Goal: Task Accomplishment & Management: Use online tool/utility

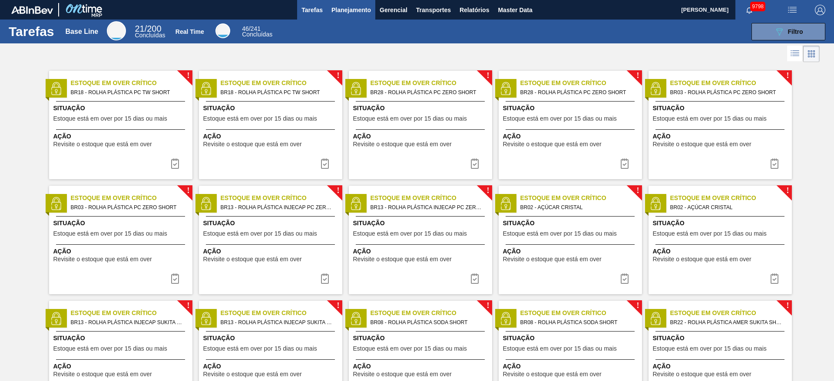
click at [340, 18] on button "Planejamento" at bounding box center [351, 10] width 48 height 20
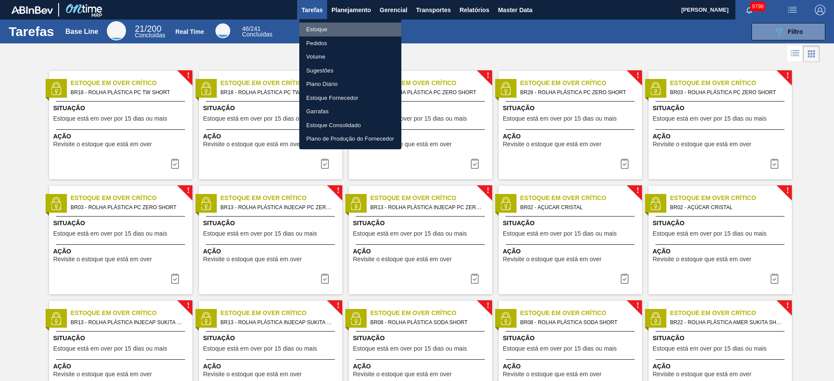
click at [342, 28] on li "Estoque" at bounding box center [350, 30] width 102 height 14
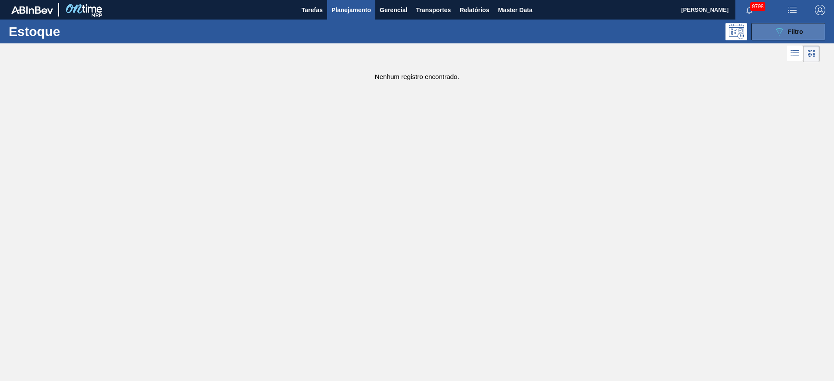
click at [556, 35] on icon "089F7B8B-B2A5-4AFE-B5C0-19BA573D28AC" at bounding box center [779, 32] width 10 height 10
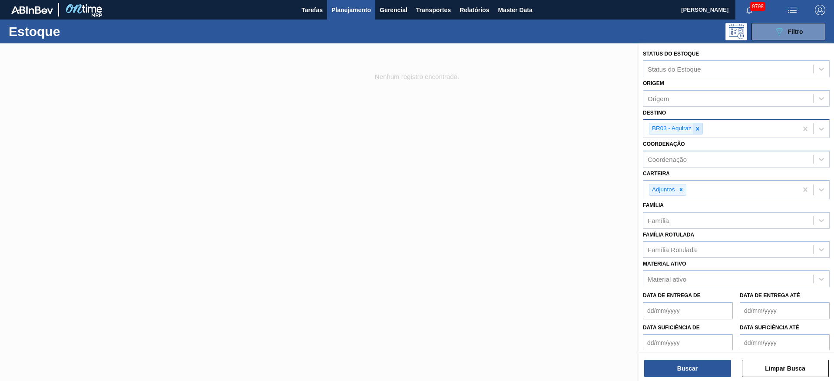
click at [556, 130] on icon at bounding box center [698, 129] width 6 height 6
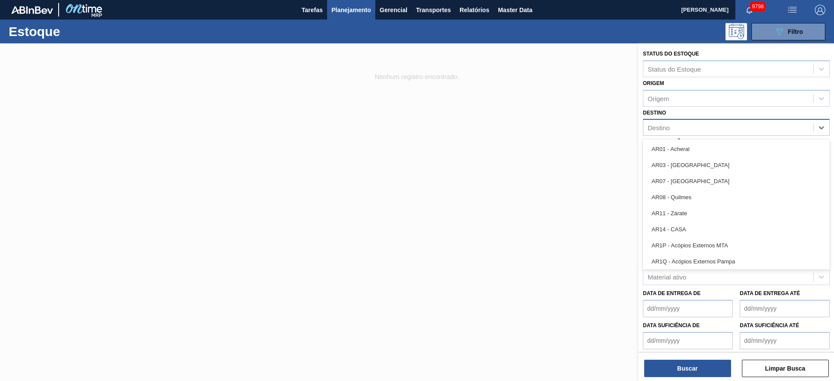
click at [556, 131] on div "Destino" at bounding box center [728, 128] width 170 height 13
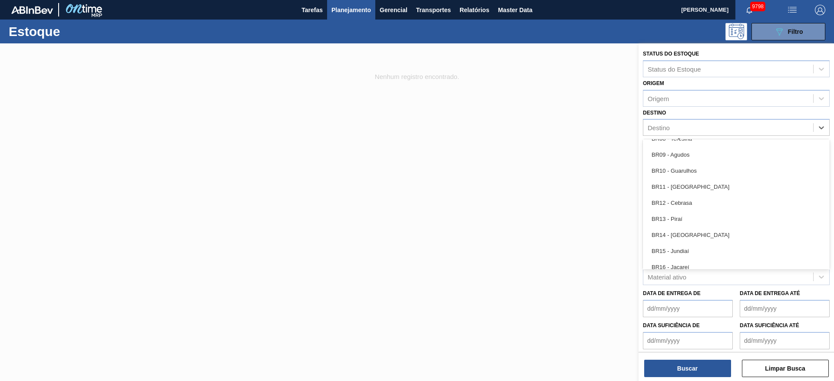
scroll to position [652, 0]
drag, startPoint x: 700, startPoint y: 187, endPoint x: 700, endPoint y: 198, distance: 10.9
click at [556, 187] on div "BR18 - Pernambuco" at bounding box center [736, 189] width 187 height 16
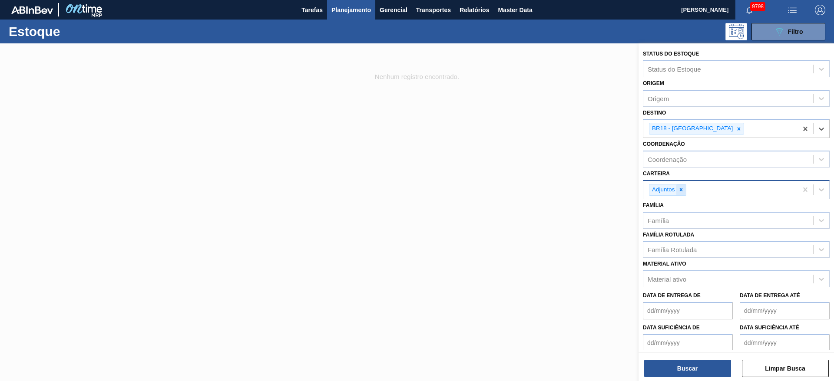
click at [556, 189] on icon at bounding box center [681, 190] width 6 height 6
type input "aç"
click at [556, 254] on button "Buscar" at bounding box center [687, 368] width 87 height 17
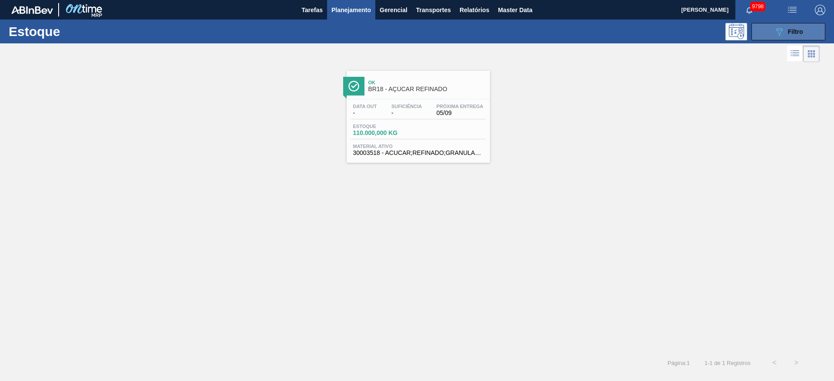
click at [556, 30] on icon at bounding box center [779, 31] width 7 height 7
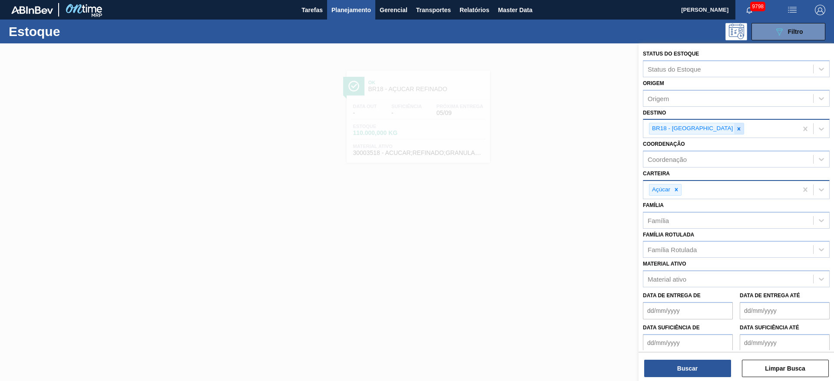
click at [556, 129] on icon at bounding box center [739, 128] width 3 height 3
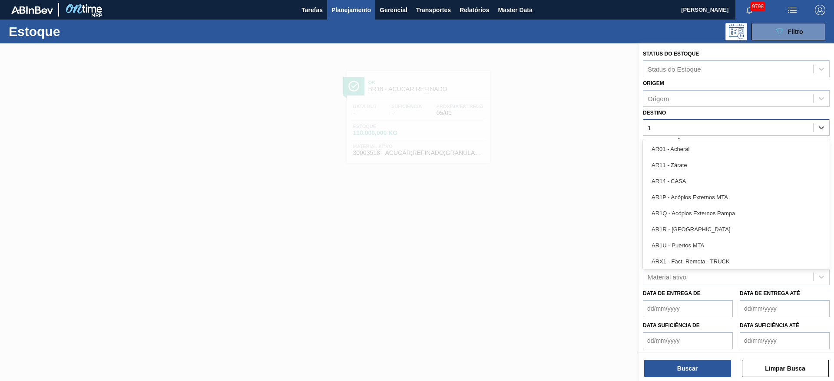
type input "13"
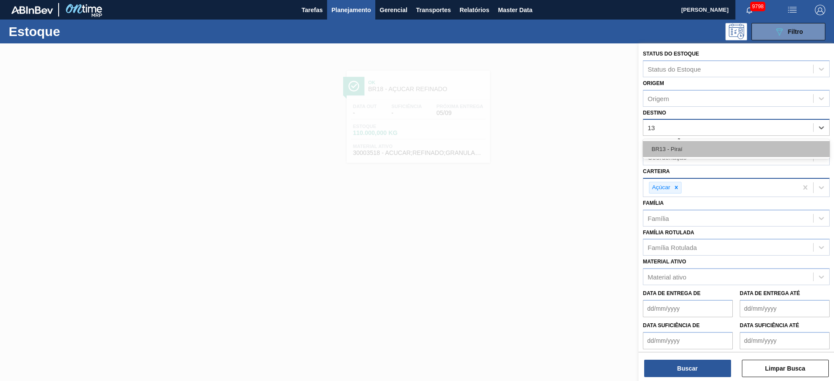
click at [556, 147] on div "BR13 - Piraí" at bounding box center [736, 149] width 187 height 16
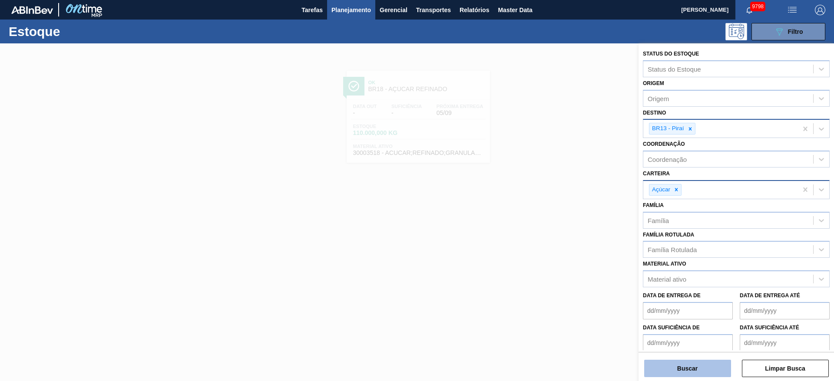
click at [556, 254] on button "Buscar" at bounding box center [687, 368] width 87 height 17
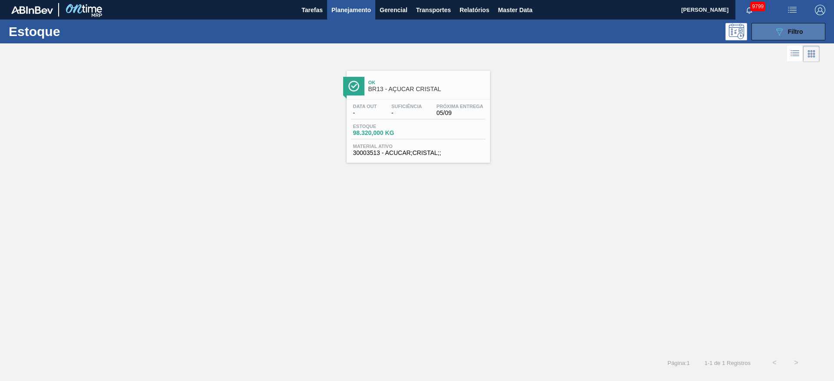
click at [556, 36] on button "089F7B8B-B2A5-4AFE-B5C0-19BA573D28AC Filtro" at bounding box center [789, 31] width 74 height 17
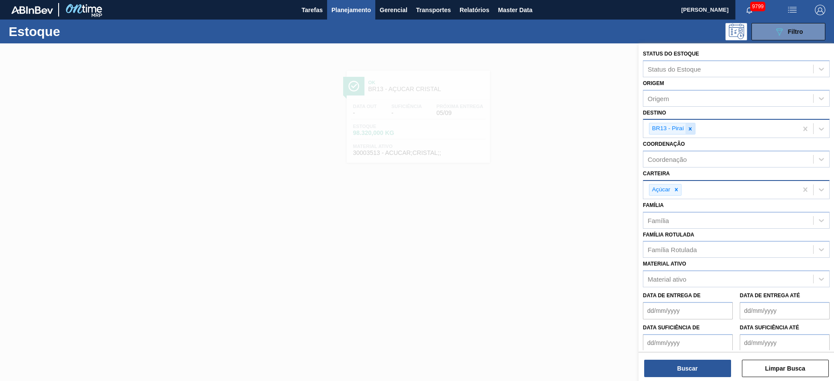
click at [556, 130] on icon at bounding box center [690, 129] width 6 height 6
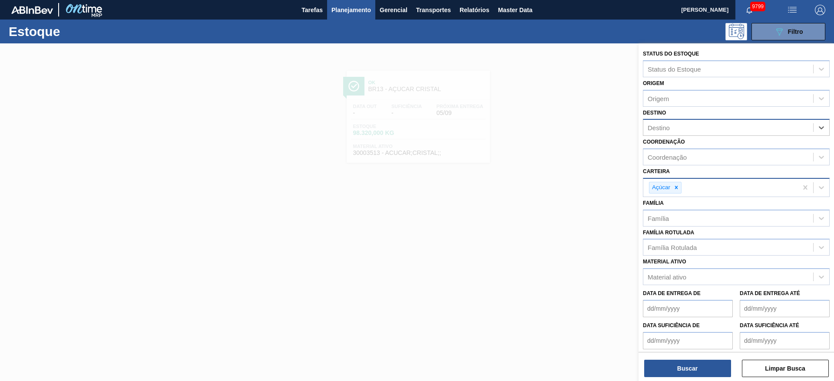
type input "8"
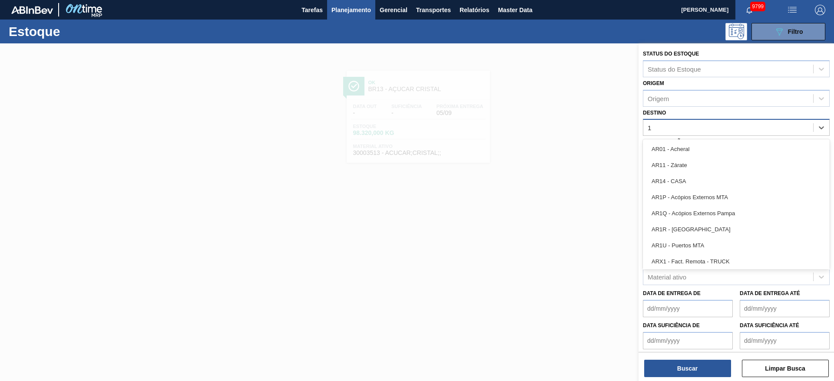
type input "18"
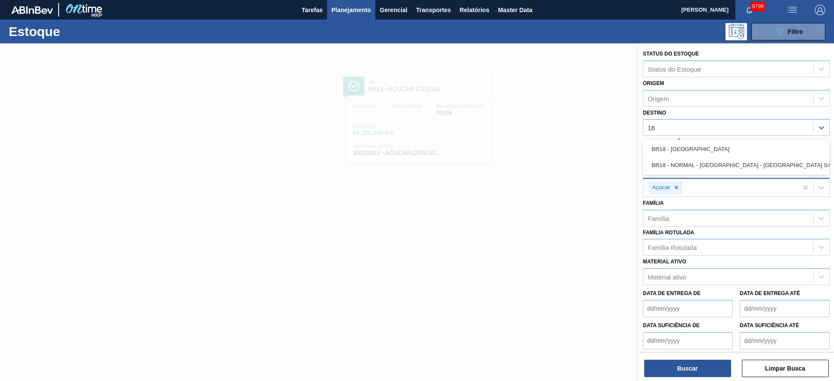
drag, startPoint x: 669, startPoint y: 151, endPoint x: 652, endPoint y: 170, distance: 25.2
click at [556, 152] on div "BR18 - Pernambuco" at bounding box center [736, 149] width 187 height 16
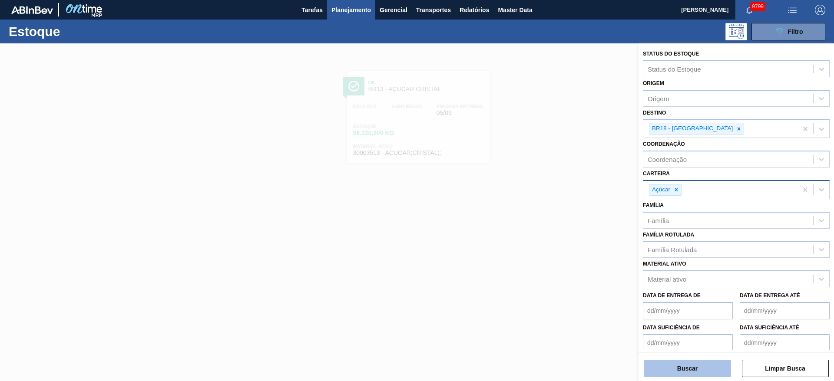
click at [556, 254] on button "Buscar" at bounding box center [687, 368] width 87 height 17
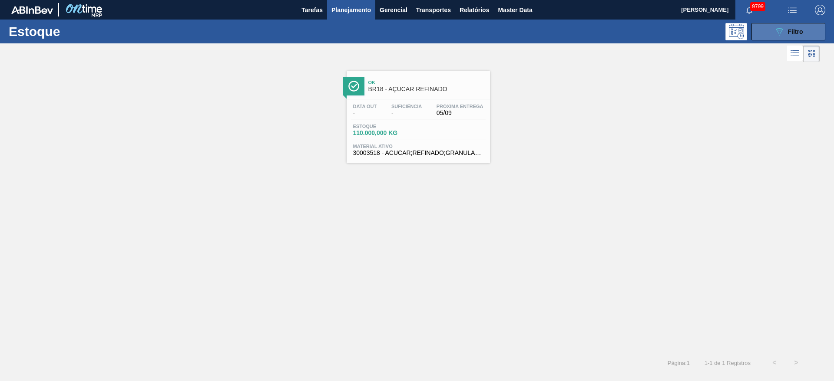
click at [556, 33] on button "089F7B8B-B2A5-4AFE-B5C0-19BA573D28AC Filtro" at bounding box center [789, 31] width 74 height 17
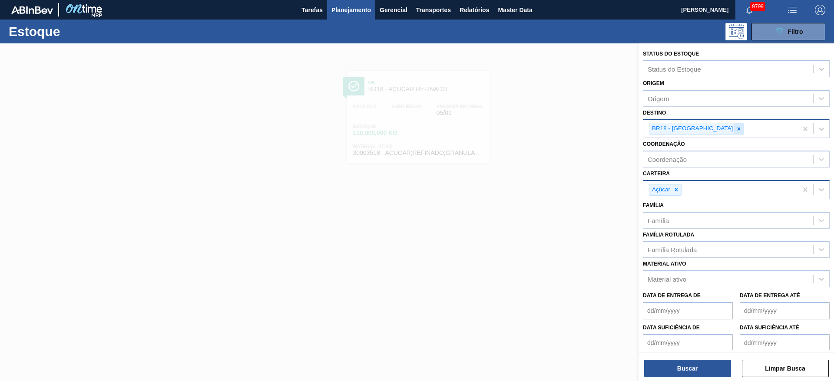
click at [556, 126] on icon at bounding box center [739, 129] width 6 height 6
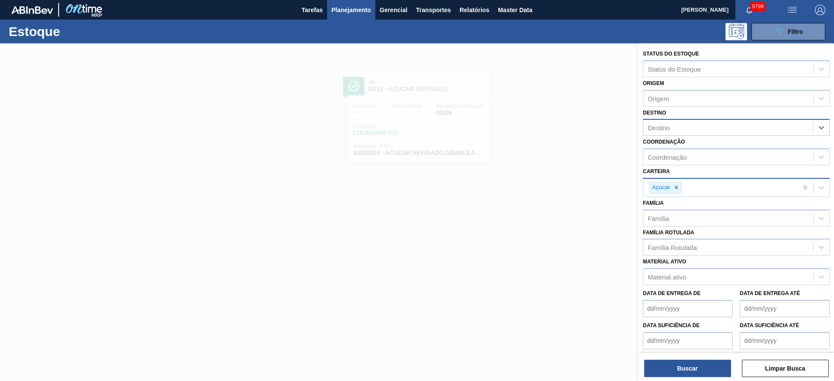
type input "7"
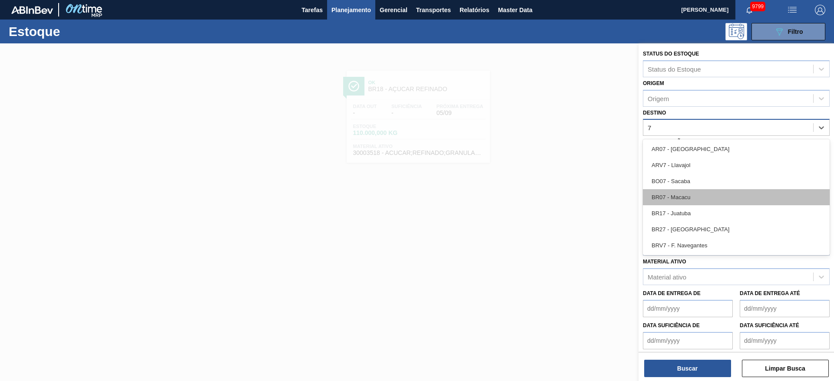
click at [556, 199] on div "BR07 - Macacu" at bounding box center [736, 197] width 187 height 16
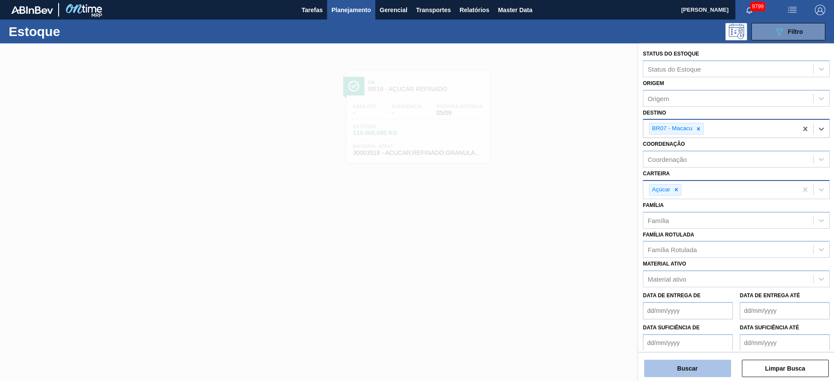
click at [556, 254] on button "Buscar" at bounding box center [687, 368] width 87 height 17
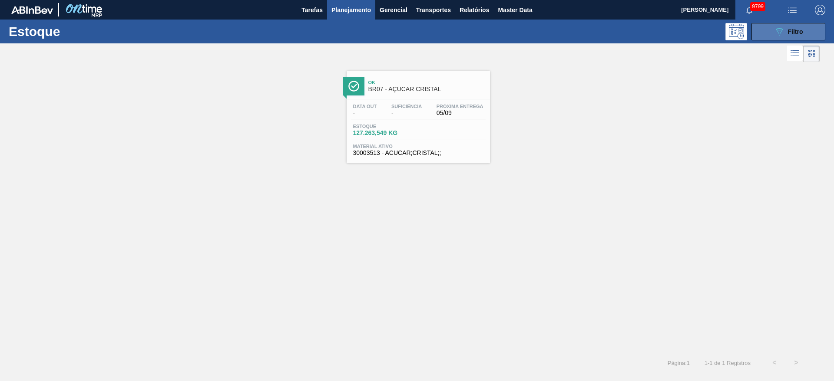
click at [556, 32] on button "089F7B8B-B2A5-4AFE-B5C0-19BA573D28AC Filtro" at bounding box center [789, 31] width 74 height 17
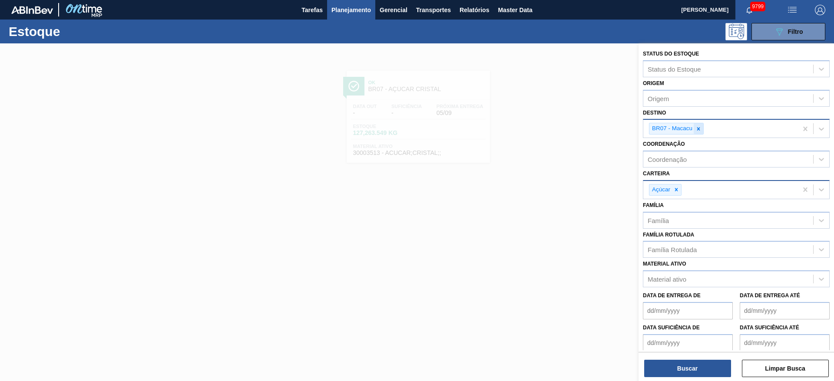
click at [556, 130] on icon at bounding box center [699, 129] width 6 height 6
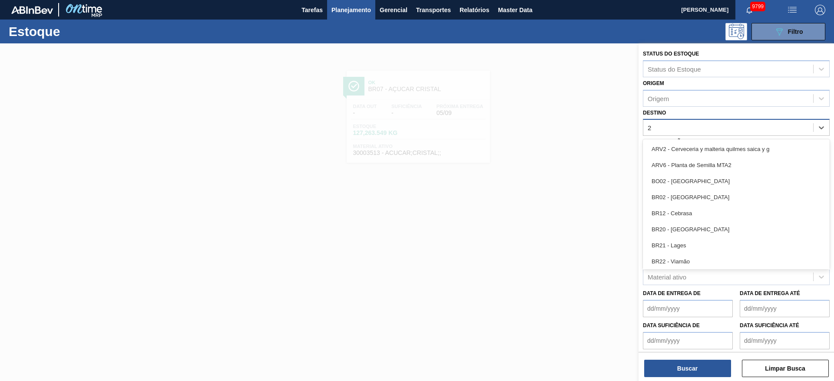
type input "27"
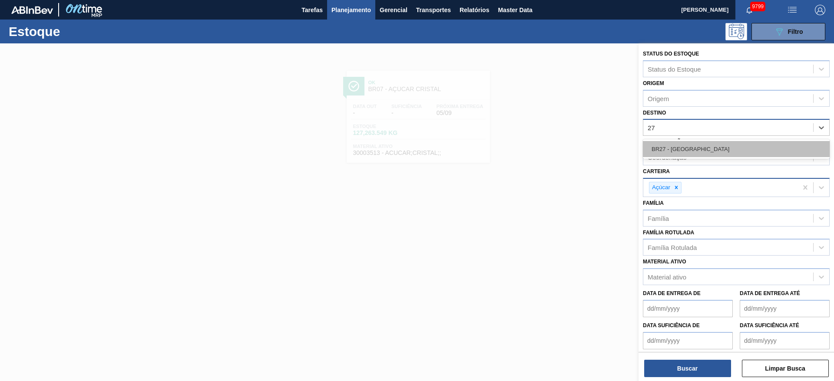
click at [556, 146] on div "BR27 - Nova Minas" at bounding box center [736, 149] width 187 height 16
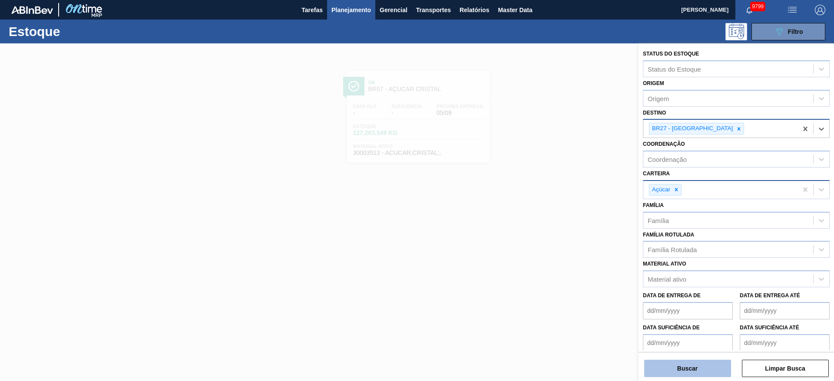
click at [556, 254] on button "Buscar" at bounding box center [687, 368] width 87 height 17
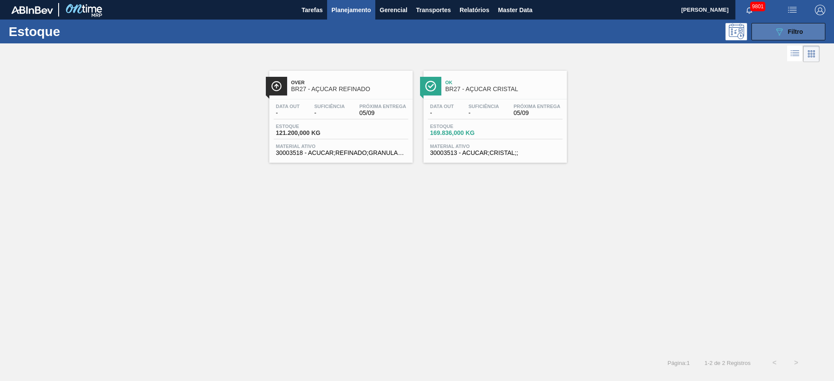
click at [556, 33] on button "089F7B8B-B2A5-4AFE-B5C0-19BA573D28AC Filtro" at bounding box center [789, 31] width 74 height 17
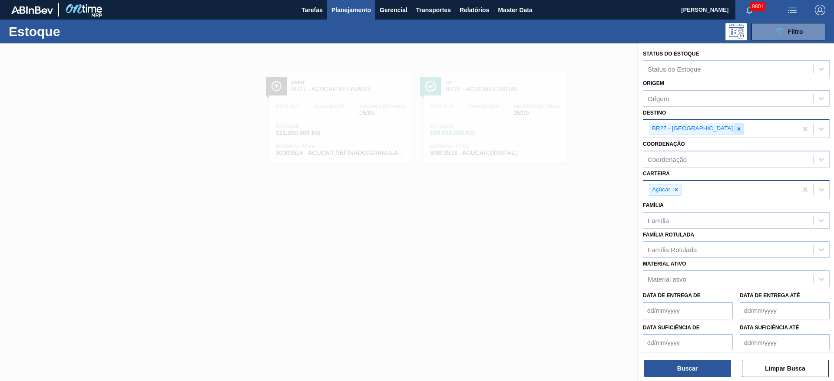
click at [556, 130] on icon at bounding box center [739, 129] width 6 height 6
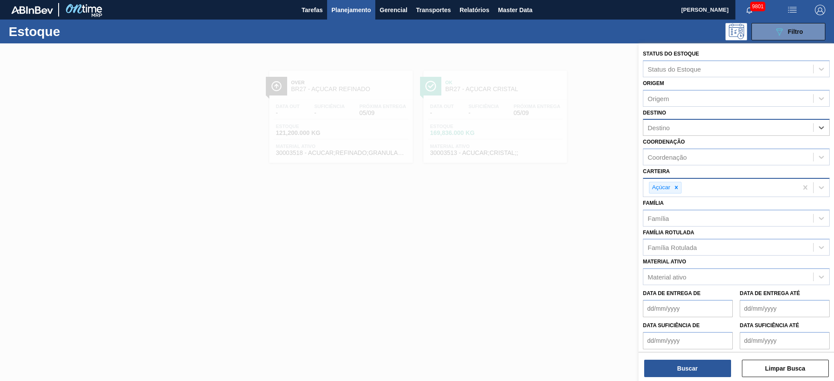
type input "13"
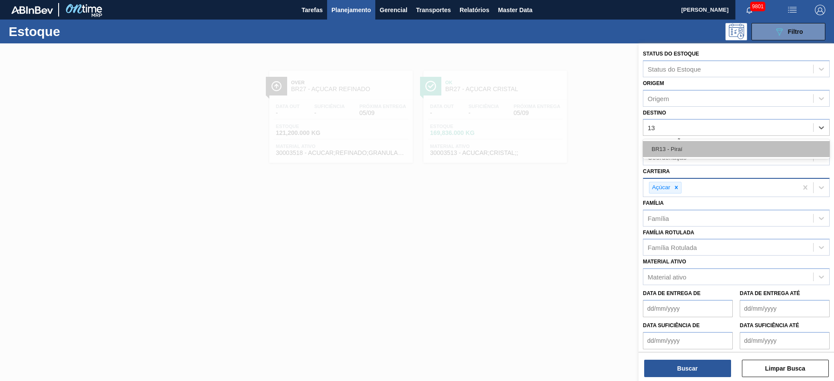
click at [556, 149] on div "BR13 - Piraí" at bounding box center [736, 149] width 187 height 16
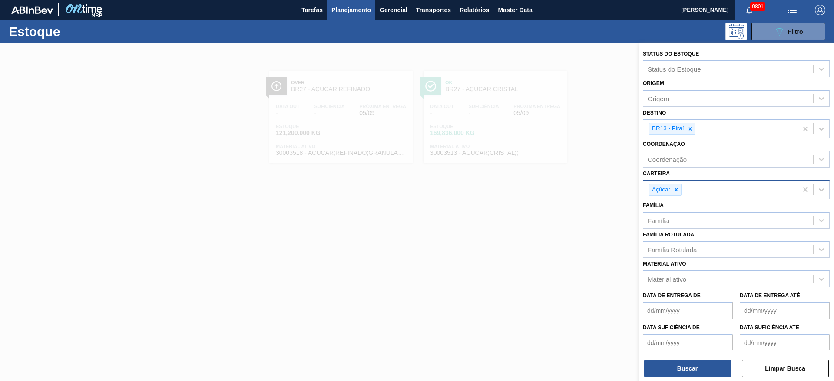
click at [556, 254] on div "Buscar Limpar Busca" at bounding box center [737, 364] width 196 height 24
click at [556, 254] on button "Buscar" at bounding box center [687, 368] width 87 height 17
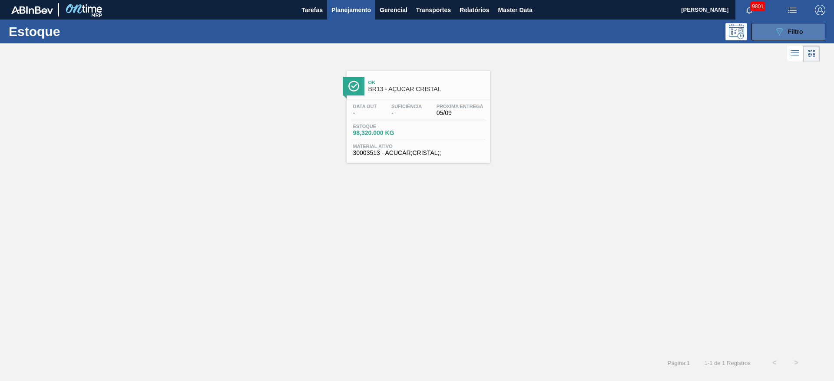
click at [556, 32] on button "089F7B8B-B2A5-4AFE-B5C0-19BA573D28AC Filtro" at bounding box center [789, 31] width 74 height 17
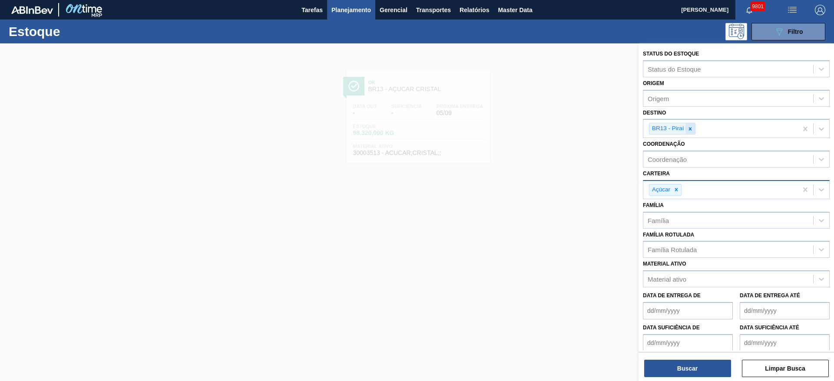
click at [556, 131] on icon at bounding box center [690, 129] width 6 height 6
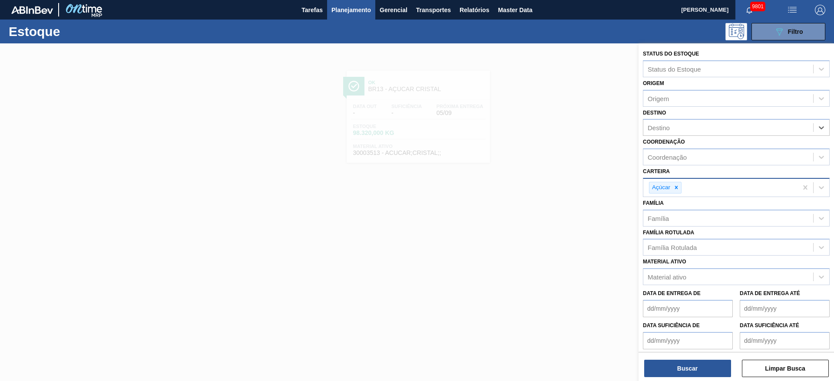
type input "7"
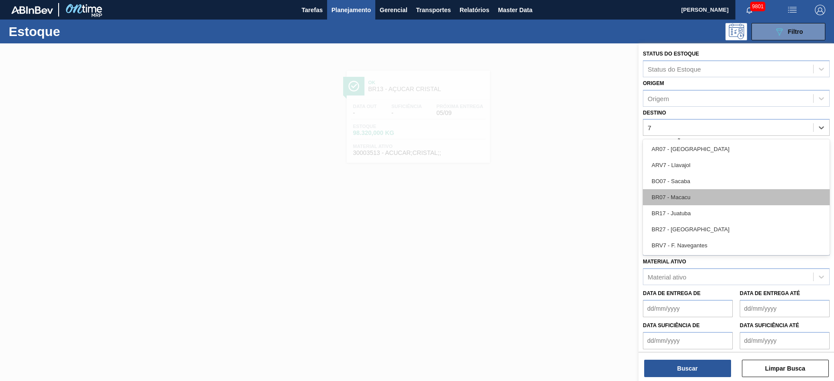
click at [556, 195] on div "BR07 - Macacu" at bounding box center [736, 197] width 187 height 16
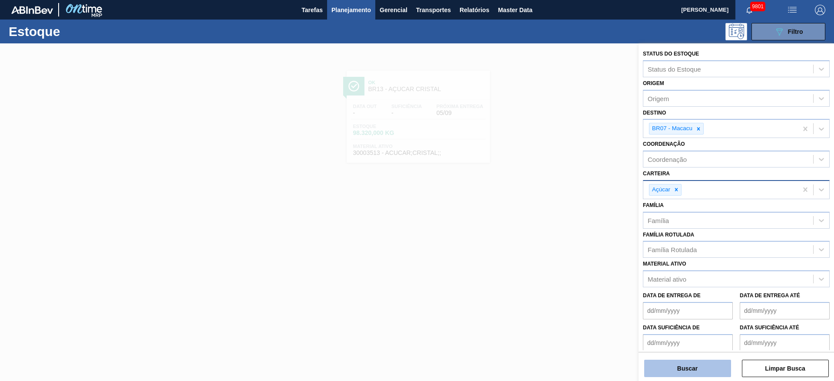
click at [556, 254] on button "Buscar" at bounding box center [687, 368] width 87 height 17
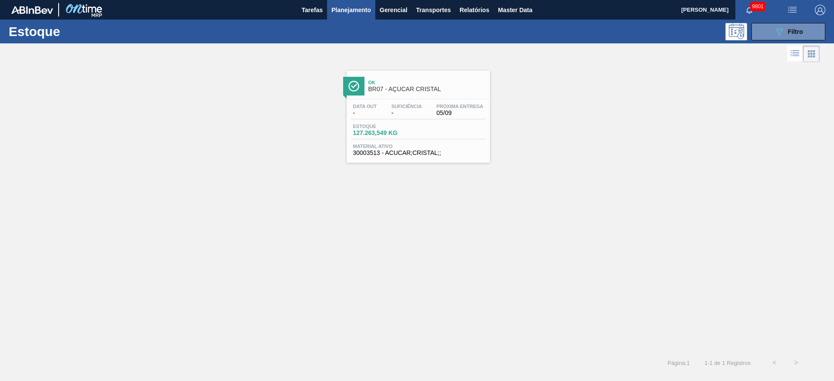
drag, startPoint x: 431, startPoint y: 97, endPoint x: 423, endPoint y: 103, distance: 9.8
click at [556, 32] on button "089F7B8B-B2A5-4AFE-B5C0-19BA573D28AC Filtro" at bounding box center [789, 31] width 74 height 17
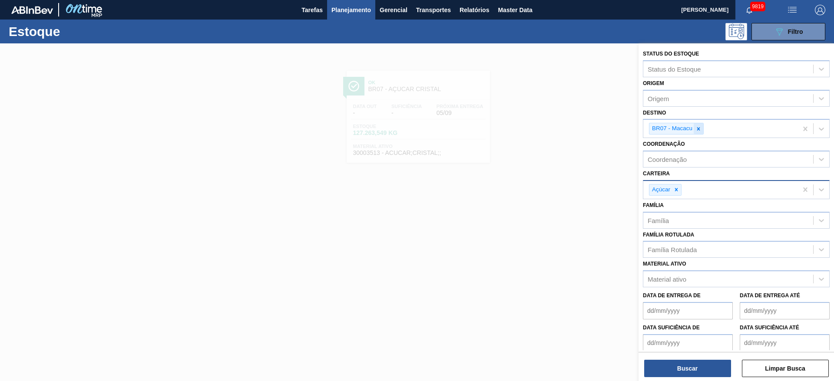
click at [556, 126] on div at bounding box center [699, 128] width 10 height 11
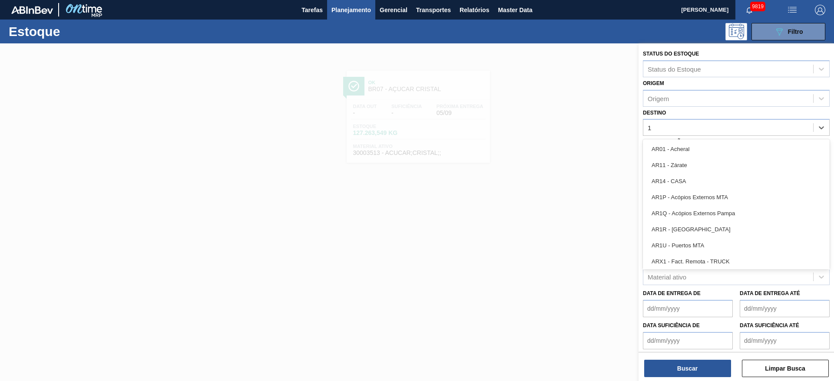
type input "18"
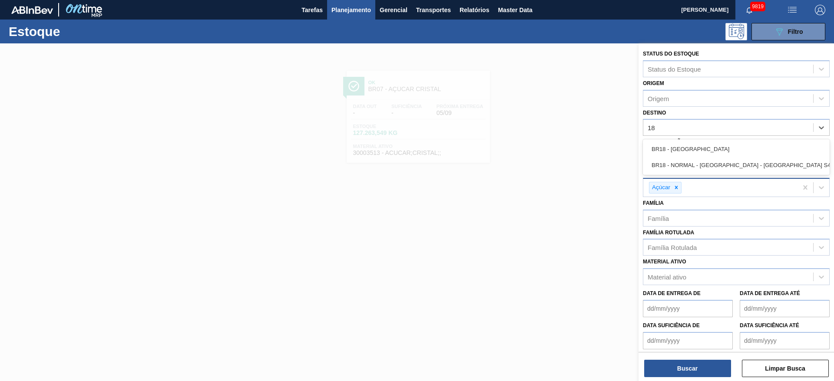
click at [556, 150] on div "BR18 - Pernambuco" at bounding box center [736, 149] width 187 height 16
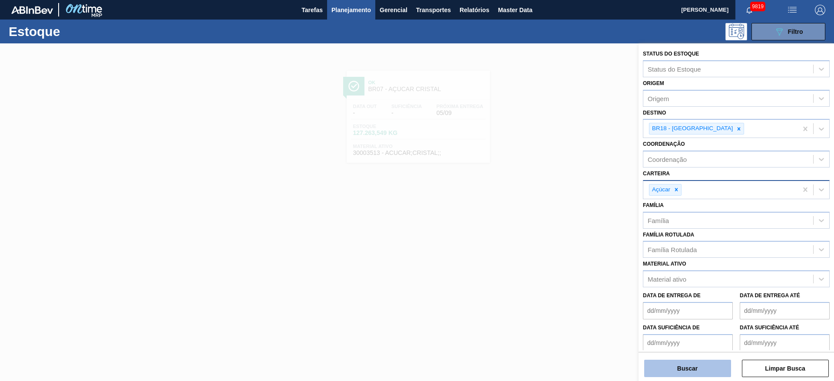
click at [556, 254] on button "Buscar" at bounding box center [687, 368] width 87 height 17
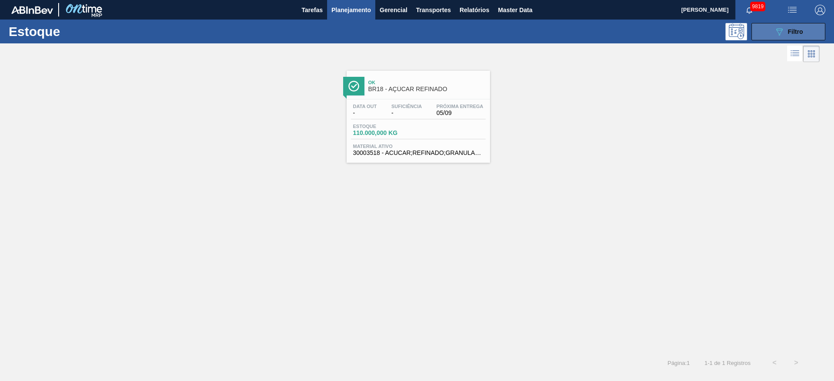
click at [556, 27] on div "089F7B8B-B2A5-4AFE-B5C0-19BA573D28AC Filtro" at bounding box center [788, 32] width 29 height 10
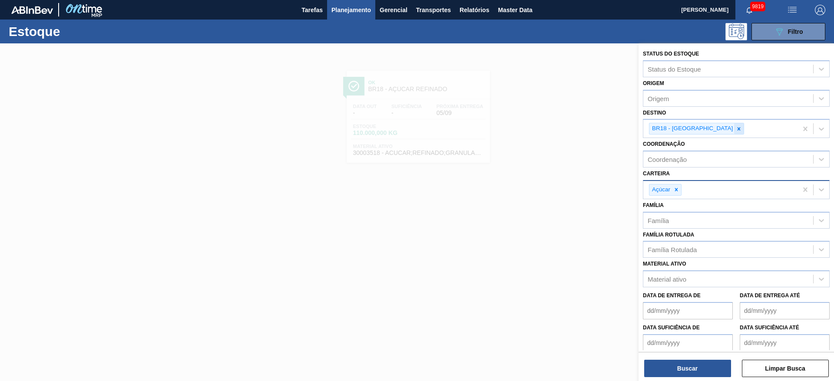
click at [556, 129] on icon at bounding box center [739, 129] width 6 height 6
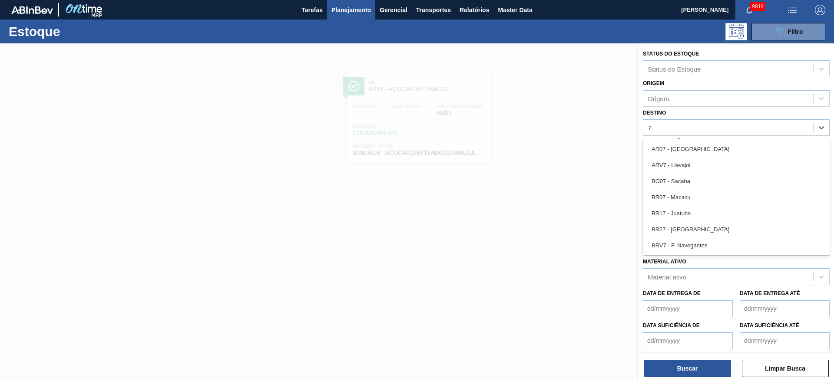
type input "7"
click at [556, 117] on div "Destino option BR18 - Pernambuco, deselected. option AR07 - Mendoza focused, 1 …" at bounding box center [736, 122] width 187 height 30
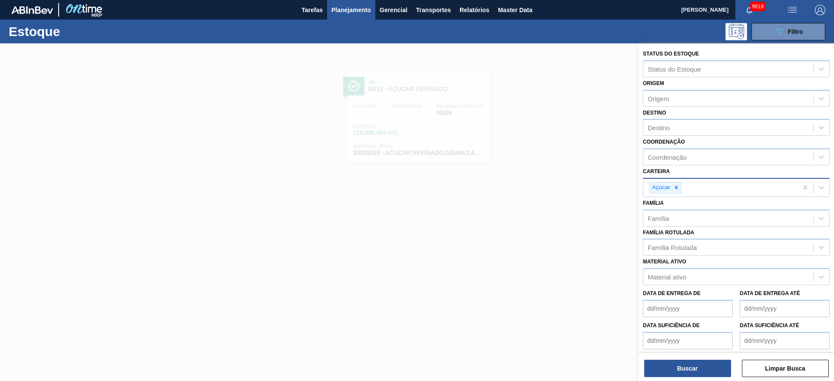
click at [556, 126] on div "Destino" at bounding box center [728, 128] width 170 height 13
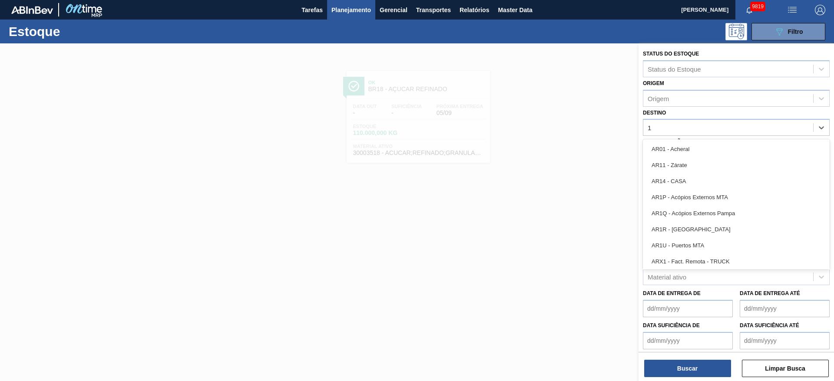
type input "18"
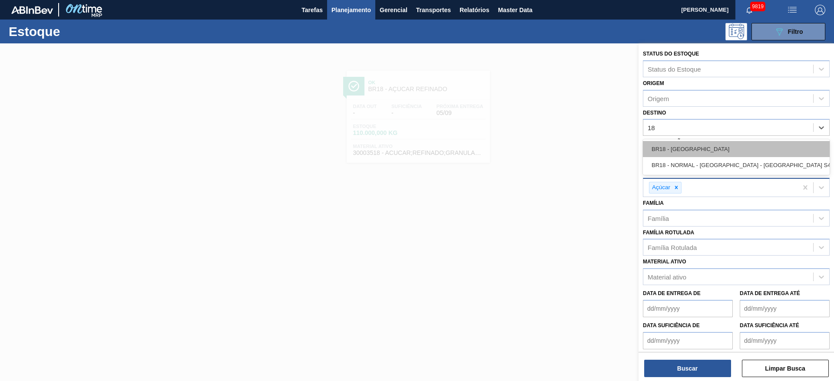
click at [556, 149] on div "BR18 - Pernambuco" at bounding box center [736, 149] width 187 height 16
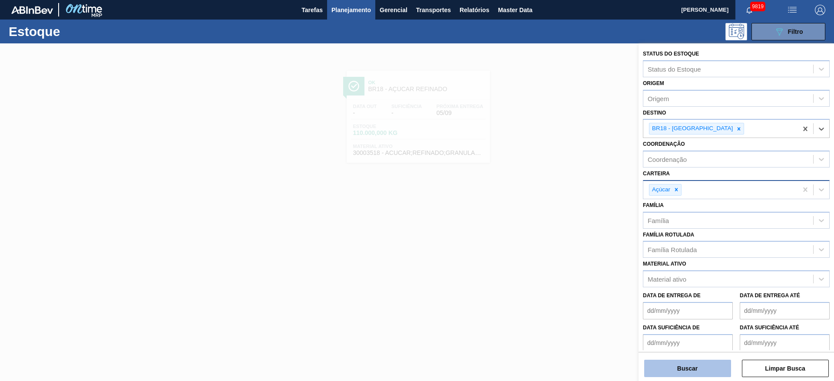
click at [556, 254] on button "Buscar" at bounding box center [687, 368] width 87 height 17
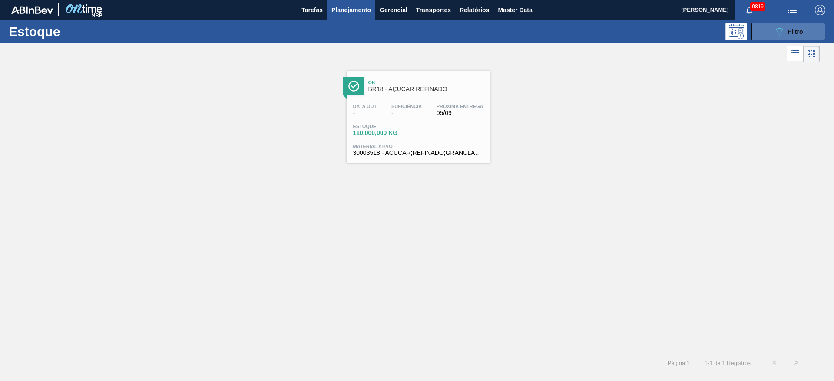
click at [556, 23] on main "Tarefas Planejamento Gerencial Transportes Relatórios Master Data José Albérico…" at bounding box center [417, 190] width 834 height 381
click at [556, 27] on button "089F7B8B-B2A5-4AFE-B5C0-19BA573D28AC Filtro" at bounding box center [789, 31] width 74 height 17
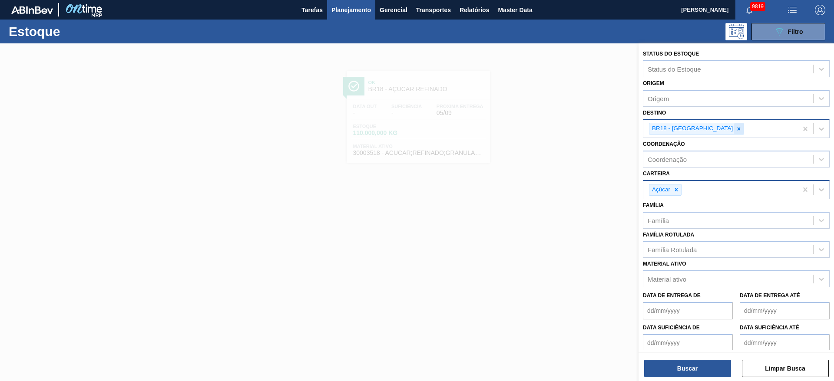
click at [556, 129] on div at bounding box center [739, 128] width 10 height 11
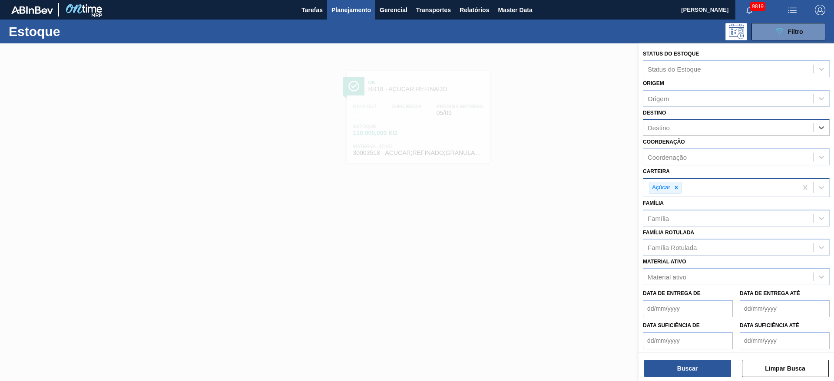
type input "4"
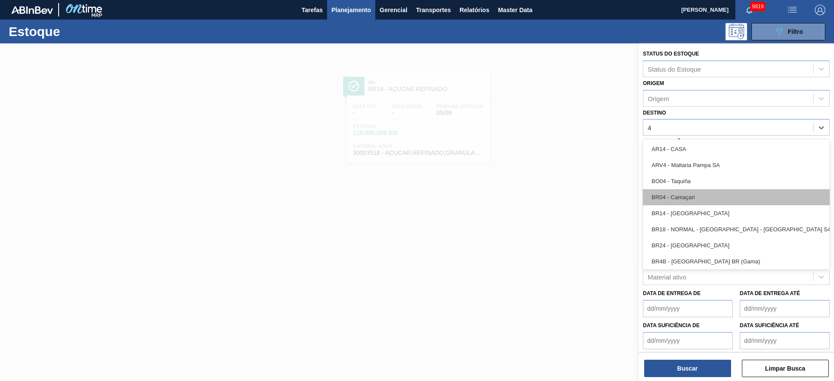
click at [556, 190] on div "BR04 - Camaçari" at bounding box center [736, 197] width 187 height 16
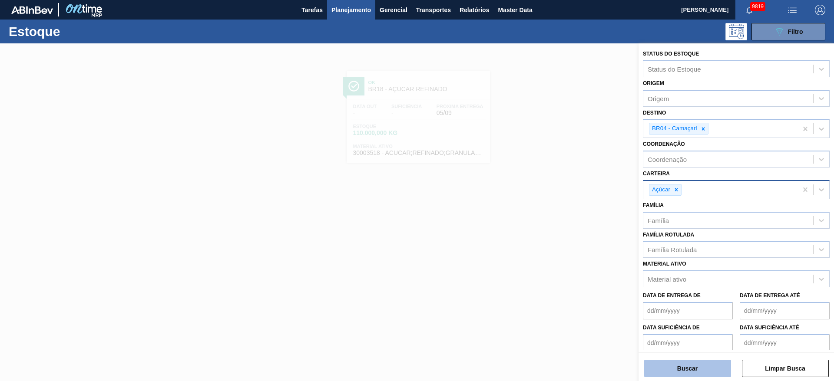
click at [556, 254] on button "Buscar" at bounding box center [687, 368] width 87 height 17
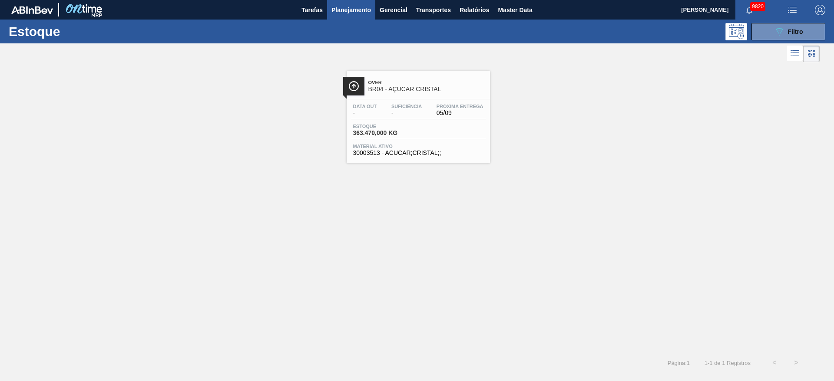
click at [556, 45] on div "Estoque 089F7B8B-B2A5-4AFE-B5C0-19BA573D28AC Filtro Status do Estoque Status do…" at bounding box center [417, 197] width 834 height 355
click at [556, 34] on icon "089F7B8B-B2A5-4AFE-B5C0-19BA573D28AC" at bounding box center [779, 32] width 10 height 10
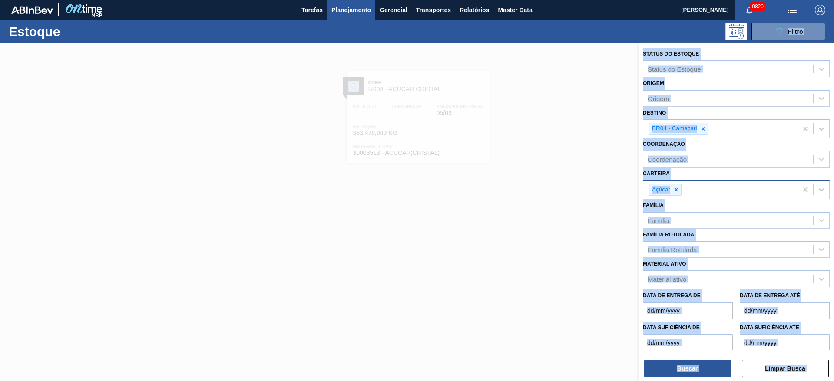
click at [556, 117] on div "Destino BR04 - Camaçari" at bounding box center [736, 123] width 187 height 32
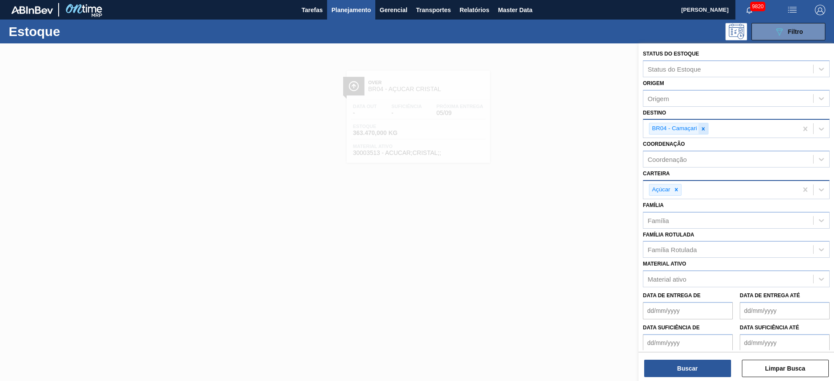
click at [556, 129] on icon at bounding box center [703, 128] width 3 height 3
type input "2"
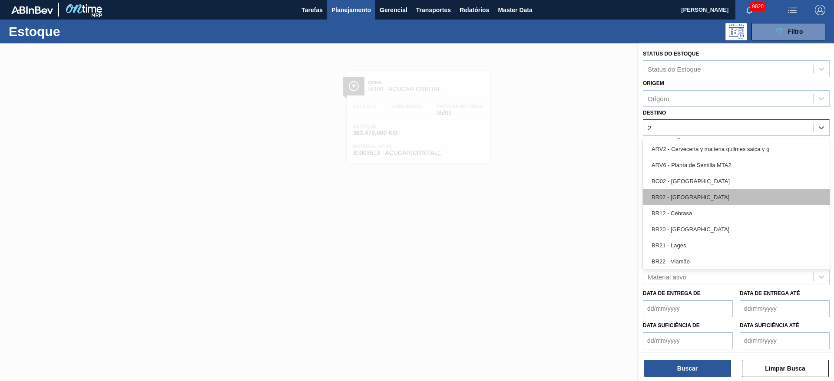
click at [556, 195] on div "BR02 - Sergipe" at bounding box center [736, 197] width 187 height 16
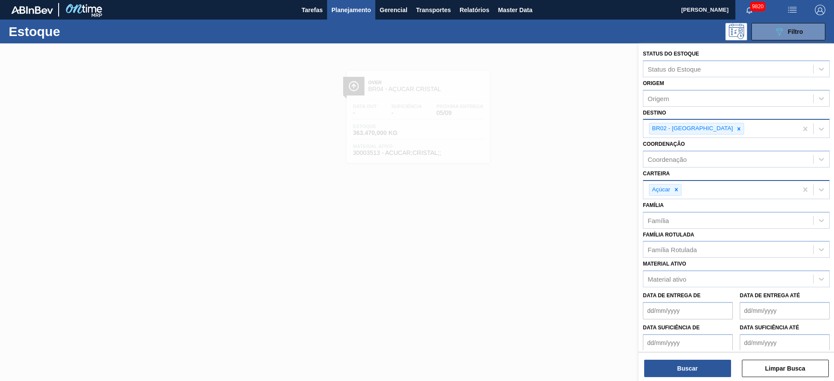
drag, startPoint x: 597, startPoint y: 300, endPoint x: 547, endPoint y: 266, distance: 61.3
click at [556, 254] on div at bounding box center [417, 233] width 834 height 381
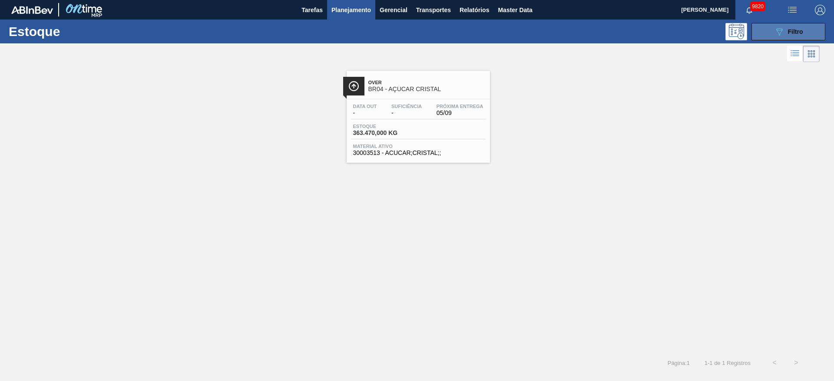
click at [556, 29] on button "089F7B8B-B2A5-4AFE-B5C0-19BA573D28AC Filtro" at bounding box center [789, 31] width 74 height 17
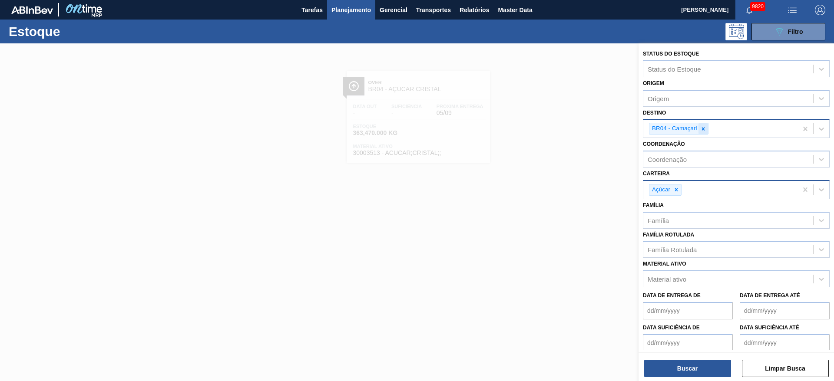
click at [556, 132] on div at bounding box center [704, 128] width 10 height 11
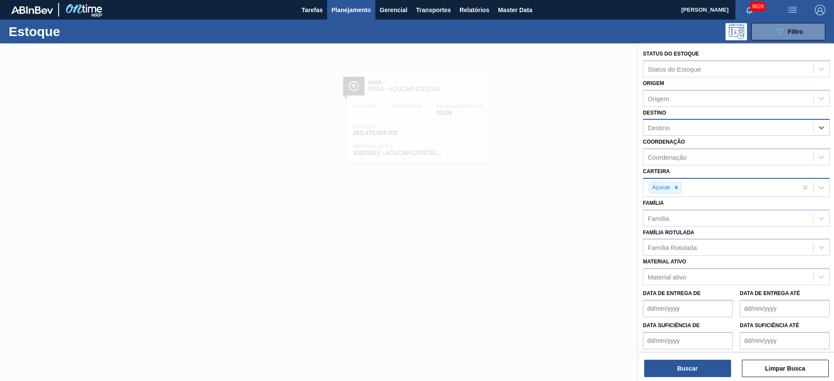
type input "2"
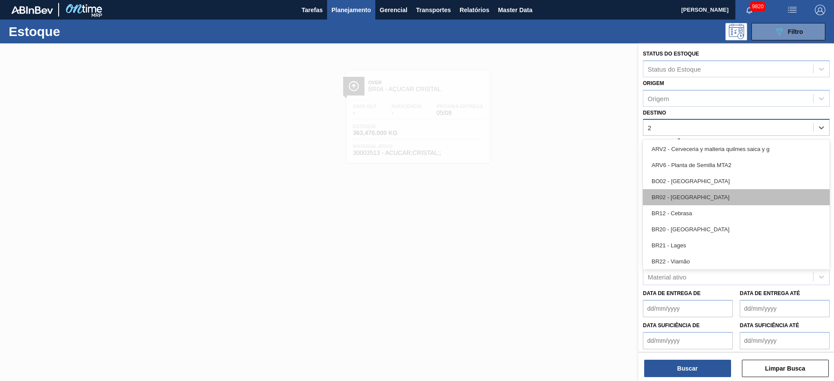
click at [556, 198] on div "BR02 - Sergipe" at bounding box center [736, 197] width 187 height 16
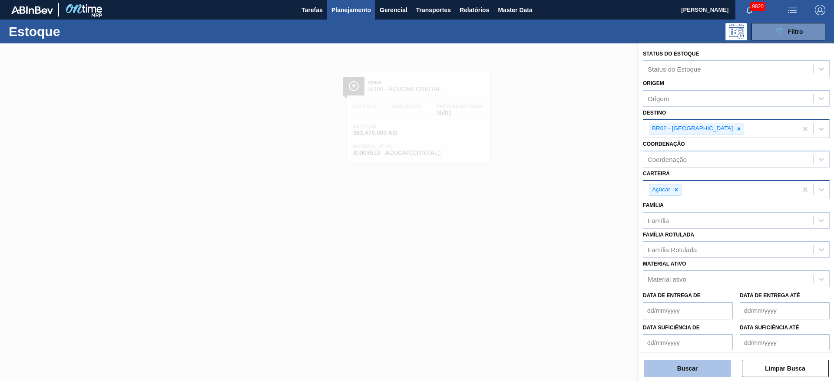
click at [556, 254] on button "Buscar" at bounding box center [687, 368] width 87 height 17
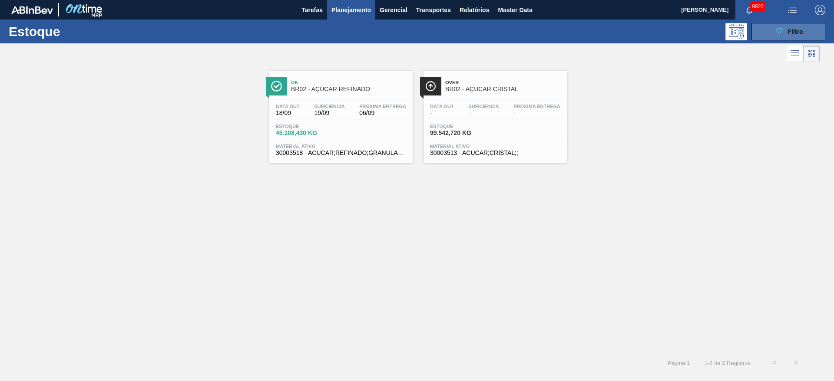
click at [556, 29] on button "089F7B8B-B2A5-4AFE-B5C0-19BA573D28AC Filtro" at bounding box center [789, 31] width 74 height 17
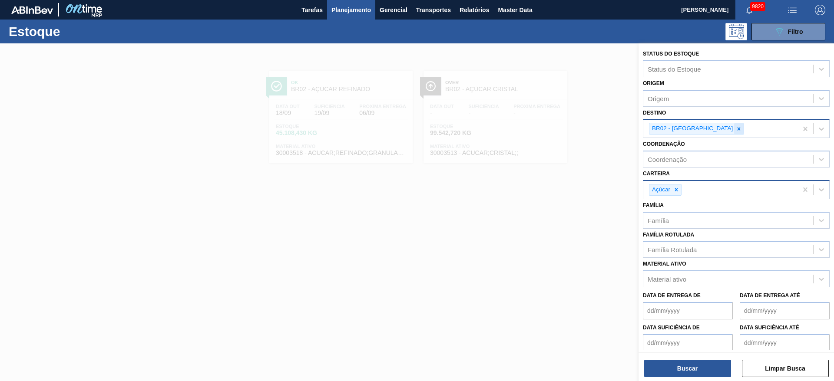
click at [556, 129] on icon at bounding box center [739, 128] width 3 height 3
click at [556, 129] on div "BR02 - Sergipe" at bounding box center [720, 129] width 154 height 18
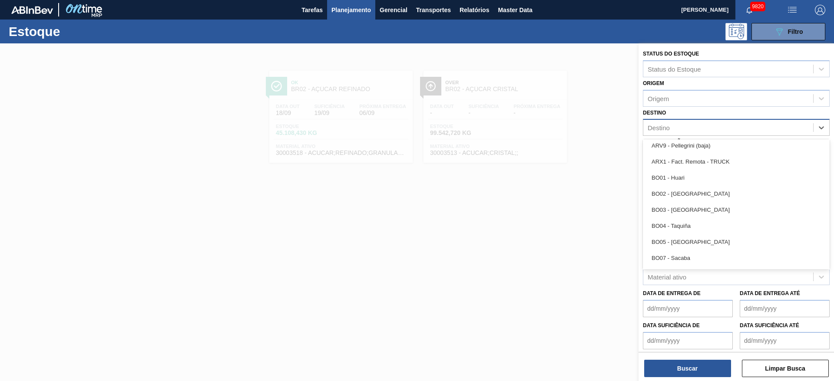
scroll to position [456, 0]
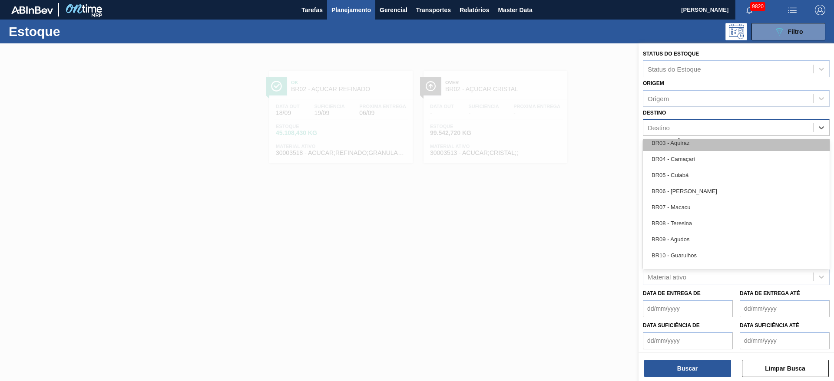
click at [556, 140] on div "BR03 - Aquiraz" at bounding box center [736, 143] width 187 height 16
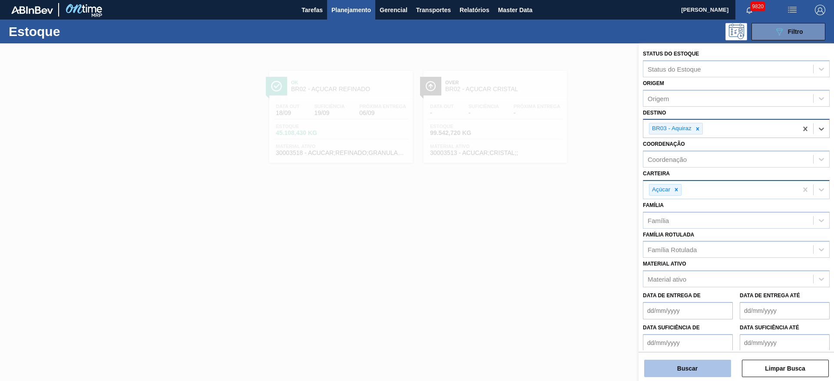
click at [556, 254] on button "Buscar" at bounding box center [687, 368] width 87 height 17
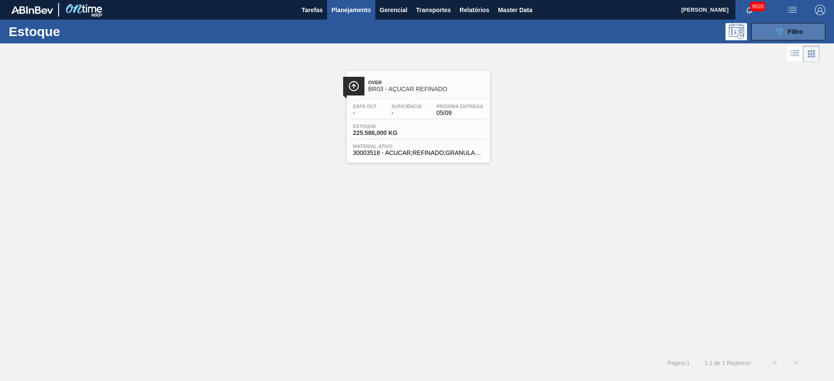
click at [556, 30] on button "089F7B8B-B2A5-4AFE-B5C0-19BA573D28AC Filtro" at bounding box center [789, 31] width 74 height 17
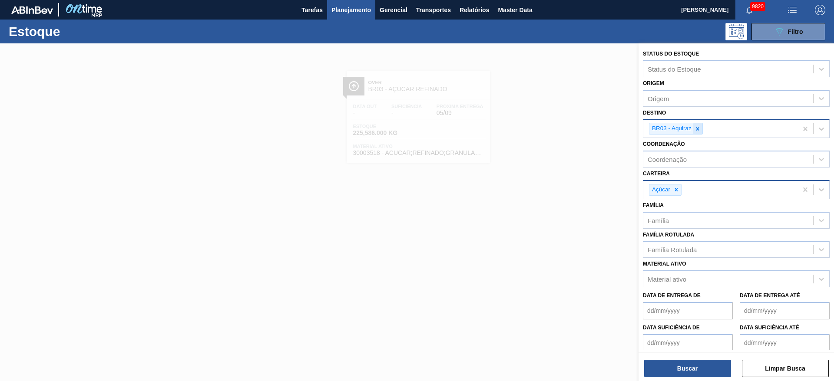
click at [556, 132] on div at bounding box center [698, 128] width 10 height 11
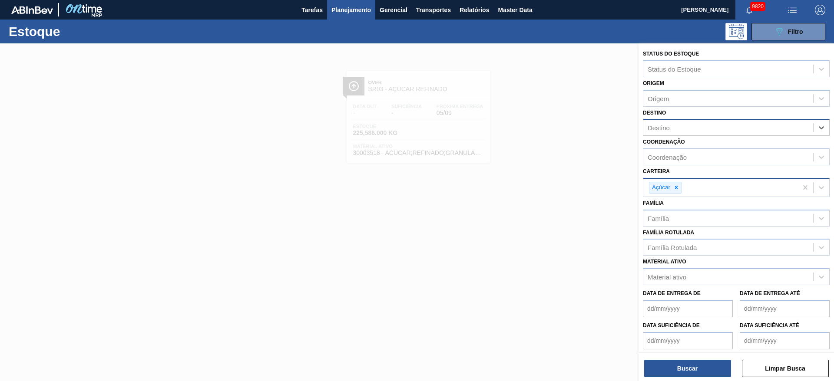
click at [556, 133] on div "Destino" at bounding box center [728, 128] width 170 height 13
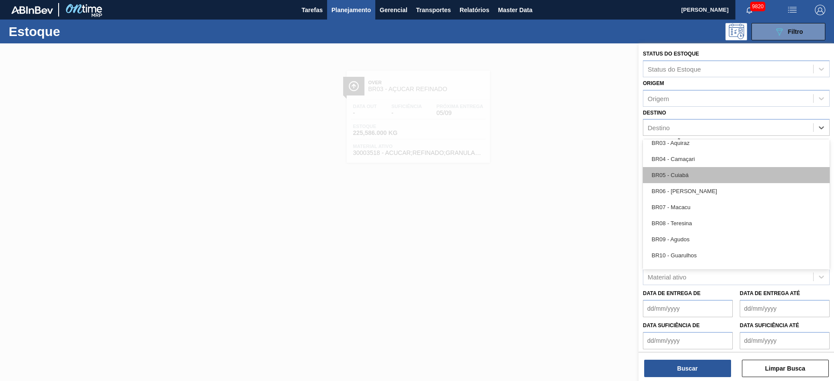
click at [556, 176] on div "BR05 - Cuiabá" at bounding box center [736, 175] width 187 height 16
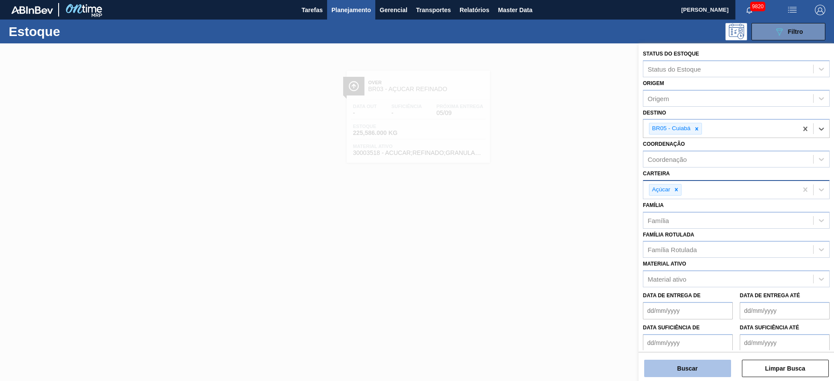
click at [556, 254] on button "Buscar" at bounding box center [687, 368] width 87 height 17
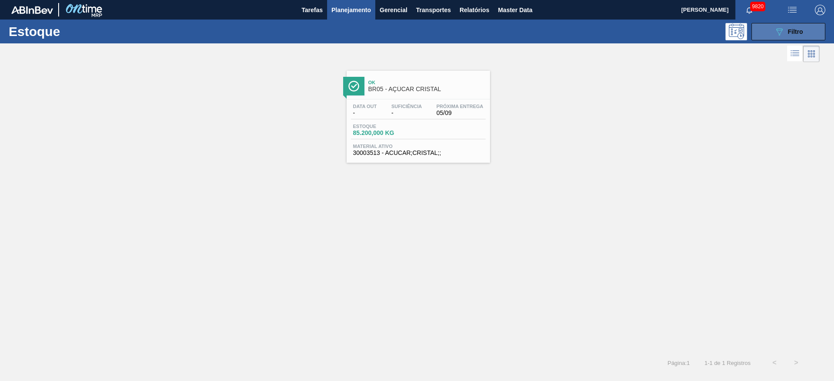
click at [556, 39] on button "089F7B8B-B2A5-4AFE-B5C0-19BA573D28AC Filtro" at bounding box center [789, 31] width 74 height 17
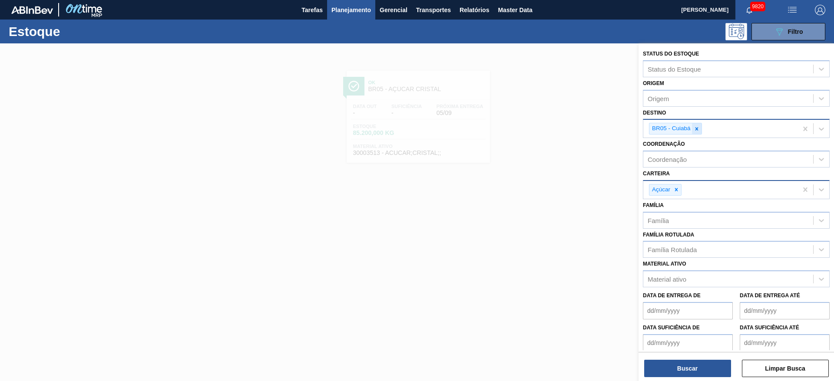
click at [556, 134] on div "BR05 - Cuiabá" at bounding box center [720, 129] width 154 height 18
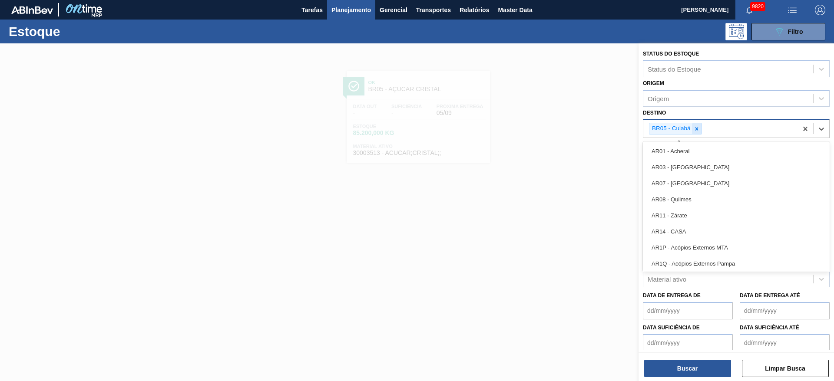
click at [556, 128] on div at bounding box center [697, 128] width 10 height 11
click at [556, 128] on div "Destino" at bounding box center [728, 128] width 170 height 13
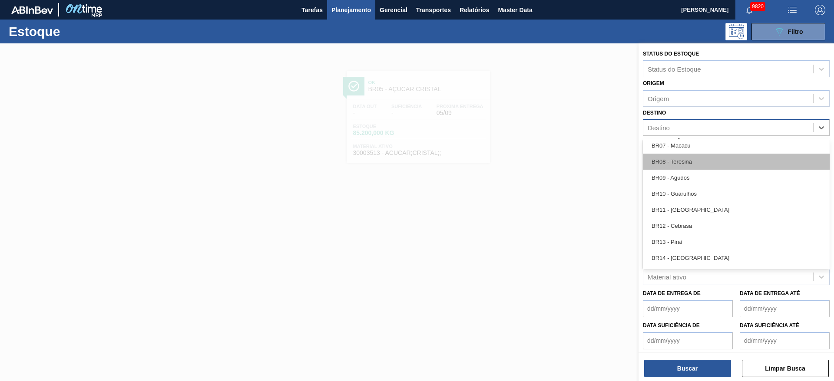
scroll to position [521, 0]
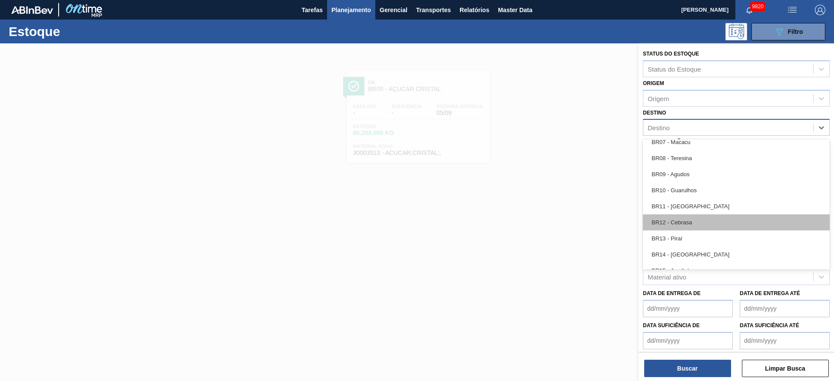
click at [556, 218] on div "BR12 - Cebrasa" at bounding box center [736, 223] width 187 height 16
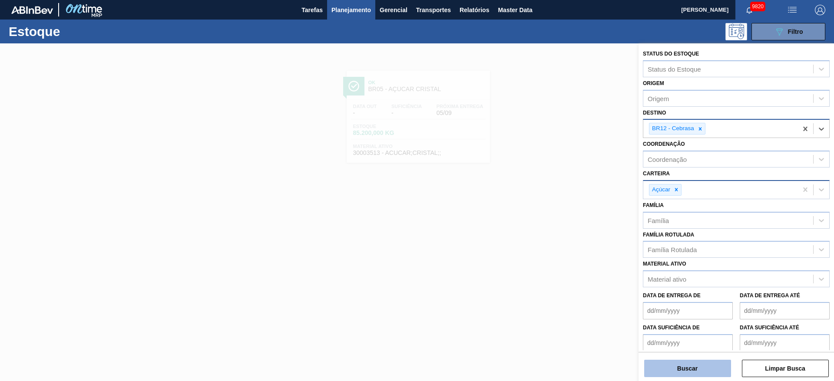
click at [556, 254] on button "Buscar" at bounding box center [687, 368] width 87 height 17
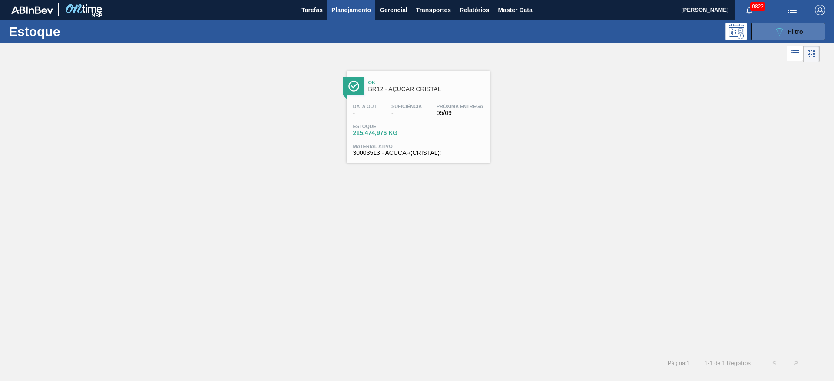
click at [556, 33] on span "Filtro" at bounding box center [795, 31] width 15 height 7
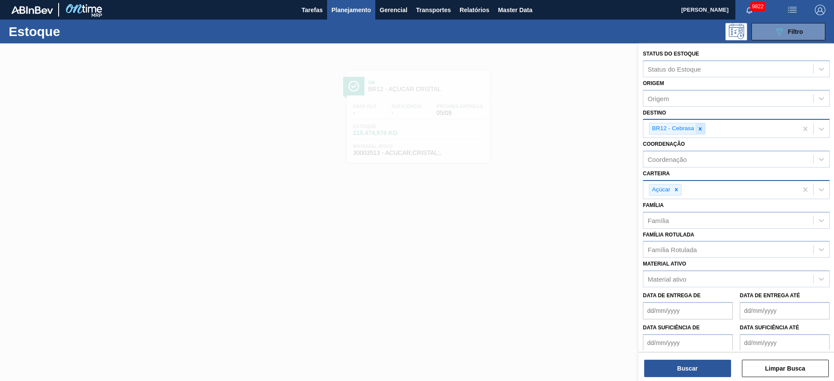
click at [556, 127] on icon at bounding box center [700, 129] width 6 height 6
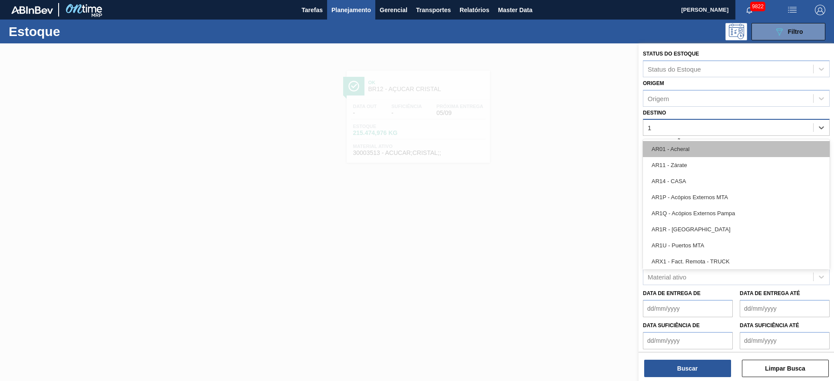
type input "18"
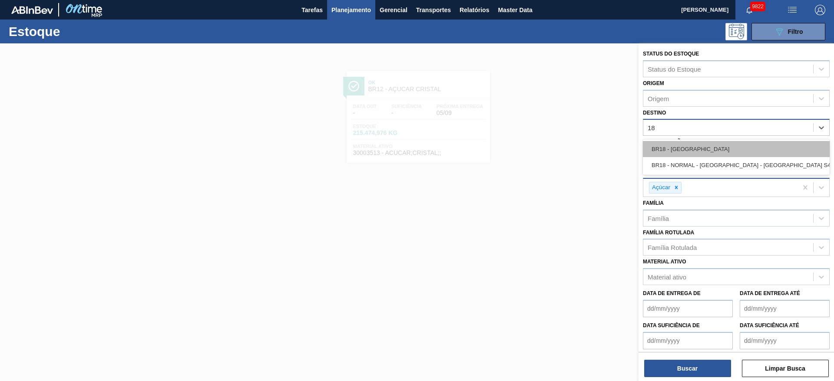
click at [556, 154] on div "BR18 - Pernambuco" at bounding box center [736, 149] width 187 height 16
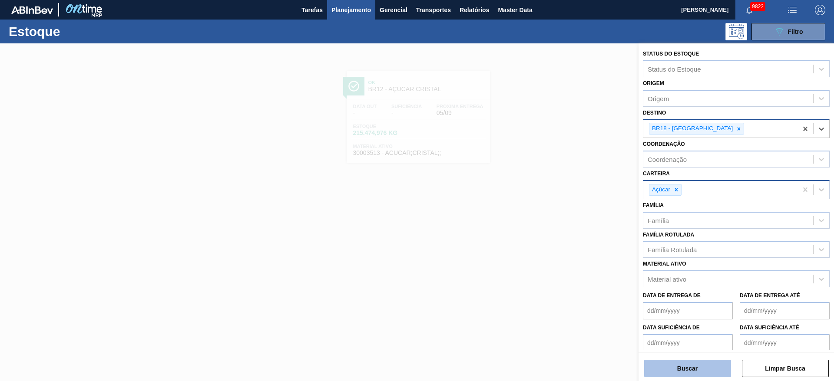
click at [556, 254] on button "Buscar" at bounding box center [687, 368] width 87 height 17
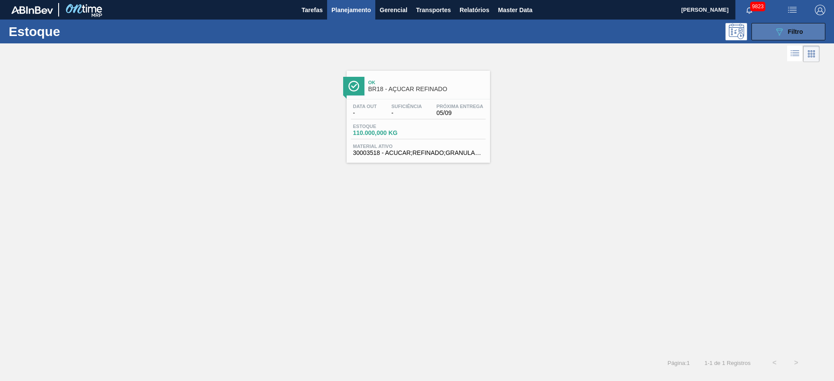
click at [556, 28] on div "089F7B8B-B2A5-4AFE-B5C0-19BA573D28AC Filtro" at bounding box center [788, 32] width 29 height 10
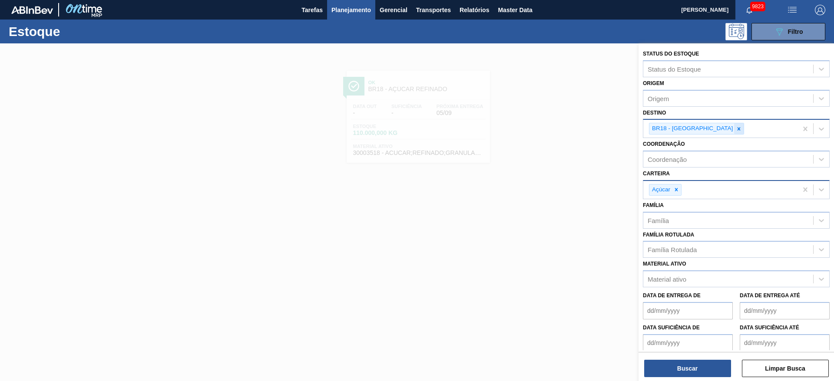
click at [556, 128] on icon at bounding box center [739, 129] width 6 height 6
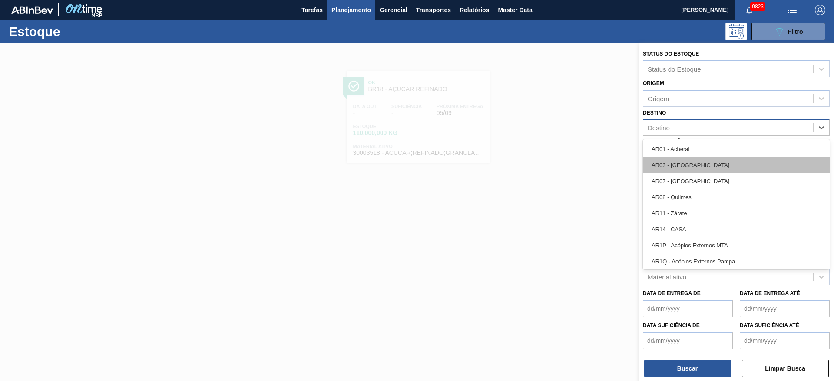
drag, startPoint x: 709, startPoint y: 128, endPoint x: 718, endPoint y: 167, distance: 40.7
click at [556, 128] on div "Destino" at bounding box center [728, 128] width 170 height 13
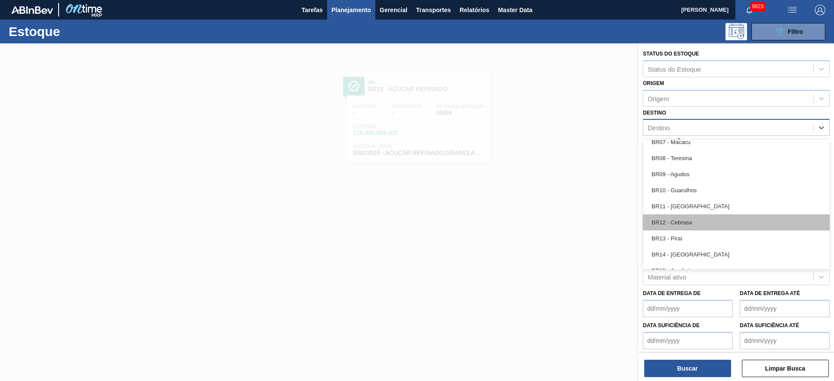
click at [556, 223] on div "BR12 - Cebrasa" at bounding box center [736, 223] width 187 height 16
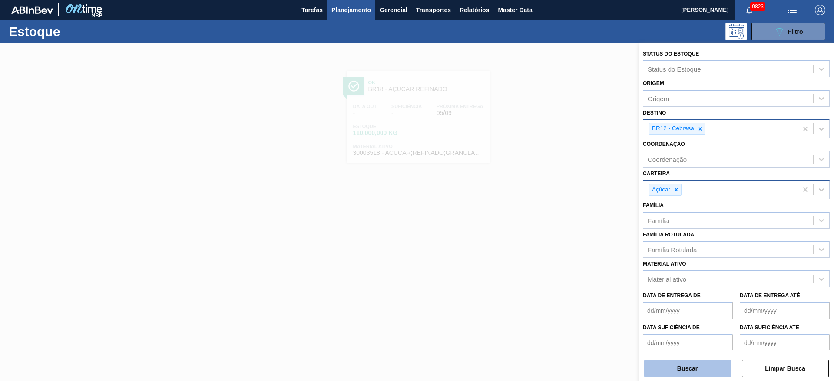
click at [556, 254] on button "Buscar" at bounding box center [687, 368] width 87 height 17
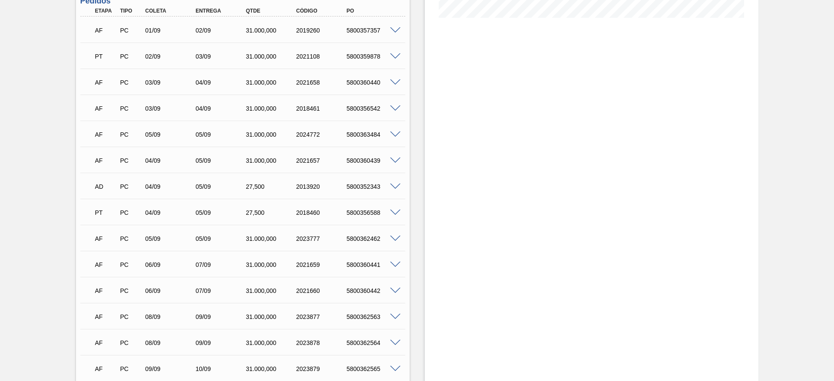
scroll to position [261, 0]
click at [363, 212] on div "5800362462" at bounding box center [373, 214] width 56 height 7
copy div "5800362462"
click at [361, 116] on div "AF PC 05/09 05/09 31.000,000 2024772 5800363484" at bounding box center [241, 109] width 302 height 17
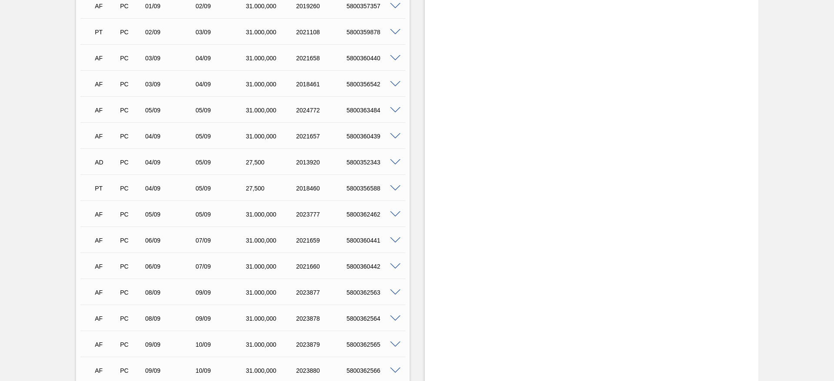
click at [362, 111] on div "5800363484" at bounding box center [373, 110] width 56 height 7
click at [391, 106] on div at bounding box center [396, 109] width 17 height 7
click at [395, 107] on span at bounding box center [395, 110] width 10 height 7
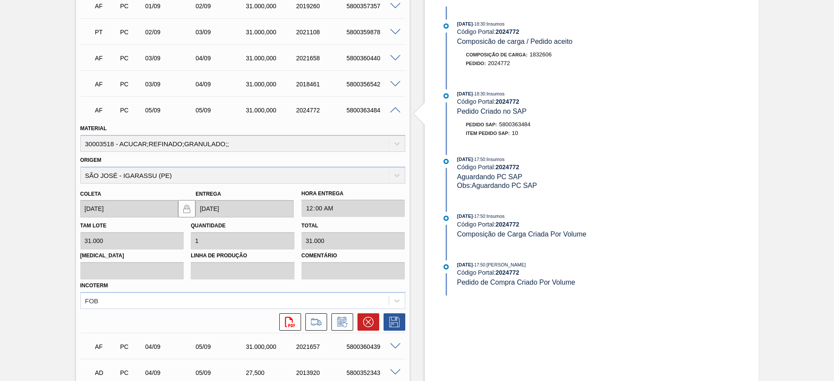
click at [360, 111] on div "5800363484" at bounding box center [373, 110] width 56 height 7
copy div "5800363484"
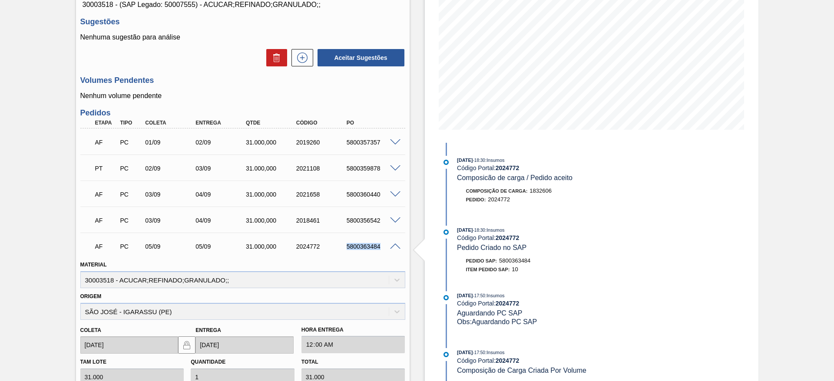
scroll to position [0, 0]
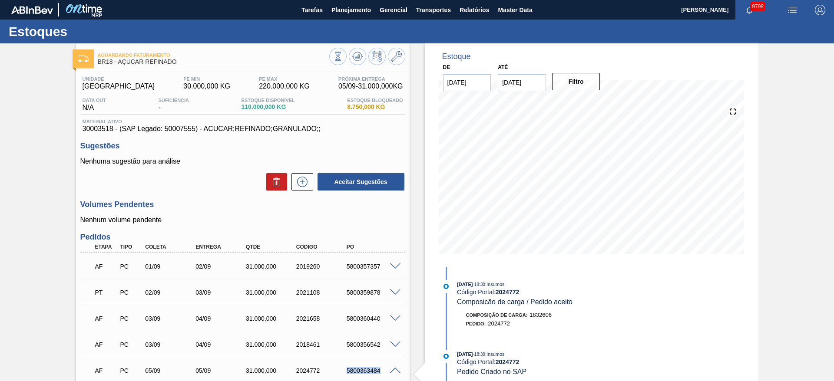
click at [396, 373] on div "5800363484" at bounding box center [373, 371] width 56 height 7
click at [396, 373] on div "AF PC 05/09 05/09 31.000,000 2024772 5800363484" at bounding box center [242, 370] width 325 height 22
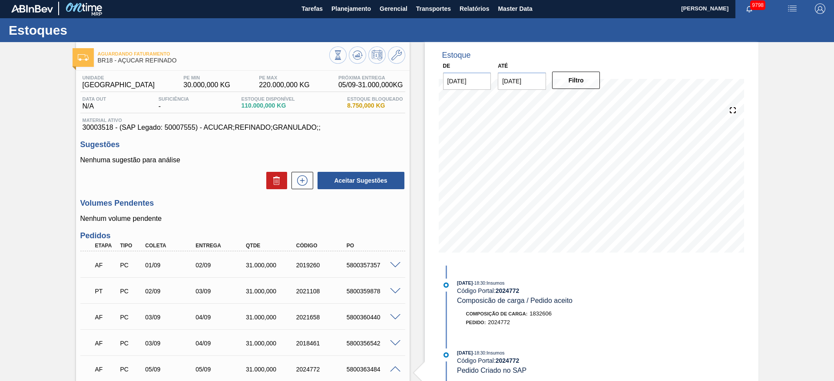
click at [396, 370] on span at bounding box center [395, 370] width 10 height 7
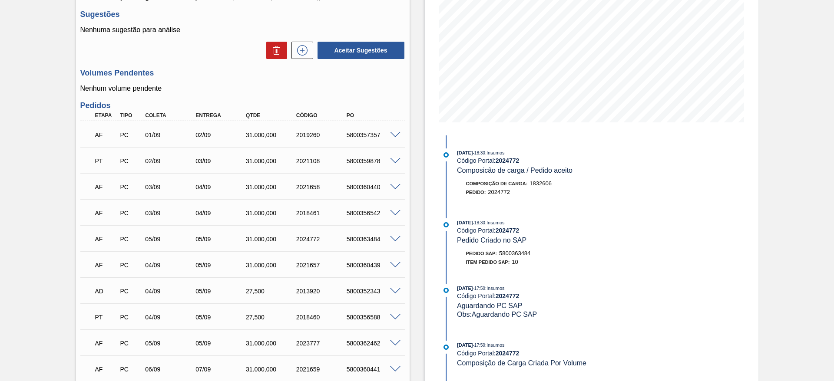
scroll to position [197, 0]
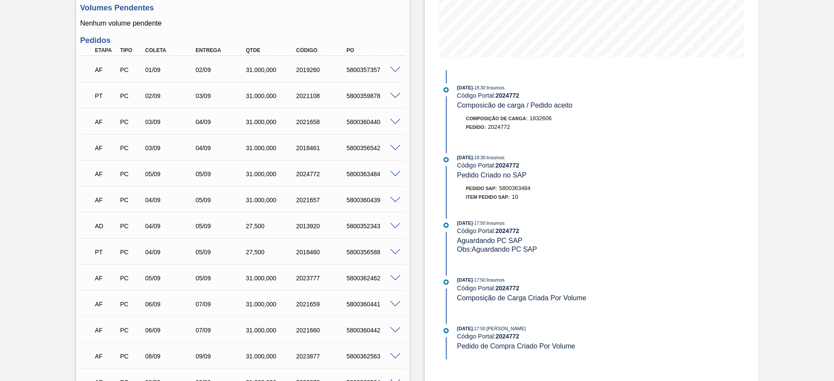
click at [397, 70] on span at bounding box center [395, 70] width 10 height 7
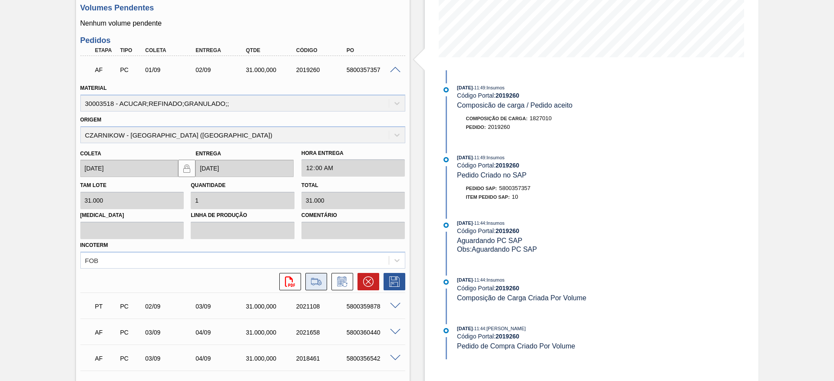
click at [320, 275] on button at bounding box center [316, 281] width 22 height 17
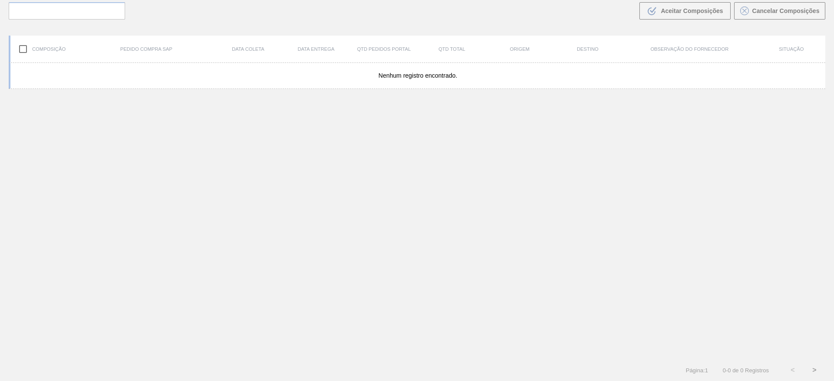
scroll to position [63, 0]
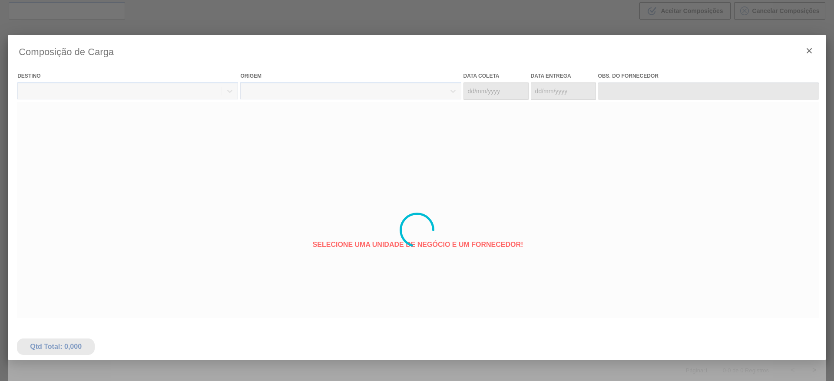
type coleta "01/09/2025"
type entrega "[DATE]"
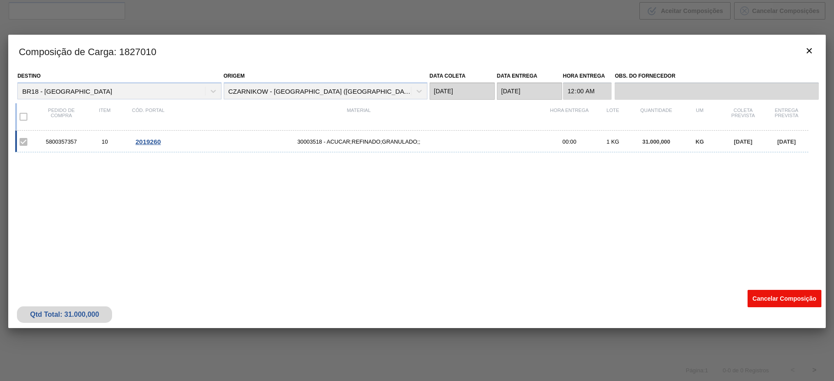
click at [774, 294] on button "Cancelar Composição" at bounding box center [785, 298] width 74 height 17
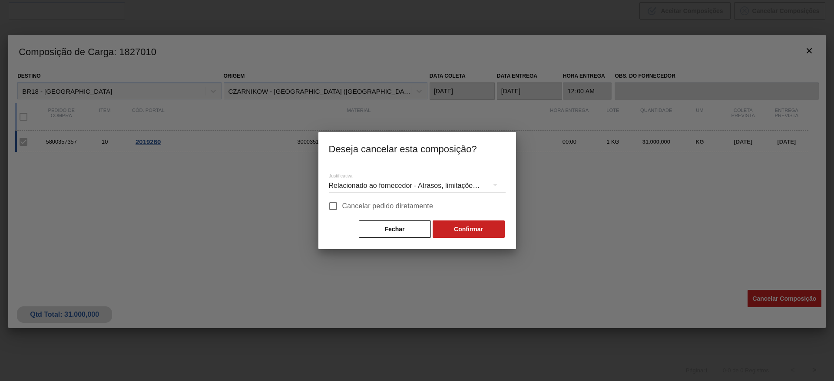
click at [373, 213] on label "Cancelar pedido diretamente" at bounding box center [378, 206] width 109 height 18
click at [342, 213] on input "Cancelar pedido diretamente" at bounding box center [333, 206] width 18 height 18
checkbox input "true"
click at [452, 227] on button "Confirmar" at bounding box center [469, 229] width 72 height 17
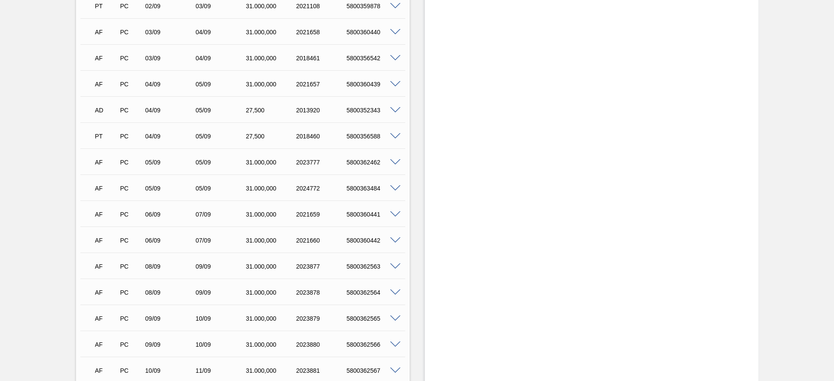
scroll to position [196, 0]
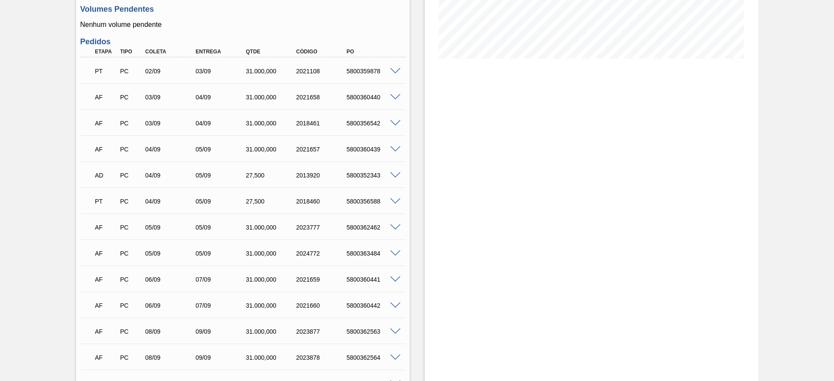
click at [365, 122] on div "5800356542" at bounding box center [373, 123] width 56 height 7
copy div "5800356542"
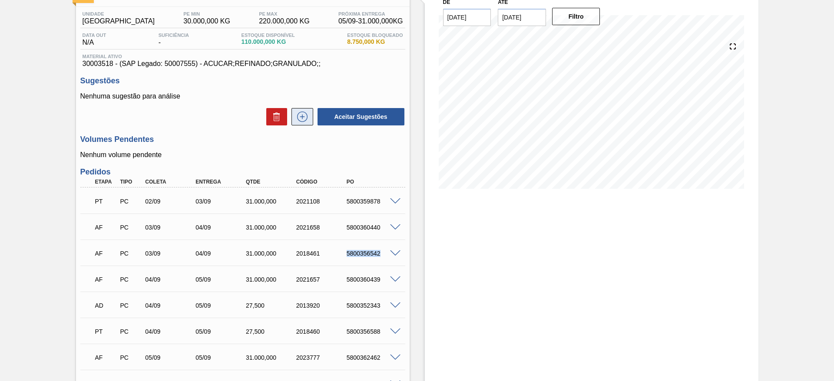
click at [305, 122] on icon at bounding box center [302, 117] width 14 height 10
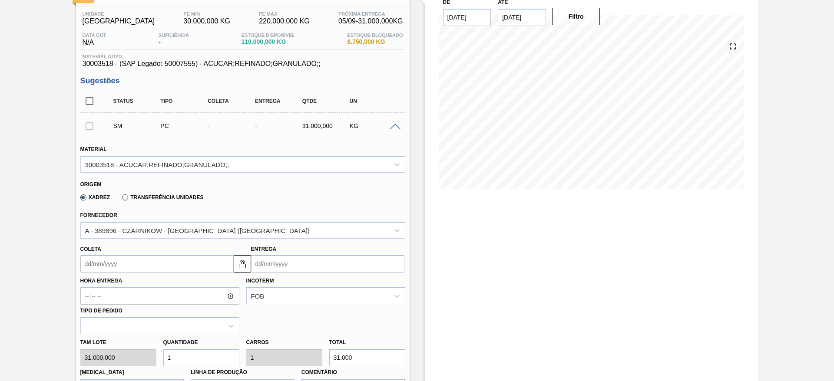
click at [112, 268] on input "Coleta" at bounding box center [156, 263] width 153 height 17
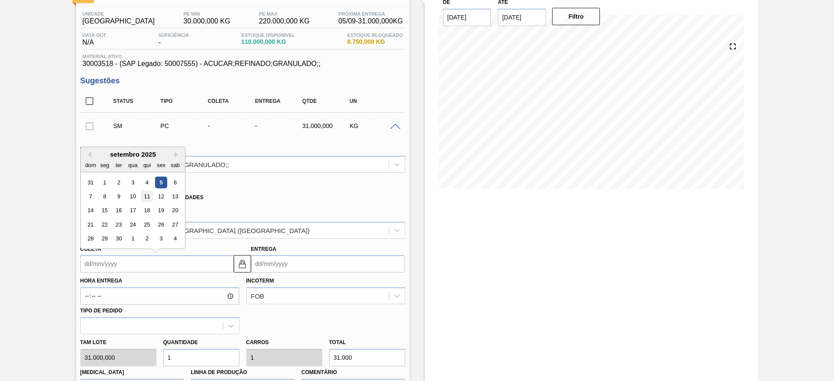
click at [146, 196] on div "11" at bounding box center [147, 197] width 12 height 12
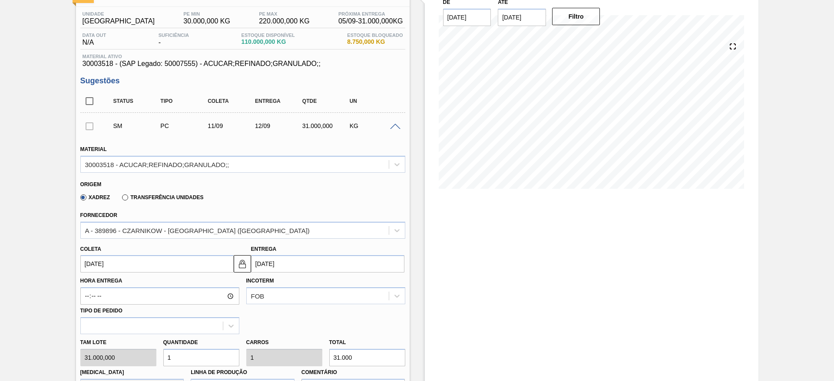
type input "[DATE]"
type input "12/09/2025"
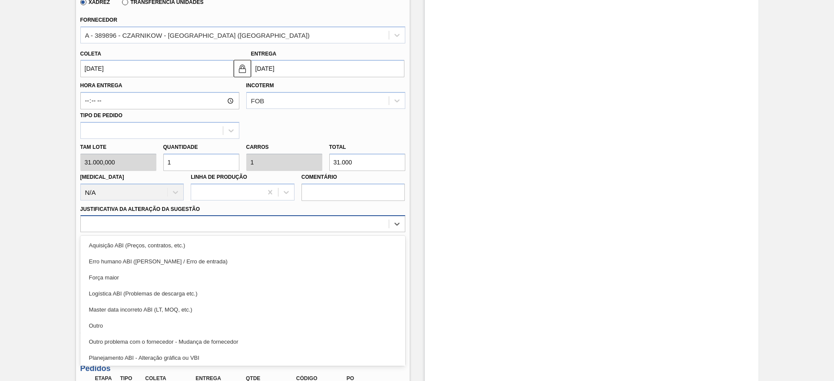
click at [280, 220] on div at bounding box center [235, 224] width 308 height 13
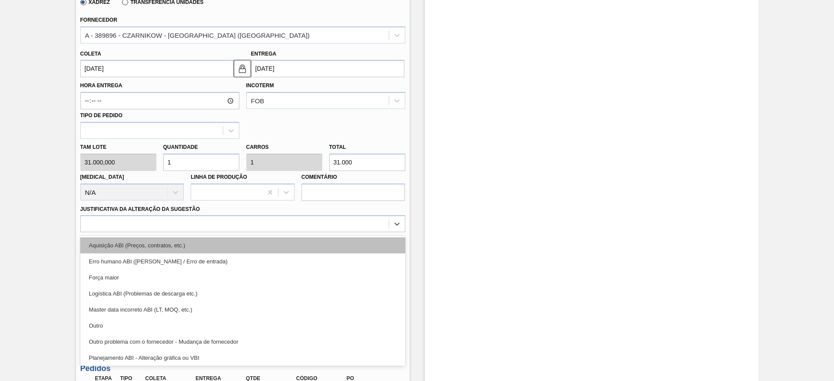
click at [282, 243] on div "Aquisição ABI (Preços, contratos, etc.)" at bounding box center [242, 246] width 325 height 16
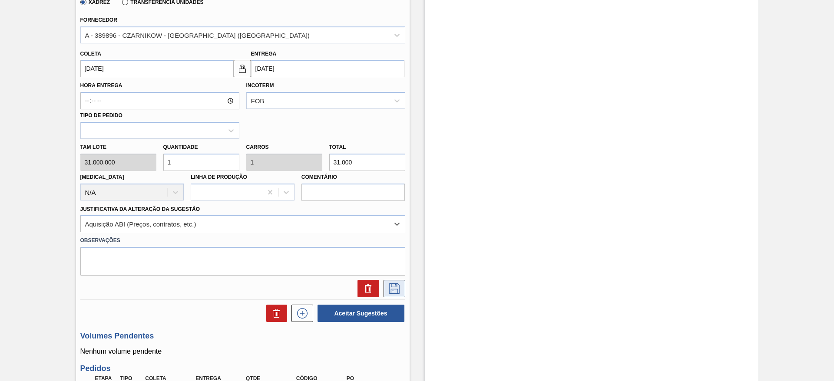
click at [398, 288] on icon at bounding box center [395, 289] width 14 height 10
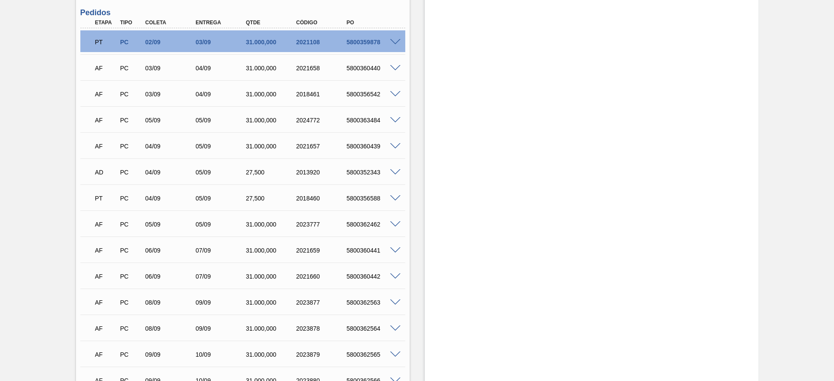
scroll to position [0, 0]
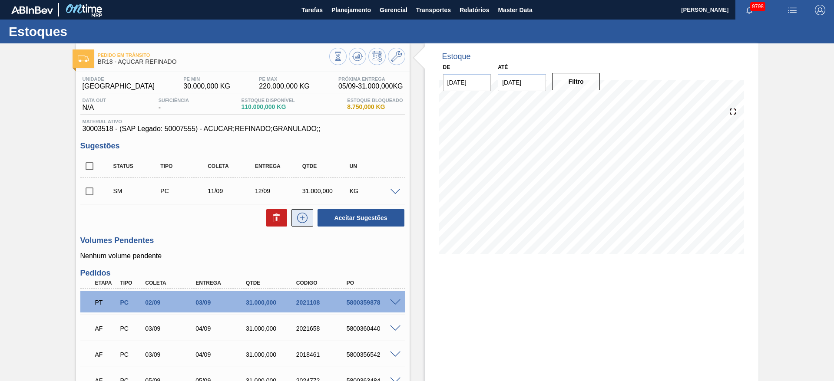
click at [298, 217] on icon at bounding box center [302, 218] width 14 height 10
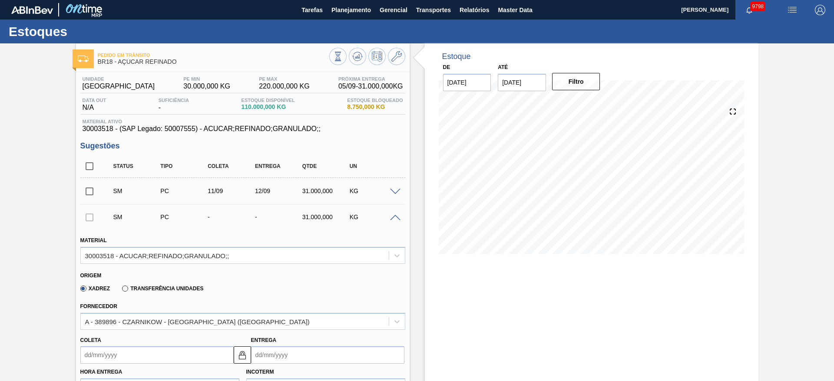
click at [102, 353] on input "Coleta" at bounding box center [156, 355] width 153 height 17
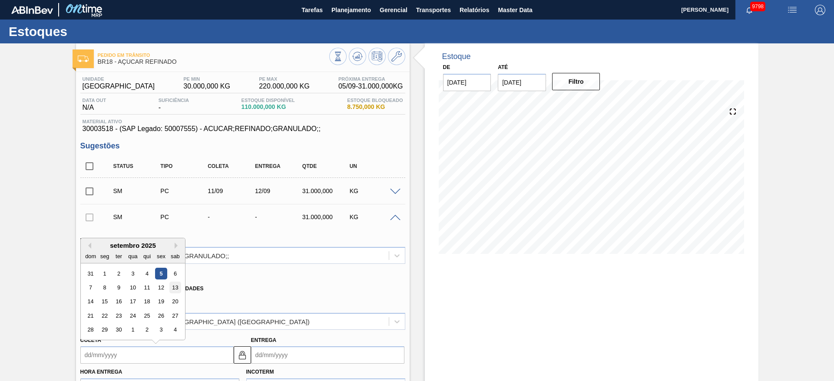
click at [171, 287] on div "13" at bounding box center [175, 288] width 12 height 12
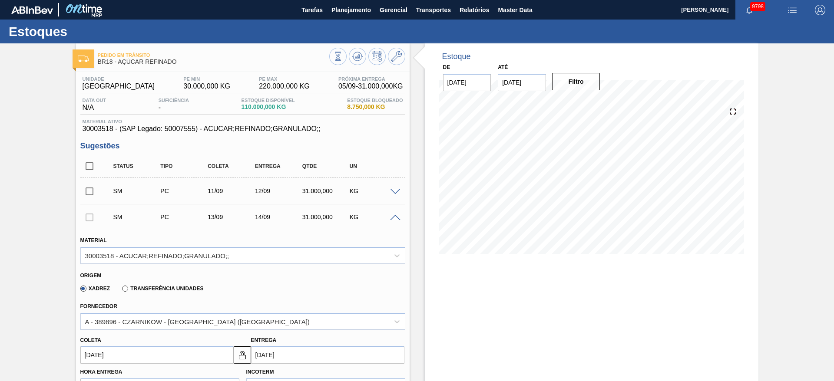
type input "13/09/2025"
type input "14/09/2025"
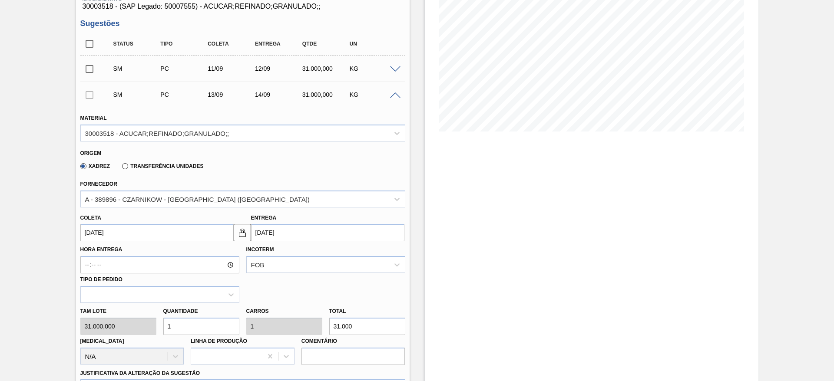
scroll to position [130, 0]
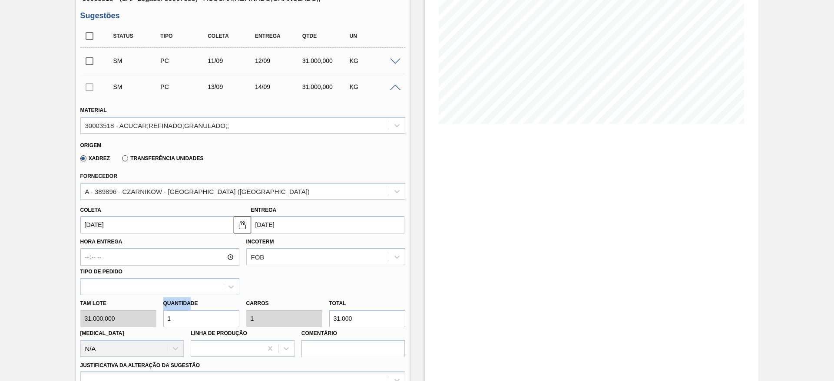
drag, startPoint x: 171, startPoint y: 308, endPoint x: 163, endPoint y: 308, distance: 7.8
click at [163, 308] on div "Quantidade 1" at bounding box center [201, 313] width 76 height 30
drag, startPoint x: 176, startPoint y: 311, endPoint x: 161, endPoint y: 314, distance: 15.9
click at [161, 314] on div "Quantidade 1" at bounding box center [201, 313] width 83 height 30
type input "2"
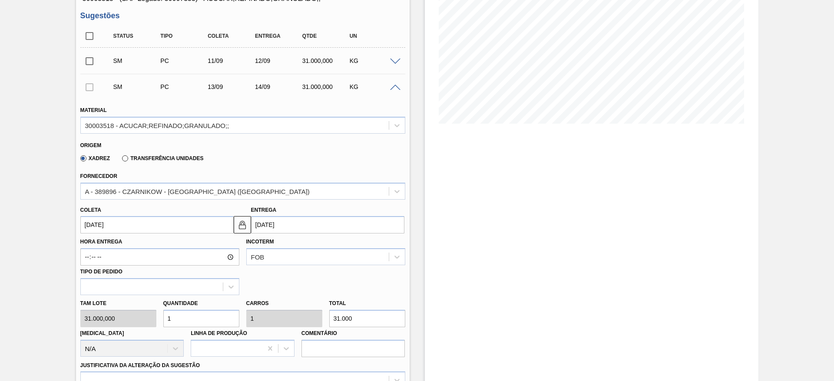
type input "2"
type input "62.000"
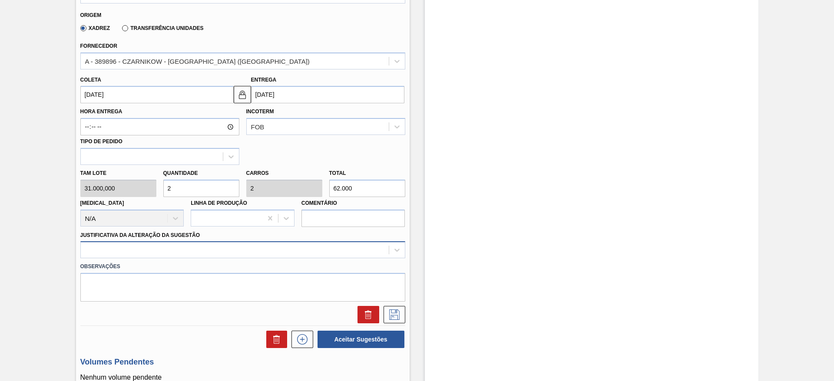
type input "2"
click at [296, 251] on div at bounding box center [242, 250] width 325 height 17
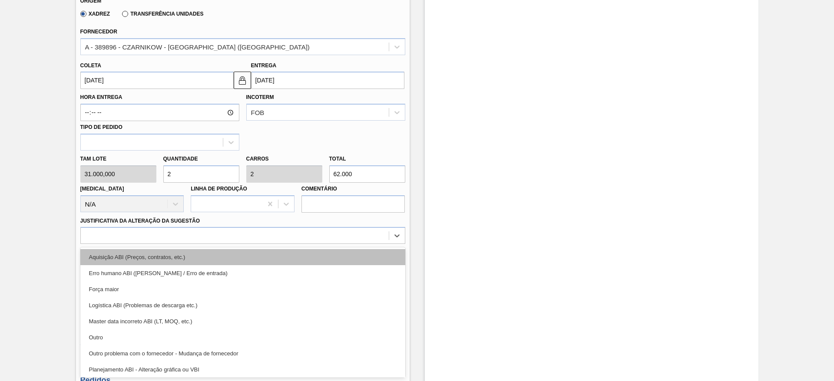
click at [296, 256] on div "Aquisição ABI (Preços, contratos, etc.)" at bounding box center [242, 257] width 325 height 16
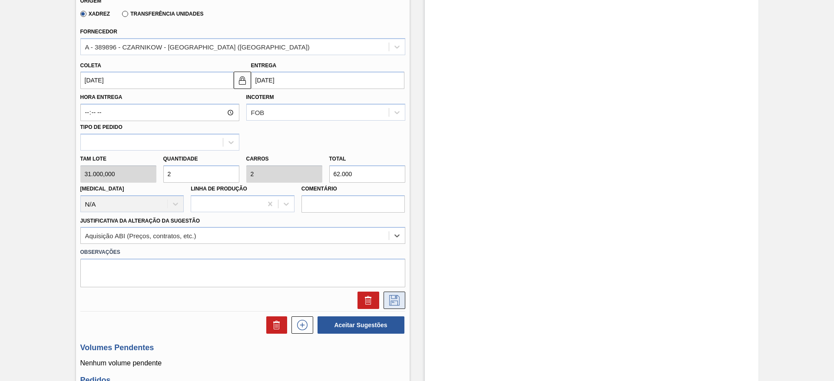
click at [389, 296] on icon at bounding box center [394, 300] width 10 height 10
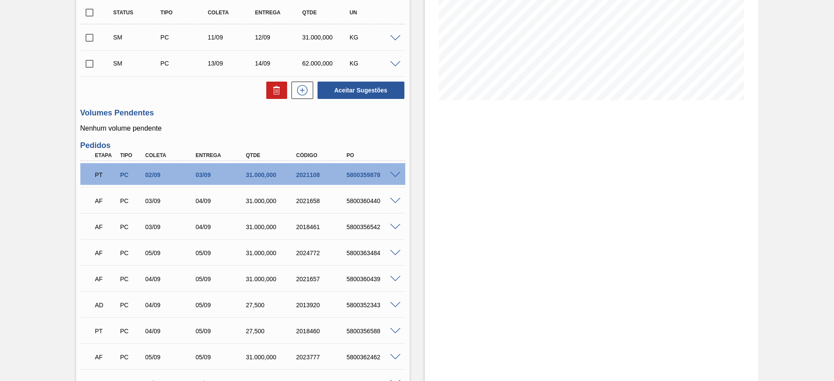
scroll to position [80, 0]
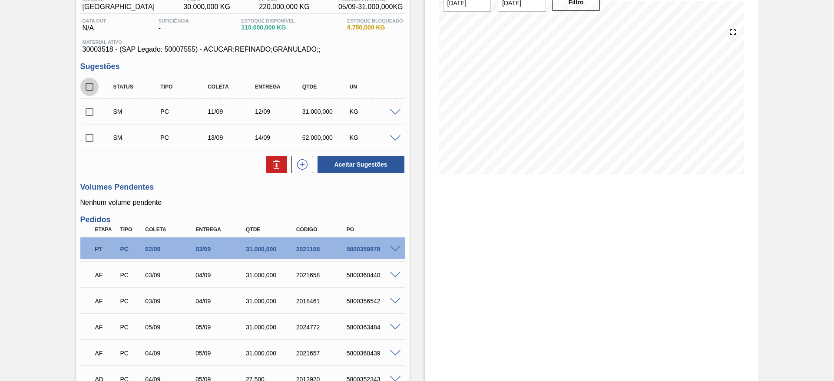
click at [92, 86] on input "checkbox" at bounding box center [89, 87] width 18 height 18
checkbox input "true"
click at [346, 169] on button "Aceitar Sugestões" at bounding box center [361, 164] width 87 height 17
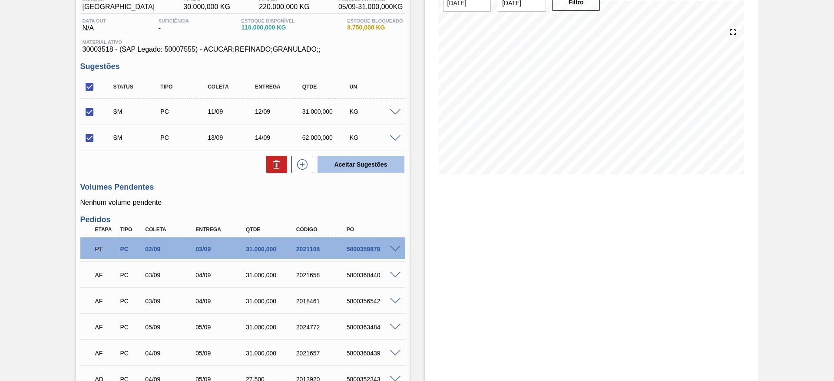
checkbox input "false"
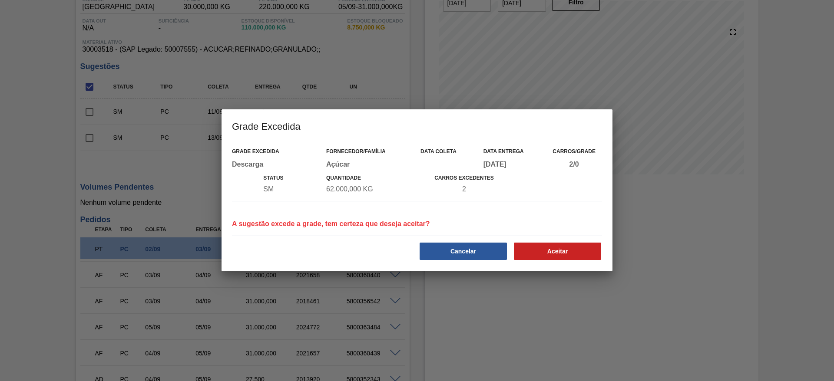
click at [511, 245] on div "Cancelar" at bounding box center [464, 251] width 94 height 19
click at [532, 252] on button "Aceitar" at bounding box center [557, 251] width 87 height 17
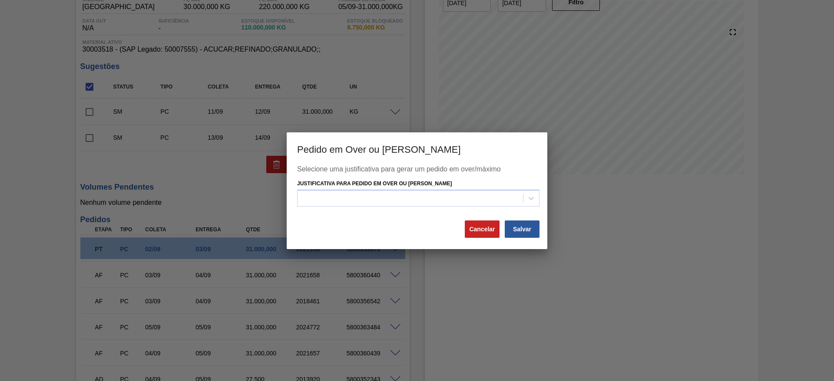
click at [494, 208] on div "Selecione uma justificativa para gerar um pedido em over/máximo Justificativa p…" at bounding box center [417, 193] width 240 height 54
click at [500, 202] on div at bounding box center [411, 198] width 226 height 13
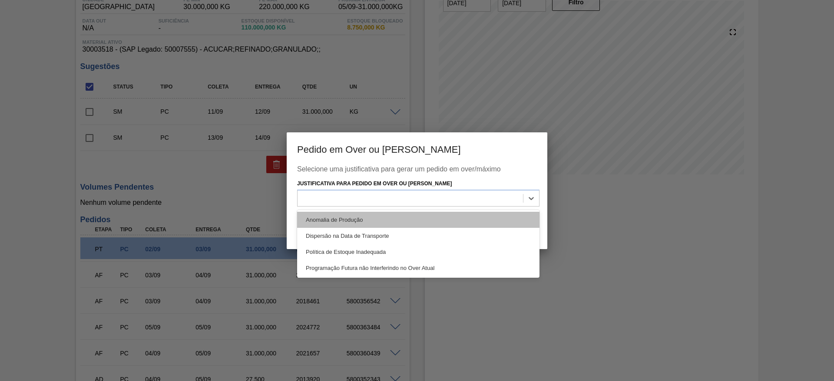
click at [500, 220] on div "Anomalia de Produção" at bounding box center [418, 220] width 242 height 16
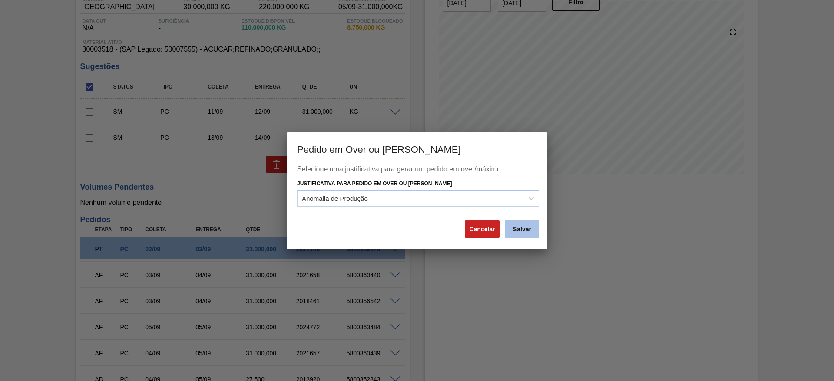
drag, startPoint x: 530, startPoint y: 237, endPoint x: 525, endPoint y: 237, distance: 4.8
click at [529, 238] on div "Salvar" at bounding box center [522, 229] width 36 height 19
click at [522, 241] on div "Selecione uma justificativa para gerar um pedido em over/máximo Justificativa p…" at bounding box center [417, 208] width 261 height 84
click at [517, 226] on button "Salvar" at bounding box center [522, 229] width 35 height 17
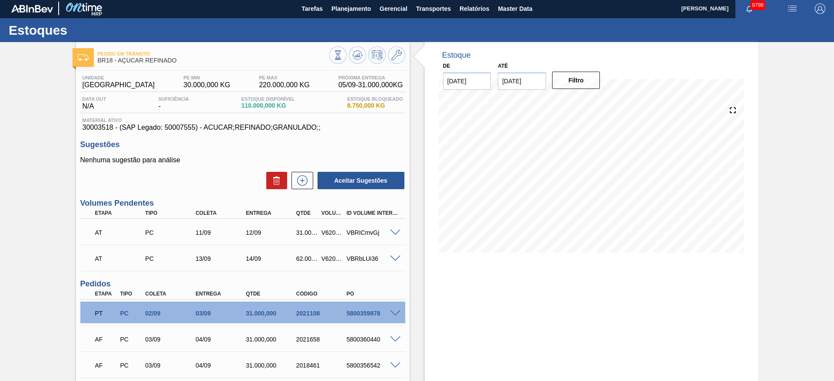
scroll to position [0, 0]
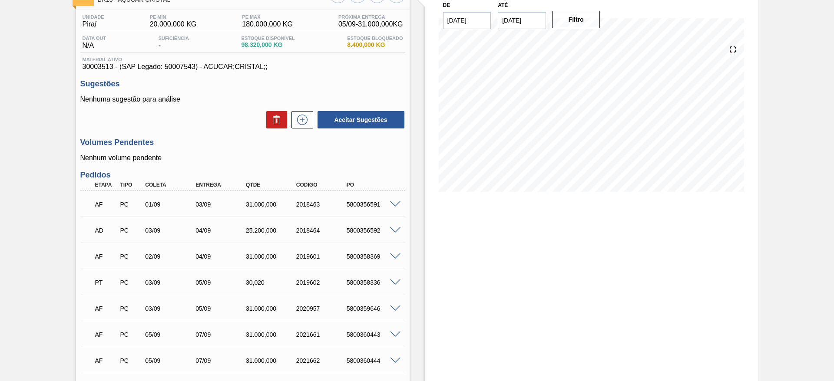
scroll to position [203, 0]
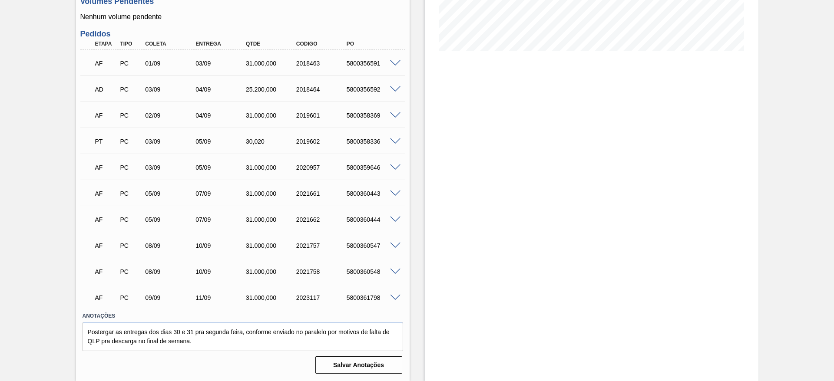
click at [396, 63] on span at bounding box center [395, 63] width 10 height 7
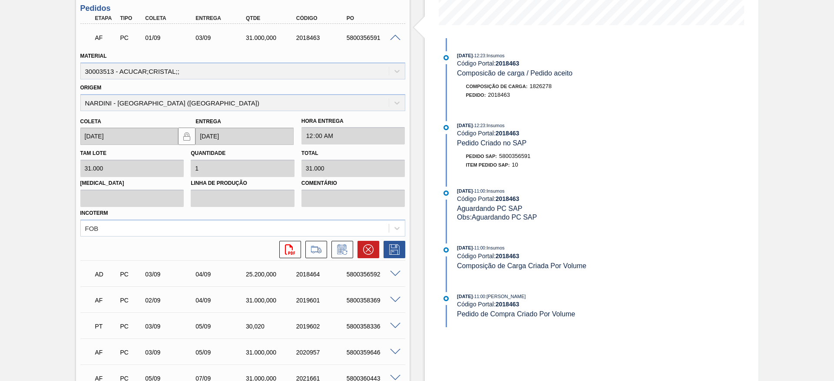
scroll to position [196, 0]
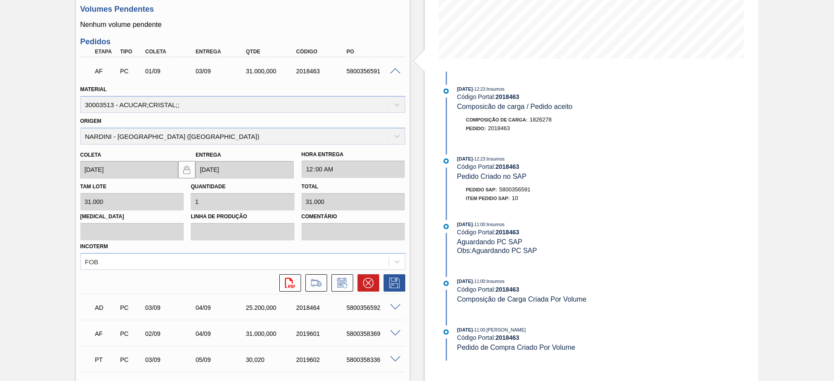
click at [393, 75] on div "AF PC 01/09 03/09 31.000,000 2018463 5800356591" at bounding box center [242, 71] width 325 height 22
click at [390, 73] on div "AF PC 01/09 03/09 31.000,000 2018463 5800356591" at bounding box center [242, 71] width 325 height 22
click at [396, 70] on span at bounding box center [395, 71] width 10 height 7
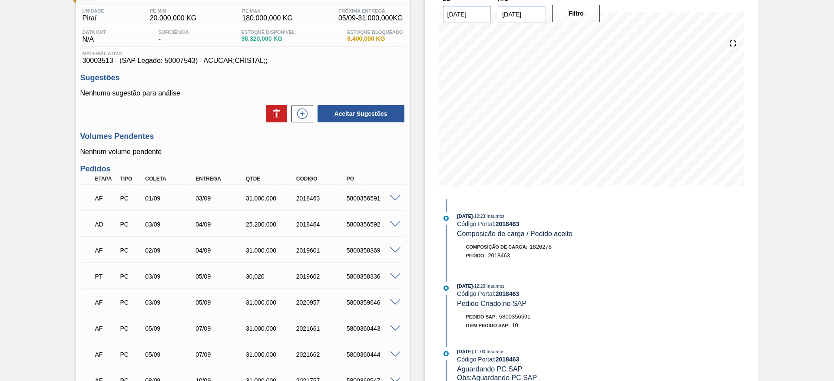
scroll to position [65, 0]
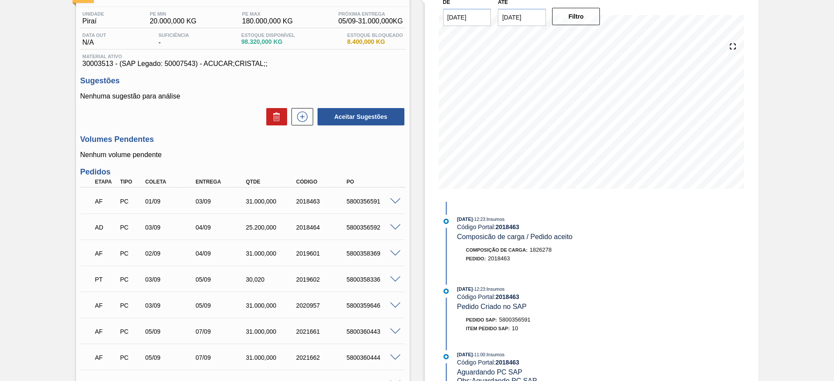
click at [399, 200] on span at bounding box center [395, 202] width 10 height 7
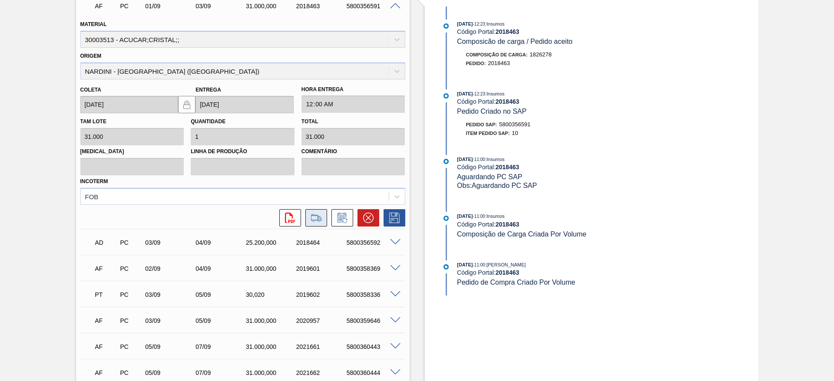
click at [312, 218] on icon at bounding box center [316, 218] width 14 height 10
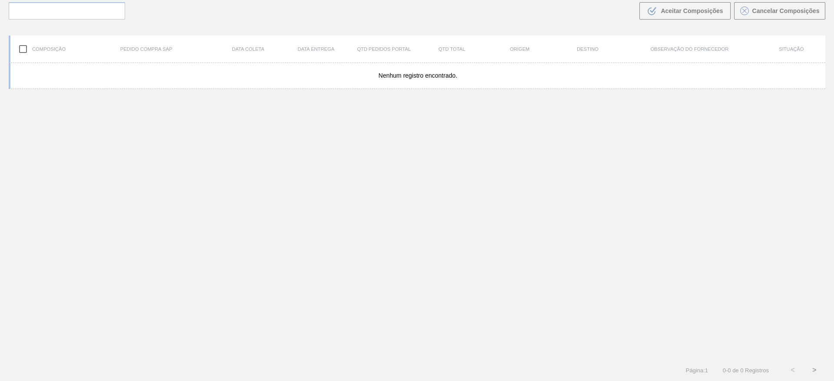
scroll to position [63, 0]
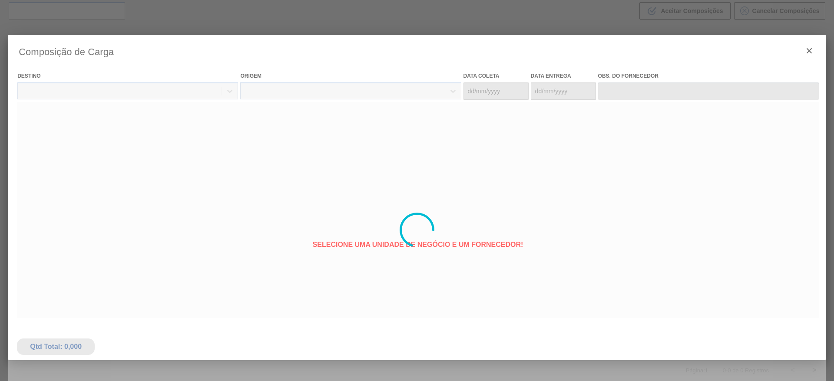
type coleta "01/09/2025"
type entrega "[DATE]"
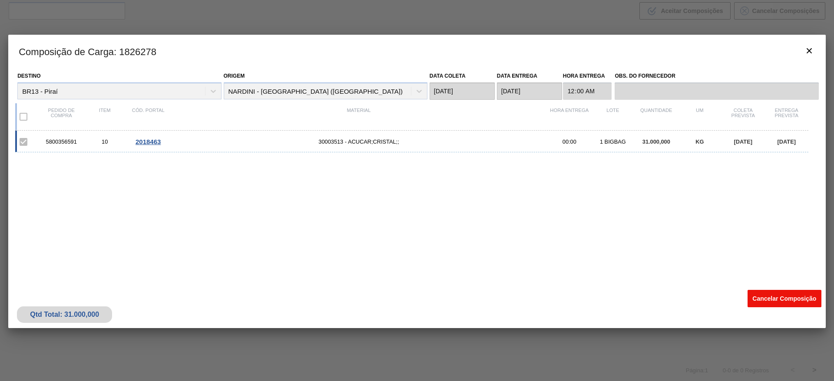
click at [781, 296] on button "Cancelar Composição" at bounding box center [785, 298] width 74 height 17
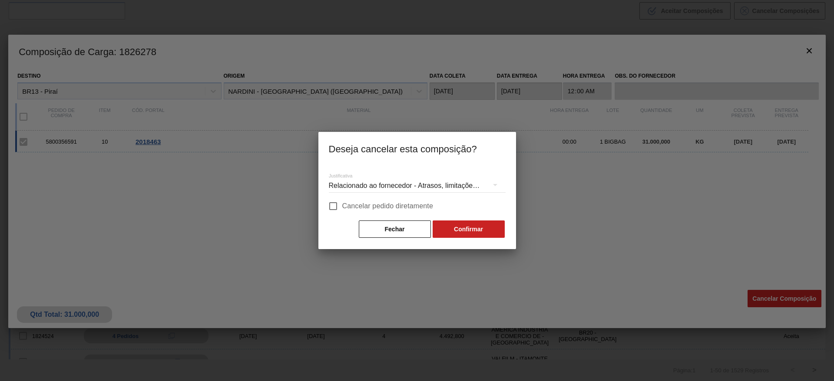
click at [389, 208] on span "Cancelar pedido diretamente" at bounding box center [387, 206] width 91 height 10
click at [342, 208] on input "Cancelar pedido diretamente" at bounding box center [333, 206] width 18 height 18
checkbox input "true"
click at [463, 229] on button "Confirmar" at bounding box center [469, 229] width 72 height 17
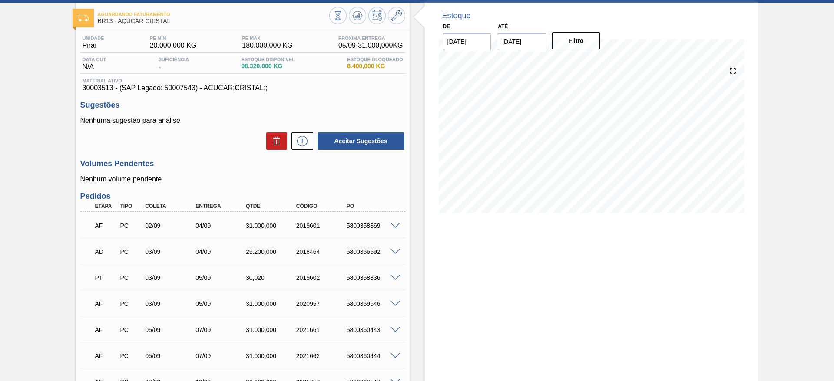
scroll to position [65, 0]
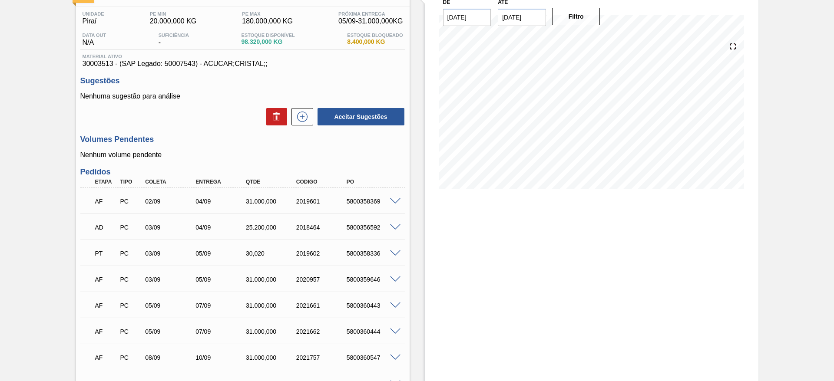
click at [390, 201] on span at bounding box center [395, 202] width 10 height 7
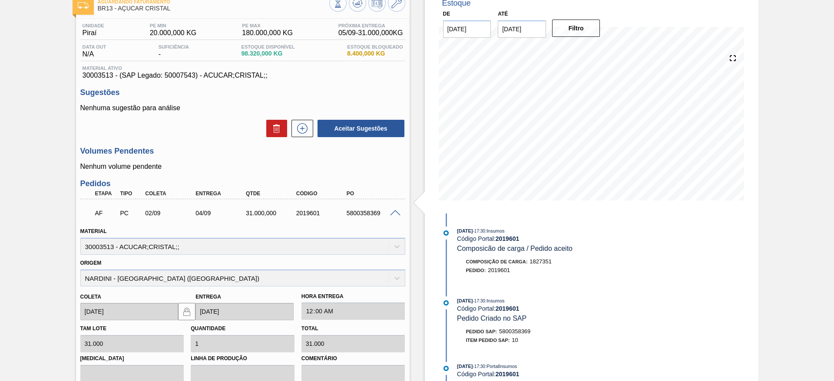
scroll to position [0, 0]
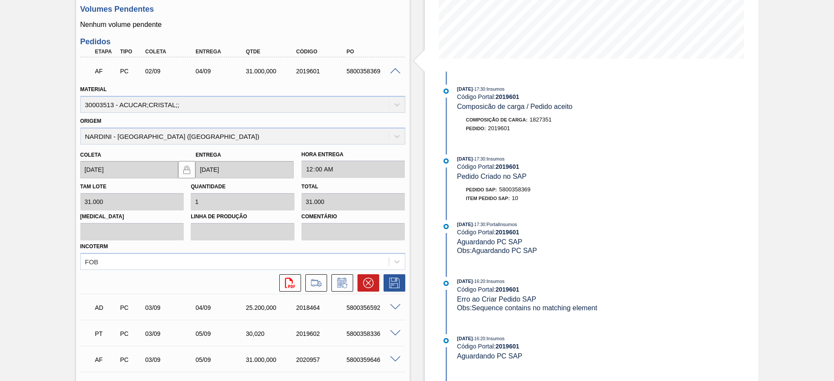
click at [366, 75] on div "AF PC 02/09 04/09 31.000,000 2019601 5800358369" at bounding box center [241, 70] width 302 height 17
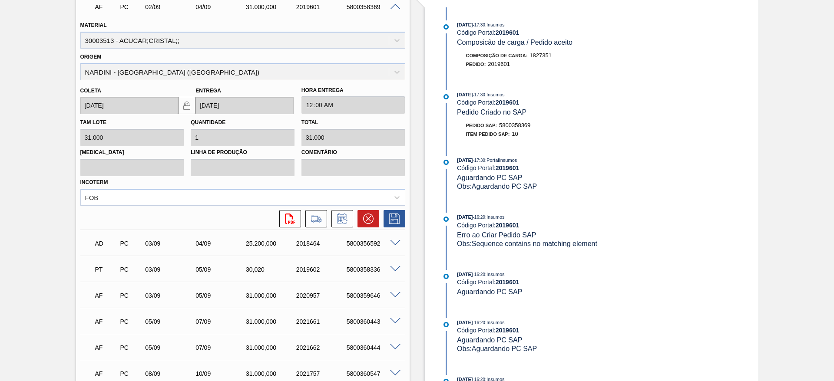
scroll to position [326, 0]
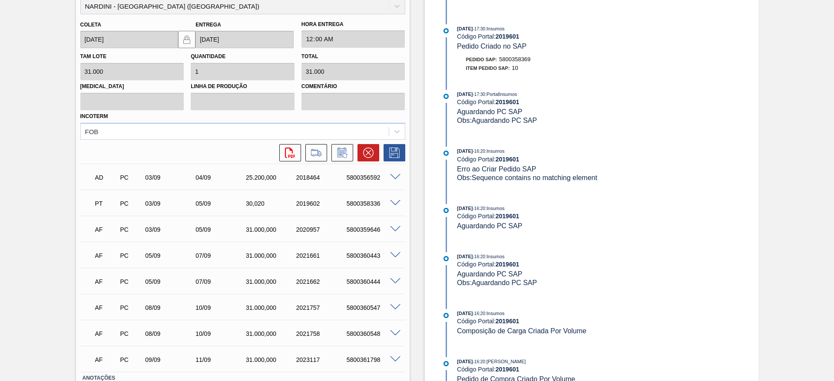
click at [371, 228] on div "5800359646" at bounding box center [373, 229] width 56 height 7
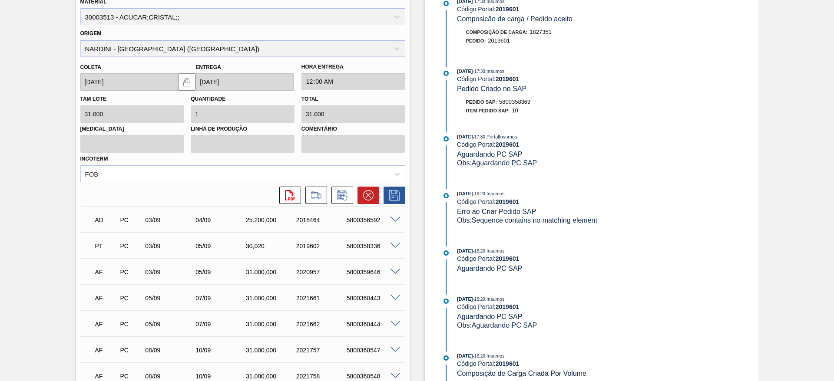
scroll to position [261, 0]
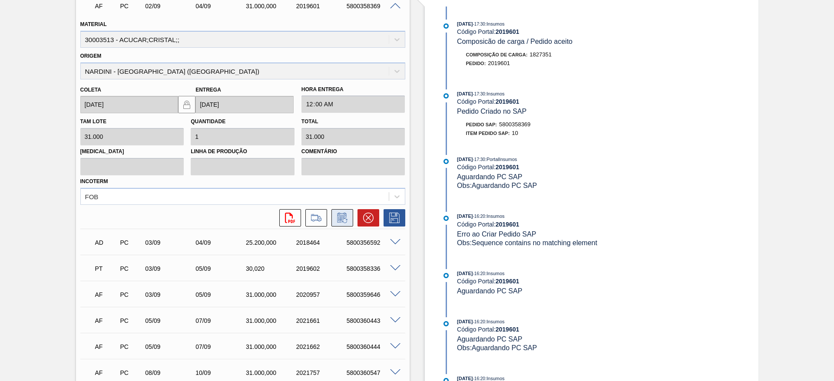
click at [349, 219] on button at bounding box center [343, 217] width 22 height 17
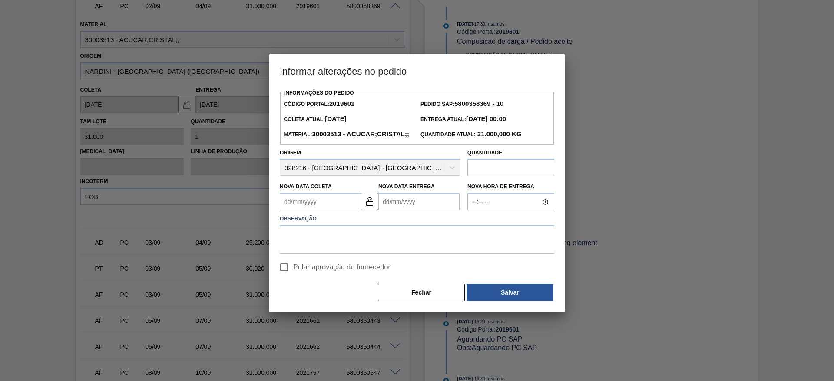
click at [303, 211] on Coleta2019601 "Nova Data Coleta" at bounding box center [320, 201] width 81 height 17
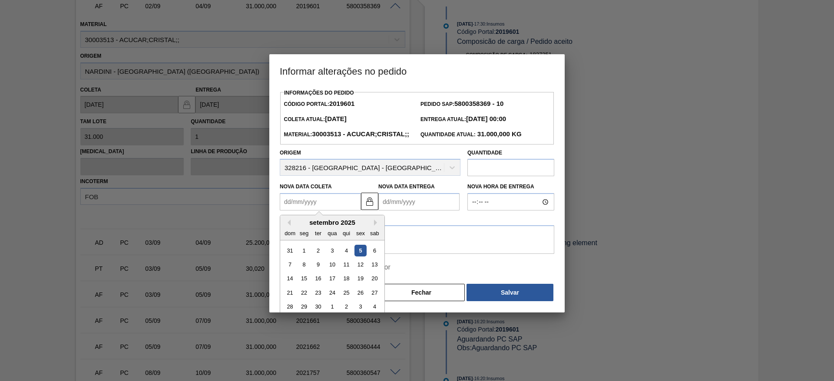
click at [362, 257] on div "5" at bounding box center [361, 251] width 12 height 12
type Coleta2019601 "[DATE]"
type Entrega2019601 "[DATE]"
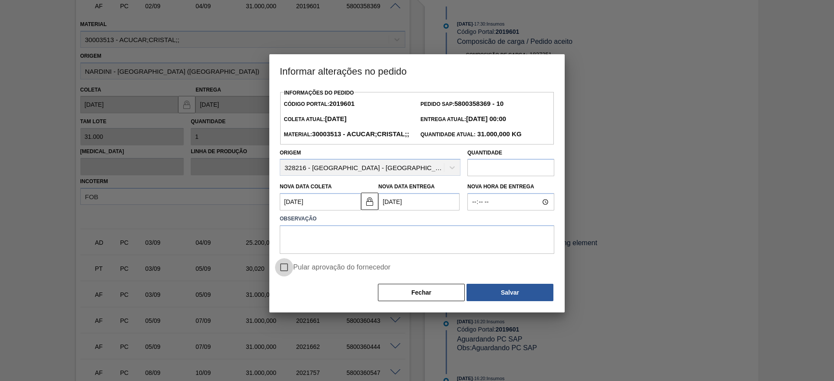
click at [286, 277] on input "Pular aprovação do fornecedor" at bounding box center [284, 268] width 18 height 18
checkbox input "true"
click at [299, 254] on textarea at bounding box center [417, 240] width 275 height 29
type textarea "."
click at [512, 302] on button "Salvar" at bounding box center [510, 292] width 87 height 17
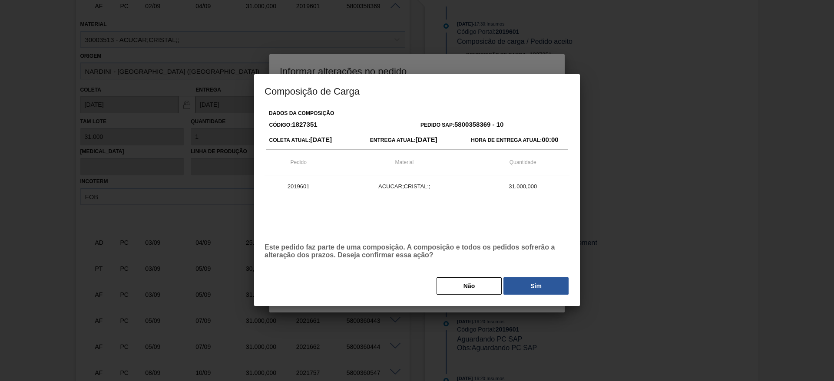
click at [528, 276] on div "Dados da Composição Código: 1827351 Pedido SAP: 5800358369 - 10 Coleta Atual: 0…" at bounding box center [417, 201] width 305 height 189
click at [531, 282] on button "Sim" at bounding box center [536, 286] width 65 height 17
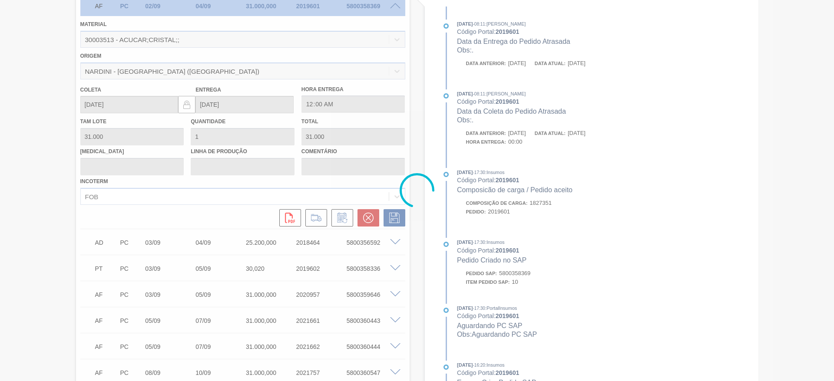
type input "."
type input "[DATE]"
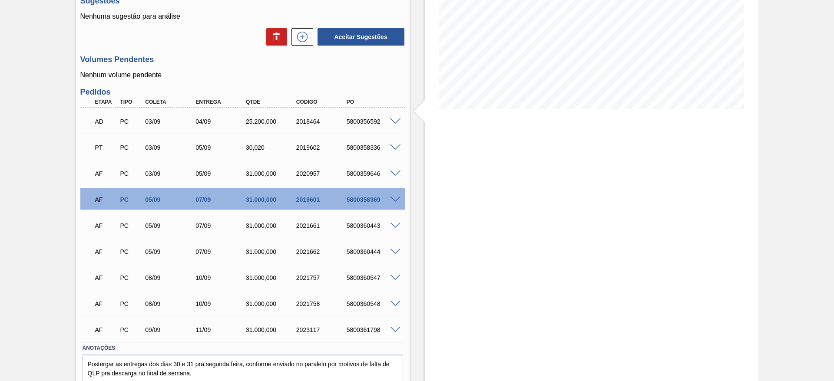
scroll to position [154, 0]
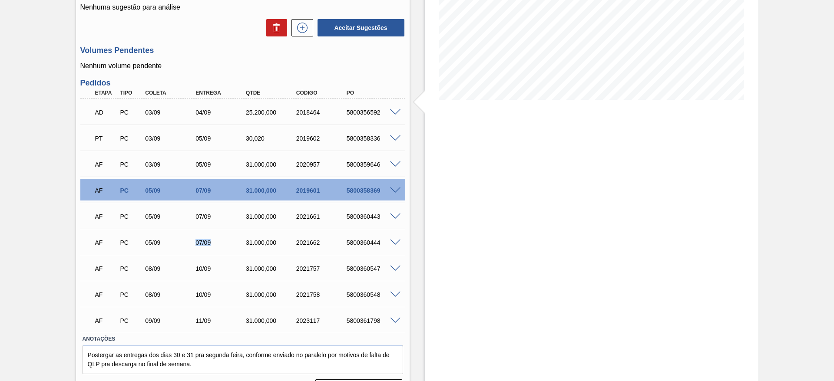
drag, startPoint x: 214, startPoint y: 244, endPoint x: 189, endPoint y: 232, distance: 27.6
click at [189, 232] on div "AF PC 05/09 07/09 31.000,000 2021662 5800360444" at bounding box center [242, 242] width 325 height 22
click at [390, 162] on span at bounding box center [395, 165] width 10 height 7
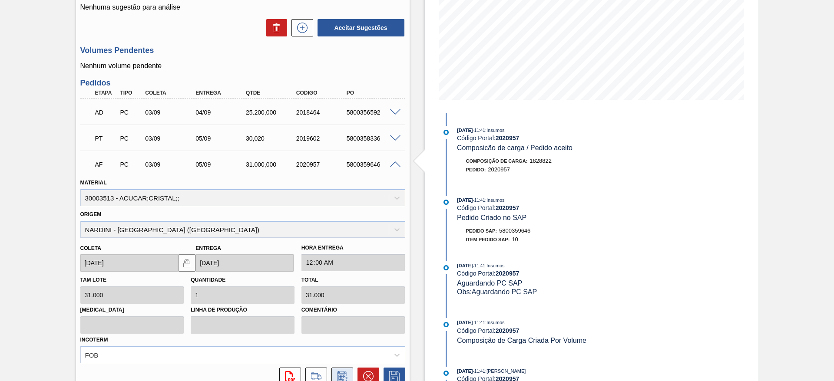
click at [348, 376] on button at bounding box center [343, 376] width 22 height 17
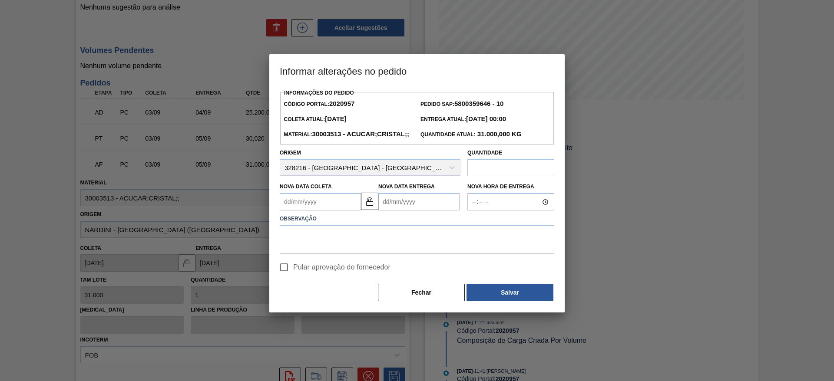
click at [292, 277] on input "Pular aprovação do fornecedor" at bounding box center [284, 268] width 18 height 18
checkbox input "true"
click at [295, 226] on label "Observação" at bounding box center [417, 219] width 275 height 13
click at [305, 211] on Coleta2020957 "Nova Data Coleta" at bounding box center [320, 201] width 81 height 17
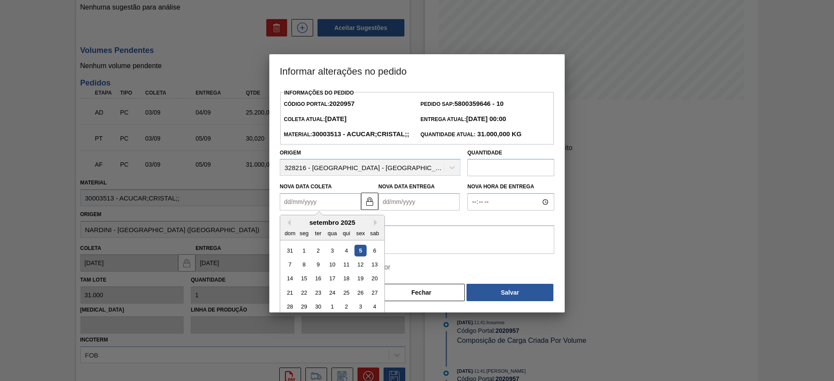
click at [362, 257] on div "5" at bounding box center [361, 251] width 12 height 12
type Coleta2020957 "[DATE]"
type Entrega2020957 "[DATE]"
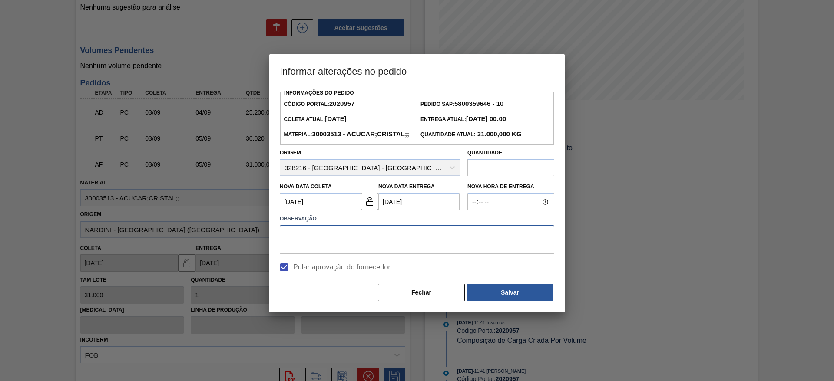
click at [355, 253] on textarea at bounding box center [417, 240] width 275 height 29
type textarea "."
click at [530, 313] on div "Informações do Pedido Código Portal: 2020957 Pedido SAP: 5800359646 - 10 Coleta…" at bounding box center [416, 200] width 295 height 226
drag, startPoint x: 525, startPoint y: 317, endPoint x: 521, endPoint y: 313, distance: 5.5
click at [522, 313] on div "Informações do Pedido Código Portal: 2020957 Pedido SAP: 5800359646 - 10 Coleta…" at bounding box center [416, 200] width 295 height 226
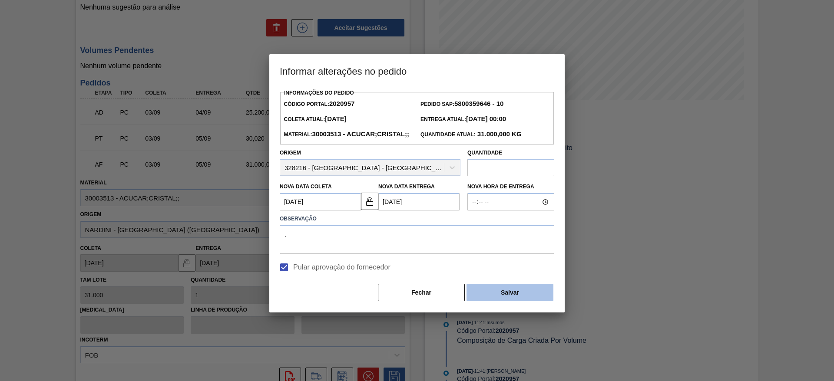
click at [520, 302] on button "Salvar" at bounding box center [510, 292] width 87 height 17
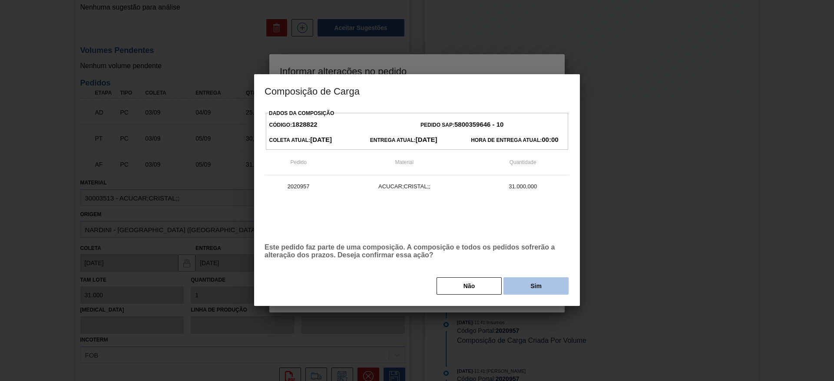
click at [527, 291] on button "Sim" at bounding box center [536, 286] width 65 height 17
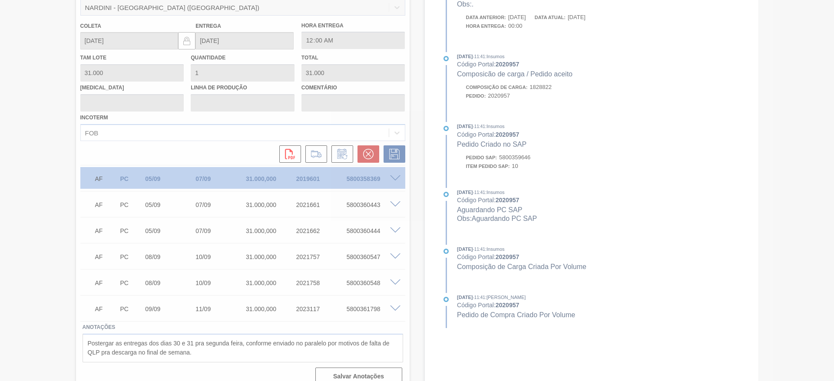
scroll to position [388, 0]
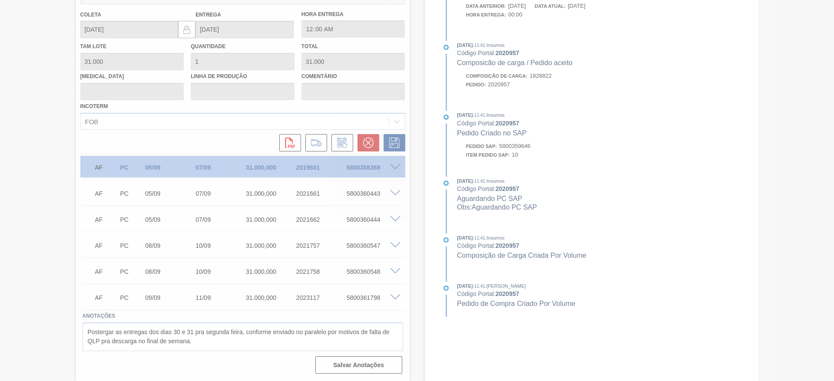
type input "."
type input "[DATE]"
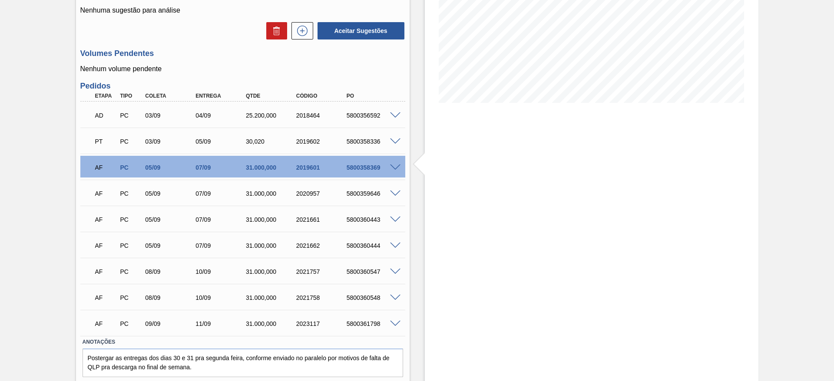
click at [394, 296] on span at bounding box center [395, 298] width 10 height 7
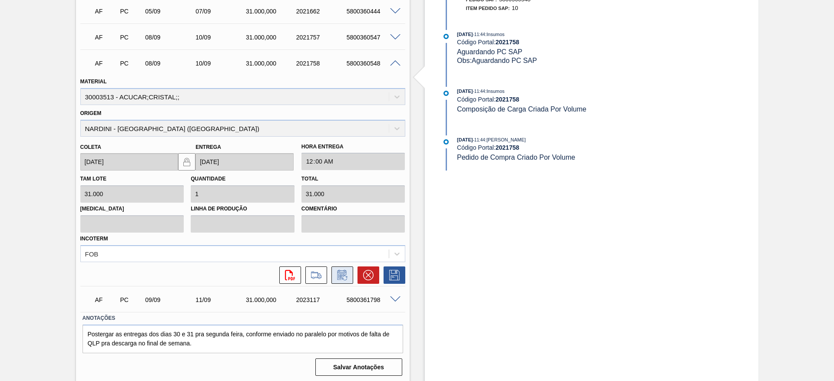
scroll to position [388, 0]
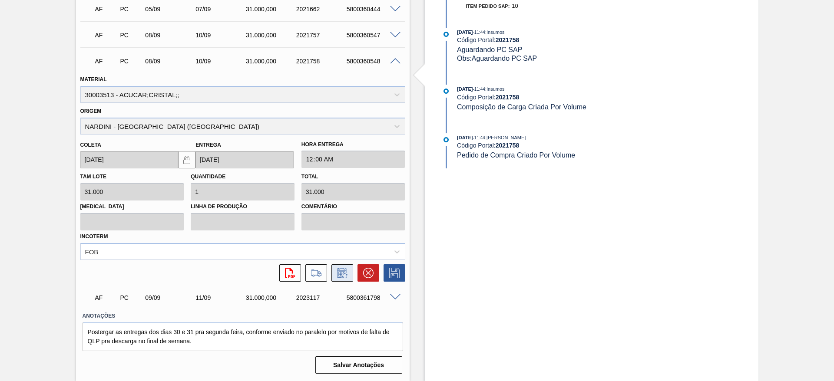
click at [338, 274] on icon at bounding box center [342, 273] width 14 height 10
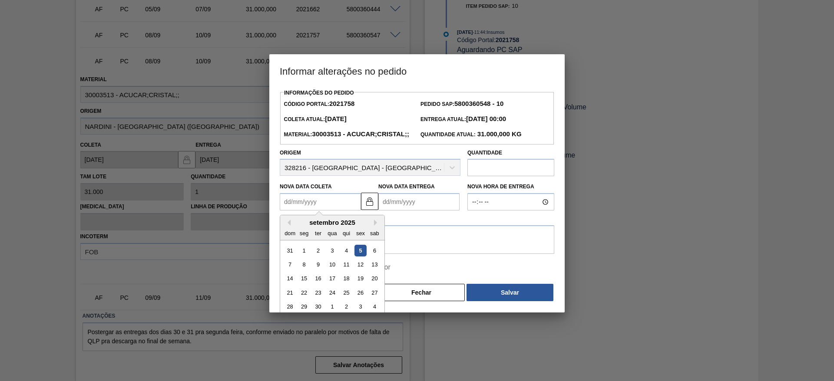
click at [295, 211] on Coleta2021758 "Nova Data Coleta" at bounding box center [320, 201] width 81 height 17
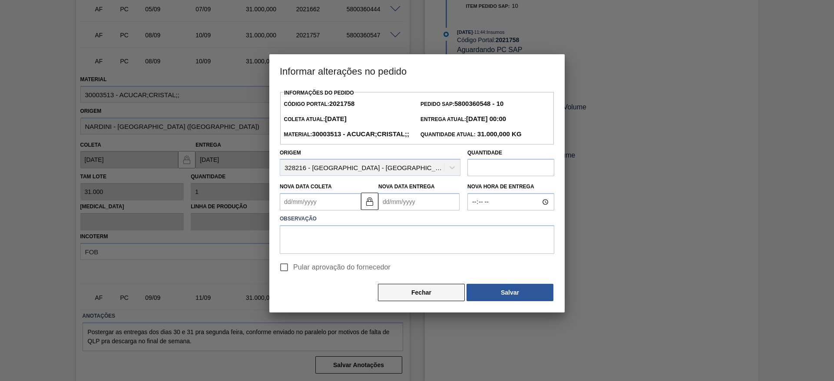
click at [419, 302] on button "Fechar" at bounding box center [421, 292] width 87 height 17
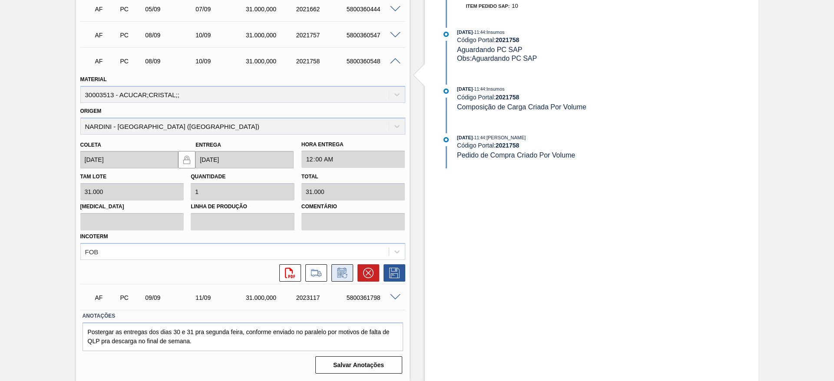
click at [344, 276] on icon at bounding box center [342, 273] width 14 height 10
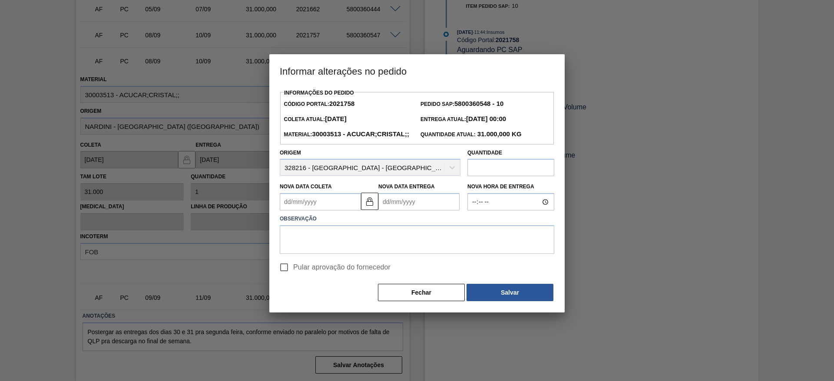
drag, startPoint x: 289, startPoint y: 285, endPoint x: 286, endPoint y: 259, distance: 25.8
click at [288, 277] on input "Pular aprovação do fornecedor" at bounding box center [284, 268] width 18 height 18
checkbox input "true"
drag, startPoint x: 294, startPoint y: 233, endPoint x: 297, endPoint y: 211, distance: 22.4
click at [294, 219] on div "Informações do Pedido Código Portal: 2021758 Pedido SAP: 5800360548 - 10 Coleta…" at bounding box center [417, 195] width 275 height 216
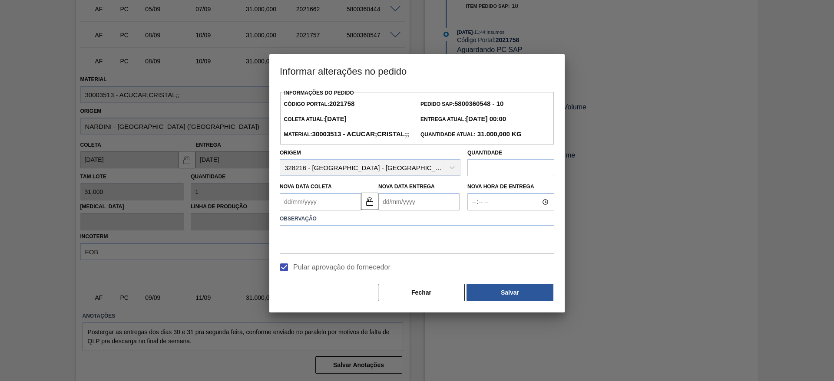
click at [298, 207] on div "Nova Data Coleta" at bounding box center [320, 196] width 81 height 30
click at [302, 211] on Coleta2021758 "Nova Data Coleta" at bounding box center [320, 201] width 81 height 17
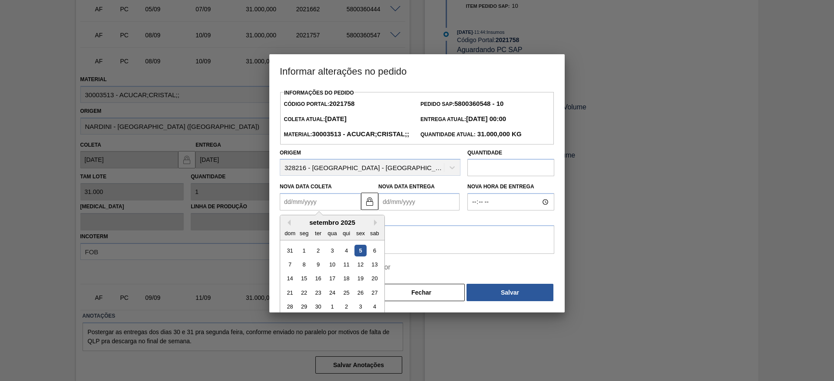
click at [330, 271] on div "10" at bounding box center [332, 265] width 12 height 12
type Coleta2021758 "[DATE]"
type Entrega2021758 "[DATE]"
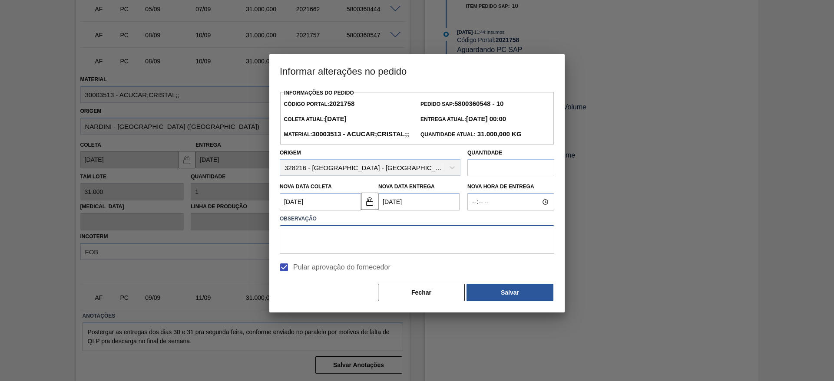
click at [325, 254] on textarea at bounding box center [417, 240] width 275 height 29
type textarea "."
click at [491, 302] on button "Salvar" at bounding box center [510, 292] width 87 height 17
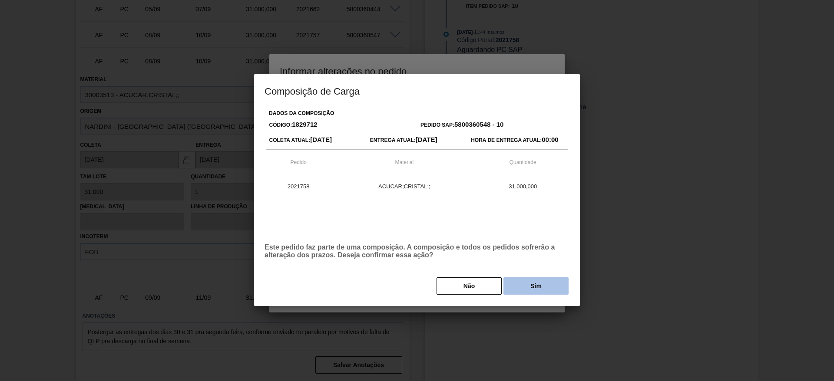
click at [534, 293] on button "Sim" at bounding box center [536, 286] width 65 height 17
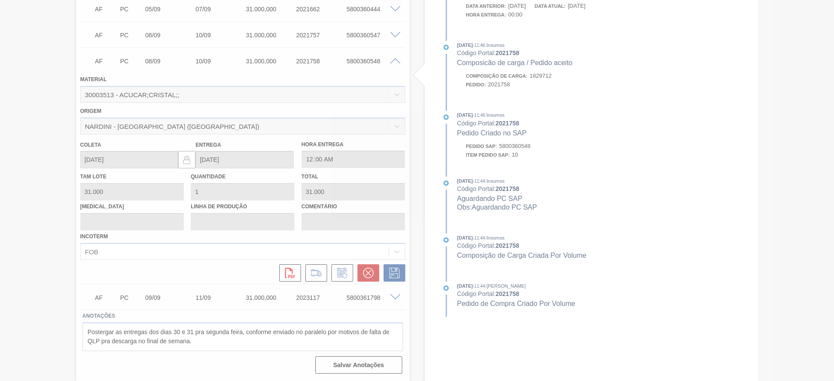
type input "."
type input "[DATE]"
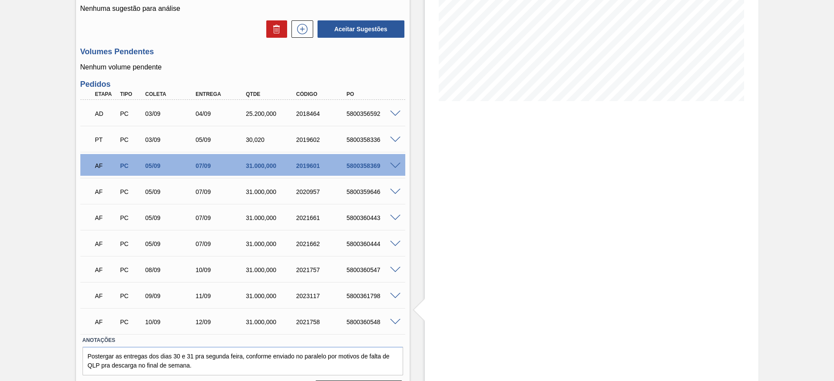
scroll to position [177, 0]
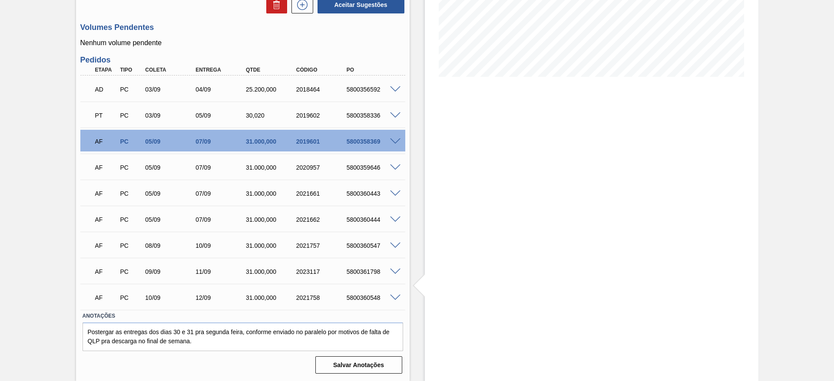
click at [392, 295] on span at bounding box center [395, 298] width 10 height 7
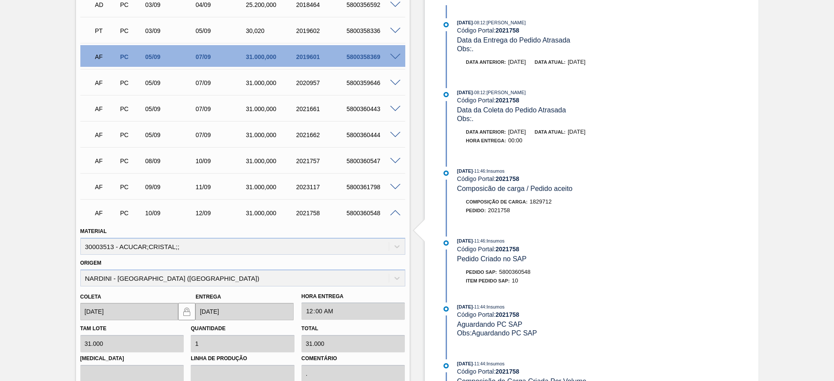
scroll to position [388, 0]
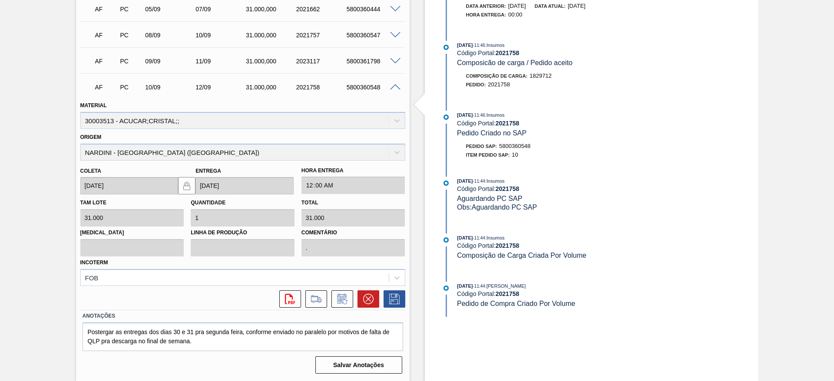
click at [314, 308] on div "AF PC 10/09 12/09 31.000,000 2021758 5800360548 Material 30003513 - ACUCAR;CRIS…" at bounding box center [242, 191] width 325 height 237
click at [314, 298] on icon at bounding box center [316, 299] width 14 height 10
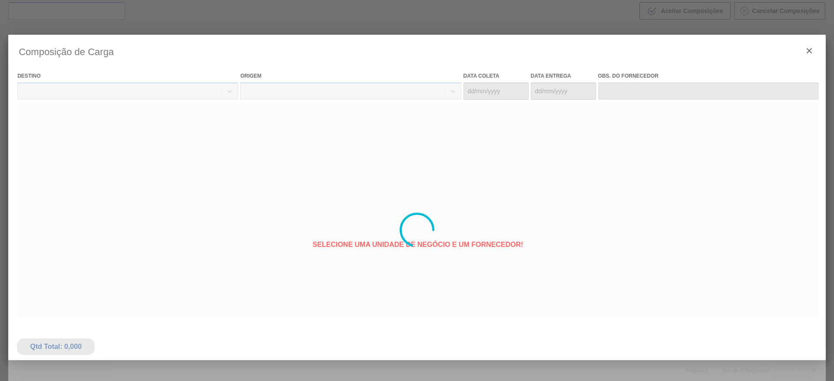
type coleta "[DATE]"
type entrega "[DATE]"
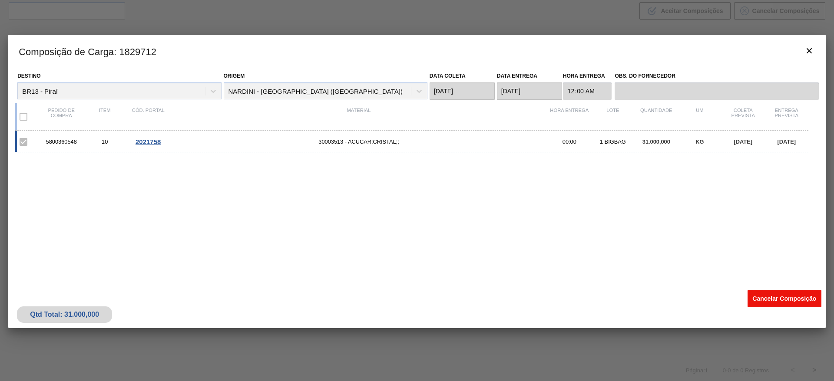
click at [773, 295] on button "Cancelar Composição" at bounding box center [785, 298] width 74 height 17
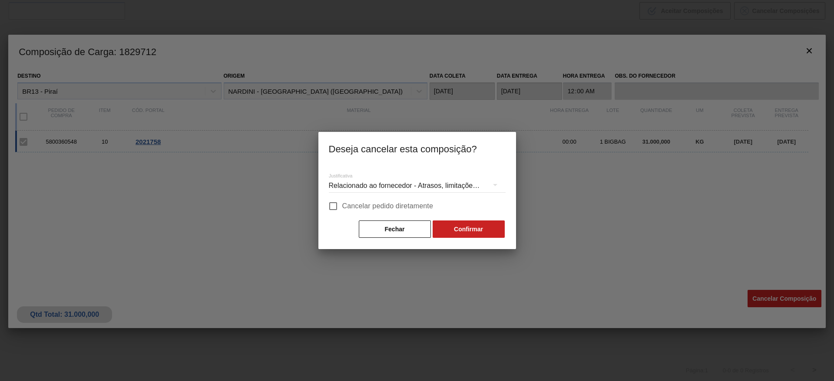
click at [348, 210] on span "Cancelar pedido diretamente" at bounding box center [387, 206] width 91 height 10
click at [342, 210] on input "Cancelar pedido diretamente" at bounding box center [333, 206] width 18 height 18
checkbox input "true"
click at [475, 225] on button "Confirmar" at bounding box center [469, 229] width 72 height 17
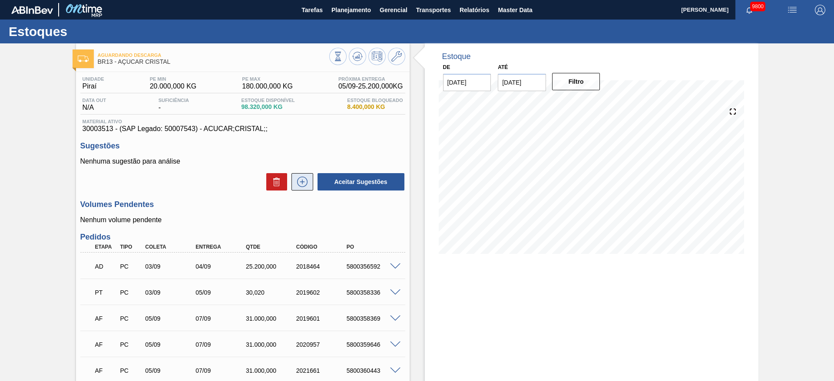
click at [306, 184] on icon at bounding box center [302, 182] width 14 height 10
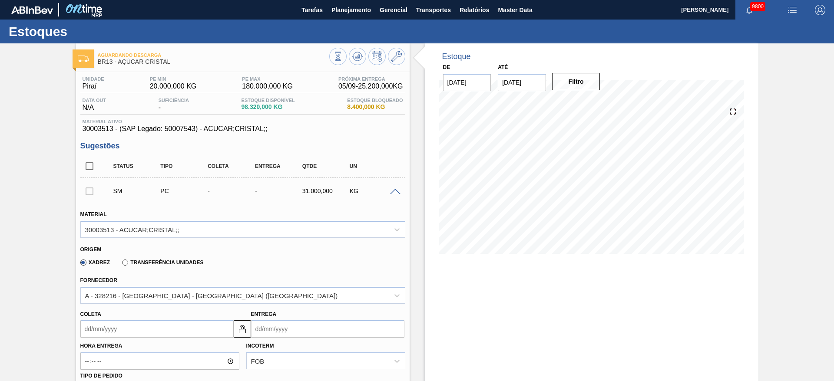
click at [108, 327] on input "Coleta" at bounding box center [156, 329] width 153 height 17
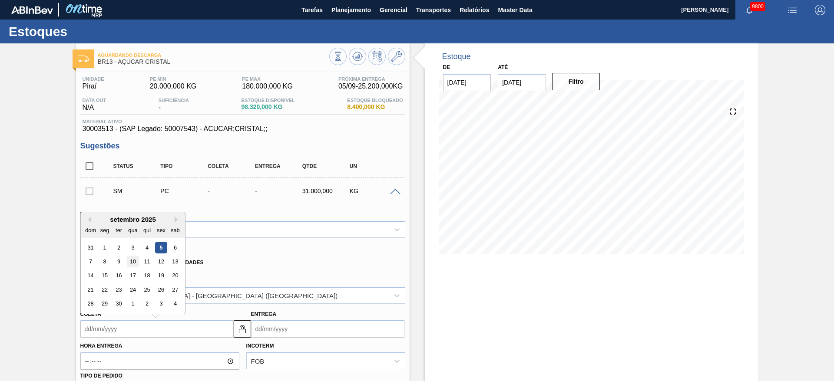
click at [133, 262] on div "10" at bounding box center [133, 262] width 12 height 12
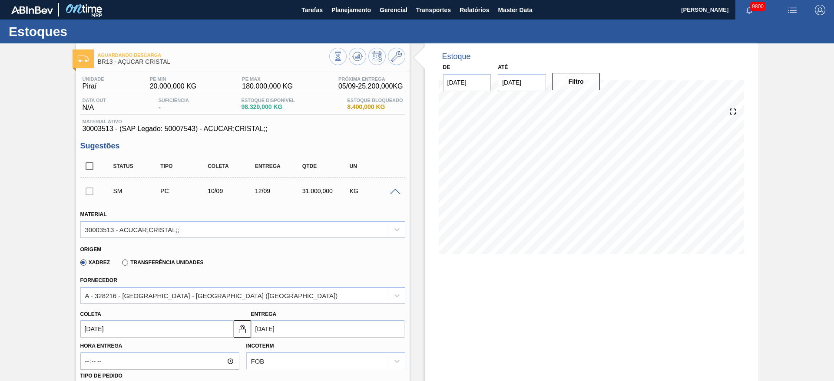
type input "[DATE]"
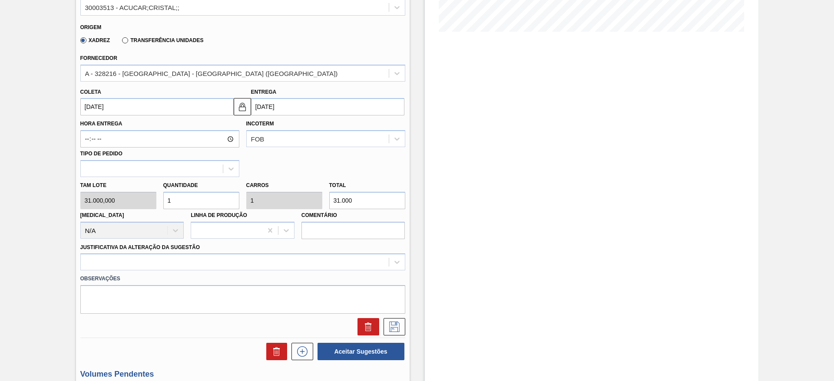
scroll to position [261, 0]
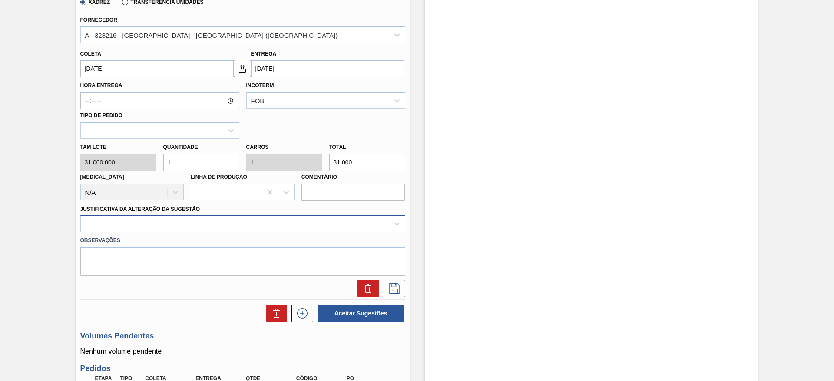
click at [228, 223] on div at bounding box center [235, 224] width 308 height 13
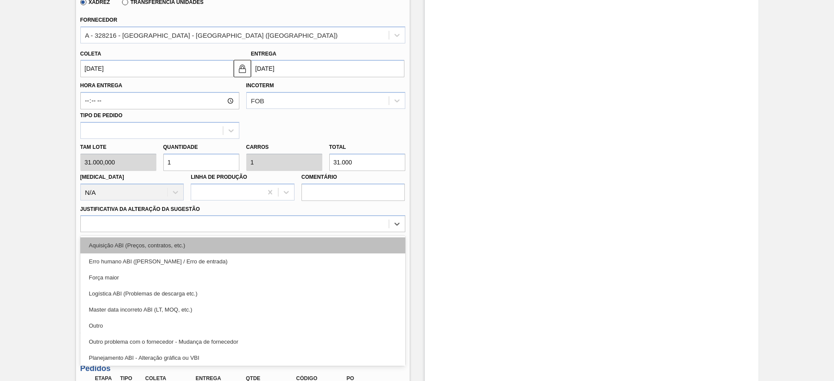
click at [233, 242] on div "Aquisição ABI (Preços, contratos, etc.)" at bounding box center [242, 246] width 325 height 16
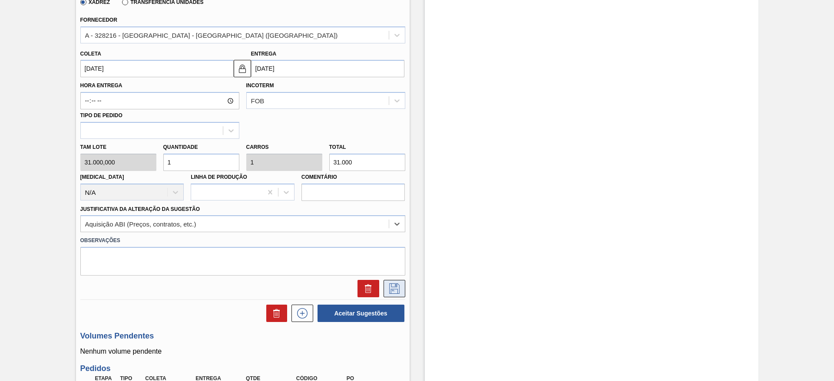
click at [391, 289] on icon at bounding box center [395, 289] width 14 height 10
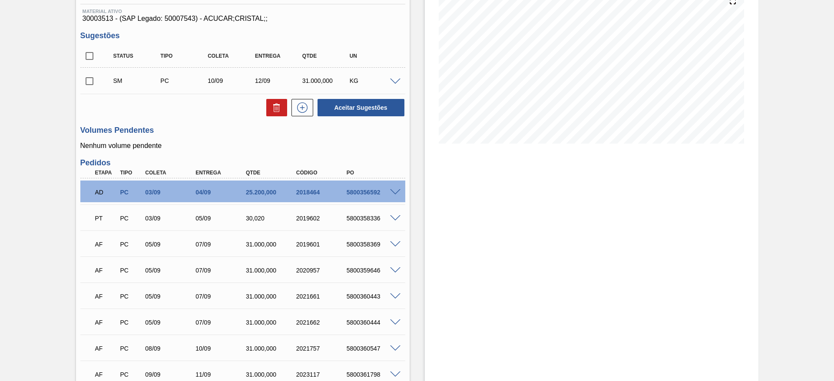
scroll to position [57, 0]
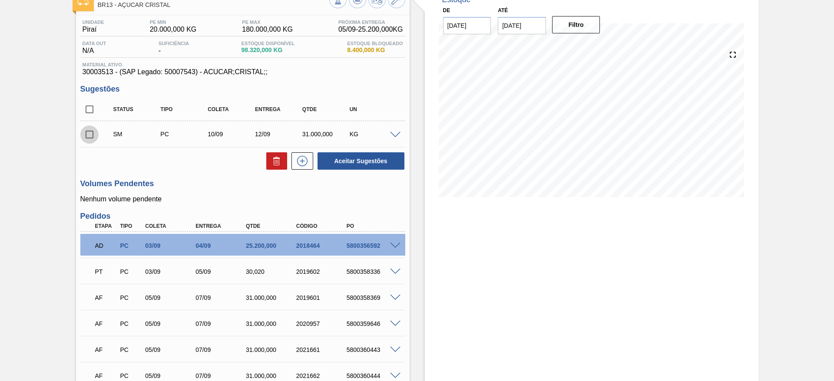
click at [90, 139] on input "checkbox" at bounding box center [89, 135] width 18 height 18
click at [352, 163] on button "Aceitar Sugestões" at bounding box center [361, 161] width 87 height 17
checkbox input "false"
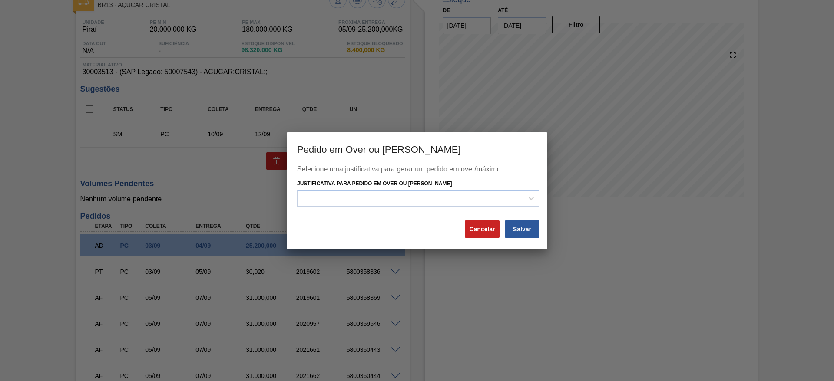
click at [411, 189] on div "Justificativa para Pedido em Over ou Máximo Estoque" at bounding box center [418, 193] width 242 height 30
click at [418, 202] on div at bounding box center [411, 198] width 226 height 13
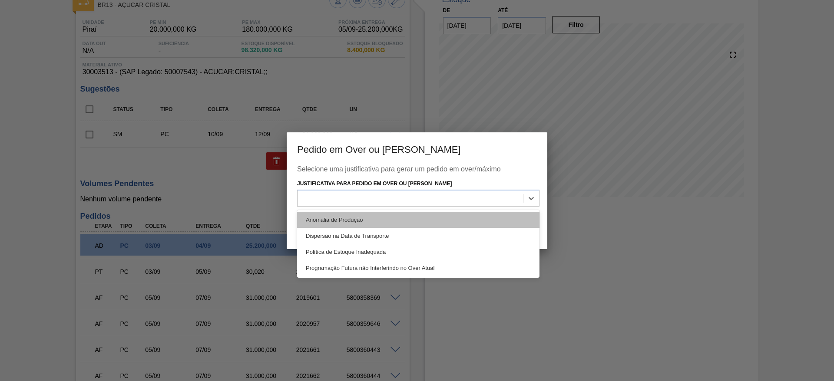
click at [414, 213] on div "Anomalia de Produção" at bounding box center [418, 220] width 242 height 16
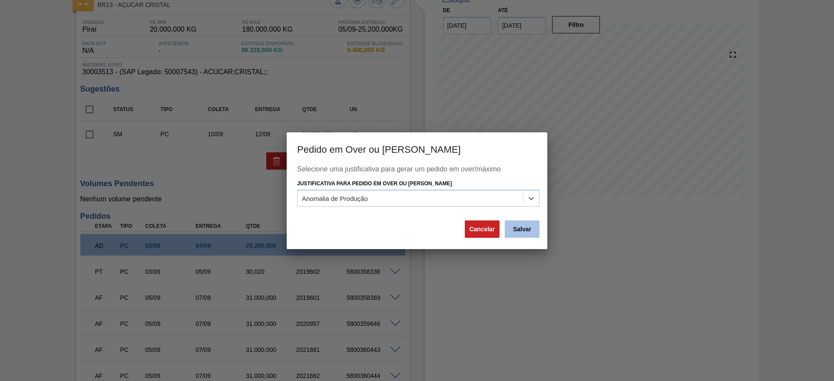
click at [529, 232] on button "Salvar" at bounding box center [522, 229] width 35 height 17
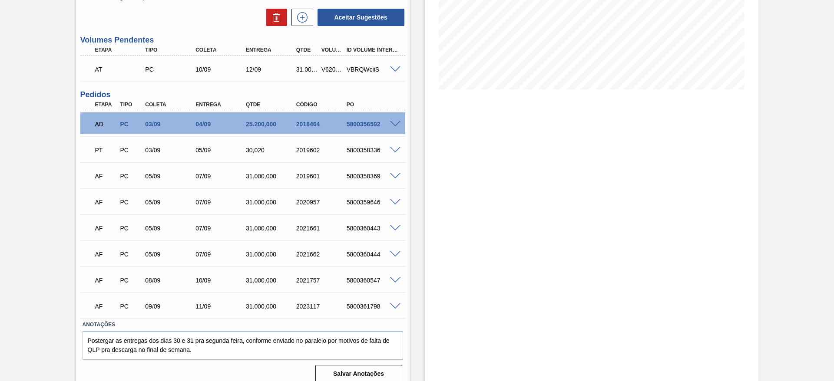
scroll to position [173, 0]
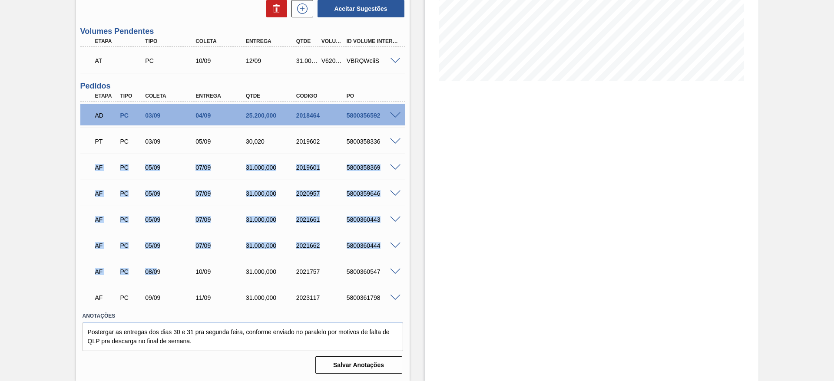
drag, startPoint x: 76, startPoint y: 174, endPoint x: 263, endPoint y: 99, distance: 201.8
click at [158, 272] on div "Aguardando Descarga BR13 - AÇÚCAR CRISTAL Unidade Piraí PE MIN 20.000,000 KG PE…" at bounding box center [417, 125] width 834 height 511
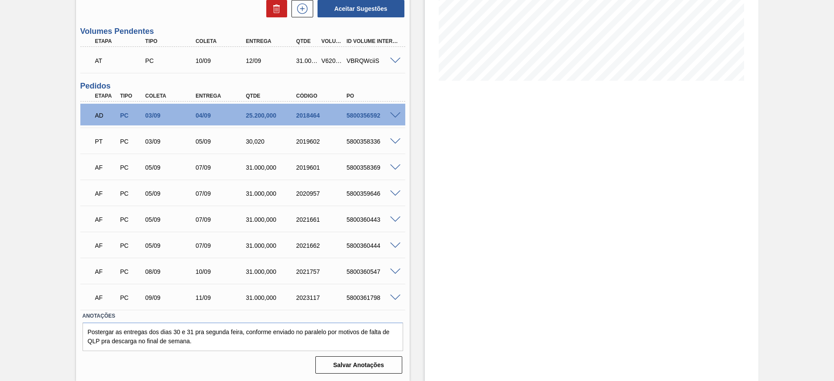
click at [138, 121] on div "AD PC 03/09 04/09 25.200,000 2018464 5800356592" at bounding box center [241, 114] width 302 height 17
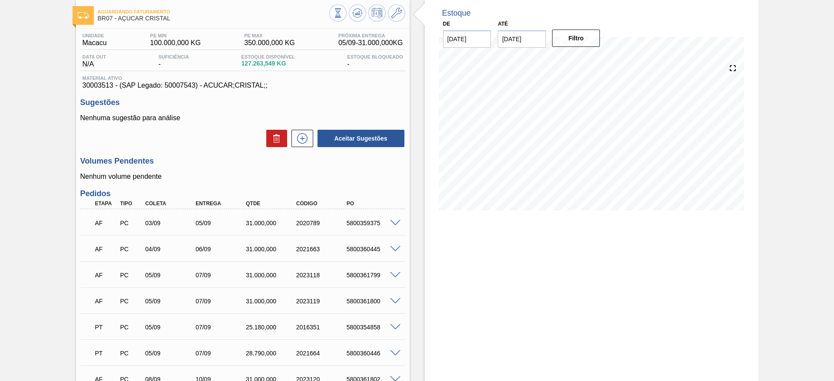
scroll to position [130, 0]
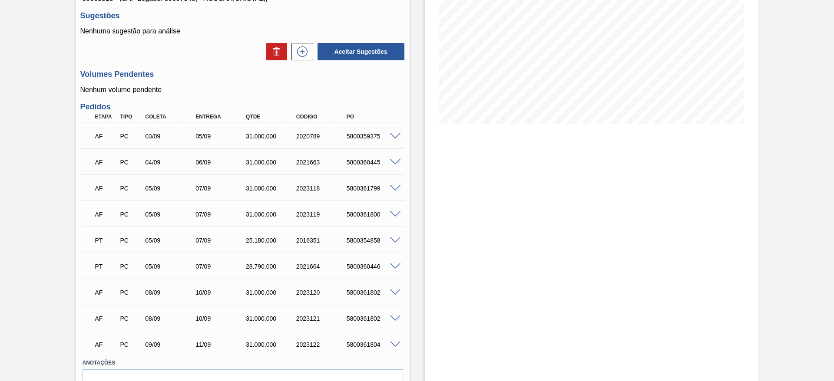
click at [395, 160] on span at bounding box center [395, 162] width 10 height 7
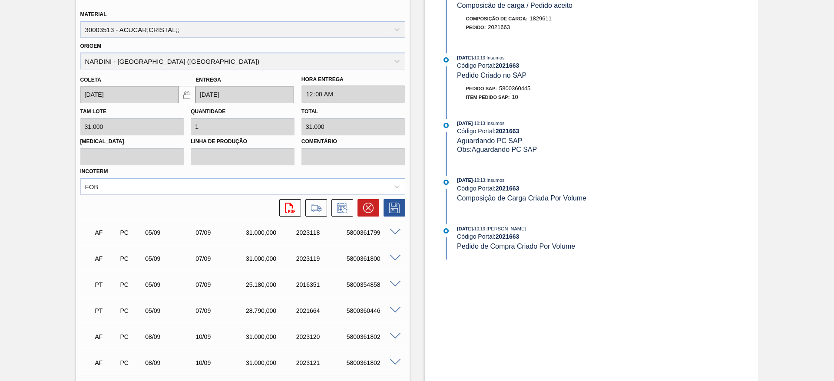
scroll to position [326, 0]
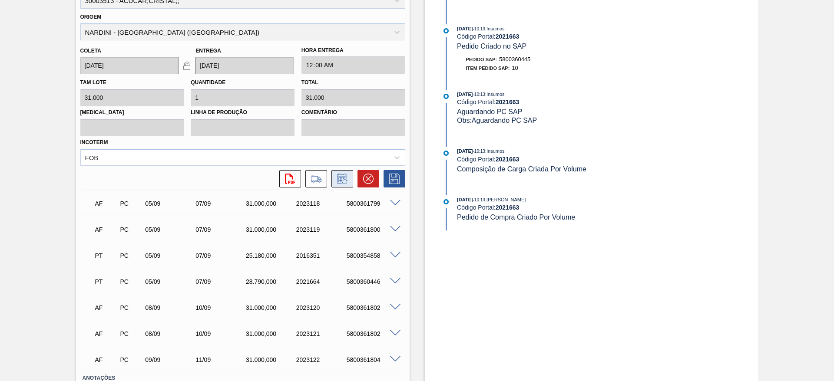
click at [336, 182] on icon at bounding box center [342, 179] width 14 height 10
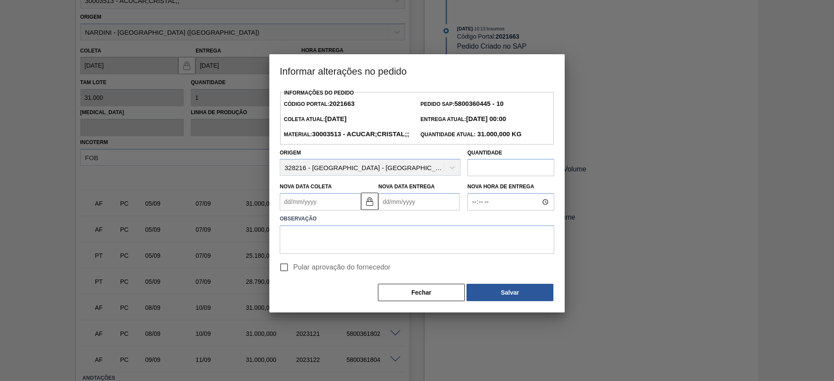
click at [297, 209] on Coleta2021663 "Nova Data Coleta" at bounding box center [320, 201] width 81 height 17
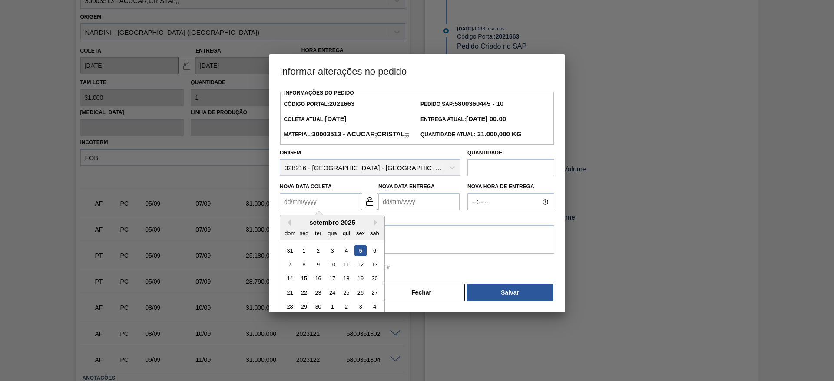
drag, startPoint x: 356, startPoint y: 263, endPoint x: 322, endPoint y: 267, distance: 33.7
click at [356, 257] on div "5" at bounding box center [361, 251] width 12 height 12
type Coleta2021663 "[DATE]"
type Entrega2021663 "[DATE]"
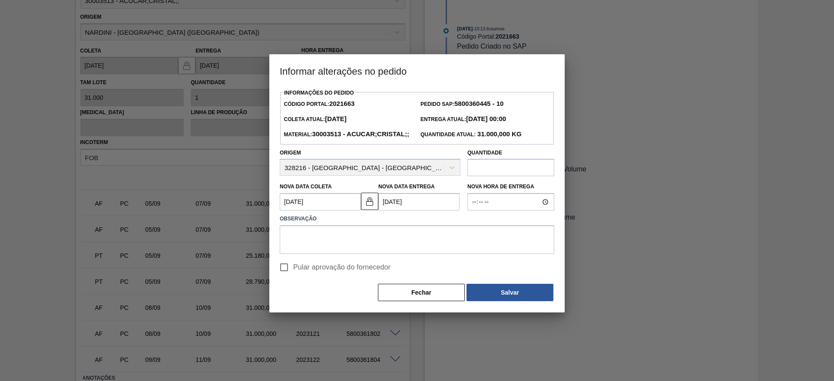
drag, startPoint x: 275, startPoint y: 287, endPoint x: 280, endPoint y: 284, distance: 5.4
click at [276, 286] on div "Informações do Pedido Código Portal: 2021663 Pedido SAP: 5800360445 - 10 Coleta…" at bounding box center [416, 200] width 295 height 226
click at [293, 277] on input "Pular aprovação do fornecedor" at bounding box center [284, 268] width 18 height 18
checkbox input "true"
click at [353, 254] on textarea at bounding box center [417, 240] width 275 height 29
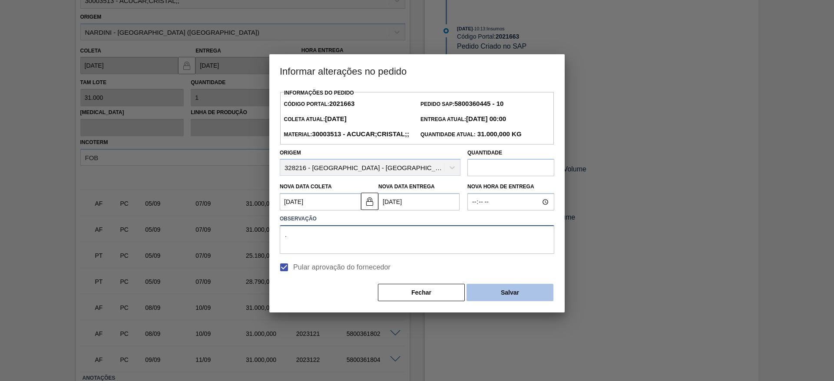
type textarea "."
click at [499, 302] on button "Salvar" at bounding box center [510, 292] width 87 height 17
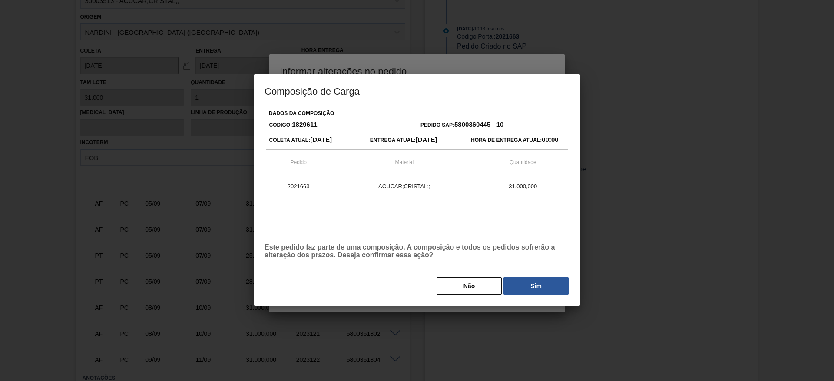
drag, startPoint x: 548, startPoint y: 295, endPoint x: 548, endPoint y: 287, distance: 7.4
click at [553, 287] on button "Sim" at bounding box center [536, 286] width 65 height 17
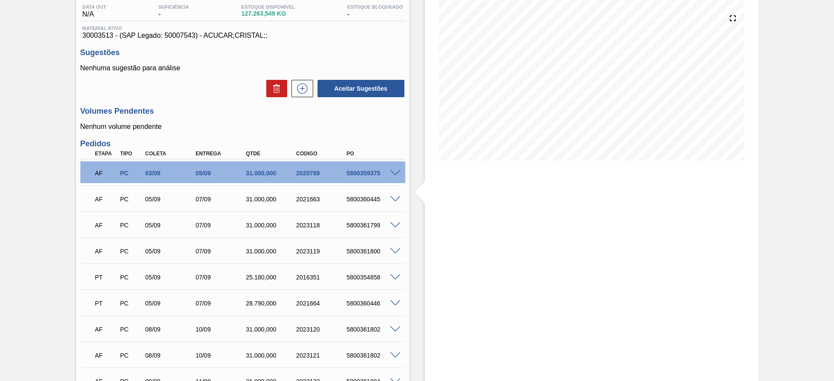
scroll to position [0, 0]
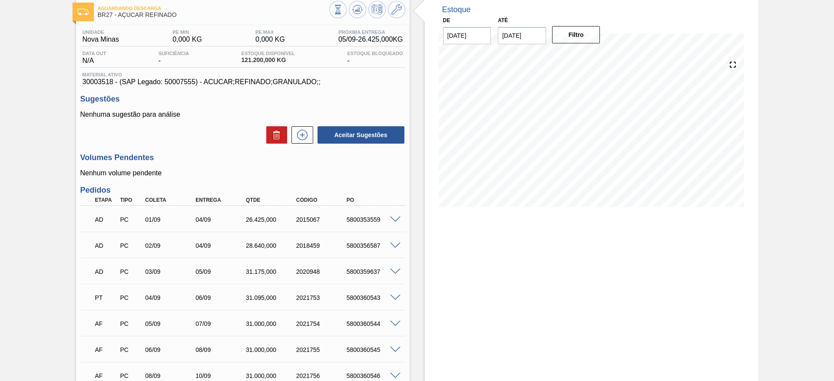
scroll to position [112, 0]
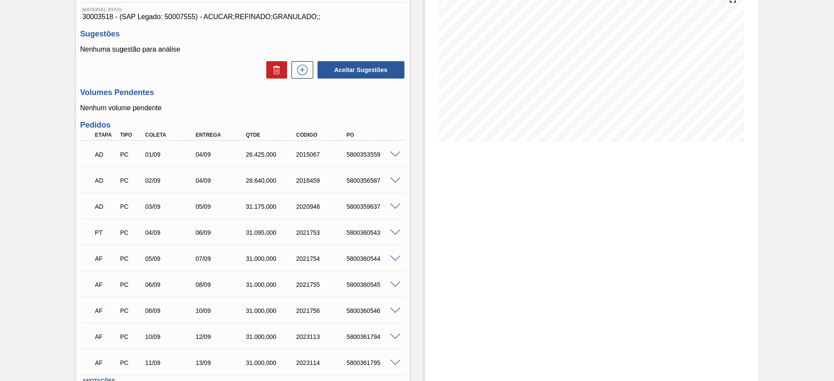
click at [369, 159] on div "AD PC 01/09 04/09 26.425,000 2015067 5800353559" at bounding box center [241, 153] width 302 height 17
click at [362, 234] on div "5800360543" at bounding box center [373, 232] width 56 height 7
copy div "5800360543"
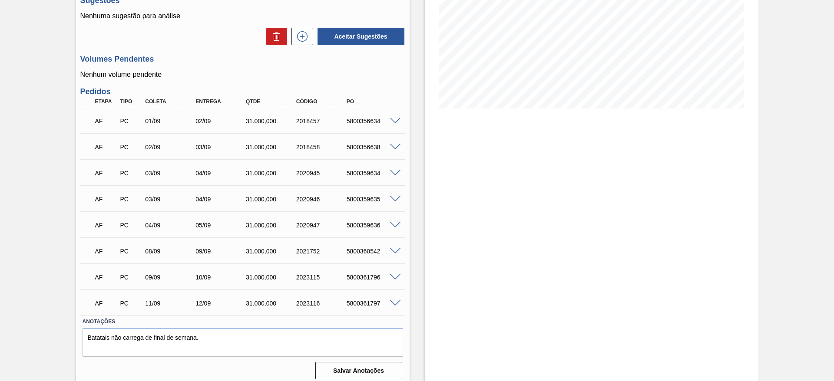
scroll to position [151, 0]
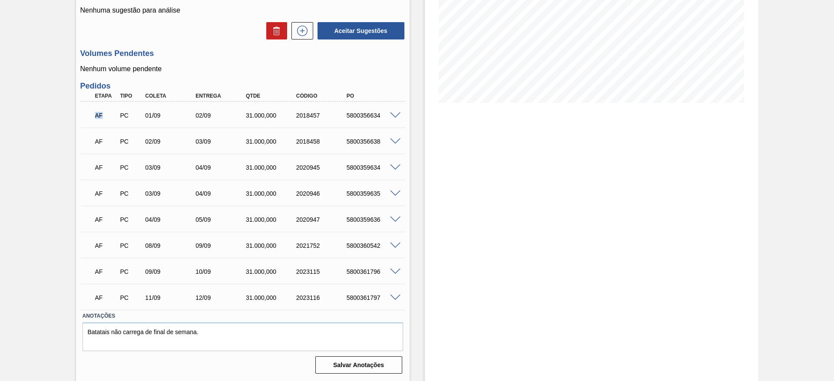
drag, startPoint x: 81, startPoint y: 116, endPoint x: 134, endPoint y: 123, distance: 53.8
click at [134, 123] on div "Aguardando Faturamento BR27 - AÇÚCAR CRISTAL Unidade Nova Minas PE MIN 150.000,…" at bounding box center [417, 136] width 834 height 489
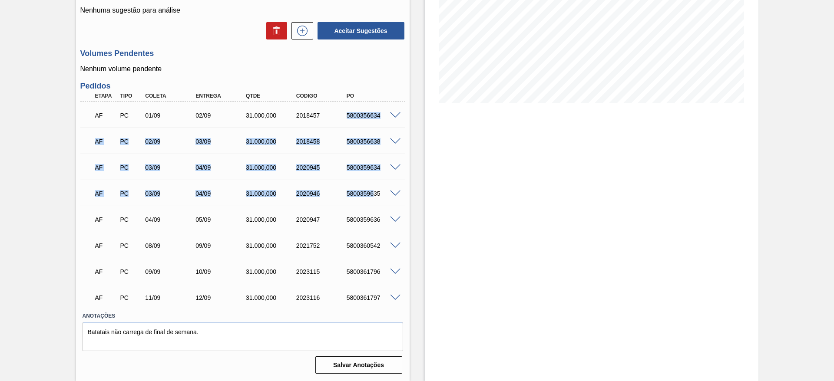
drag, startPoint x: 342, startPoint y: 114, endPoint x: 373, endPoint y: 204, distance: 94.7
click at [373, 204] on div "AF PC 01/09 02/09 31.000,000 2018457 5800356634 Material 30003513 - ACUCAR;CRIS…" at bounding box center [242, 206] width 325 height 209
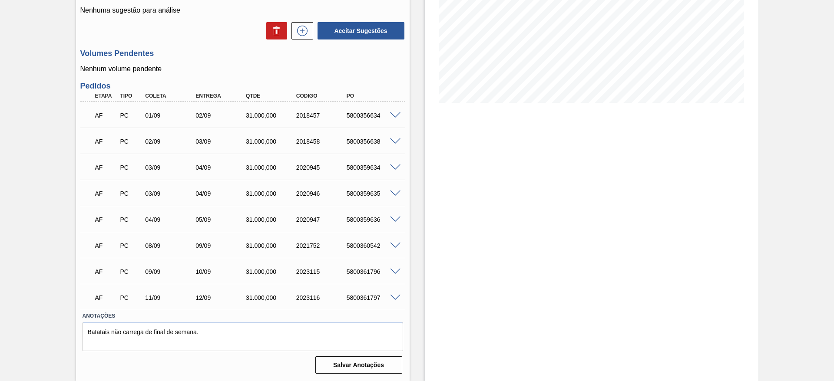
click at [351, 76] on div "Unidade Nova Minas PE MIN 150.000,000 KG PE MAX 550.000,000 KG Próxima Entrega …" at bounding box center [243, 149] width 334 height 456
drag, startPoint x: 372, startPoint y: 119, endPoint x: 380, endPoint y: 119, distance: 7.8
click at [380, 119] on div "AF PC 01/09 02/09 31.000,000 2018457 5800356634" at bounding box center [241, 114] width 302 height 17
click at [380, 142] on div "5800356638" at bounding box center [373, 141] width 56 height 7
drag, startPoint x: 369, startPoint y: 164, endPoint x: 383, endPoint y: 180, distance: 21.5
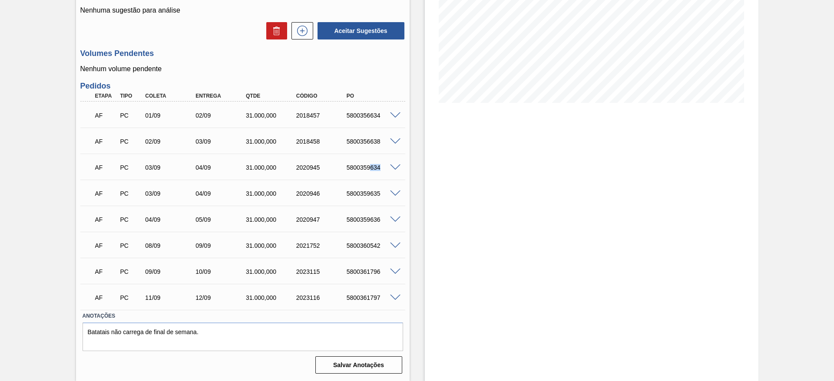
click at [387, 172] on div "AF PC 03/09 04/09 31.000,000 2020945 5800359634" at bounding box center [241, 166] width 302 height 17
drag, startPoint x: 367, startPoint y: 166, endPoint x: 376, endPoint y: 166, distance: 9.1
click at [370, 167] on div "5800359634" at bounding box center [373, 167] width 56 height 7
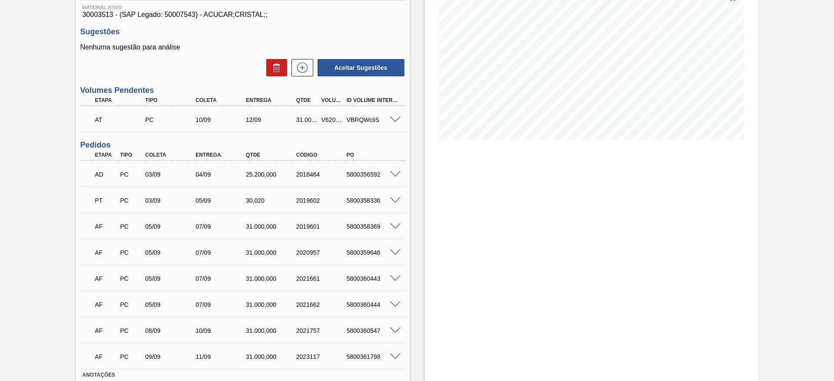
scroll to position [130, 0]
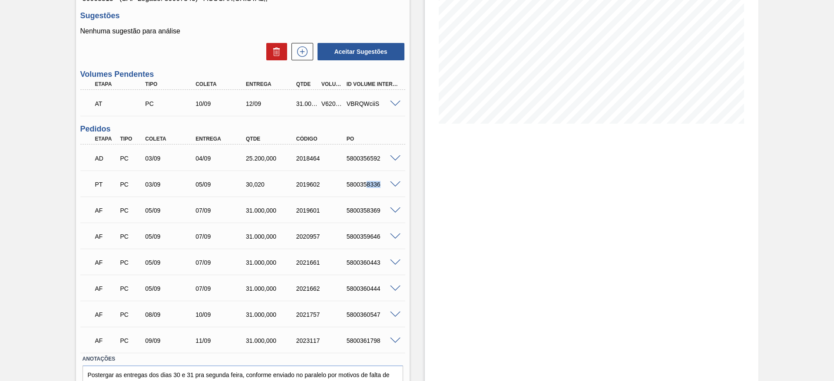
drag, startPoint x: 367, startPoint y: 185, endPoint x: 384, endPoint y: 184, distance: 17.4
click at [384, 184] on div "5800358336" at bounding box center [373, 184] width 56 height 7
click at [360, 184] on div "5800358336" at bounding box center [373, 184] width 56 height 7
click at [361, 185] on div "5800358336" at bounding box center [373, 184] width 56 height 7
copy div "5800358336"
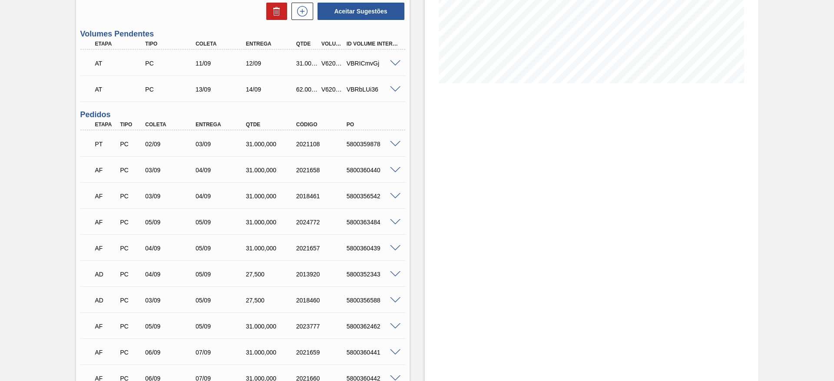
scroll to position [196, 0]
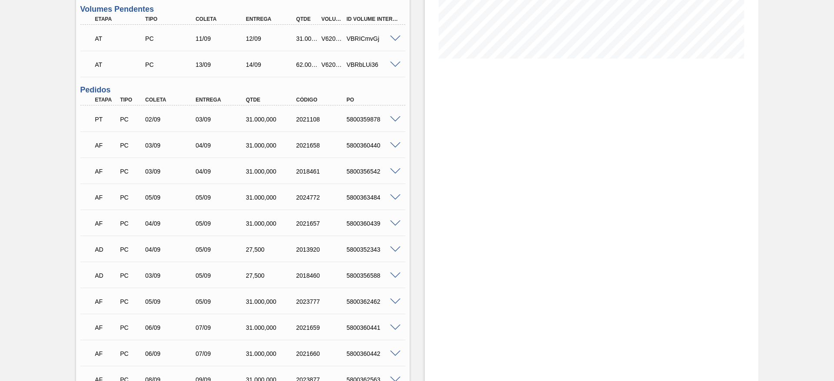
click at [356, 276] on div "5800356588" at bounding box center [373, 275] width 56 height 7
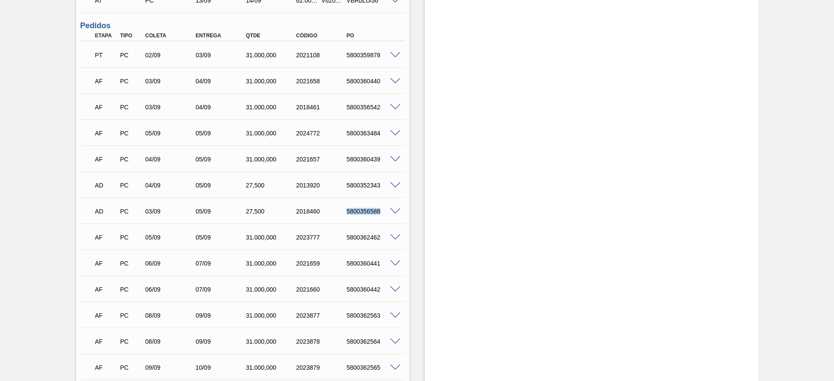
scroll to position [261, 0]
click at [360, 262] on div "5800360441" at bounding box center [373, 262] width 56 height 7
click at [356, 83] on div "5800360440" at bounding box center [373, 80] width 56 height 7
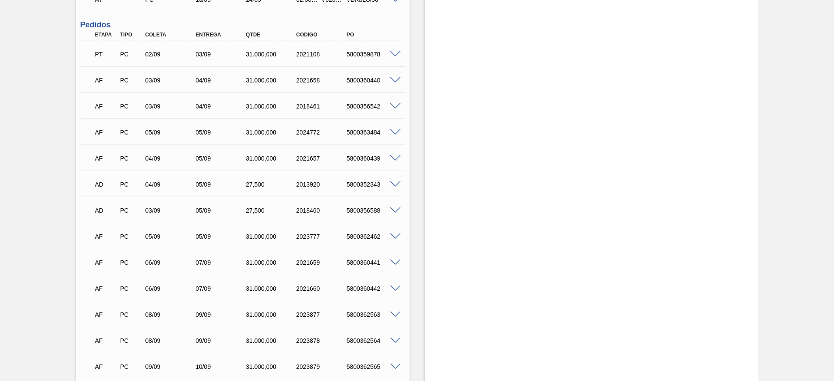
click at [358, 108] on div "5800356542" at bounding box center [373, 106] width 56 height 7
click at [371, 212] on div "5800356588" at bounding box center [373, 210] width 56 height 7
copy div "5800356588"
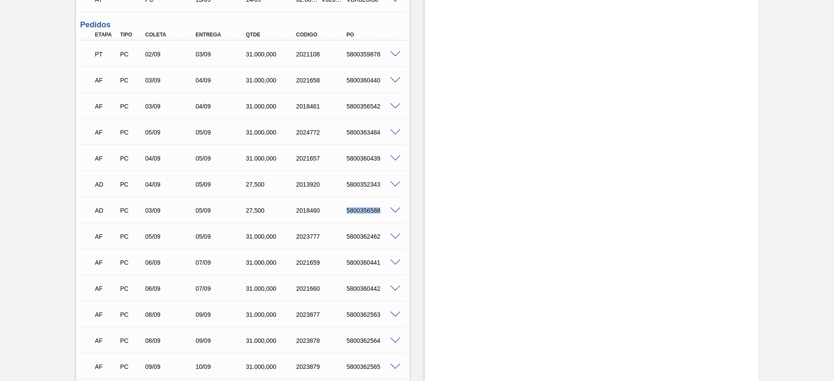
click at [363, 212] on div "5800356588" at bounding box center [373, 210] width 56 height 7
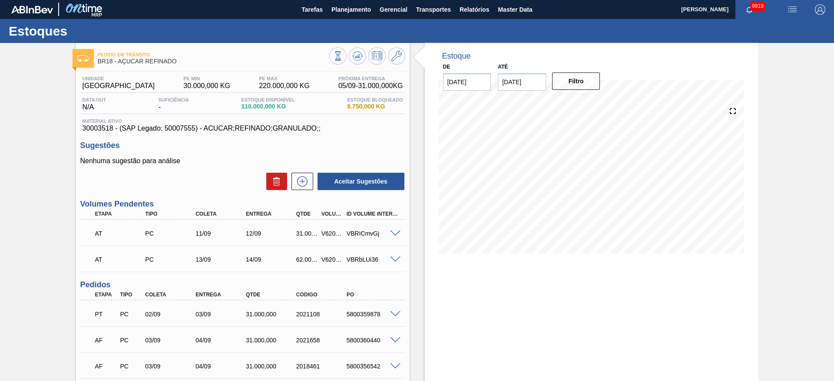
scroll to position [0, 0]
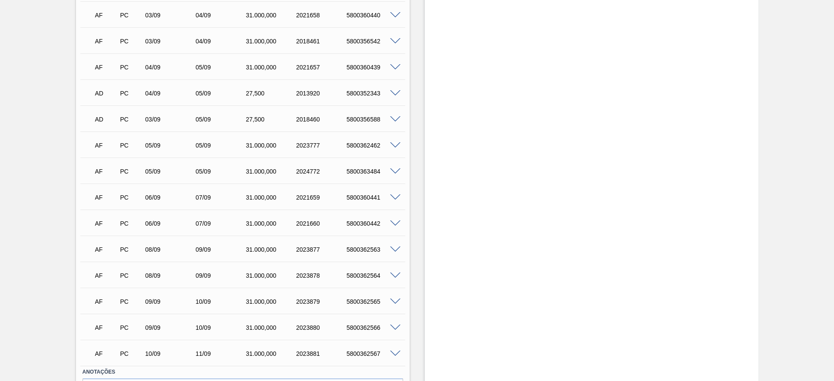
scroll to position [261, 0]
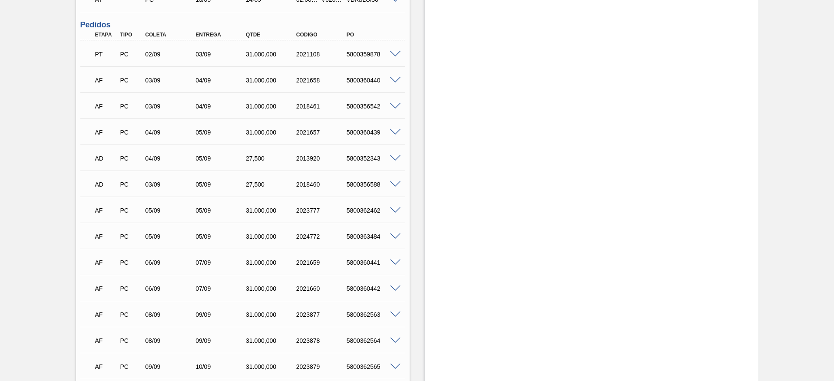
click at [395, 78] on span at bounding box center [395, 80] width 10 height 7
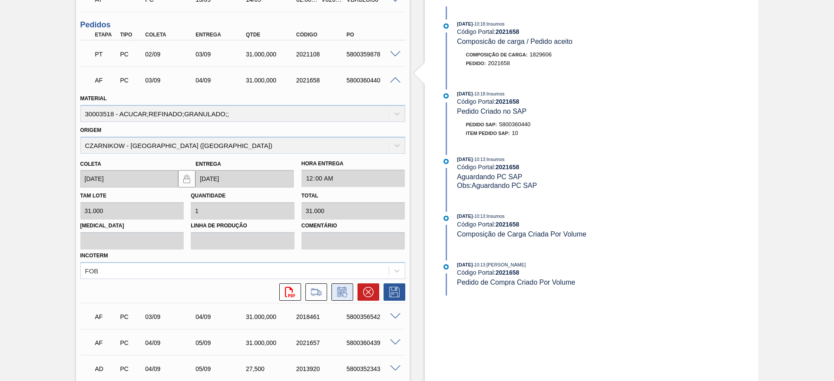
click at [342, 292] on icon at bounding box center [342, 292] width 14 height 10
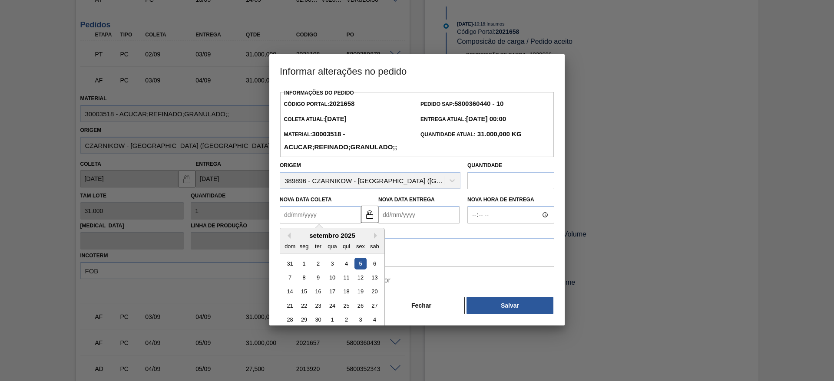
click at [310, 214] on Coleta2021658 "Nova Data Coleta" at bounding box center [320, 214] width 81 height 17
click at [359, 266] on div "5" at bounding box center [361, 264] width 12 height 12
type Coleta2021658 "[DATE]"
type Entrega2021658 "06/09/2025"
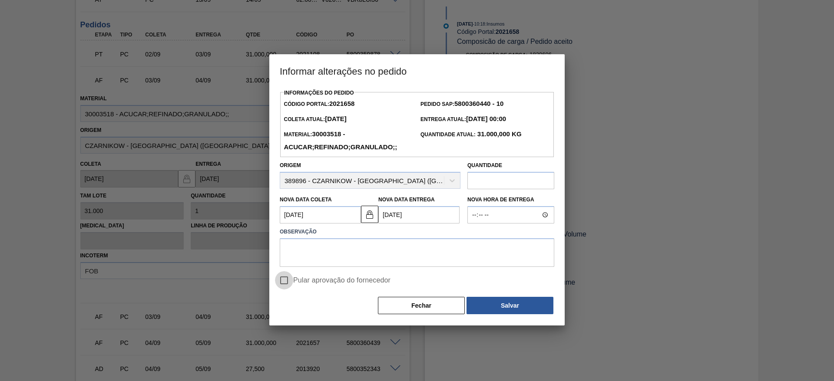
click at [291, 279] on input "Pular aprovação do fornecedor" at bounding box center [284, 281] width 18 height 18
checkbox input "true"
click at [325, 254] on textarea at bounding box center [417, 253] width 275 height 29
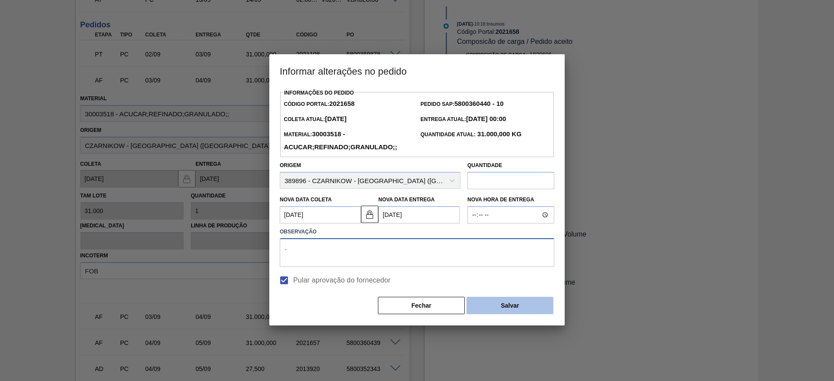
type textarea "."
click at [520, 306] on button "Salvar" at bounding box center [510, 305] width 87 height 17
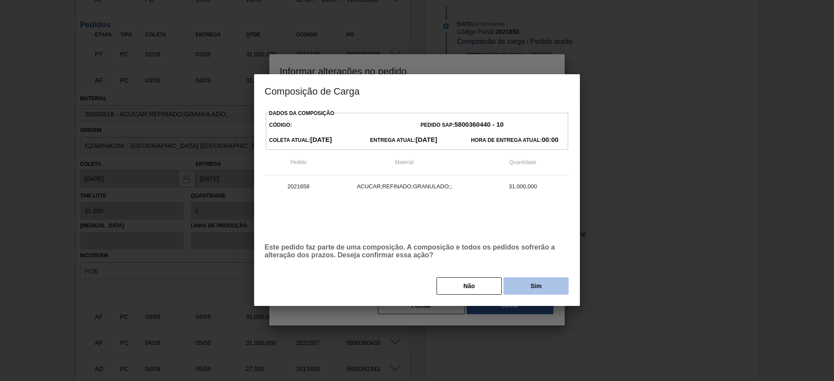
click at [523, 292] on button "Sim" at bounding box center [536, 286] width 65 height 17
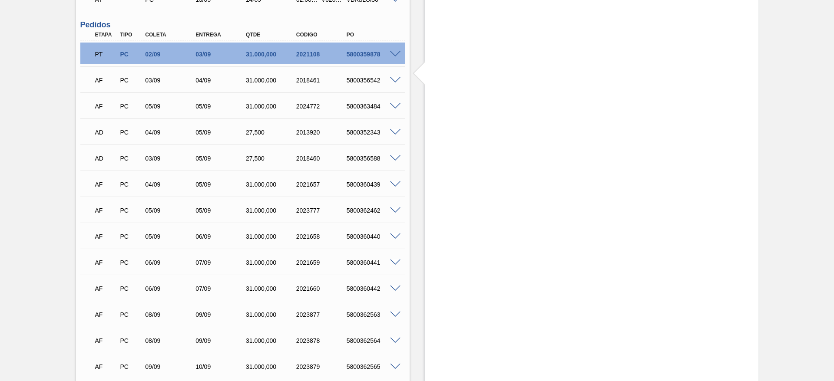
click at [394, 78] on span at bounding box center [395, 80] width 10 height 7
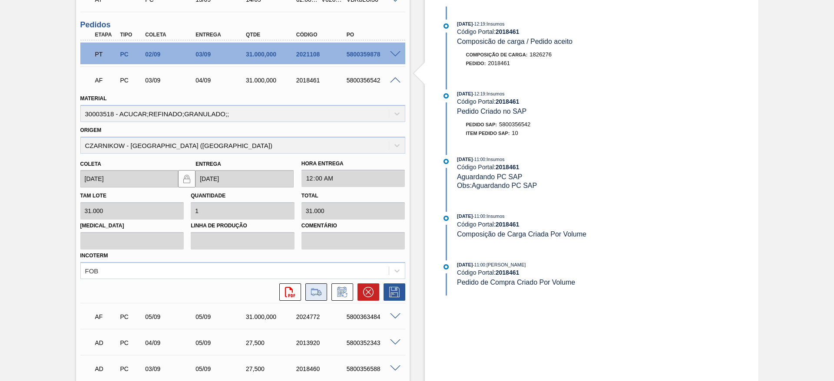
click at [324, 294] on button at bounding box center [316, 292] width 22 height 17
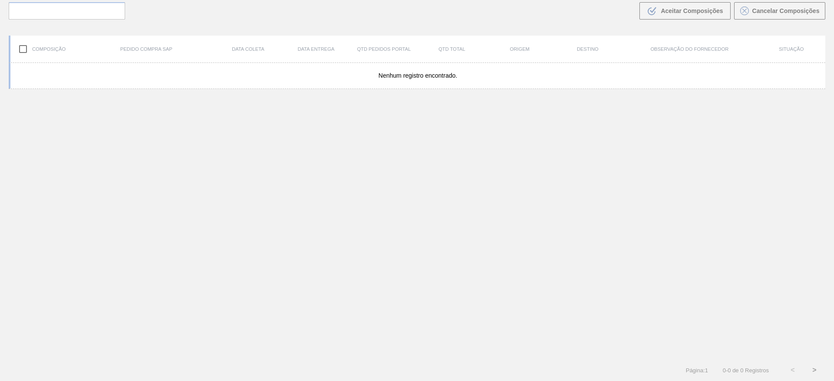
scroll to position [63, 0]
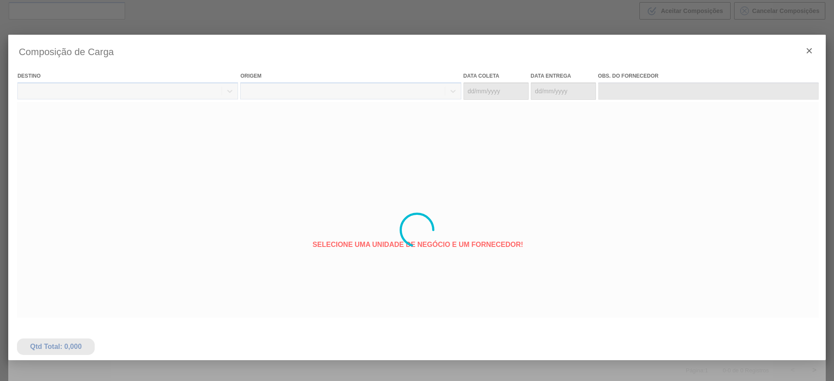
type coleta "03/09/2025"
type entrega "04/09/2025"
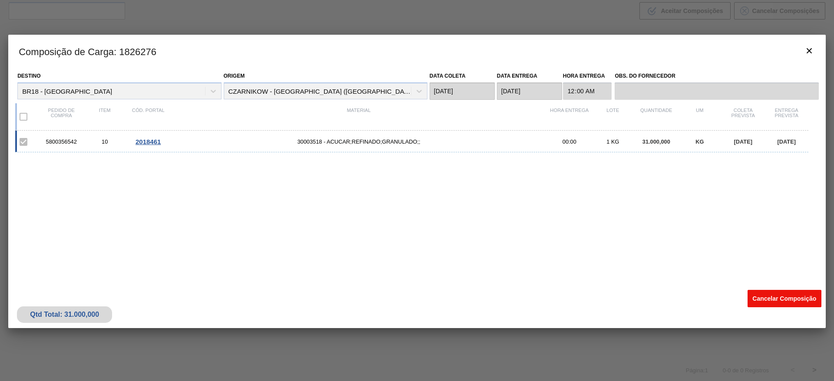
click at [775, 300] on button "Cancelar Composição" at bounding box center [785, 298] width 74 height 17
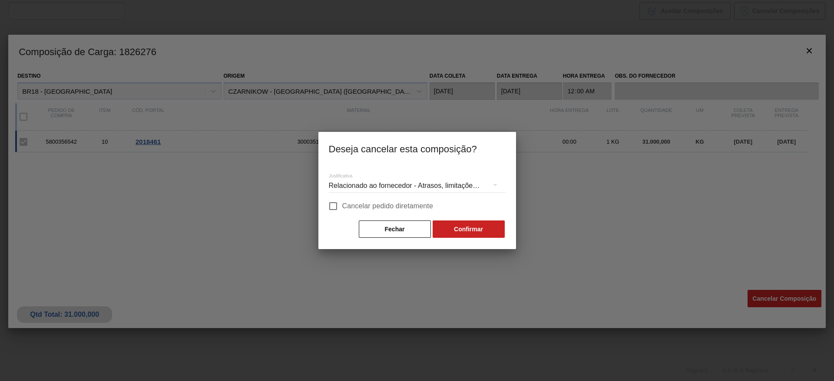
click at [393, 200] on label "Cancelar pedido diretamente" at bounding box center [378, 206] width 109 height 18
click at [342, 200] on input "Cancelar pedido diretamente" at bounding box center [333, 206] width 18 height 18
checkbox input "true"
click at [471, 236] on button "Confirmar" at bounding box center [469, 229] width 72 height 17
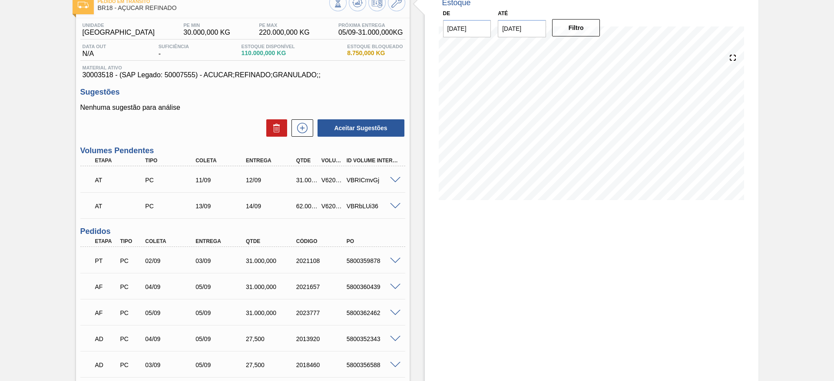
scroll to position [196, 0]
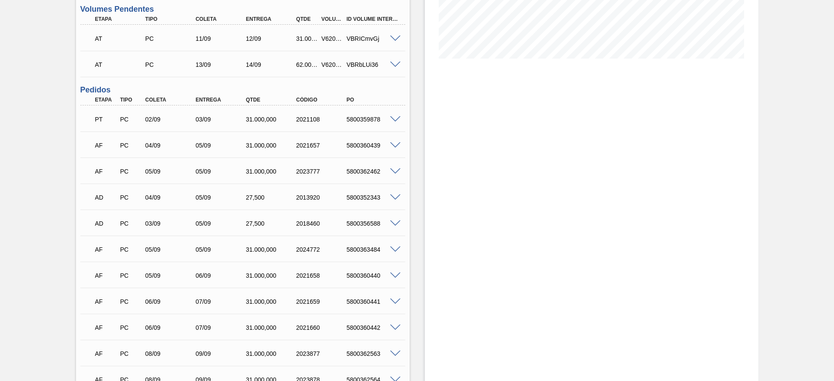
click at [391, 143] on span at bounding box center [395, 146] width 10 height 7
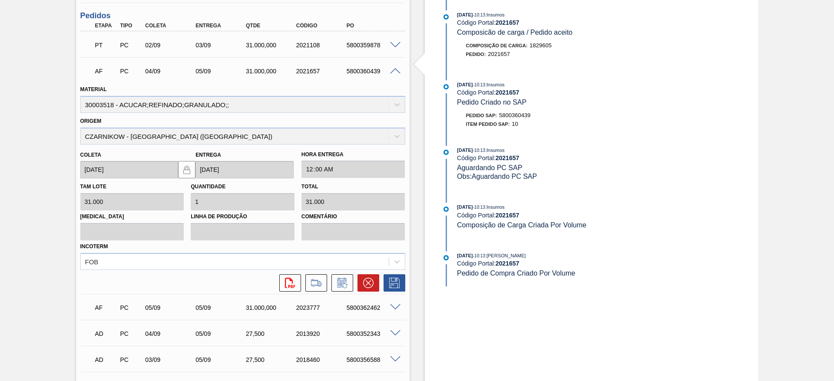
scroll to position [261, 0]
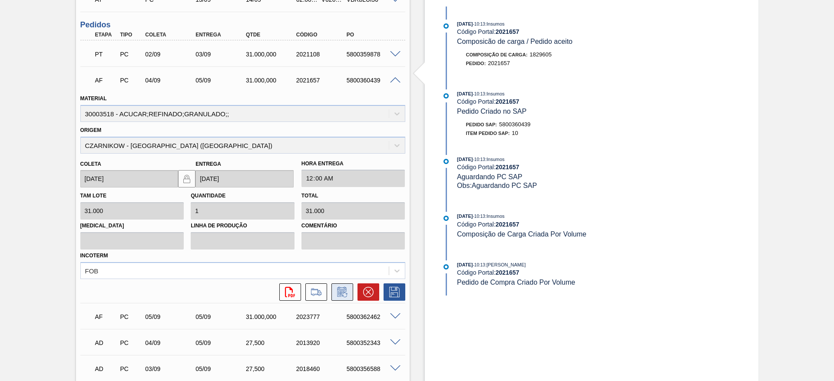
click at [338, 292] on icon at bounding box center [342, 292] width 14 height 10
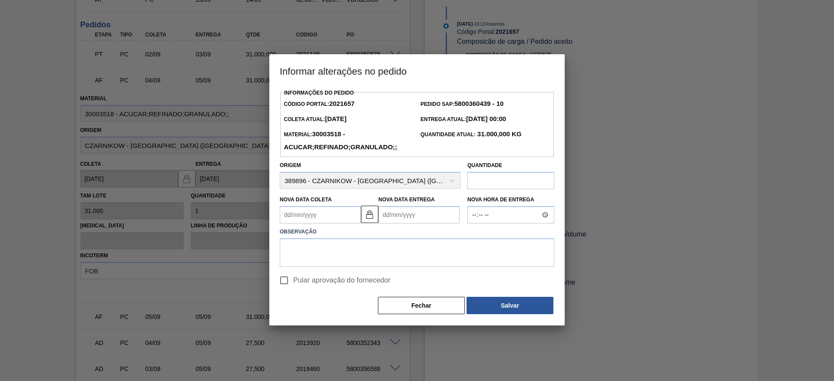
click at [286, 285] on input "Pular aprovação do fornecedor" at bounding box center [284, 281] width 18 height 18
checkbox input "true"
click at [303, 222] on Coleta2021657 "Nova Data Coleta" at bounding box center [320, 214] width 81 height 17
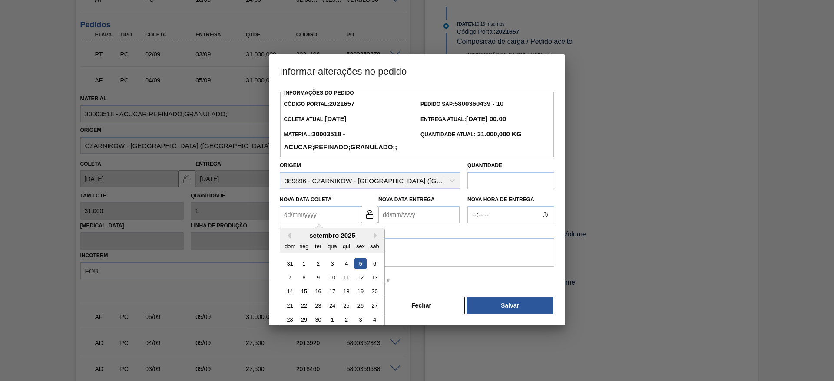
click at [358, 260] on div "5" at bounding box center [361, 264] width 12 height 12
type Coleta2021657 "[DATE]"
type Entrega2021657 "06/09/2025"
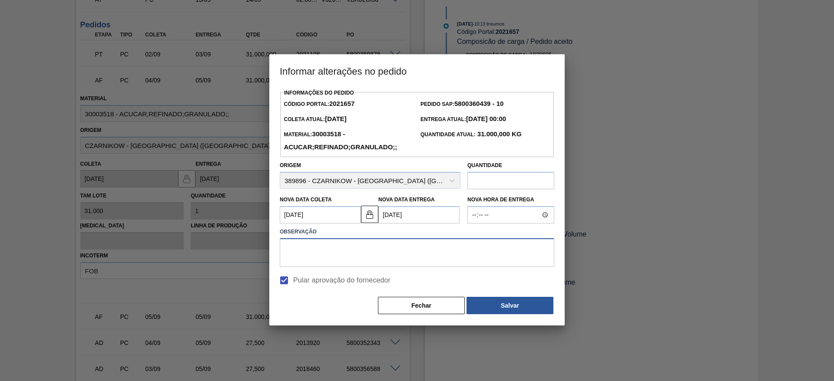
click at [356, 249] on textarea at bounding box center [417, 253] width 275 height 29
type textarea "."
click at [505, 304] on button "Salvar" at bounding box center [510, 305] width 87 height 17
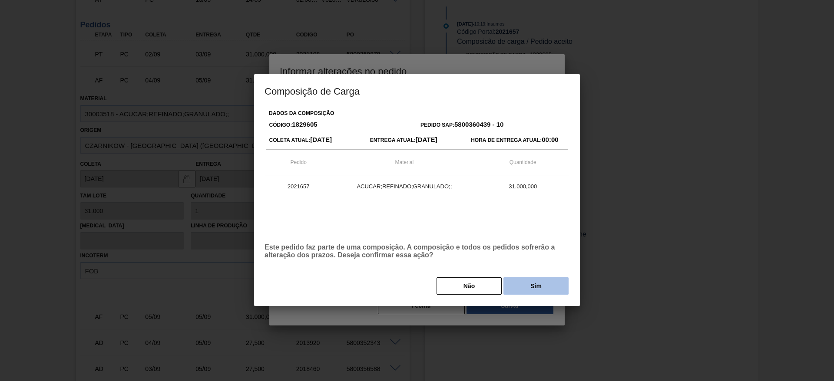
click at [528, 285] on button "Sim" at bounding box center [536, 286] width 65 height 17
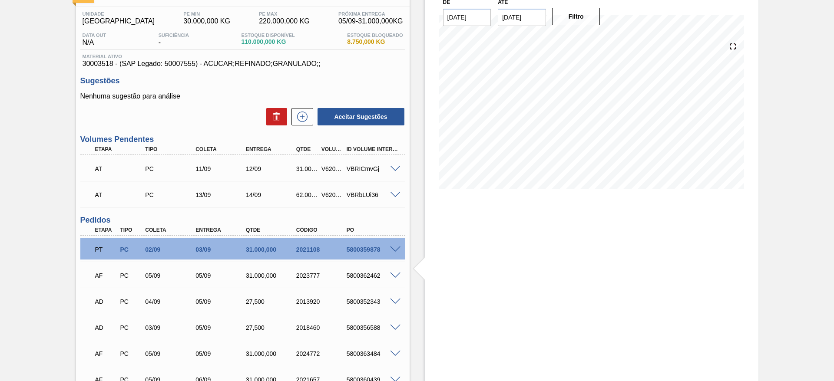
scroll to position [0, 0]
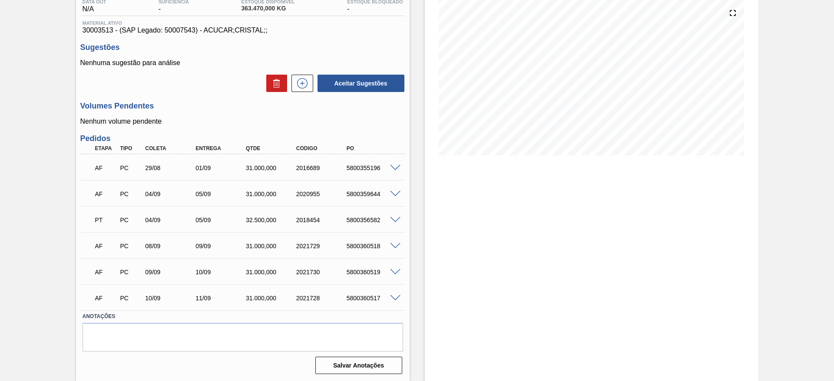
scroll to position [99, 0]
click at [394, 169] on span at bounding box center [395, 168] width 10 height 7
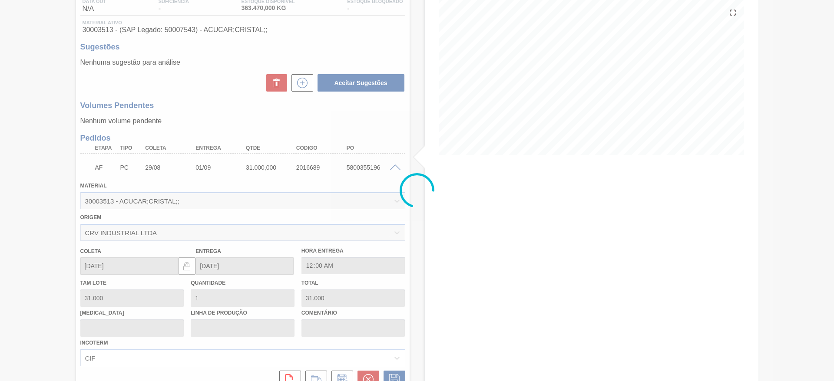
click at [394, 168] on div at bounding box center [417, 190] width 834 height 381
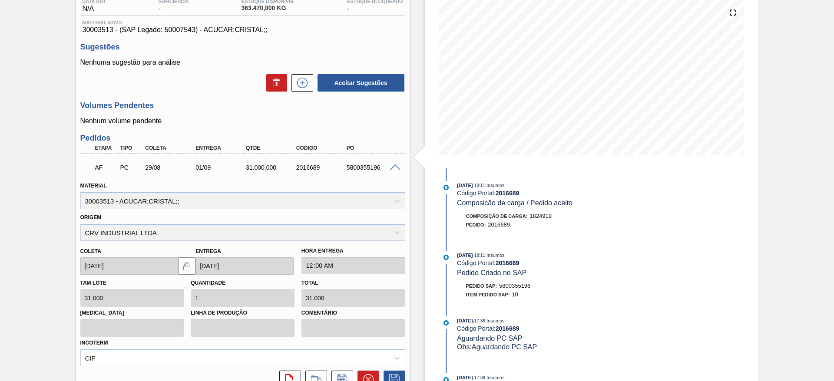
click at [395, 162] on div "AF PC 29/08 01/09 31.000,000 2016689 5800355196" at bounding box center [242, 167] width 325 height 22
click at [388, 167] on div at bounding box center [396, 167] width 17 height 7
click at [392, 167] on span at bounding box center [395, 168] width 10 height 7
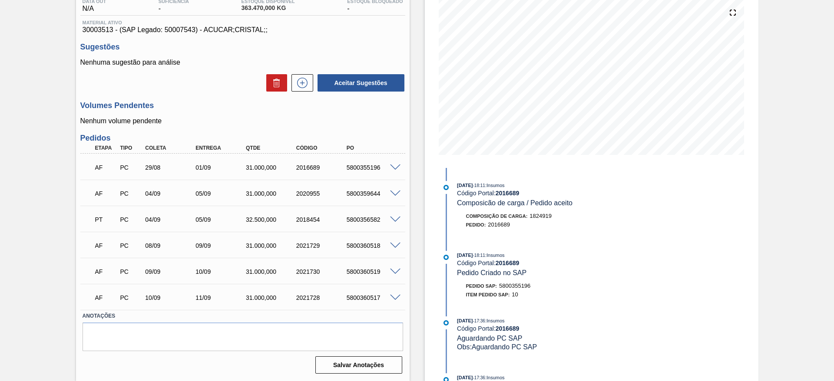
click at [395, 192] on span at bounding box center [395, 194] width 10 height 7
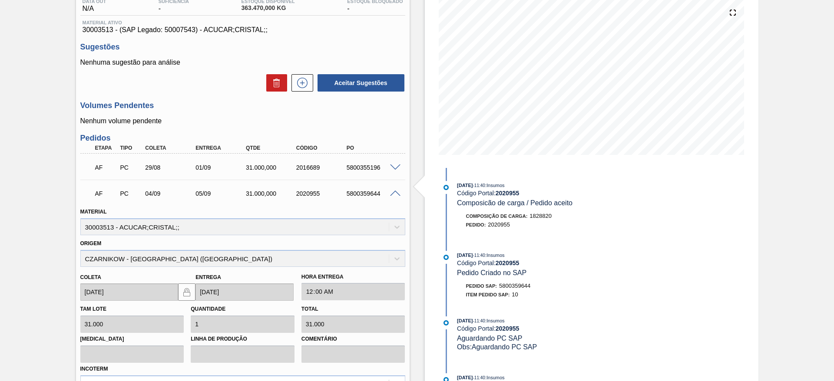
click at [389, 192] on div at bounding box center [396, 193] width 17 height 7
click at [395, 195] on span at bounding box center [395, 194] width 10 height 7
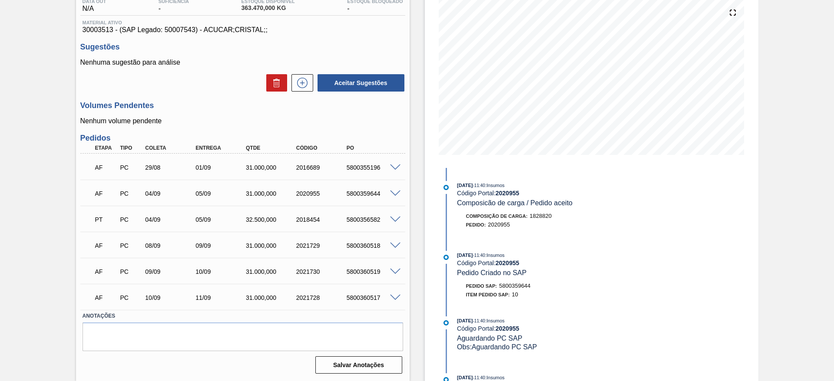
click at [366, 193] on div "5800359644" at bounding box center [373, 193] width 56 height 7
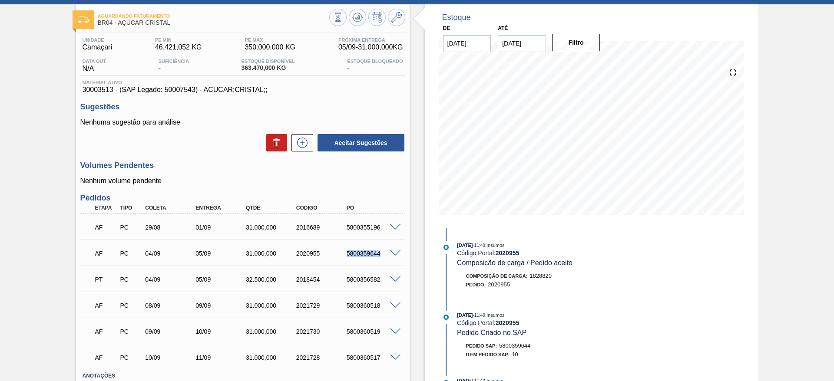
scroll to position [0, 0]
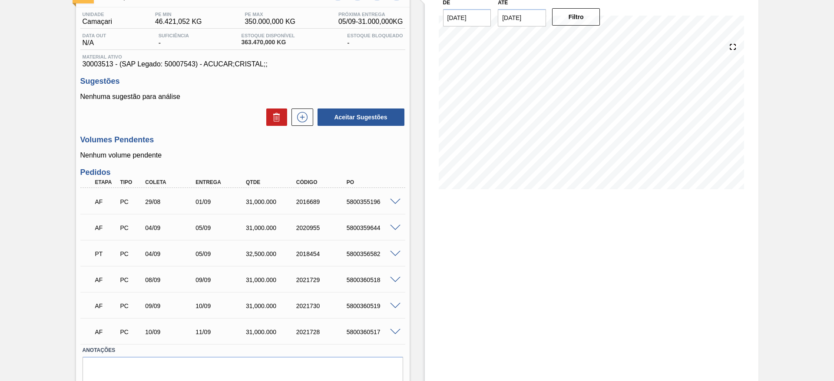
scroll to position [65, 0]
click at [393, 202] on span at bounding box center [395, 202] width 10 height 7
type input "31.000"
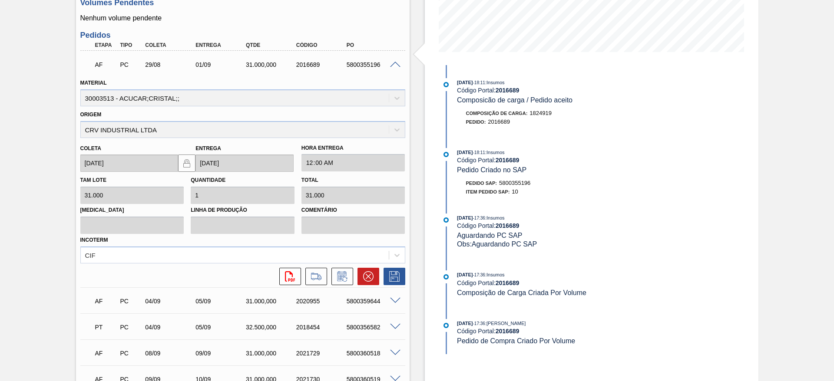
scroll to position [261, 0]
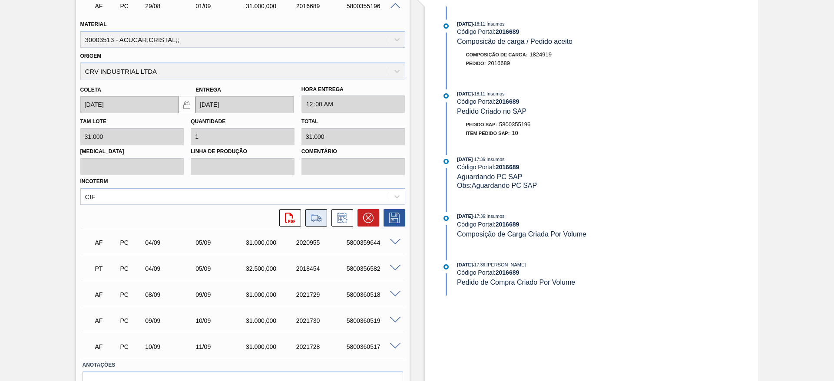
click at [315, 218] on icon at bounding box center [316, 218] width 14 height 10
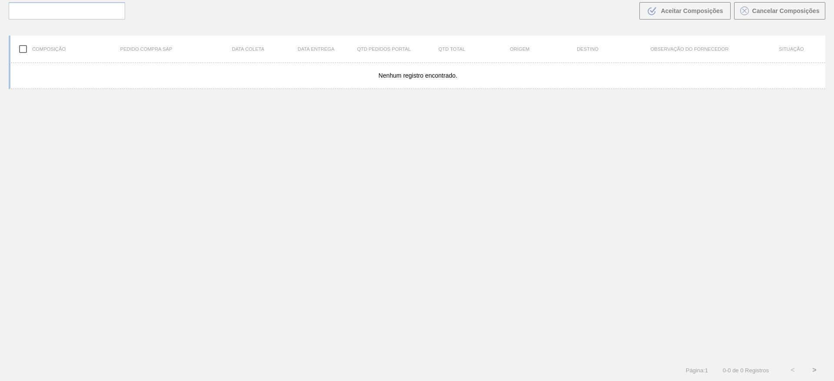
scroll to position [63, 0]
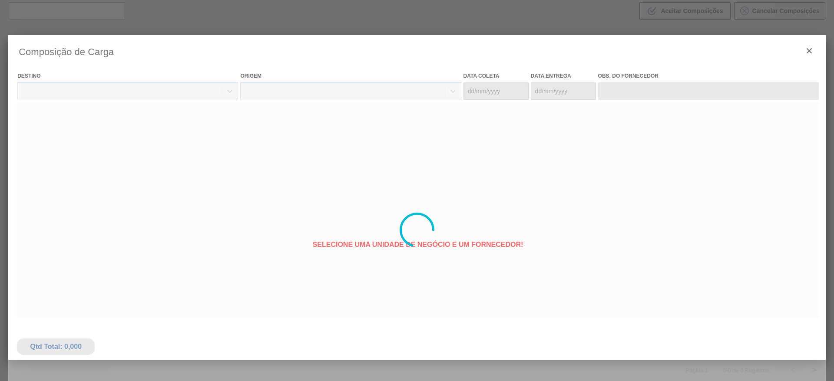
type coleta "[DATE]"
type entrega "01/09/2025"
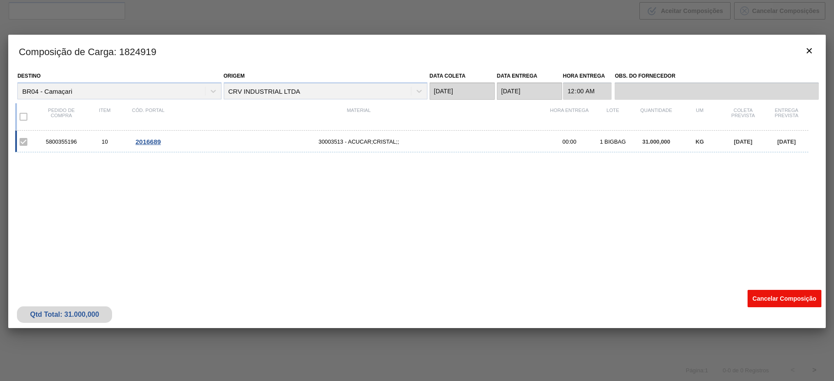
click at [774, 305] on button "Cancelar Composição" at bounding box center [785, 298] width 74 height 17
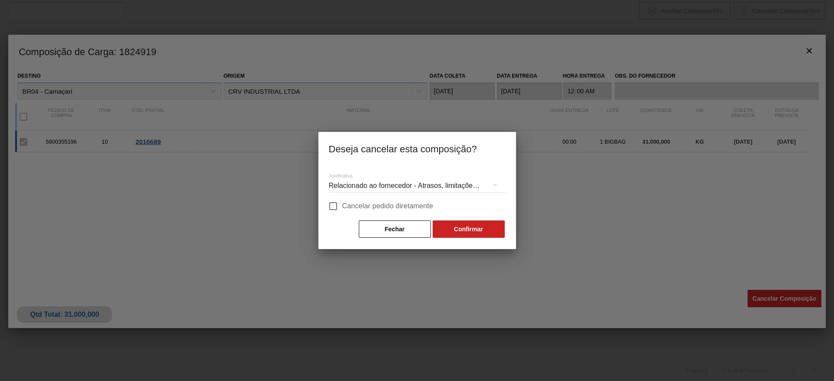
click at [394, 208] on span "Cancelar pedido diretamente" at bounding box center [387, 206] width 91 height 10
click at [342, 208] on input "Cancelar pedido diretamente" at bounding box center [333, 206] width 18 height 18
checkbox input "true"
click at [458, 233] on button "Confirmar" at bounding box center [469, 229] width 72 height 17
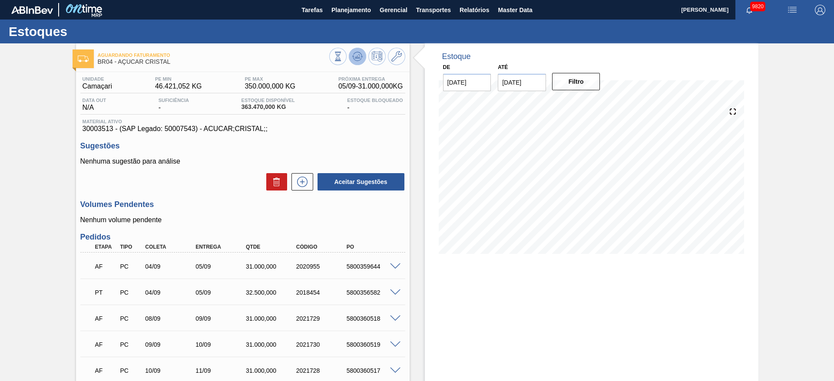
click at [358, 53] on icon at bounding box center [357, 56] width 10 height 10
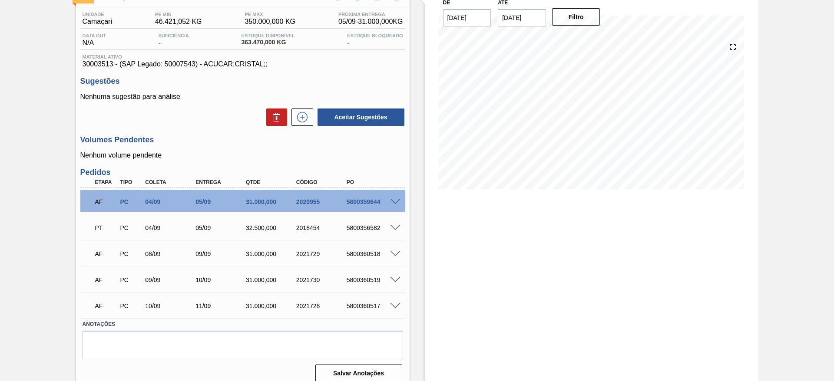
scroll to position [65, 0]
click at [303, 114] on icon at bounding box center [302, 117] width 14 height 10
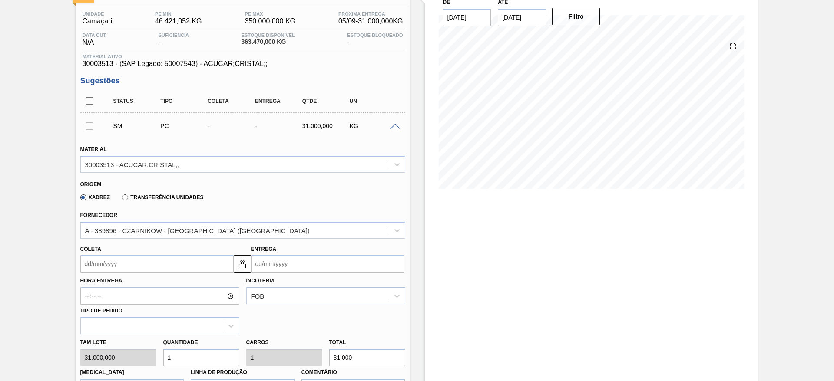
click at [114, 269] on input "Coleta" at bounding box center [156, 263] width 153 height 17
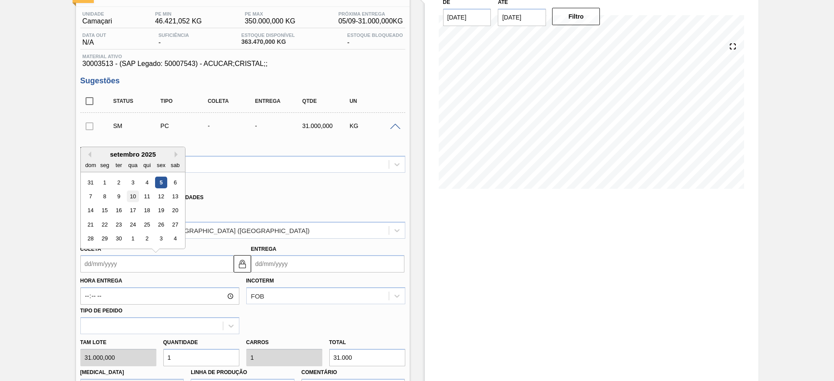
click at [136, 199] on div "10" at bounding box center [133, 197] width 12 height 12
type input "[DATE]"
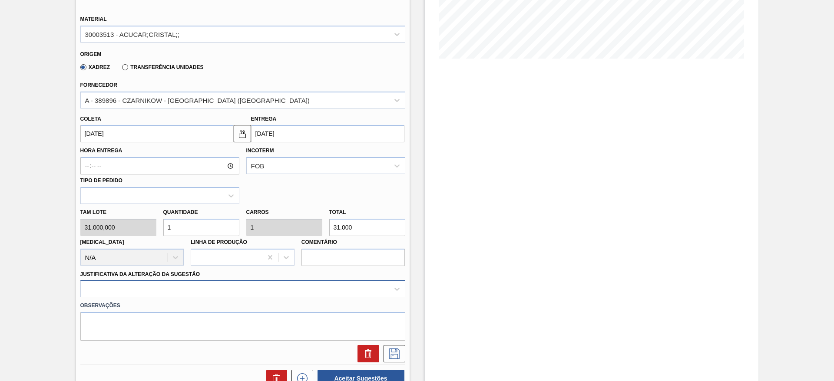
click at [322, 290] on div at bounding box center [242, 289] width 325 height 17
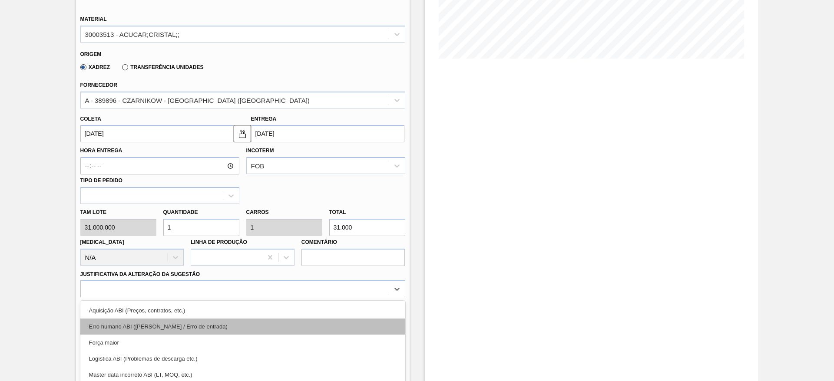
scroll to position [249, 0]
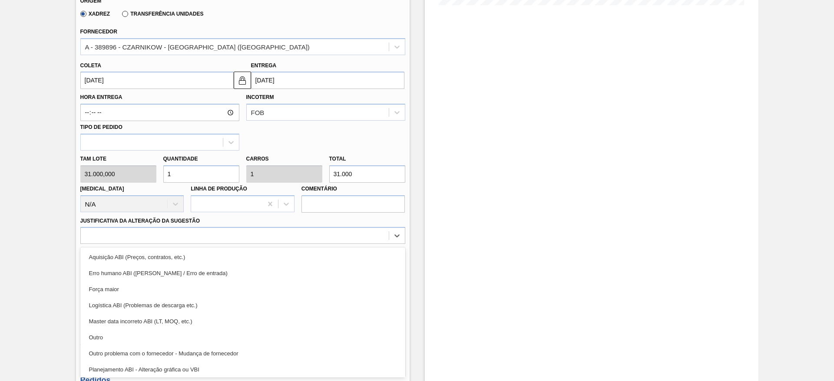
click at [326, 248] on div "Aquisição ABI (Preços, contratos, etc.) Erro humano ABI (Cálculo / Erro de entr…" at bounding box center [242, 313] width 325 height 130
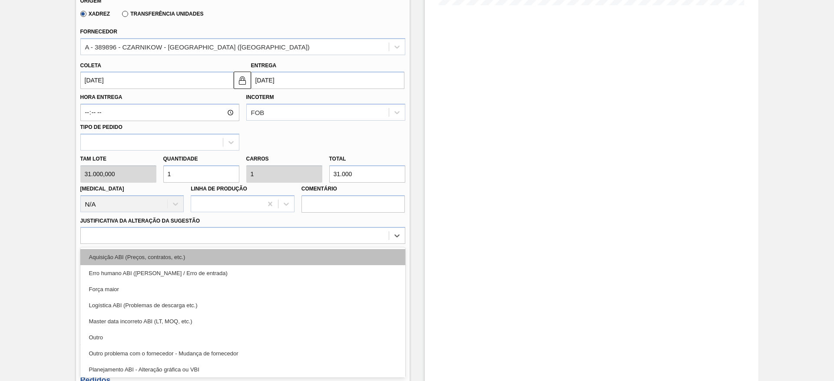
click at [339, 252] on div "Aquisição ABI (Preços, contratos, etc.)" at bounding box center [242, 257] width 325 height 16
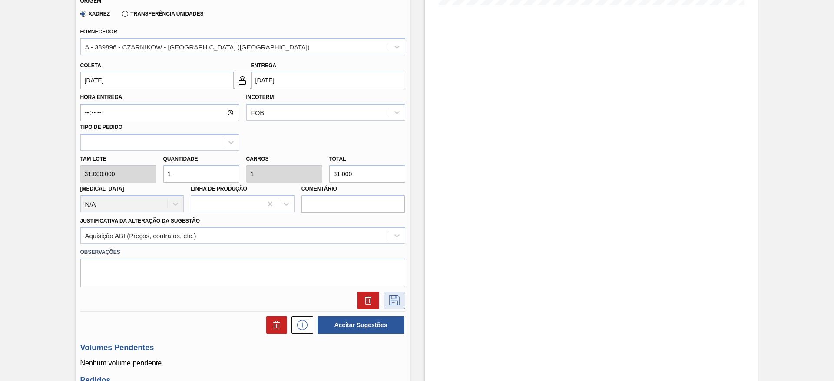
click at [386, 296] on button at bounding box center [395, 300] width 22 height 17
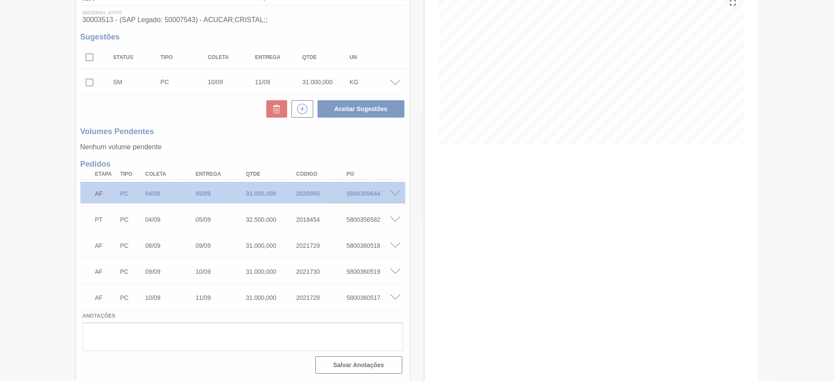
scroll to position [109, 0]
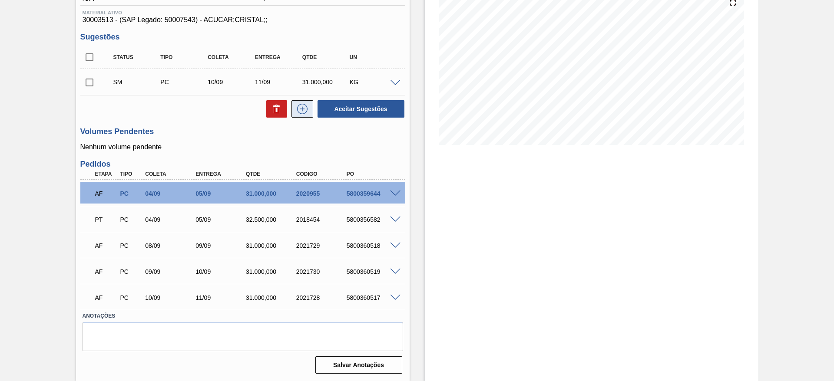
click at [300, 109] on icon at bounding box center [302, 109] width 5 height 0
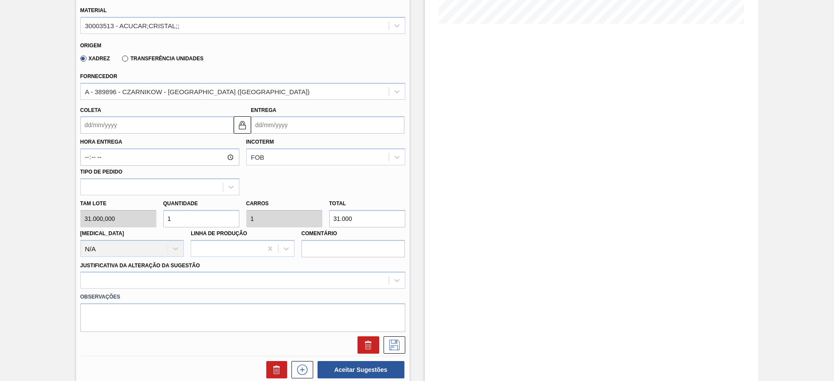
scroll to position [239, 0]
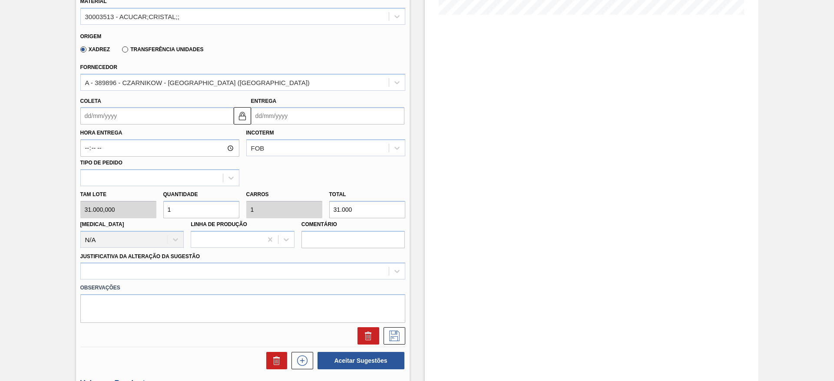
click at [92, 126] on div "Hora Entrega Incoterm FOB Tipo de pedido" at bounding box center [243, 156] width 332 height 62
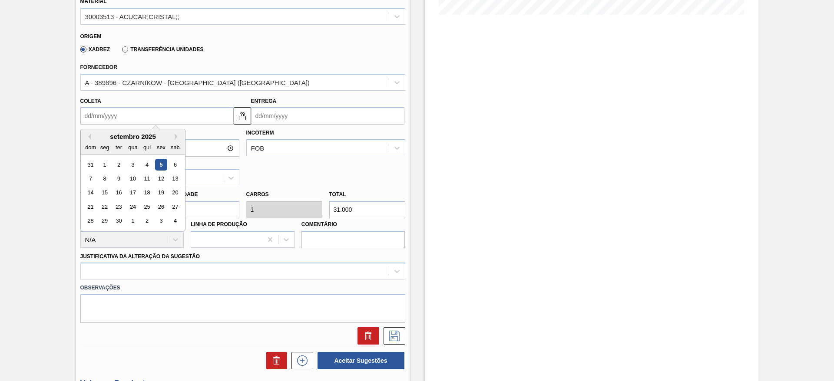
click at [94, 122] on input "Coleta" at bounding box center [156, 115] width 153 height 17
click at [142, 179] on div "11" at bounding box center [147, 179] width 12 height 12
type input "[DATE]"
type input "12/09/2025"
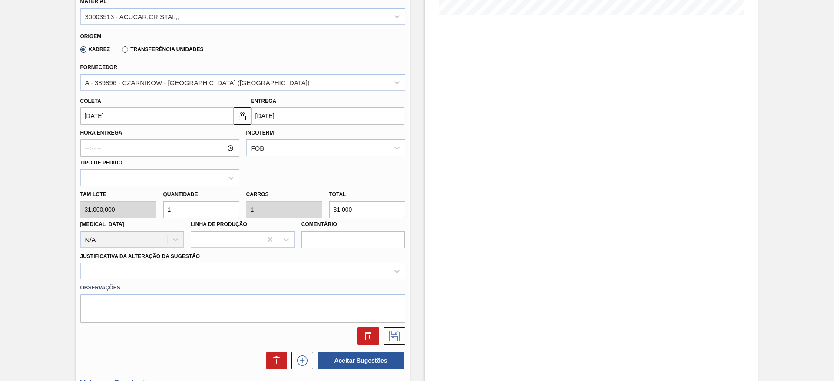
click at [265, 279] on div at bounding box center [242, 271] width 325 height 17
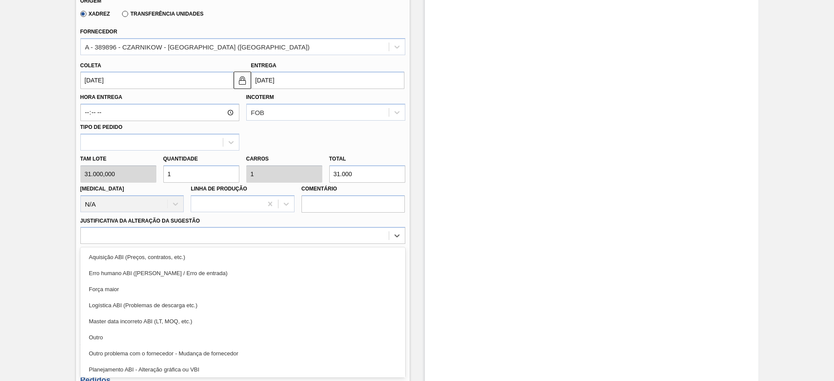
drag, startPoint x: 279, startPoint y: 251, endPoint x: 419, endPoint y: 292, distance: 146.2
click at [279, 252] on div "Aquisição ABI (Preços, contratos, etc.)" at bounding box center [242, 257] width 325 height 16
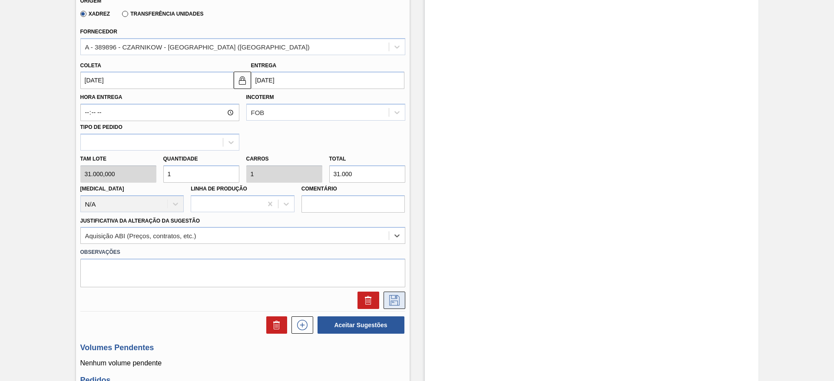
click at [392, 302] on icon at bounding box center [394, 299] width 4 height 7
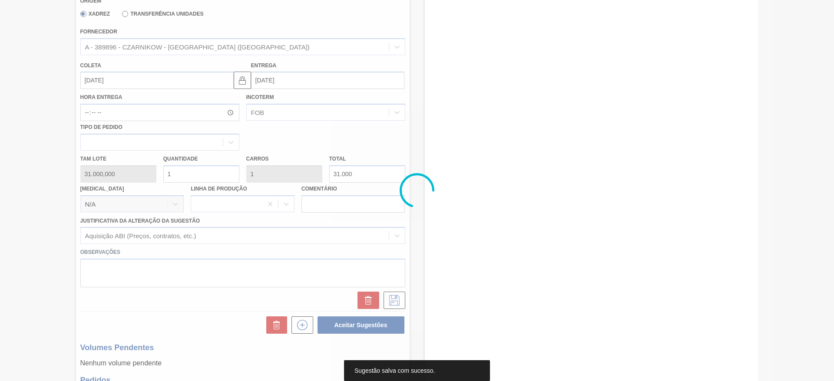
scroll to position [0, 0]
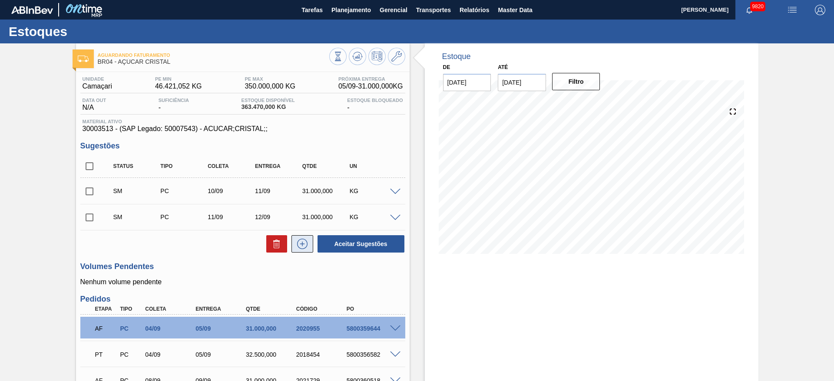
click at [305, 242] on icon at bounding box center [302, 244] width 14 height 10
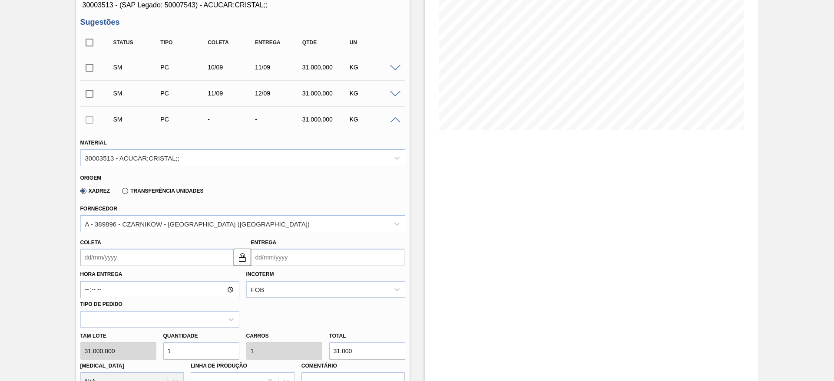
scroll to position [130, 0]
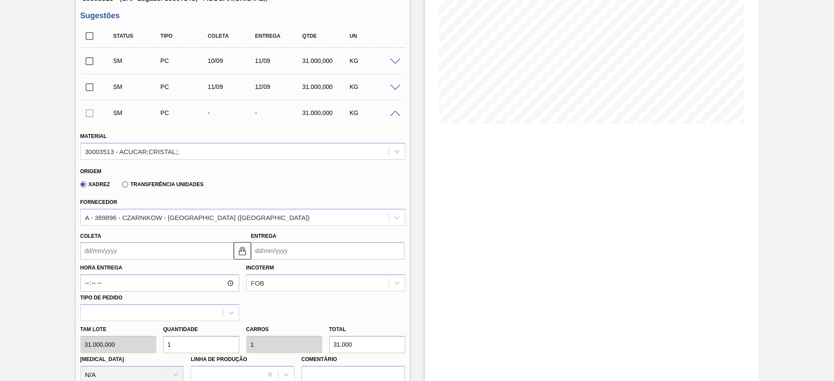
click at [103, 252] on input "Coleta" at bounding box center [156, 250] width 153 height 17
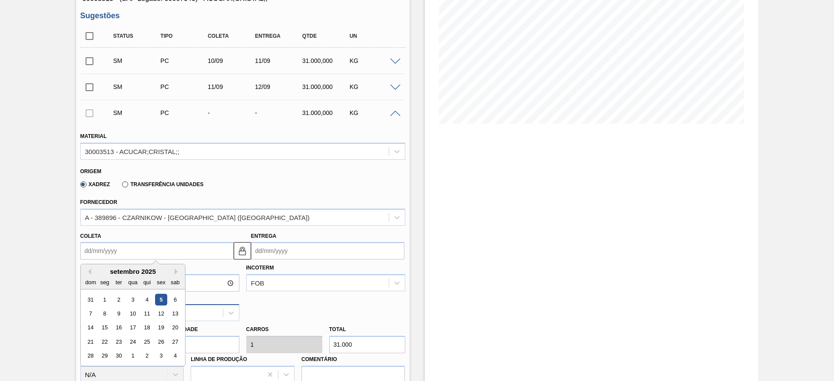
click at [176, 310] on div "13" at bounding box center [175, 314] width 12 height 12
type input "[DATE]"
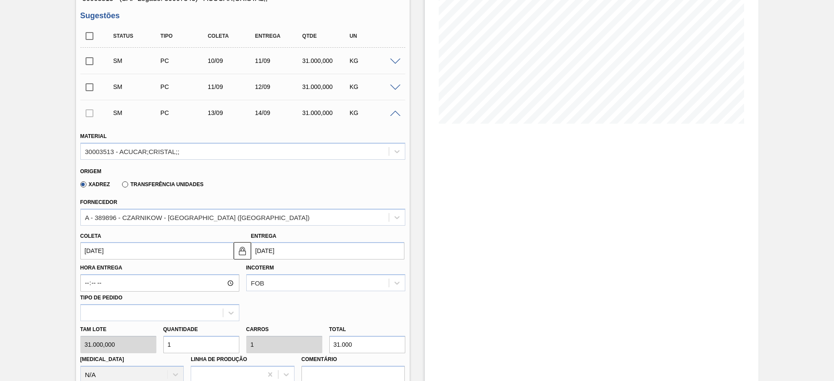
click at [119, 345] on div "Tam lote 31.000,000 Quantidade 1 Carros 1 Total 31.000 Doca N/A Linha de Produç…" at bounding box center [243, 353] width 332 height 62
type input "2"
type input "62.000"
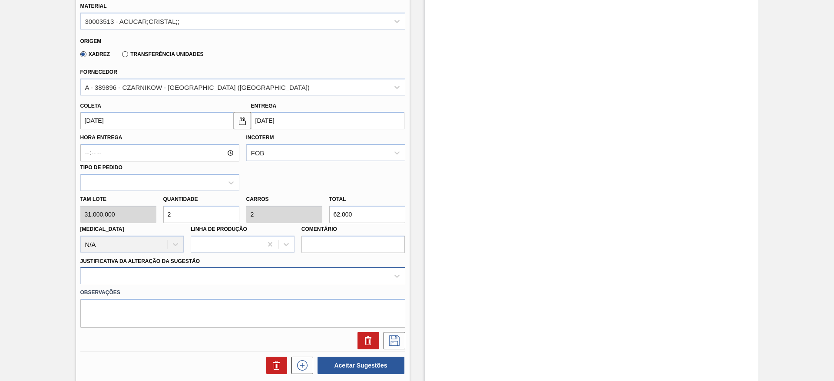
type input "2"
click at [341, 276] on div at bounding box center [242, 276] width 325 height 17
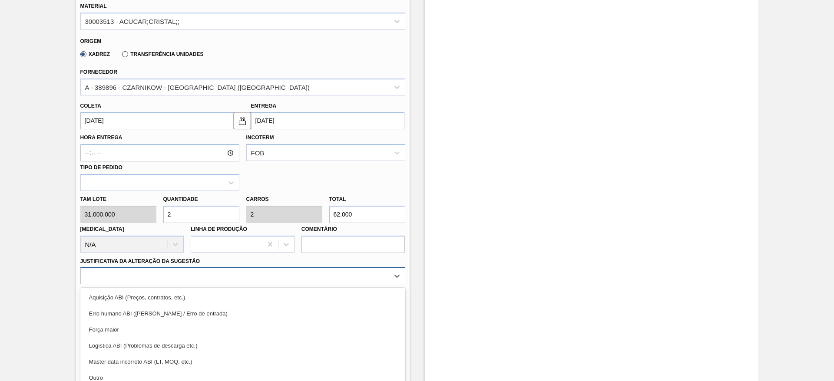
scroll to position [301, 0]
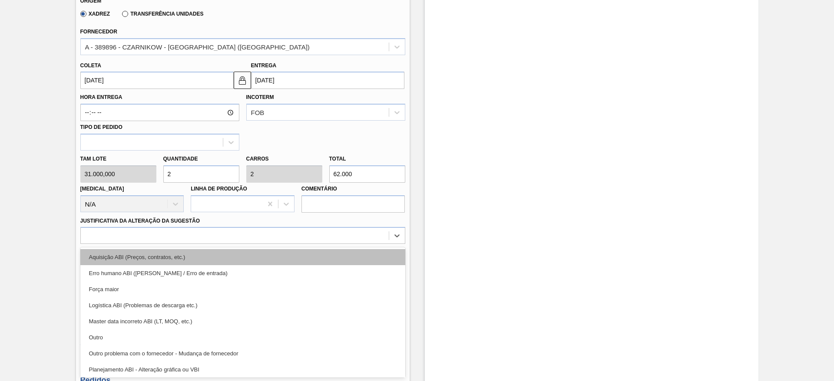
click at [338, 260] on div "Aquisição ABI (Preços, contratos, etc.)" at bounding box center [242, 257] width 325 height 16
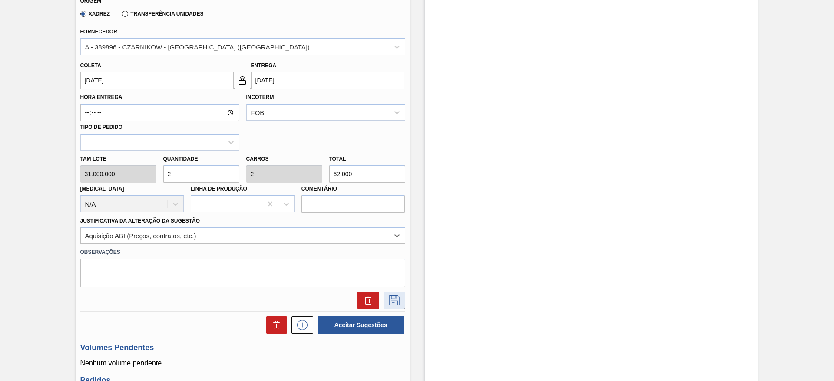
click at [394, 299] on icon at bounding box center [395, 300] width 14 height 10
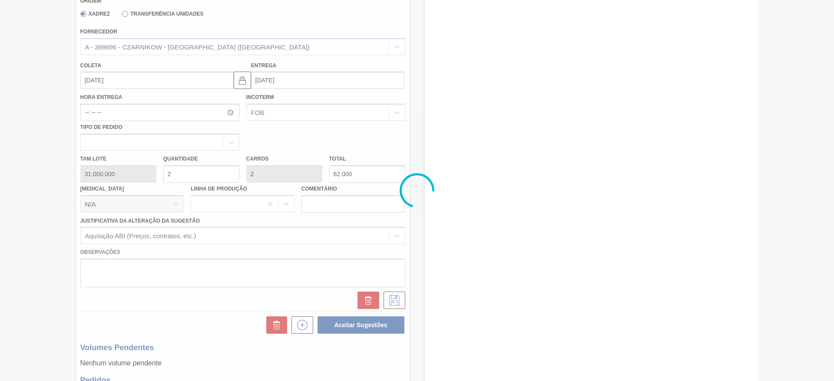
scroll to position [161, 0]
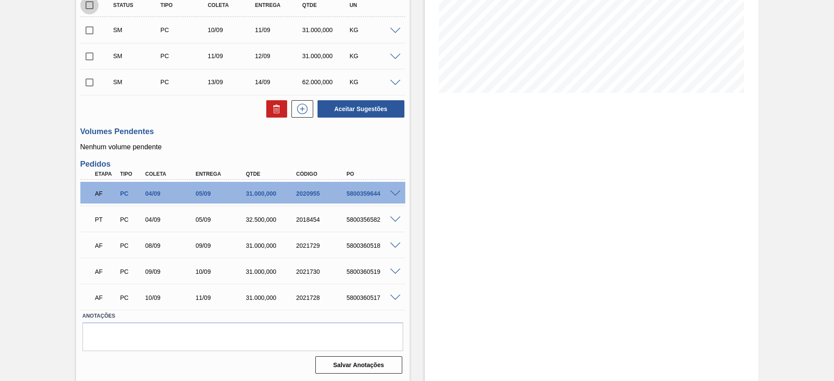
click at [89, 7] on input "checkbox" at bounding box center [89, 5] width 18 height 18
checkbox input "true"
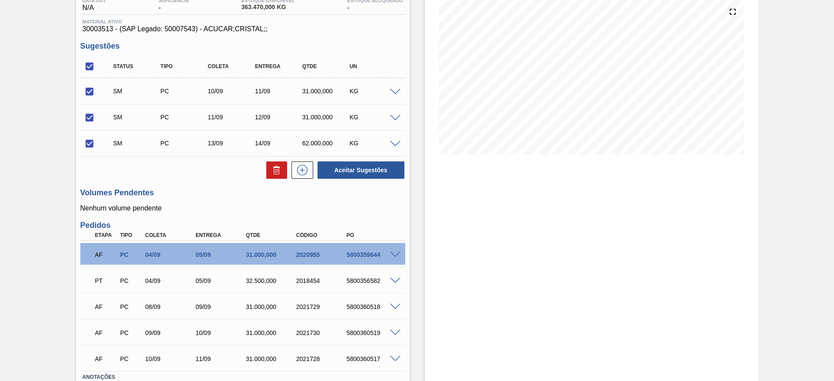
scroll to position [96, 0]
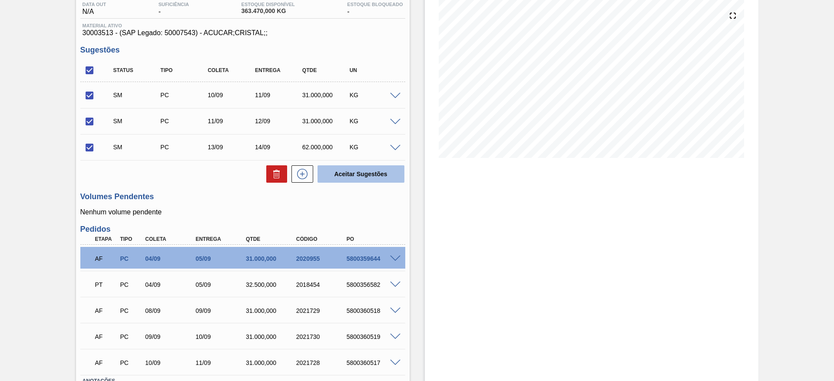
click at [366, 173] on button "Aceitar Sugestões" at bounding box center [361, 174] width 87 height 17
checkbox input "false"
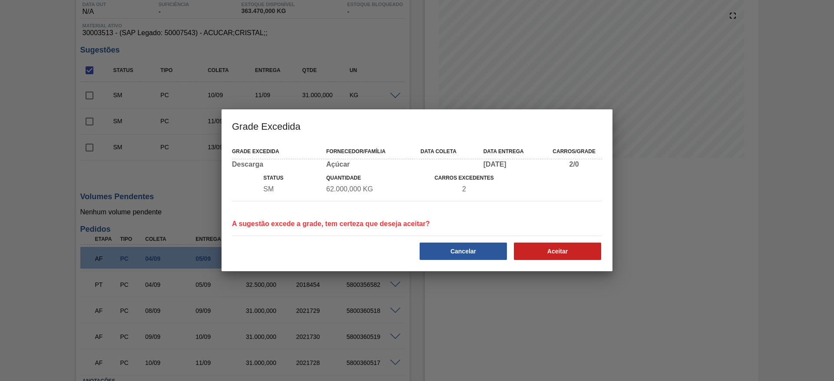
click at [544, 240] on div "Cancelar Aceitar" at bounding box center [417, 250] width 377 height 21
click at [549, 245] on button "Aceitar" at bounding box center [557, 251] width 87 height 17
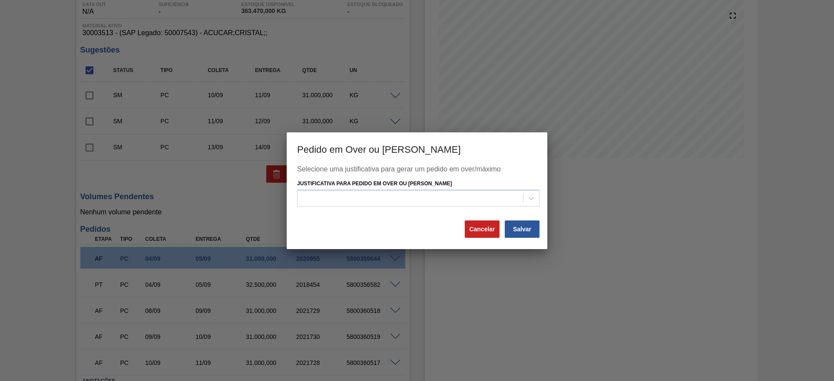
click at [390, 207] on div "Selecione uma justificativa para gerar um pedido em over/máximo Justificativa p…" at bounding box center [417, 193] width 240 height 54
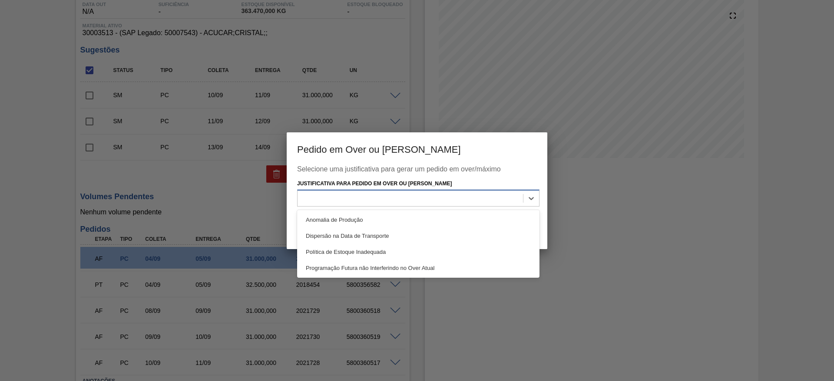
click at [391, 202] on div at bounding box center [411, 198] width 226 height 13
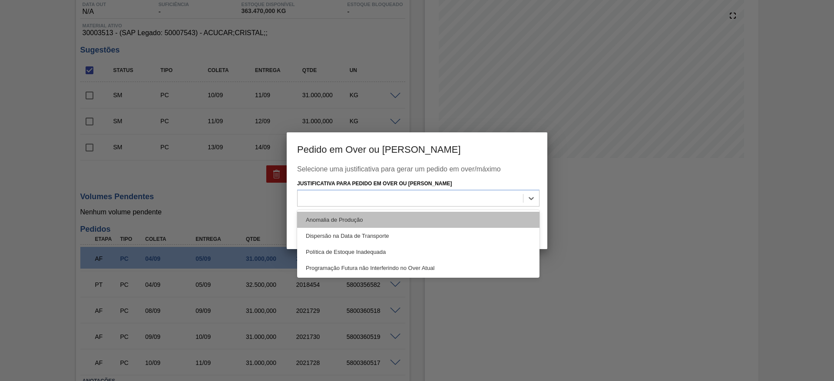
click at [403, 222] on div "Anomalia de Produção" at bounding box center [418, 220] width 242 height 16
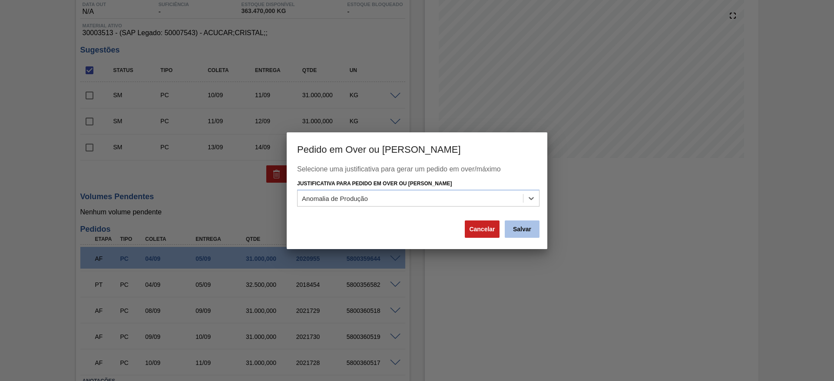
click at [534, 232] on button "Salvar" at bounding box center [522, 229] width 35 height 17
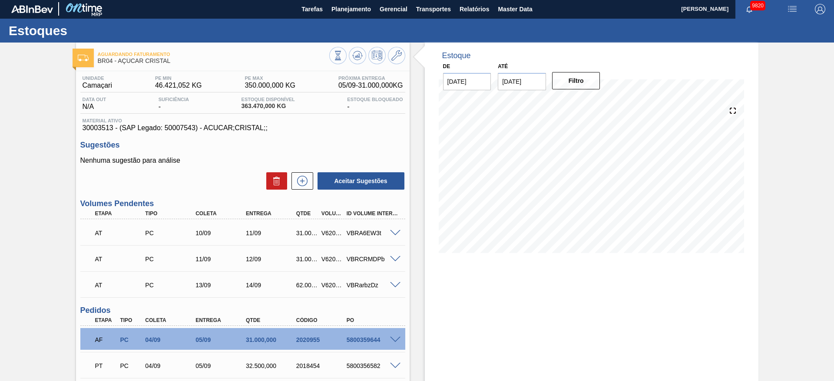
scroll to position [0, 0]
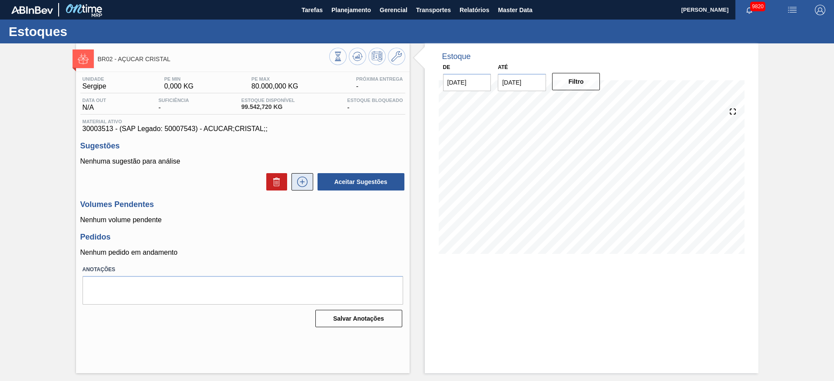
click at [306, 179] on icon at bounding box center [302, 182] width 10 height 10
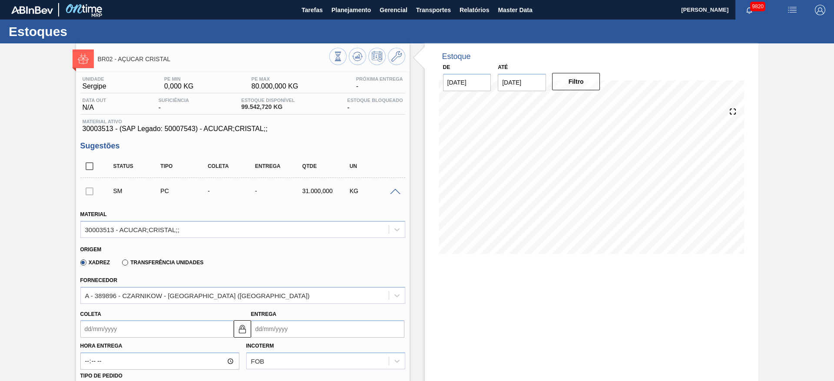
click at [102, 316] on div "Coleta" at bounding box center [156, 323] width 153 height 30
click at [102, 326] on input "Coleta" at bounding box center [156, 329] width 153 height 17
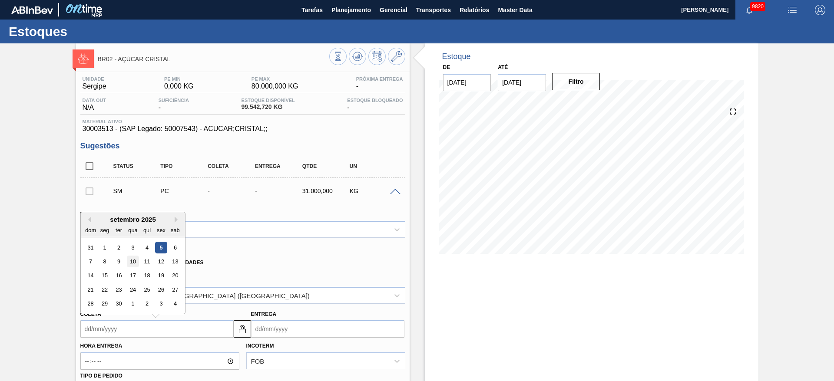
click at [137, 260] on div "10" at bounding box center [133, 262] width 12 height 12
type input "[DATE]"
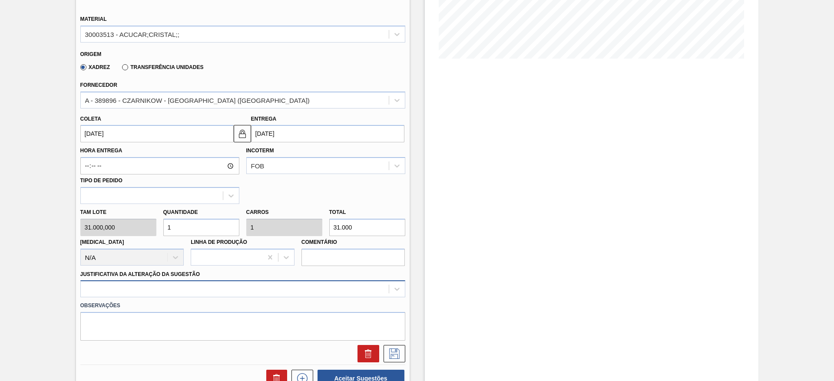
click at [276, 281] on div at bounding box center [242, 289] width 325 height 17
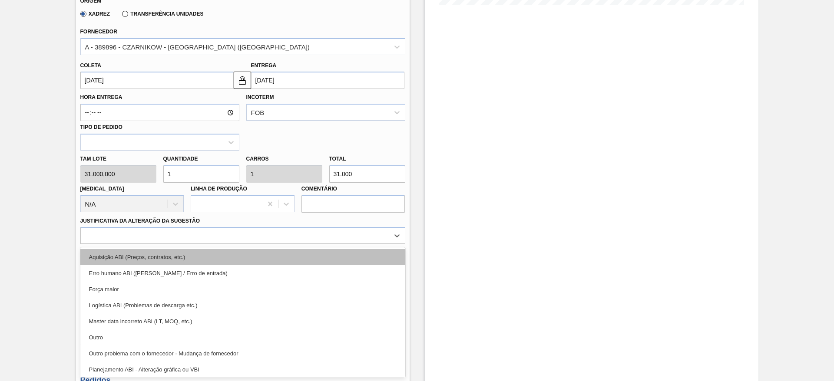
click at [279, 258] on div "Aquisição ABI (Preços, contratos, etc.)" at bounding box center [242, 257] width 325 height 16
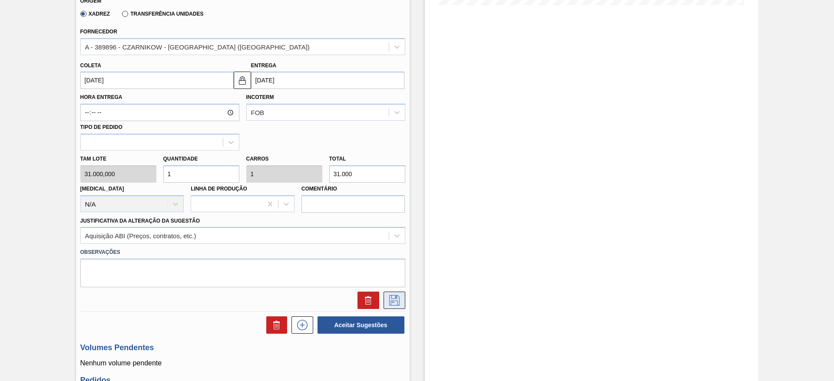
click at [388, 293] on button at bounding box center [395, 300] width 22 height 17
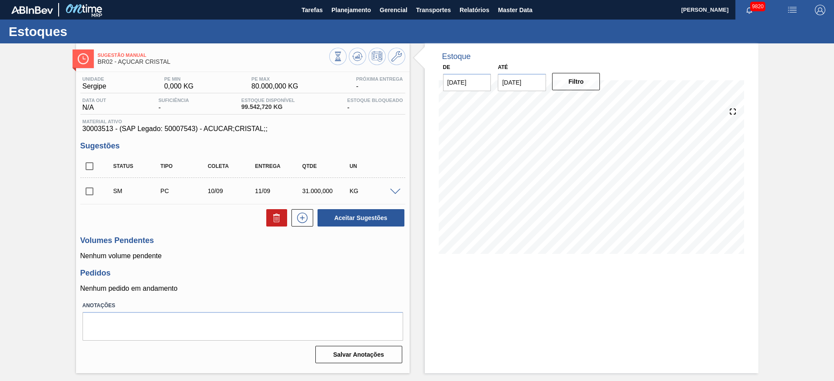
scroll to position [0, 0]
click at [96, 195] on input "checkbox" at bounding box center [89, 191] width 18 height 18
click at [381, 221] on button "Aceitar Sugestões" at bounding box center [361, 217] width 87 height 17
checkbox input "false"
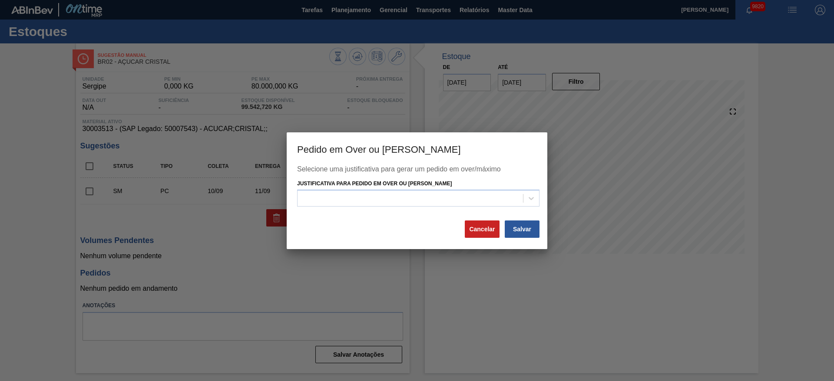
click at [422, 215] on div "Selecione uma justificativa para gerar um pedido em over/máximo Justificativa p…" at bounding box center [417, 193] width 240 height 54
click at [424, 199] on div at bounding box center [411, 198] width 226 height 13
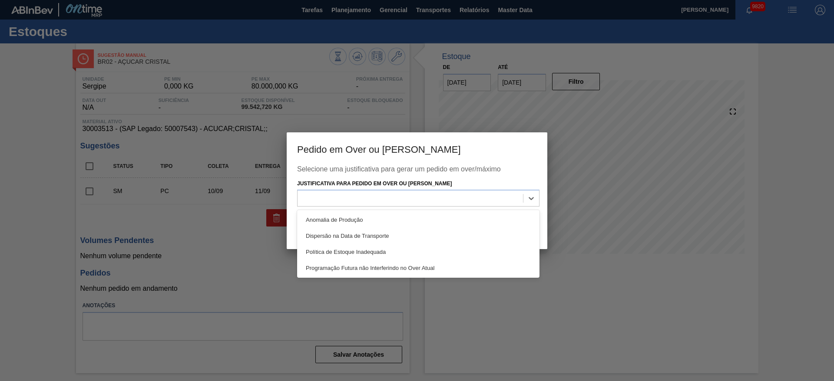
click at [416, 209] on div "Selecione uma justificativa para gerar um pedido em over/máximo Justificativa p…" at bounding box center [417, 193] width 240 height 54
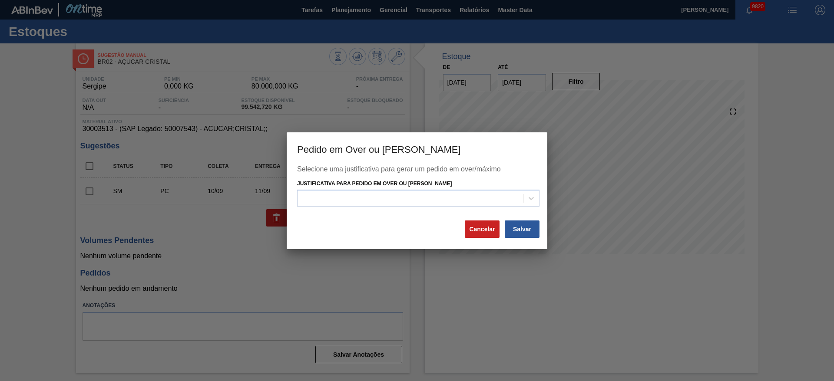
click at [412, 218] on div "Selecione uma justificativa para gerar um pedido em over/máximo Justificativa p…" at bounding box center [417, 193] width 240 height 54
click at [408, 203] on div at bounding box center [411, 198] width 226 height 13
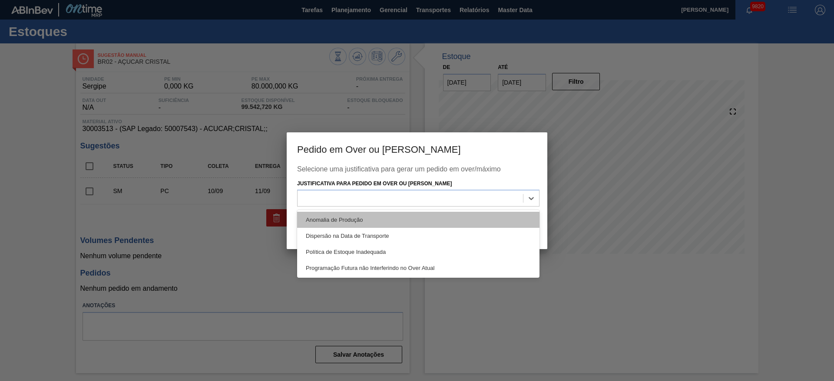
click at [413, 212] on div "Anomalia de Produção" at bounding box center [418, 220] width 242 height 16
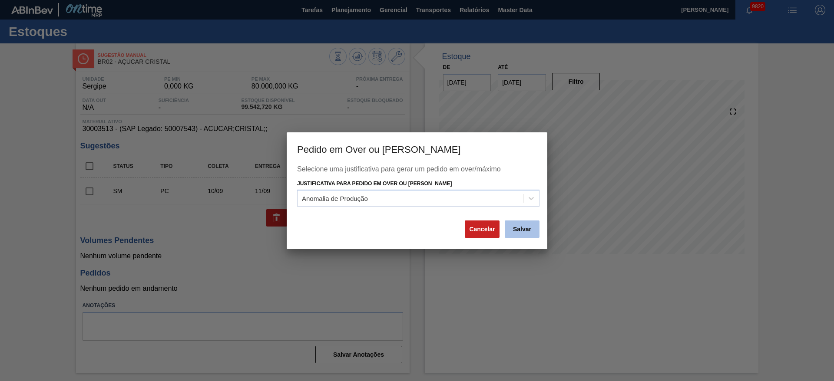
click at [538, 224] on button "Salvar" at bounding box center [522, 229] width 35 height 17
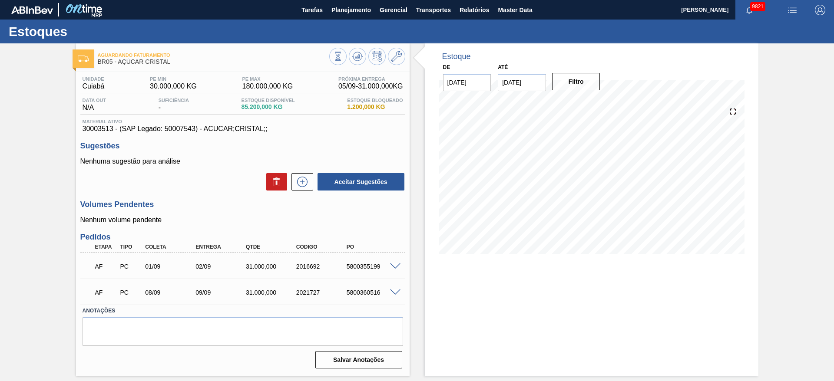
click at [396, 266] on span at bounding box center [395, 267] width 10 height 7
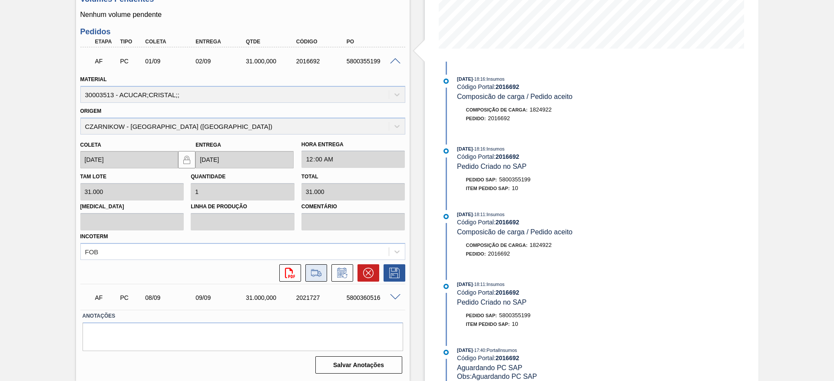
click at [318, 272] on icon at bounding box center [316, 273] width 10 height 6
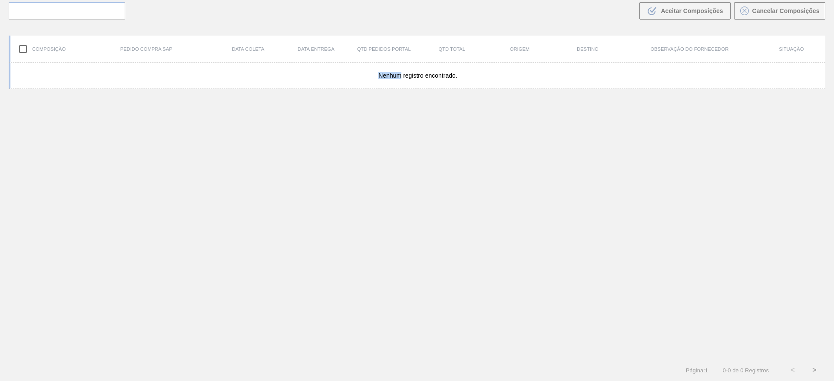
scroll to position [63, 0]
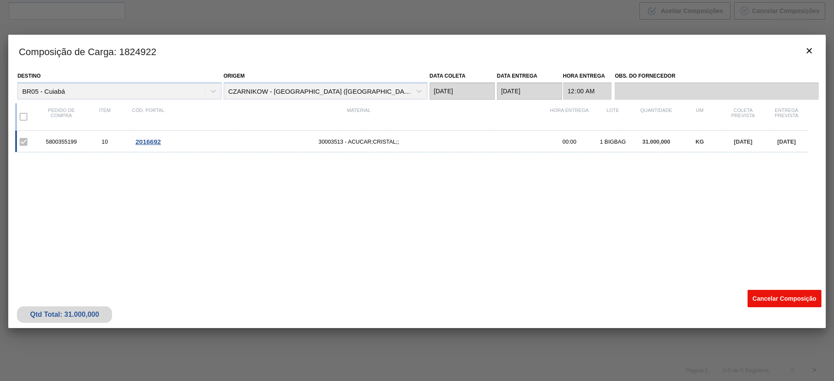
click at [784, 303] on button "Cancelar Composição" at bounding box center [785, 298] width 74 height 17
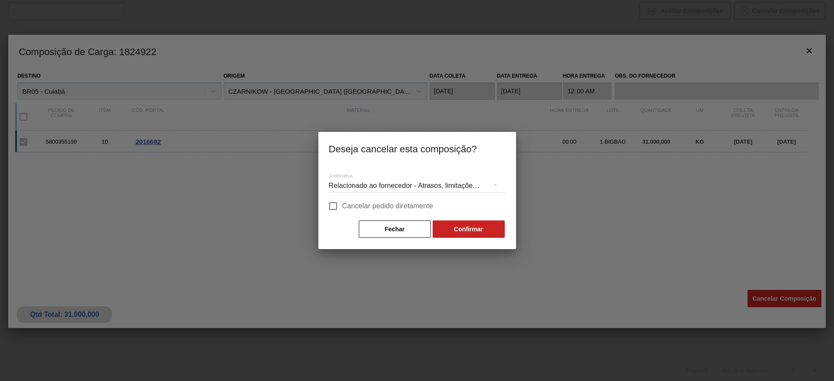
click at [365, 199] on label "Cancelar pedido diretamente" at bounding box center [378, 206] width 109 height 18
click at [342, 199] on input "Cancelar pedido diretamente" at bounding box center [333, 206] width 18 height 18
checkbox input "true"
click at [458, 233] on button "Confirmar" at bounding box center [469, 229] width 72 height 17
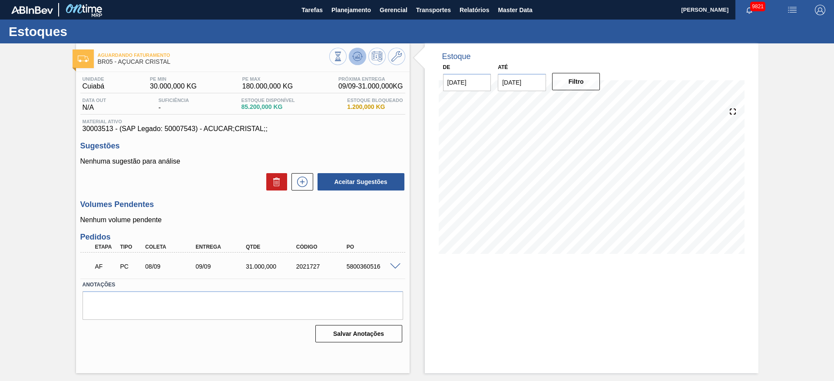
click at [358, 56] on icon at bounding box center [358, 56] width 6 height 4
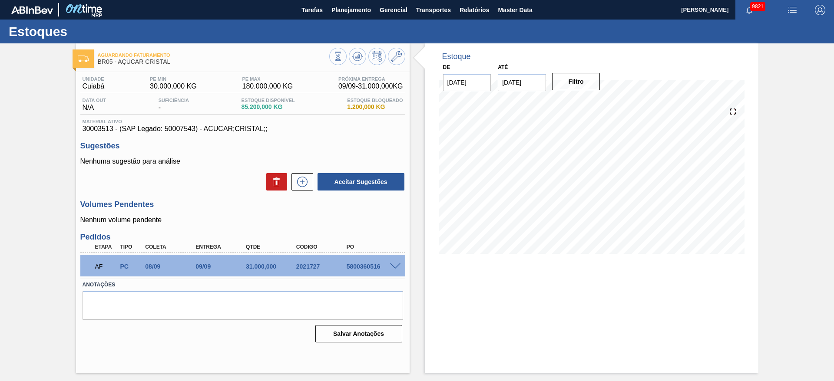
click at [546, 320] on div "Estoque De 05/09/2025 Até 19/09/2025 Filtro" at bounding box center [592, 208] width 334 height 330
click at [305, 185] on icon at bounding box center [302, 182] width 14 height 10
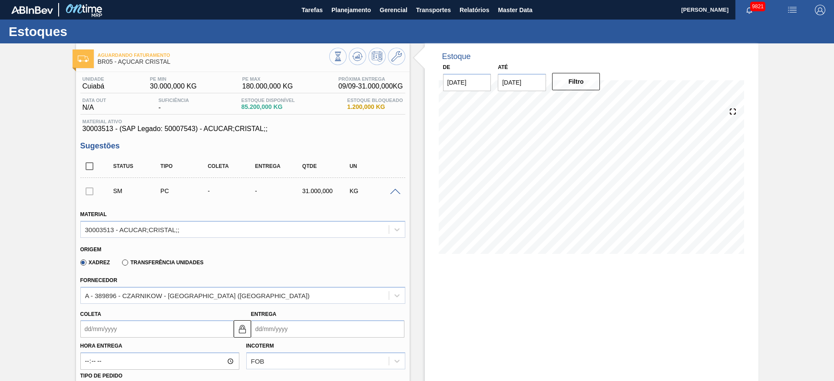
click at [96, 329] on input "Coleta" at bounding box center [156, 329] width 153 height 17
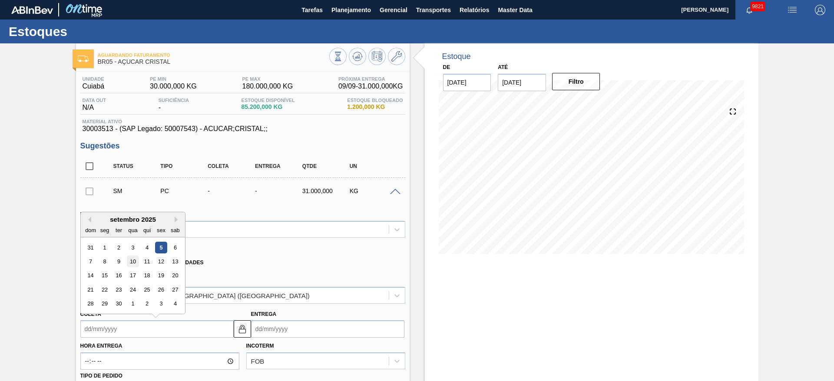
click at [136, 262] on div "10" at bounding box center [133, 262] width 12 height 12
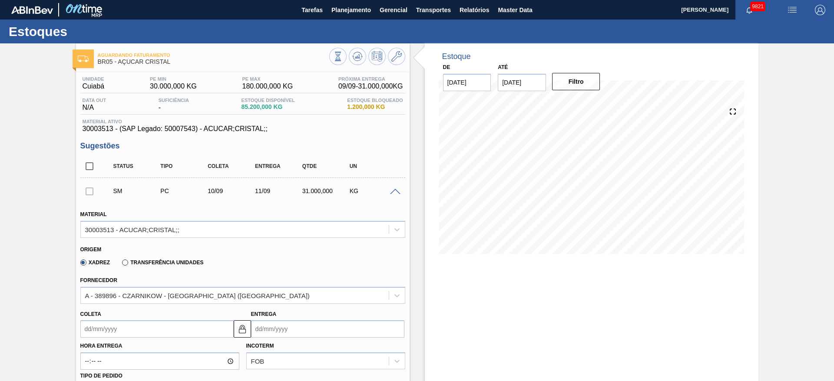
type input "[DATE]"
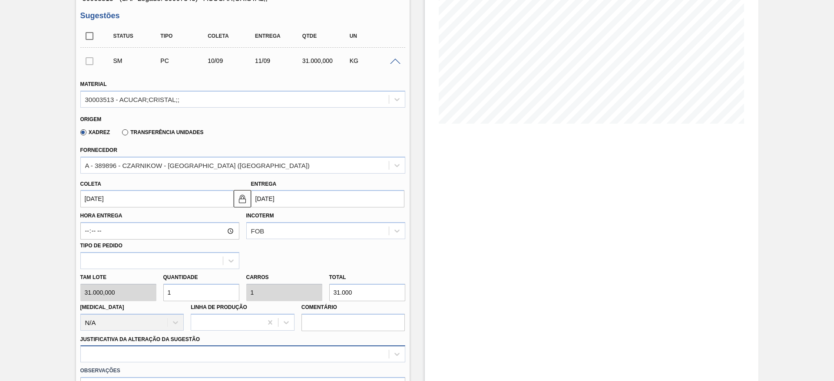
click at [308, 352] on div at bounding box center [242, 354] width 325 height 17
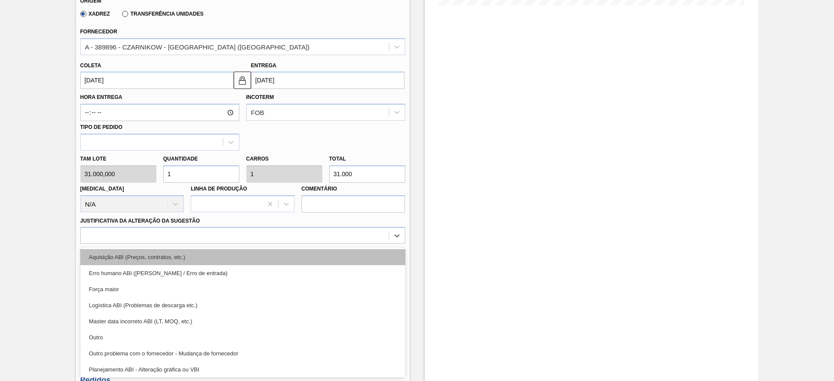
click at [337, 253] on div "Aquisição ABI (Preços, contratos, etc.)" at bounding box center [242, 257] width 325 height 16
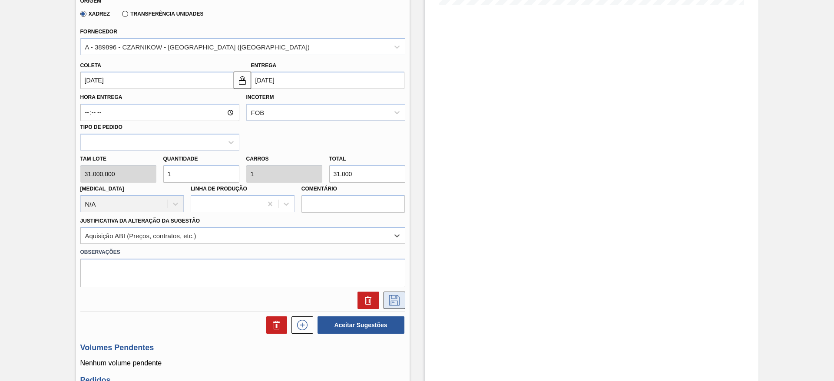
click at [400, 296] on icon at bounding box center [395, 300] width 14 height 10
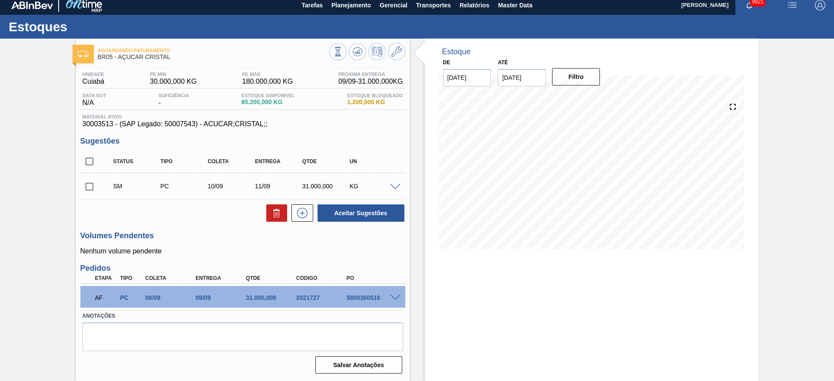
scroll to position [5, 0]
click at [93, 187] on input "checkbox" at bounding box center [89, 187] width 18 height 18
click at [328, 209] on button "Aceitar Sugestões" at bounding box center [361, 213] width 87 height 17
checkbox input "false"
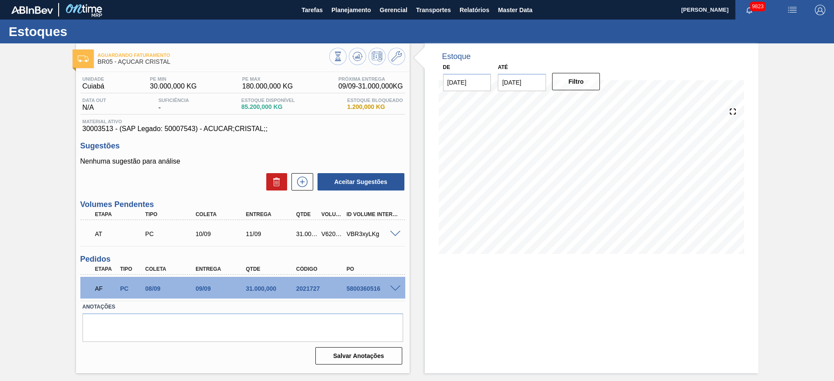
scroll to position [0, 0]
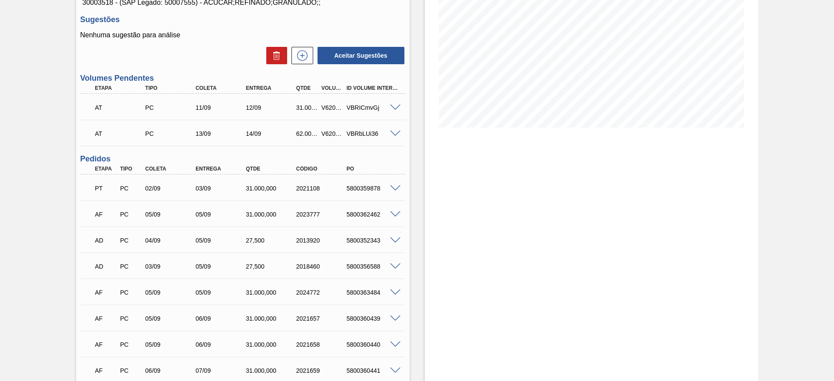
scroll to position [130, 0]
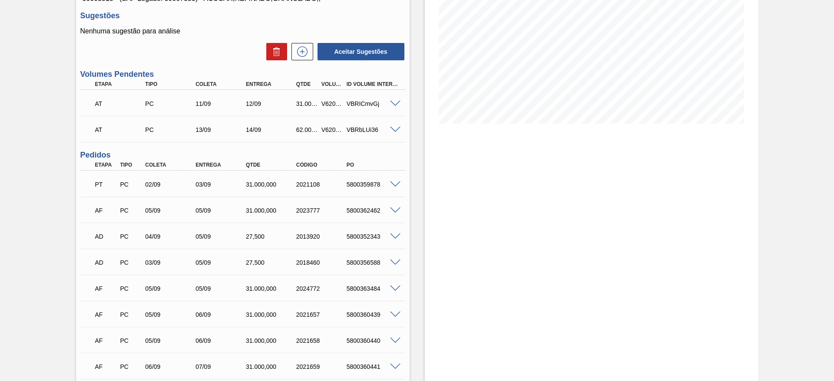
click at [362, 265] on div "5800356588" at bounding box center [373, 262] width 56 height 7
copy div "5800356588"
click at [354, 239] on div "5800352343" at bounding box center [373, 236] width 56 height 7
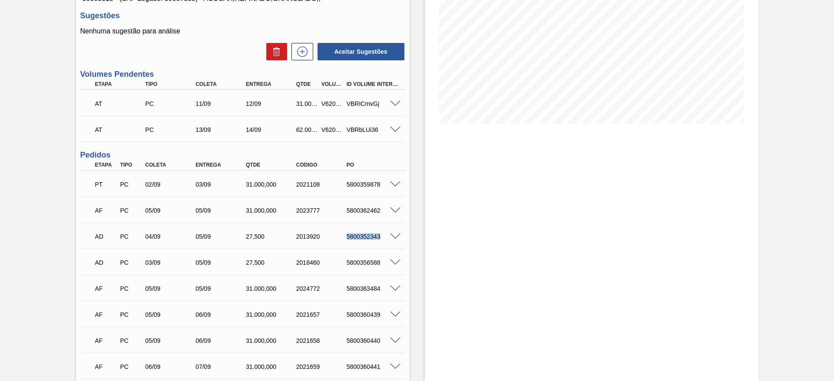
copy div "5800352343"
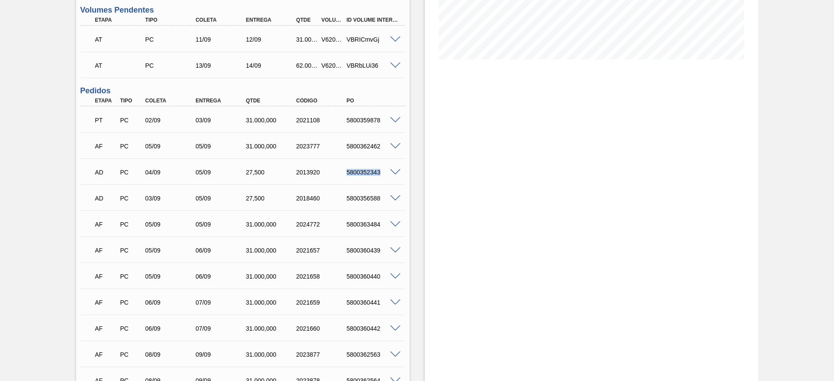
scroll to position [196, 0]
click at [361, 116] on div "5800359878" at bounding box center [373, 119] width 56 height 7
copy div "5800359878"
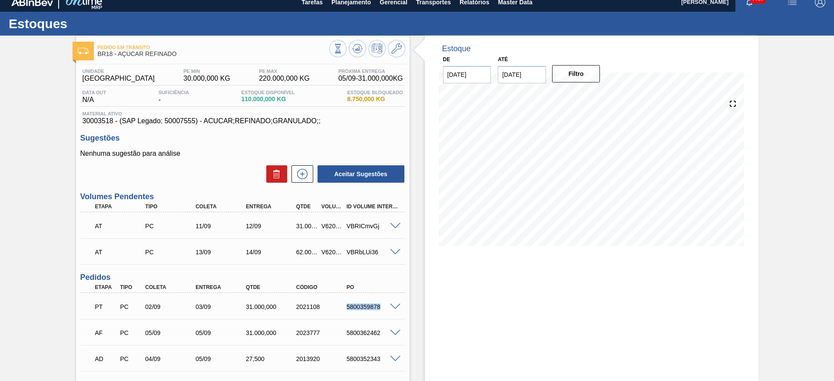
scroll to position [0, 0]
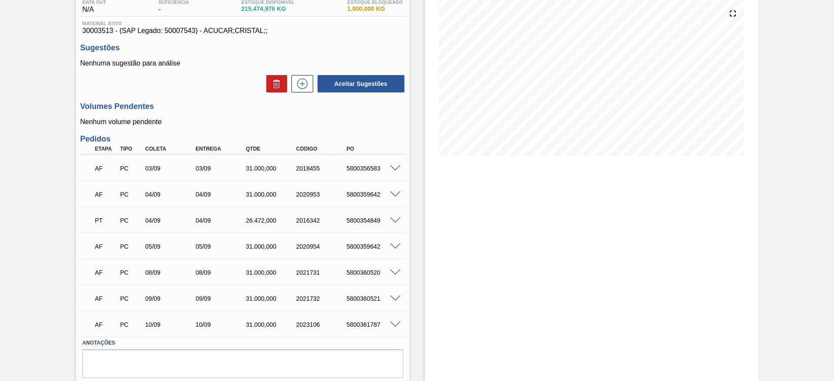
scroll to position [125, 0]
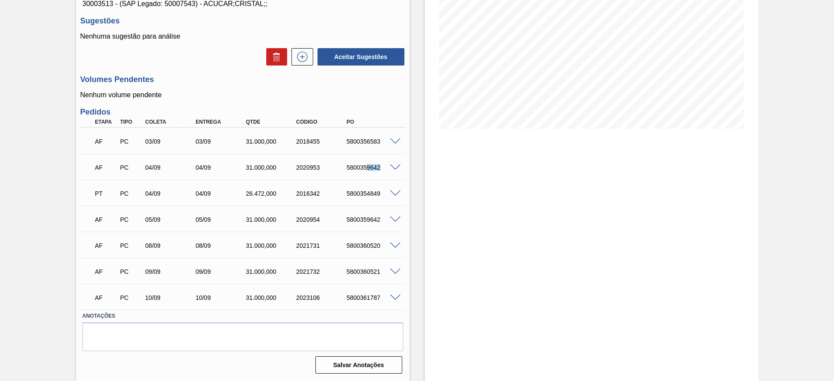
drag, startPoint x: 377, startPoint y: 165, endPoint x: 385, endPoint y: 162, distance: 8.4
click at [385, 162] on div "AF PC 04/09 04/09 31.000,000 2020953 5800359642" at bounding box center [241, 166] width 302 height 17
click at [364, 146] on div "AF PC 03/09 03/09 31.000,000 2018455 5800356583" at bounding box center [241, 140] width 302 height 17
click at [367, 140] on div "5800356583" at bounding box center [373, 141] width 56 height 7
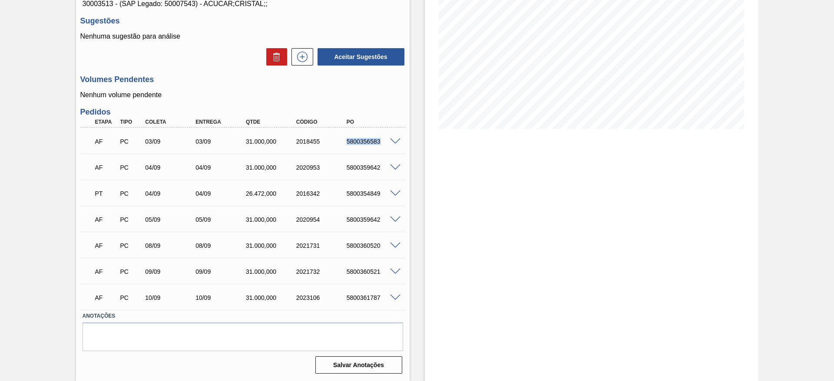
click at [367, 140] on div "5800356583" at bounding box center [373, 141] width 56 height 7
copy div "5800356583"
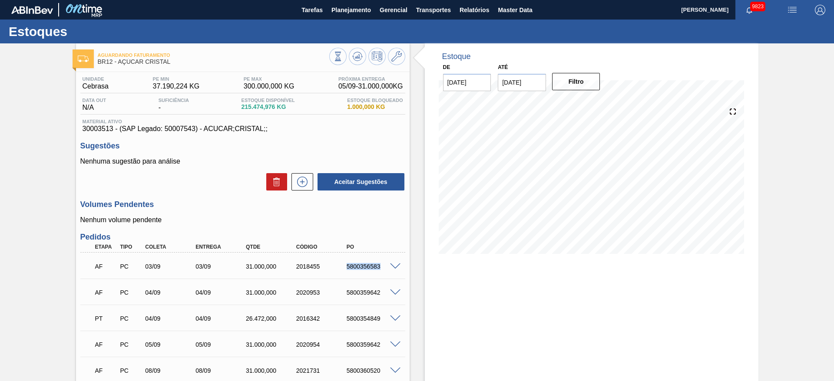
scroll to position [65, 0]
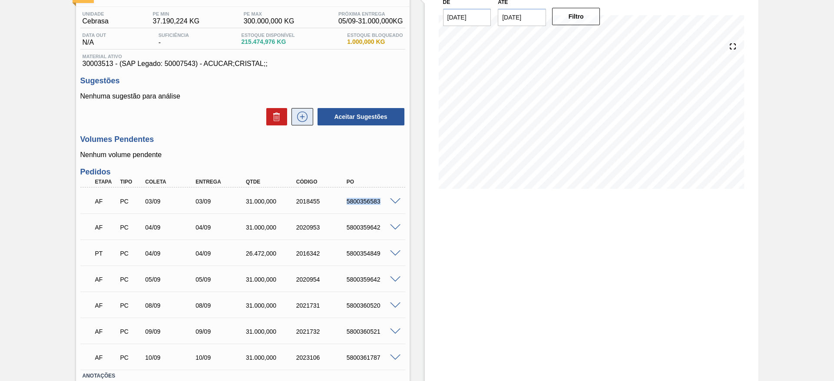
click at [310, 117] on button at bounding box center [303, 116] width 22 height 17
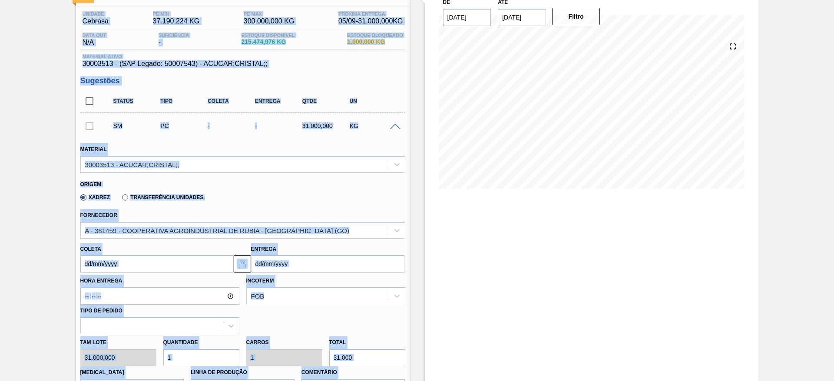
click at [91, 262] on input "Coleta" at bounding box center [156, 263] width 153 height 17
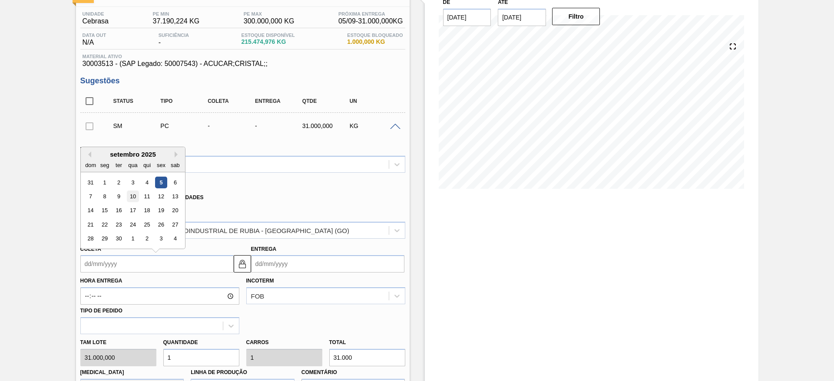
click at [133, 199] on div "10" at bounding box center [133, 197] width 12 height 12
type input "[DATE]"
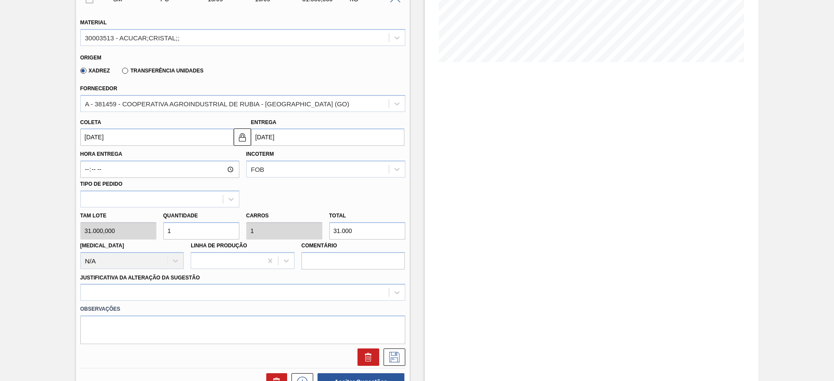
scroll to position [192, 0]
click at [98, 135] on input "[DATE]" at bounding box center [156, 137] width 153 height 17
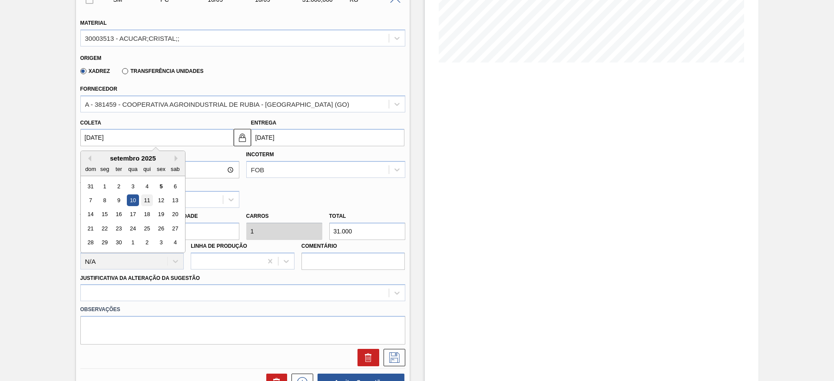
click at [144, 199] on div "11" at bounding box center [147, 201] width 12 height 12
type input "[DATE]"
click at [144, 199] on div at bounding box center [152, 199] width 142 height 13
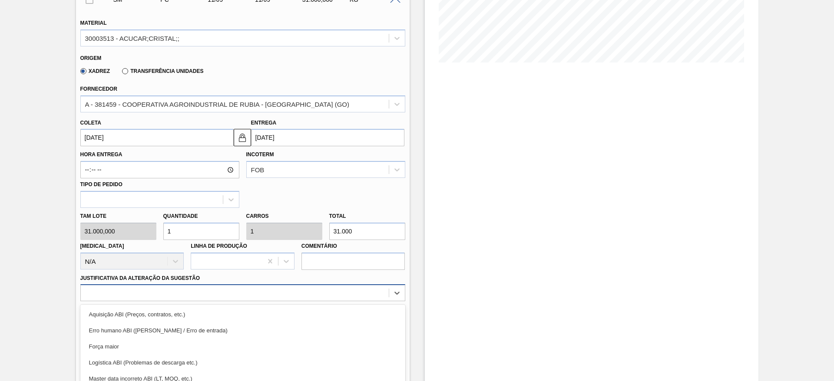
click at [197, 293] on div "option Força maior focused, 3 of 18. 18 results available. Use Up and Down to c…" at bounding box center [242, 293] width 325 height 17
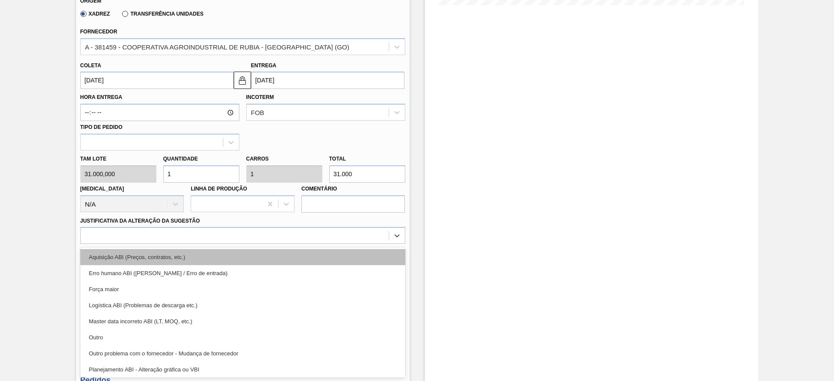
click at [177, 251] on div "Aquisição ABI (Preços, contratos, etc.)" at bounding box center [242, 257] width 325 height 16
click at [177, 251] on label "Observações" at bounding box center [242, 252] width 325 height 13
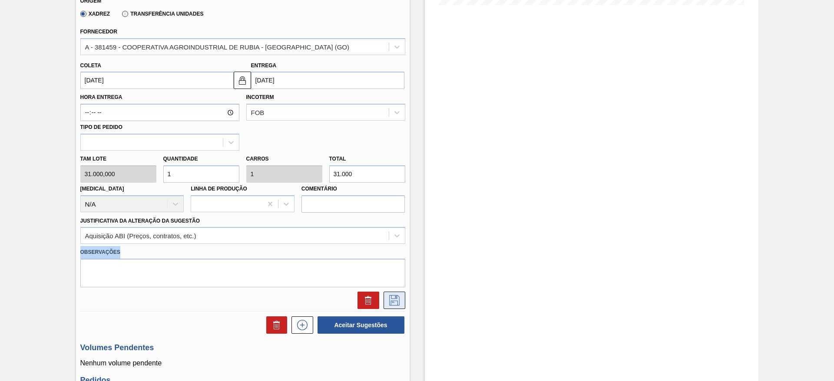
click at [390, 299] on icon at bounding box center [395, 300] width 14 height 10
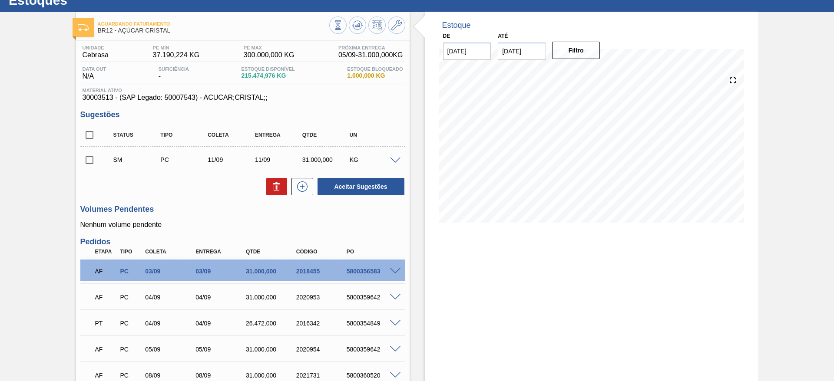
scroll to position [31, 0]
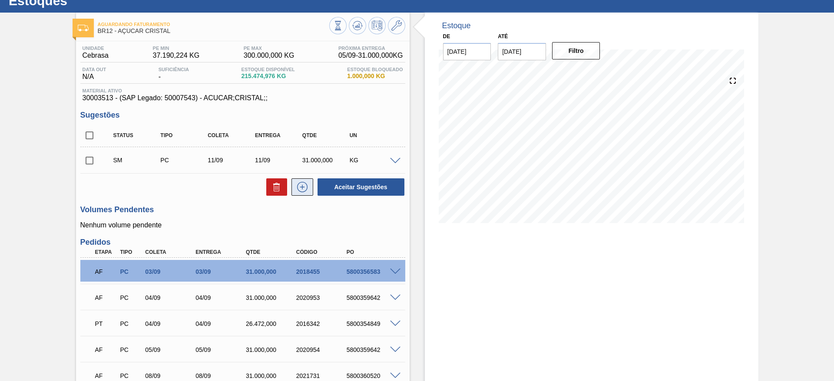
click at [307, 192] on icon at bounding box center [302, 187] width 14 height 10
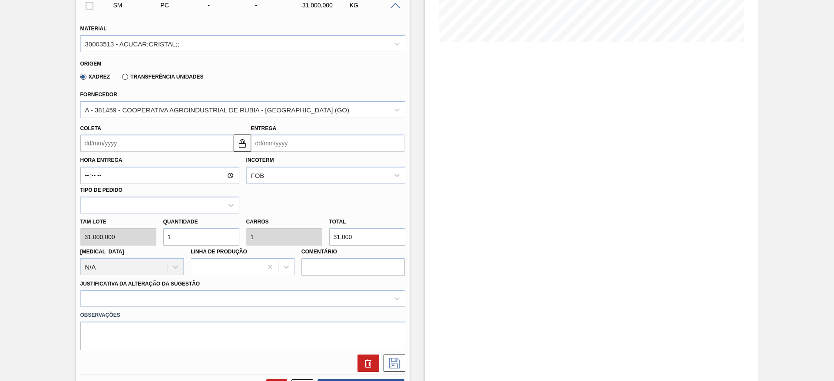
scroll to position [226, 0]
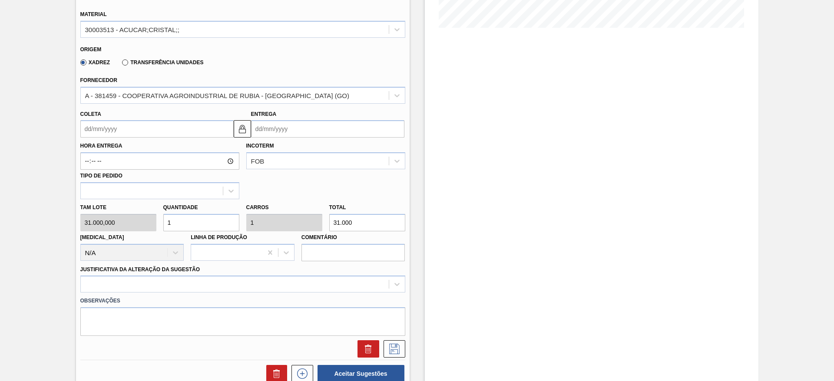
click at [95, 125] on input "Coleta" at bounding box center [156, 128] width 153 height 17
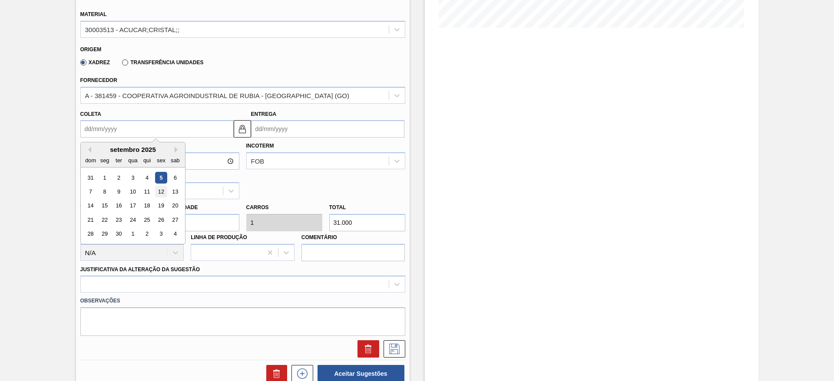
click at [166, 188] on div "12" at bounding box center [161, 192] width 12 height 12
type input "[DATE]"
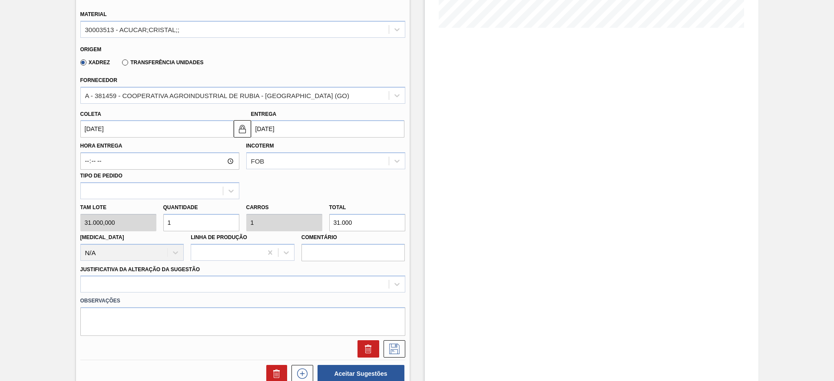
click at [277, 294] on div "Observações" at bounding box center [243, 314] width 332 height 43
click at [282, 282] on div at bounding box center [242, 284] width 325 height 17
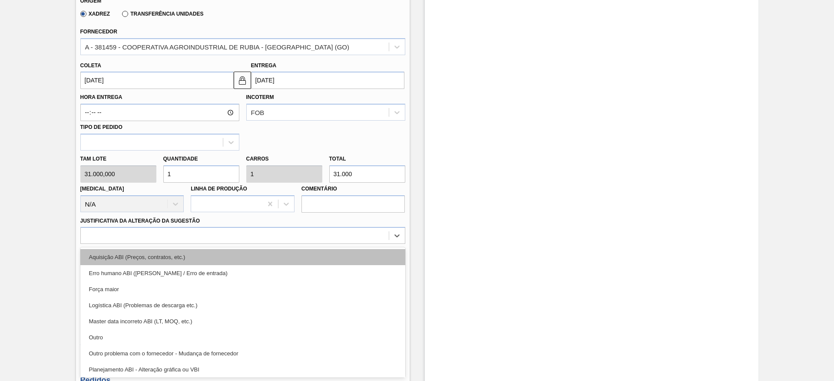
click at [285, 261] on div "Aquisição ABI (Preços, contratos, etc.)" at bounding box center [242, 257] width 325 height 16
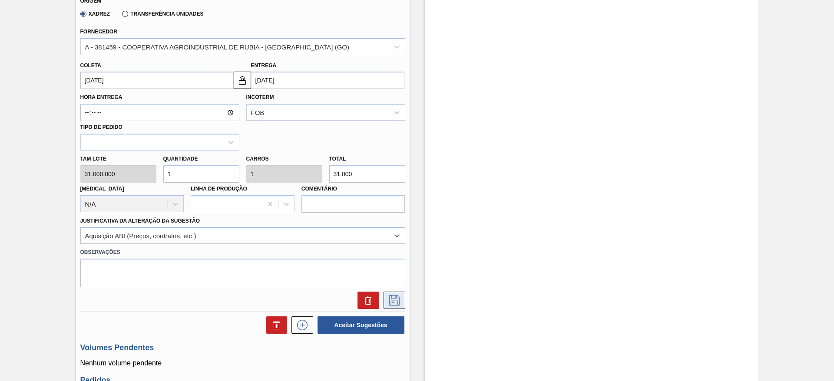
click at [390, 294] on button at bounding box center [395, 300] width 22 height 17
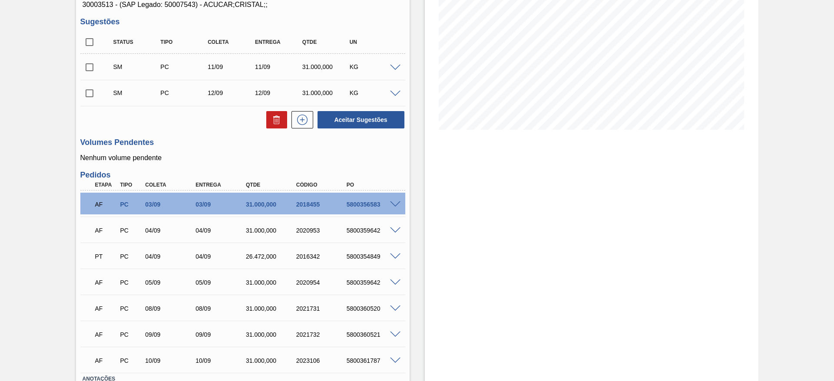
scroll to position [115, 0]
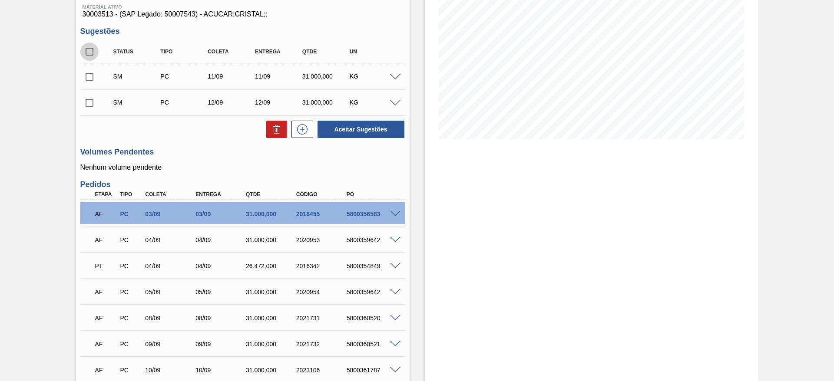
click at [91, 47] on input "checkbox" at bounding box center [89, 52] width 18 height 18
checkbox input "true"
click at [369, 131] on button "Aceitar Sugestões" at bounding box center [361, 129] width 87 height 17
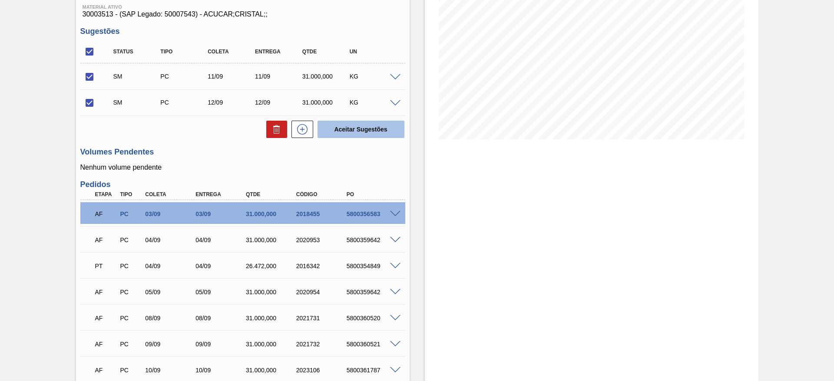
checkbox input "false"
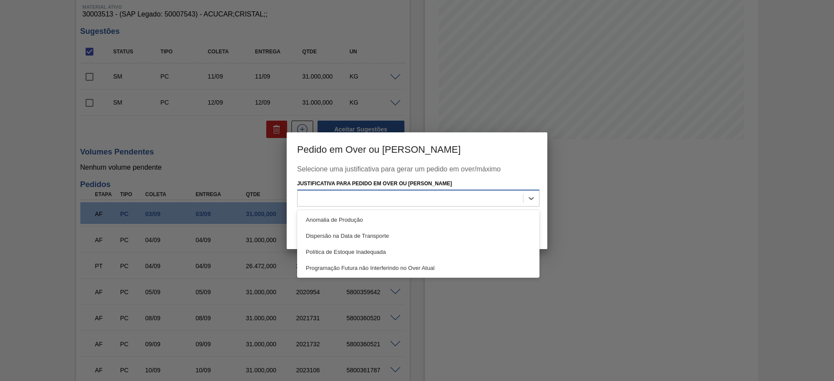
click at [409, 202] on div at bounding box center [411, 198] width 226 height 13
drag, startPoint x: 419, startPoint y: 206, endPoint x: 429, endPoint y: 212, distance: 12.5
click at [421, 206] on div at bounding box center [418, 198] width 242 height 17
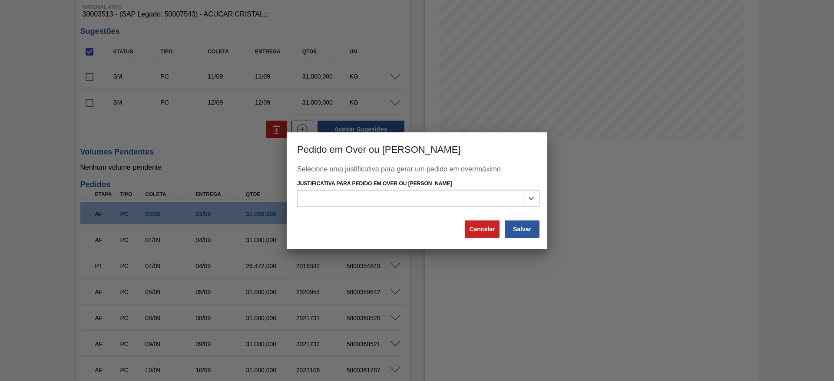
click at [429, 212] on div "Selecione uma justificativa para gerar um pedido em over/máximo Justificativa p…" at bounding box center [417, 193] width 240 height 54
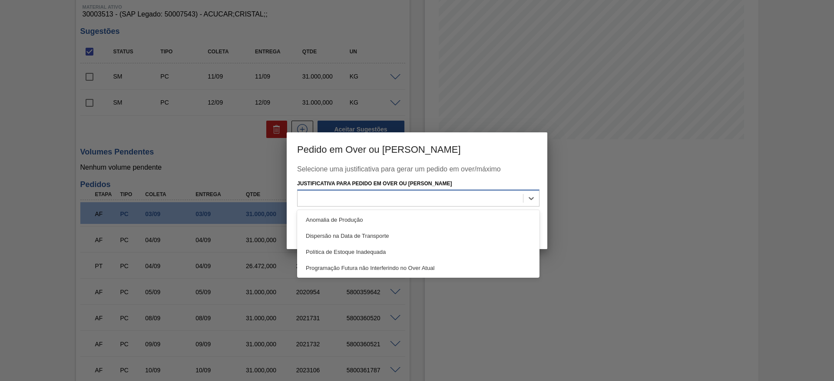
click at [439, 195] on div at bounding box center [411, 198] width 226 height 13
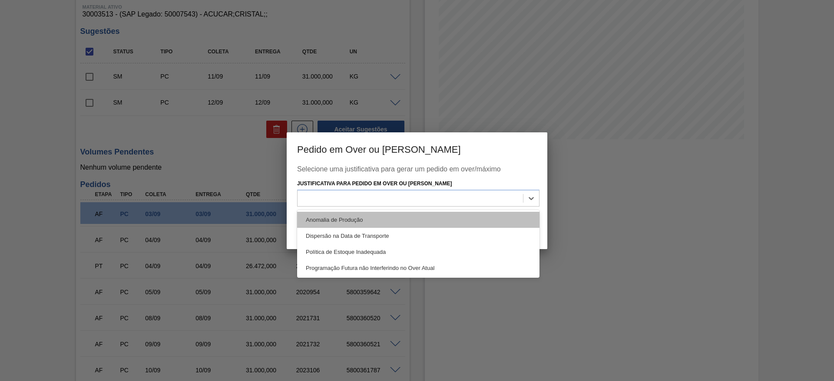
click at [442, 215] on div "Anomalia de Produção" at bounding box center [418, 220] width 242 height 16
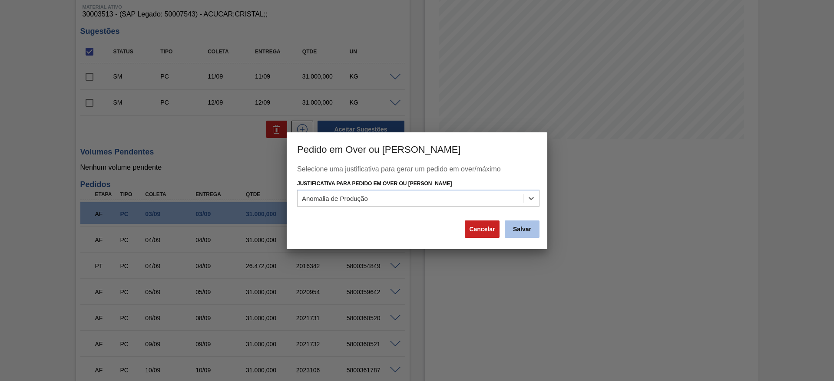
click at [514, 235] on button "Salvar" at bounding box center [522, 229] width 35 height 17
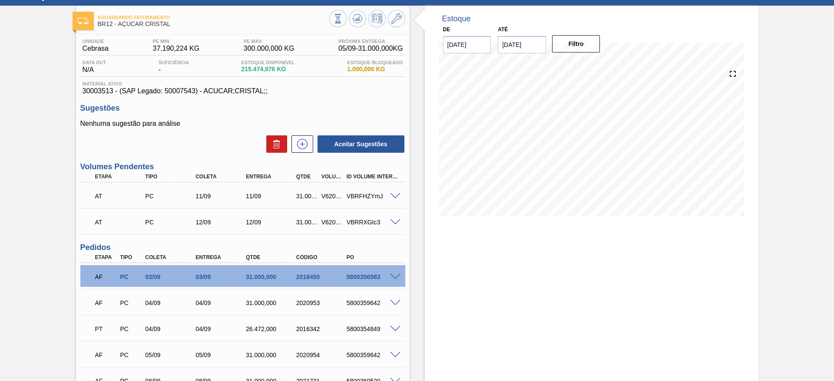
scroll to position [0, 0]
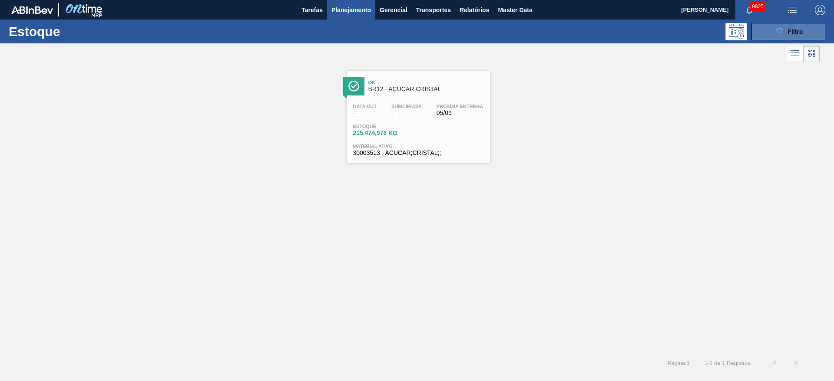
drag, startPoint x: 0, startPoint y: 0, endPoint x: 793, endPoint y: 31, distance: 793.6
click at [794, 31] on span "Filtro" at bounding box center [795, 31] width 15 height 7
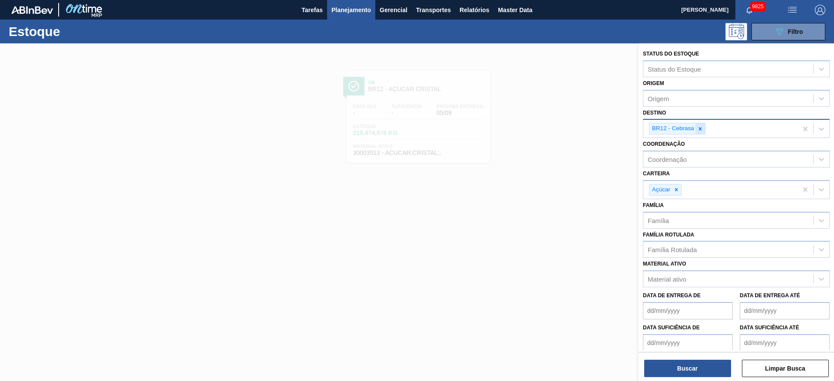
click at [703, 126] on div at bounding box center [701, 128] width 10 height 11
type input "14"
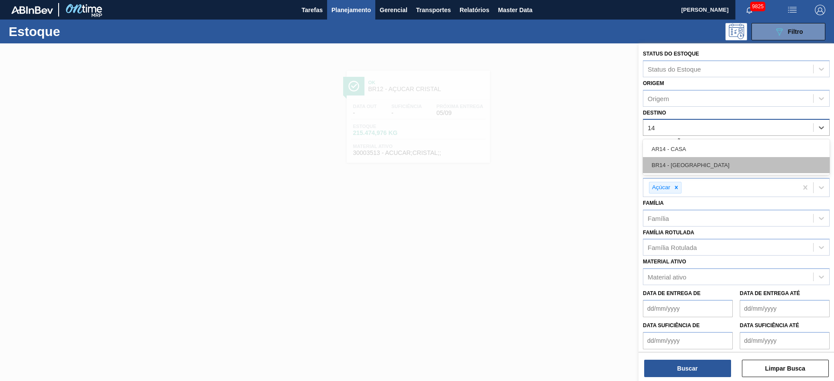
click at [696, 167] on div "BR14 - [GEOGRAPHIC_DATA]" at bounding box center [736, 165] width 187 height 16
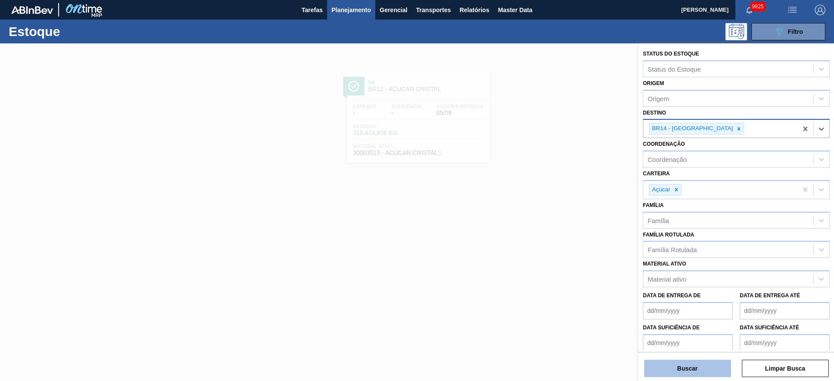
click at [691, 362] on button "Buscar" at bounding box center [687, 368] width 87 height 17
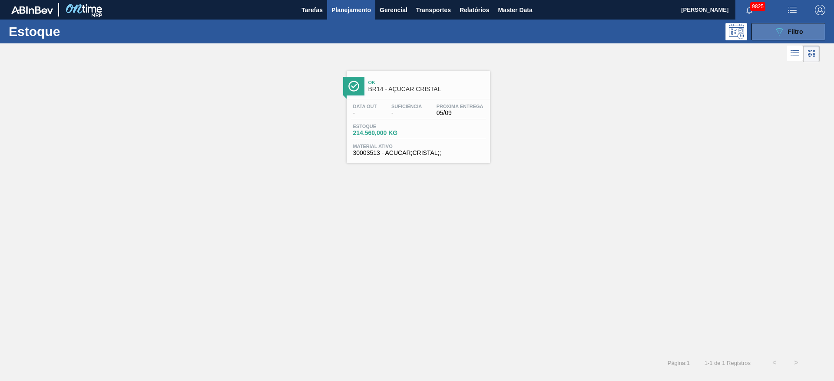
click at [784, 36] on button "089F7B8B-B2A5-4AFE-B5C0-19BA573D28AC Filtro" at bounding box center [789, 31] width 74 height 17
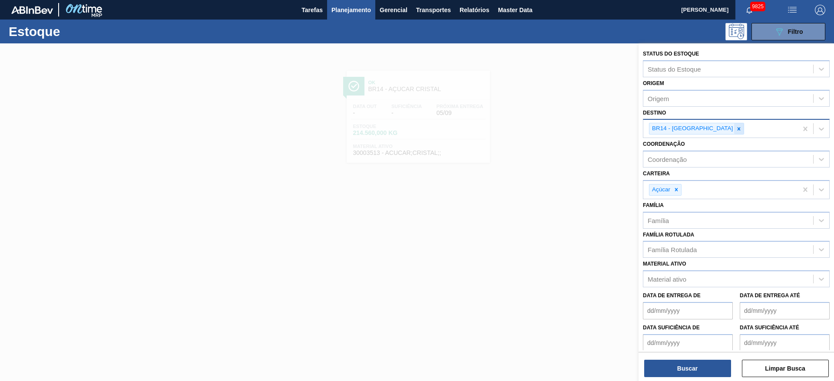
click at [736, 131] on icon at bounding box center [739, 129] width 6 height 6
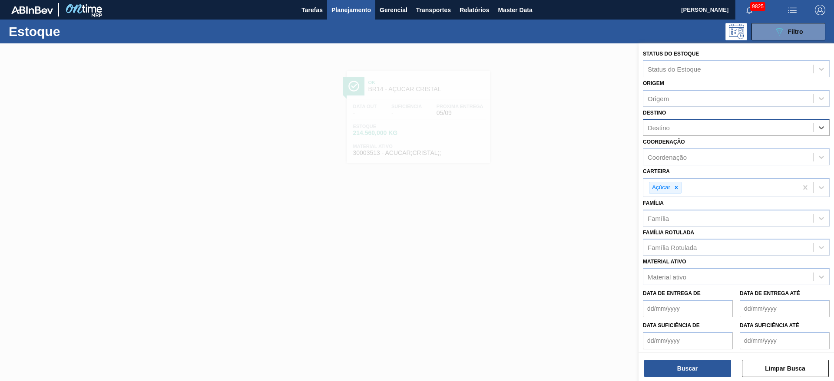
type input "3"
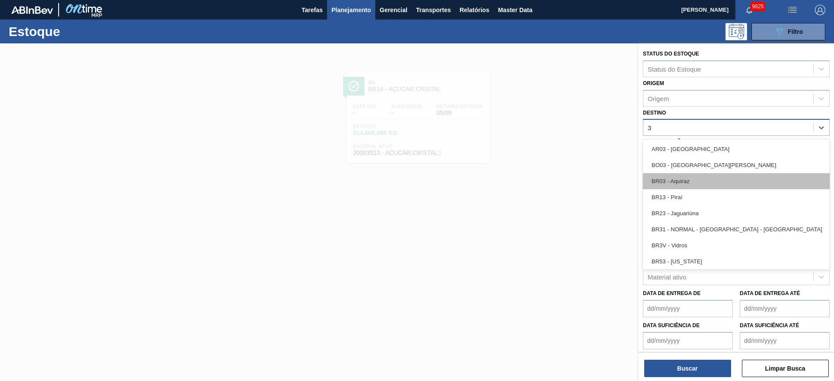
click at [681, 178] on div "BR03 - Aquiraz" at bounding box center [736, 181] width 187 height 16
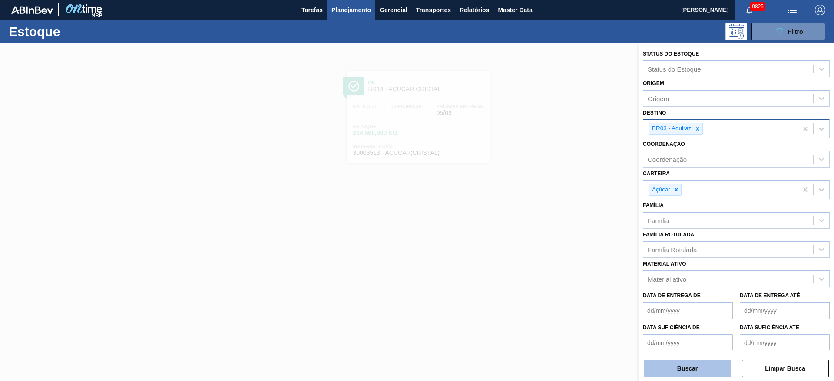
click at [692, 372] on button "Buscar" at bounding box center [687, 368] width 87 height 17
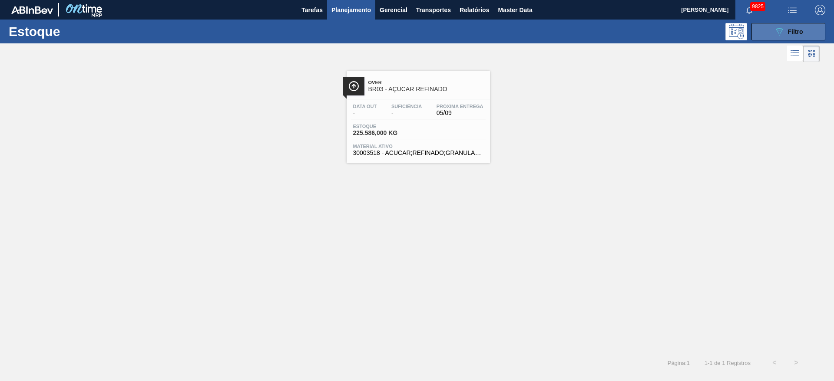
click at [762, 39] on button "089F7B8B-B2A5-4AFE-B5C0-19BA573D28AC Filtro" at bounding box center [789, 31] width 74 height 17
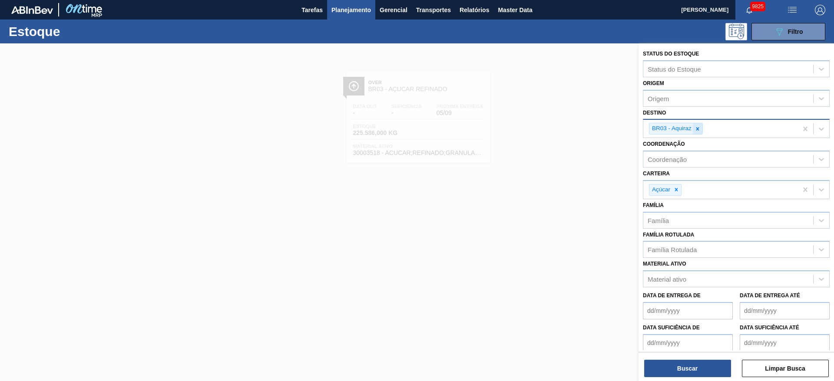
click at [700, 126] on icon at bounding box center [698, 129] width 6 height 6
type input "14"
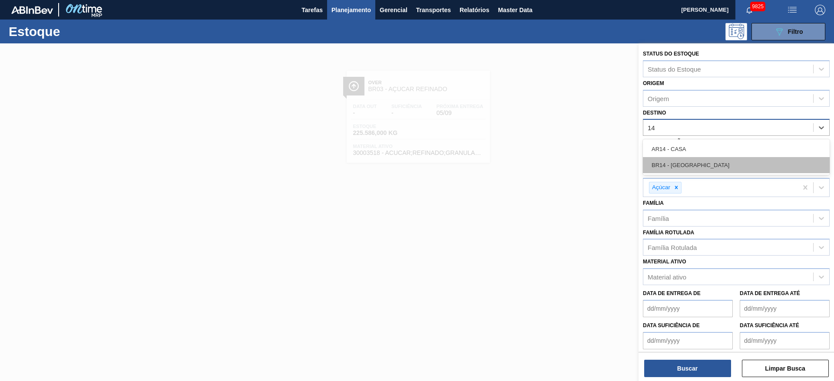
click at [684, 167] on div "BR14 - Curitibana" at bounding box center [736, 165] width 187 height 16
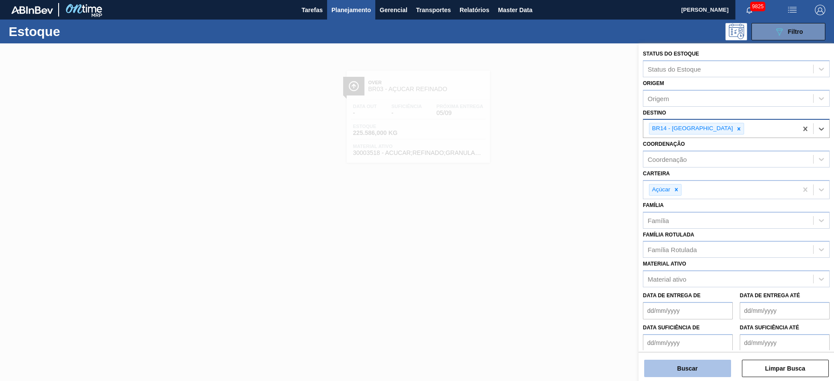
click at [696, 370] on button "Buscar" at bounding box center [687, 368] width 87 height 17
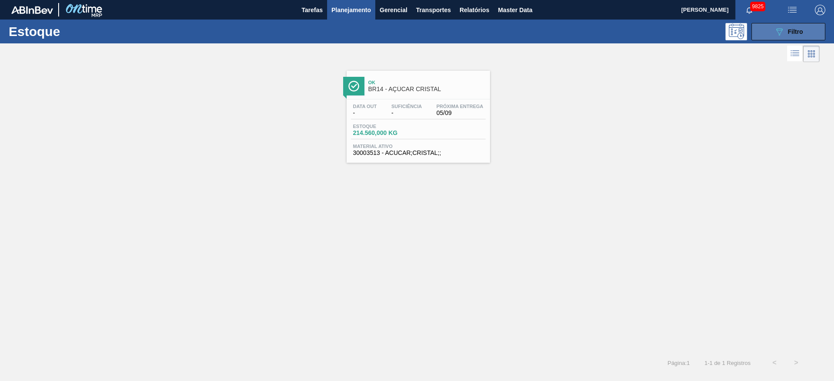
click at [777, 28] on icon at bounding box center [779, 31] width 7 height 7
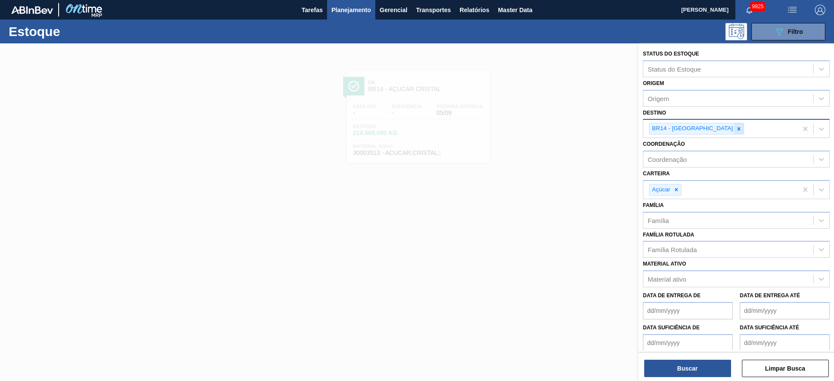
click at [734, 132] on div at bounding box center [739, 128] width 10 height 11
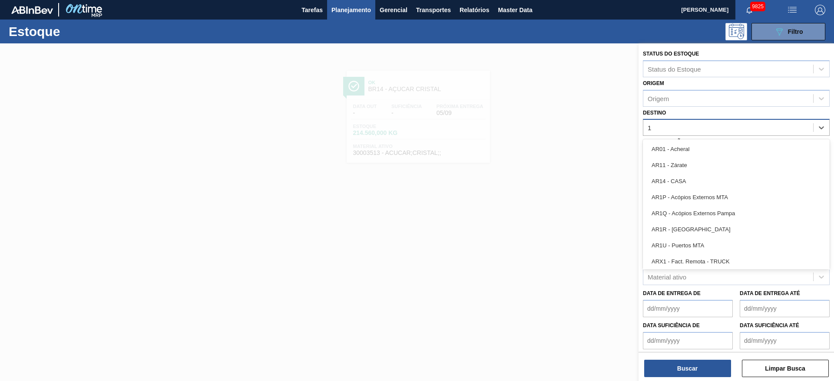
type input "19"
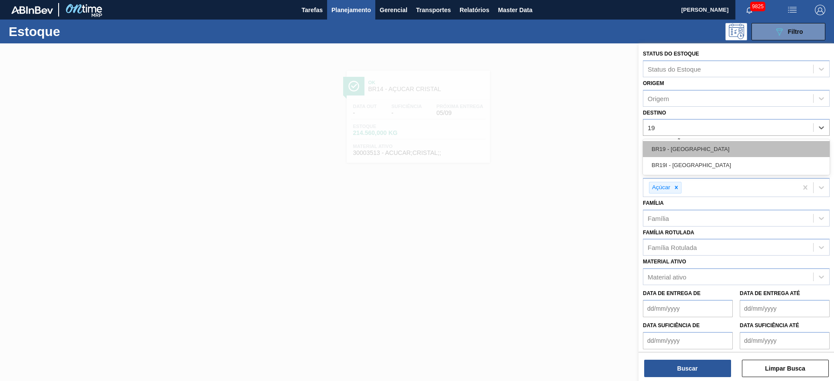
click at [697, 151] on div "BR19 - Nova Rio" at bounding box center [736, 149] width 187 height 16
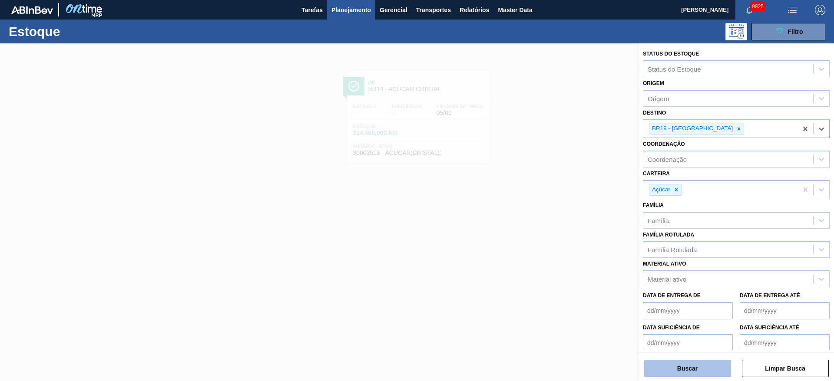
click at [671, 371] on button "Buscar" at bounding box center [687, 368] width 87 height 17
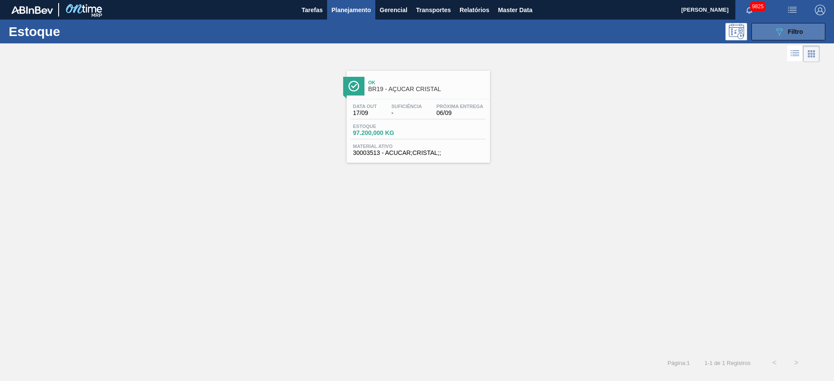
click at [778, 25] on button "089F7B8B-B2A5-4AFE-B5C0-19BA573D28AC Filtro" at bounding box center [789, 31] width 74 height 17
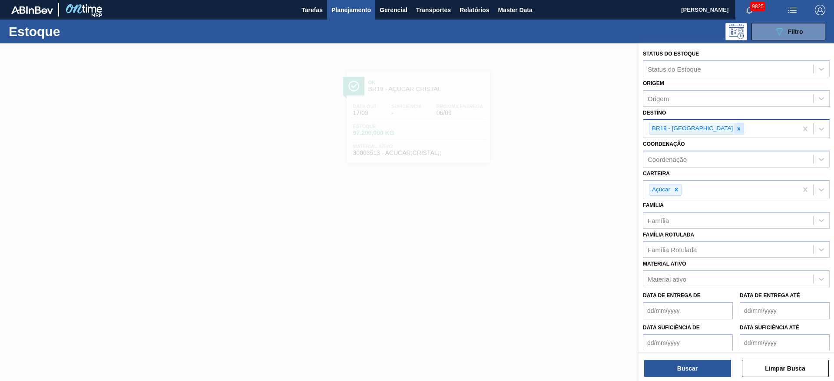
click at [734, 125] on div at bounding box center [739, 128] width 10 height 11
type input "2"
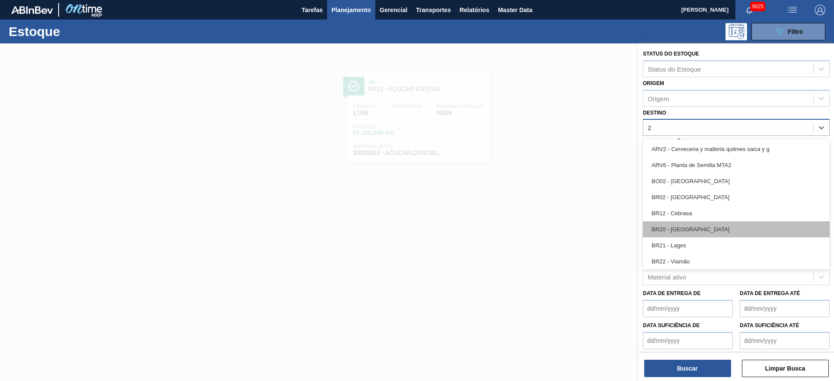
click at [701, 226] on div "BR20 - Sapucaia" at bounding box center [736, 230] width 187 height 16
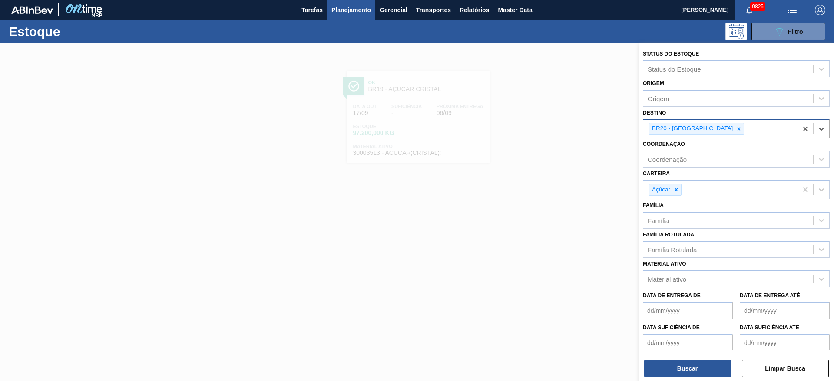
click at [682, 378] on div "Status do Estoque Status do Estoque Origem Origem Destino option BR20 - Sapucai…" at bounding box center [737, 213] width 196 height 340
click at [657, 364] on button "Buscar" at bounding box center [687, 368] width 87 height 17
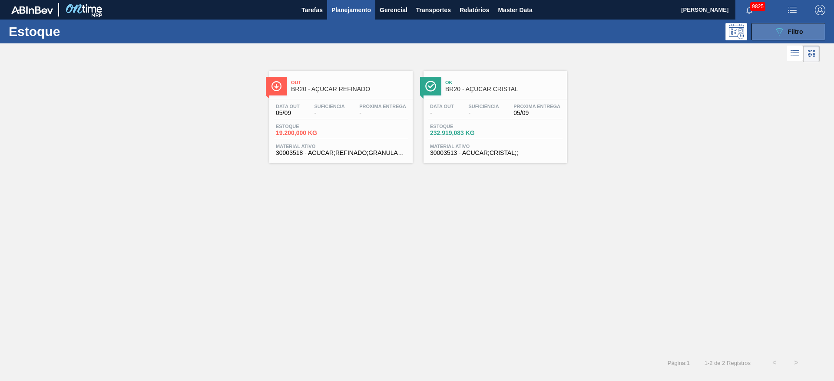
click at [782, 30] on icon "089F7B8B-B2A5-4AFE-B5C0-19BA573D28AC" at bounding box center [779, 32] width 10 height 10
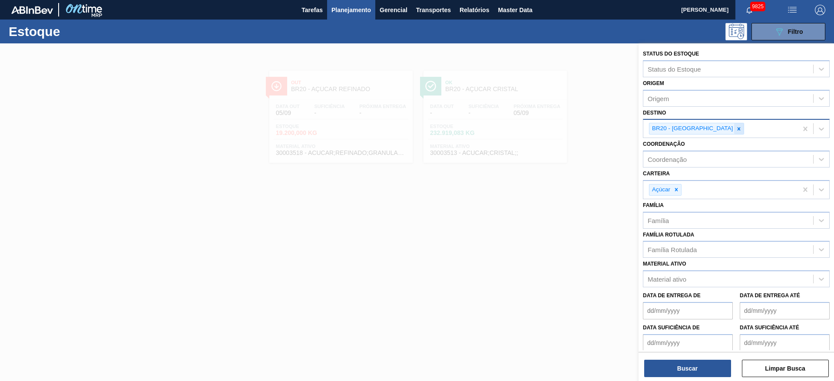
click at [736, 131] on icon at bounding box center [739, 129] width 6 height 6
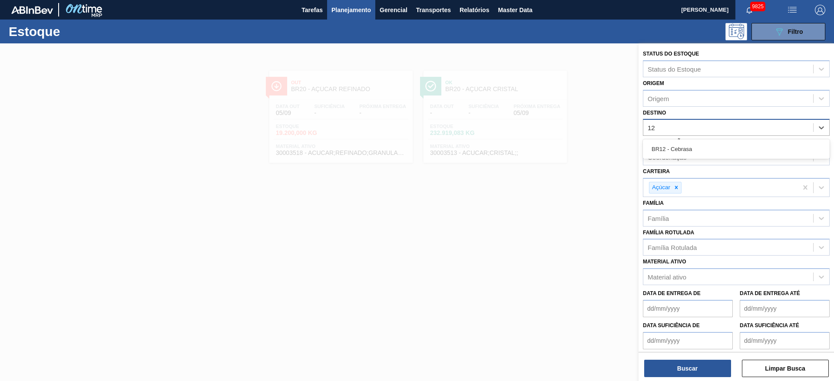
type input "12"
click at [673, 122] on div "Destino" at bounding box center [728, 128] width 170 height 13
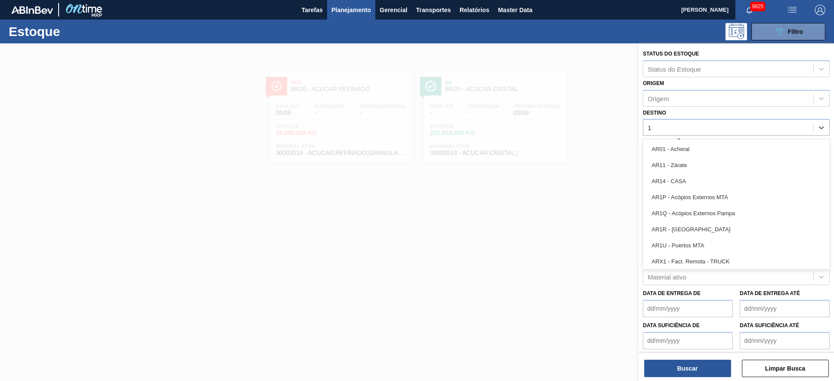
type input "12"
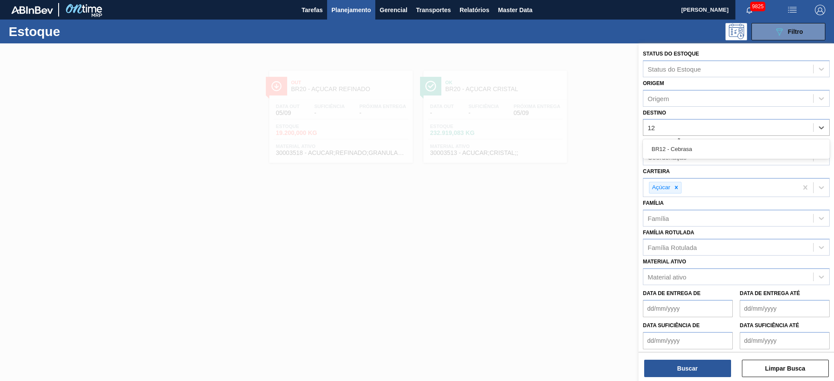
click at [673, 143] on div "BR12 - Cebrasa" at bounding box center [736, 149] width 187 height 16
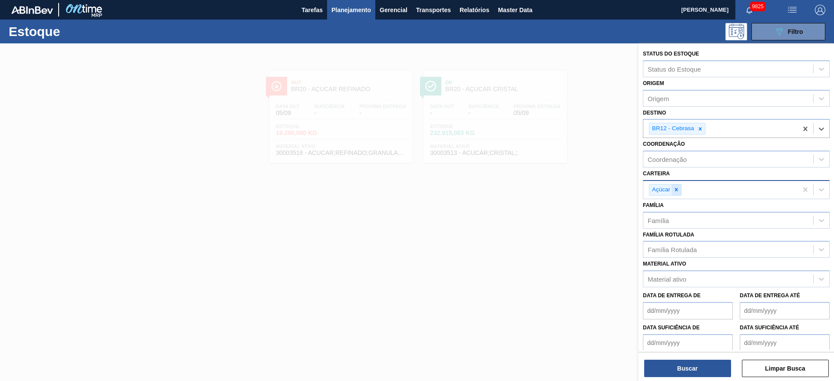
click at [678, 195] on div at bounding box center [677, 190] width 10 height 11
click at [678, 195] on div "Carteira" at bounding box center [728, 188] width 170 height 13
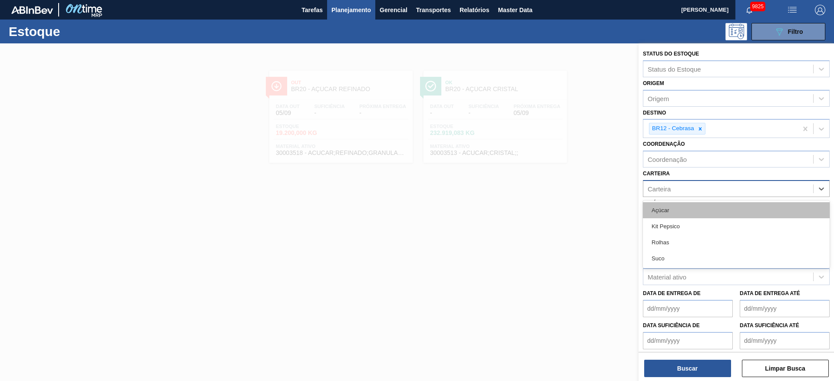
click at [675, 209] on div "Açúcar" at bounding box center [736, 210] width 187 height 16
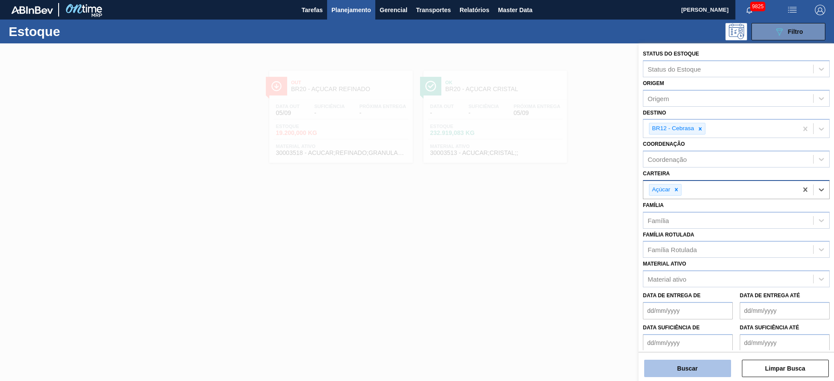
click at [682, 365] on button "Buscar" at bounding box center [687, 368] width 87 height 17
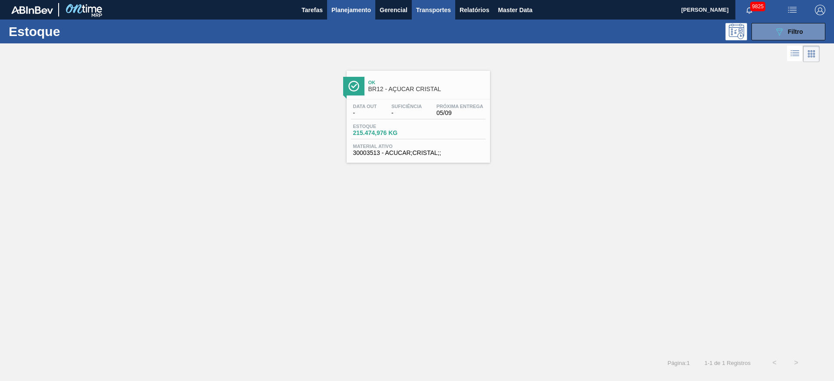
click at [423, 10] on span "Transportes" at bounding box center [433, 10] width 35 height 10
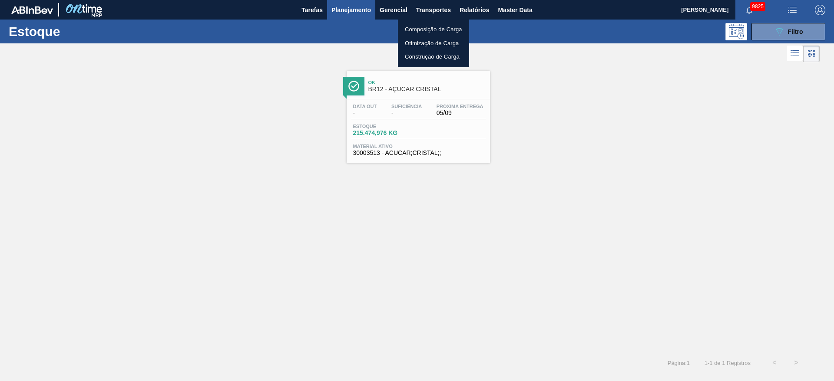
click at [422, 44] on li "Otimização de Carga" at bounding box center [433, 43] width 71 height 14
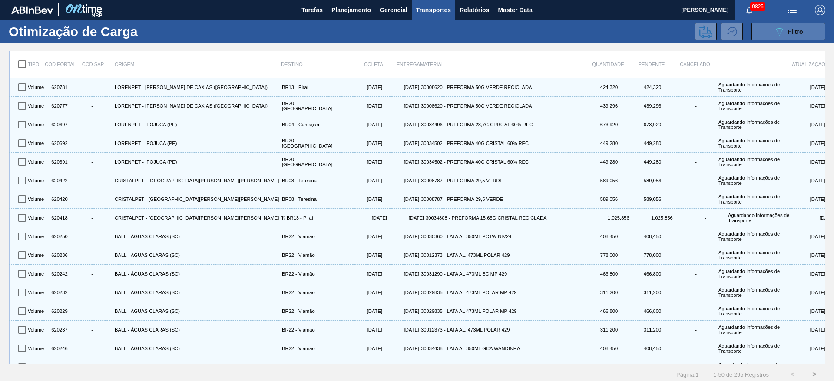
click at [793, 31] on span "Filtro" at bounding box center [795, 31] width 15 height 7
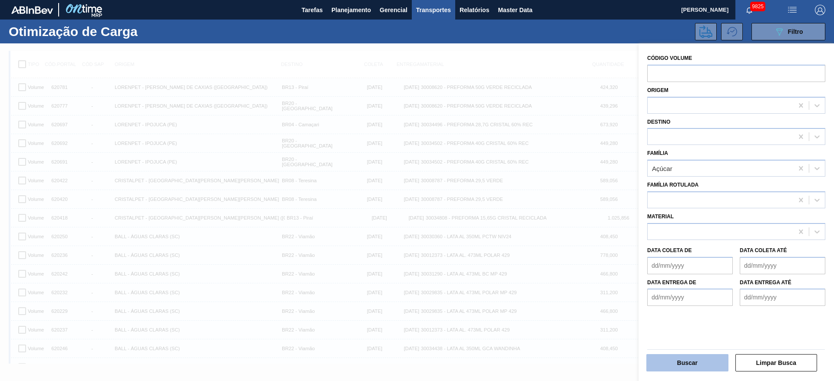
click at [688, 359] on button "Buscar" at bounding box center [688, 363] width 82 height 17
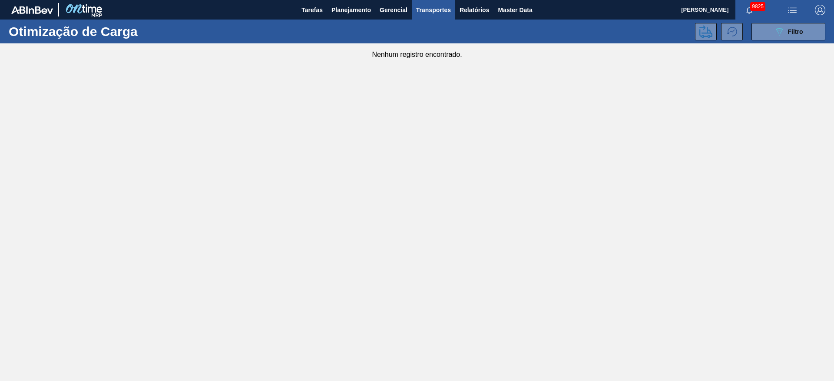
drag, startPoint x: 345, startPoint y: 7, endPoint x: 348, endPoint y: 20, distance: 13.1
click at [346, 6] on span "Planejamento" at bounding box center [352, 10] width 40 height 10
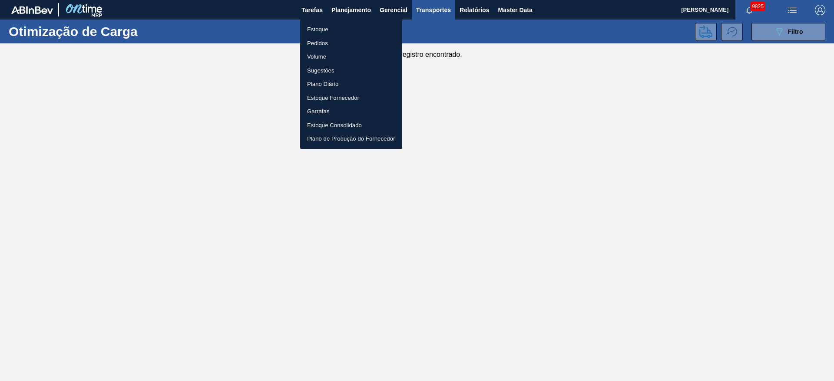
click at [348, 26] on li "Estoque" at bounding box center [351, 30] width 102 height 14
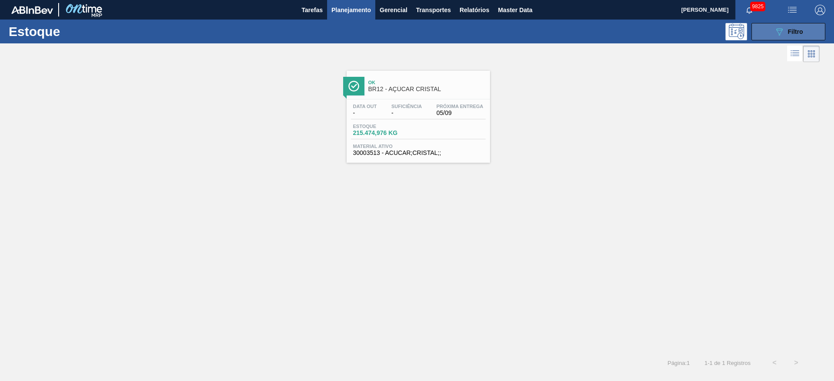
click at [777, 40] on button "089F7B8B-B2A5-4AFE-B5C0-19BA573D28AC Filtro" at bounding box center [789, 31] width 74 height 17
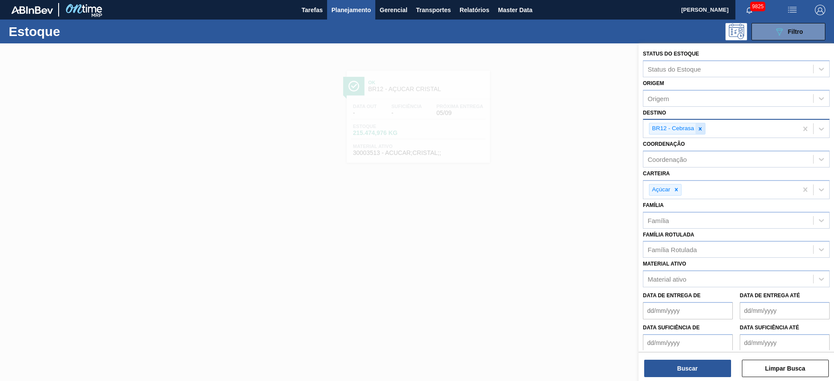
click at [698, 129] on icon at bounding box center [700, 129] width 6 height 6
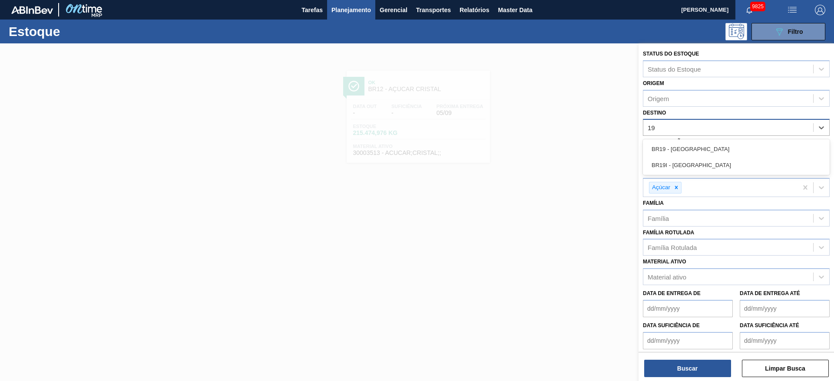
type input "19"
click at [696, 139] on div "Coordenação Coordenação" at bounding box center [736, 151] width 187 height 30
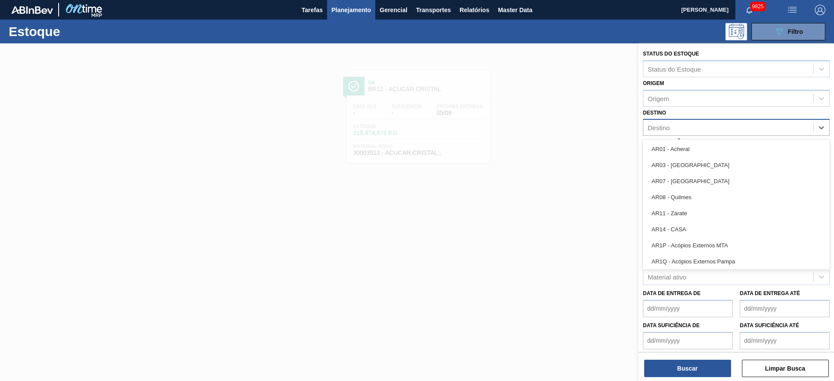
click at [681, 130] on div "Destino" at bounding box center [728, 128] width 170 height 13
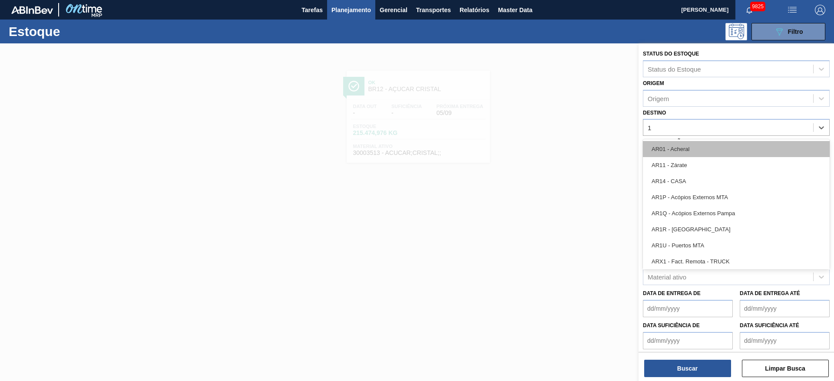
type input "19"
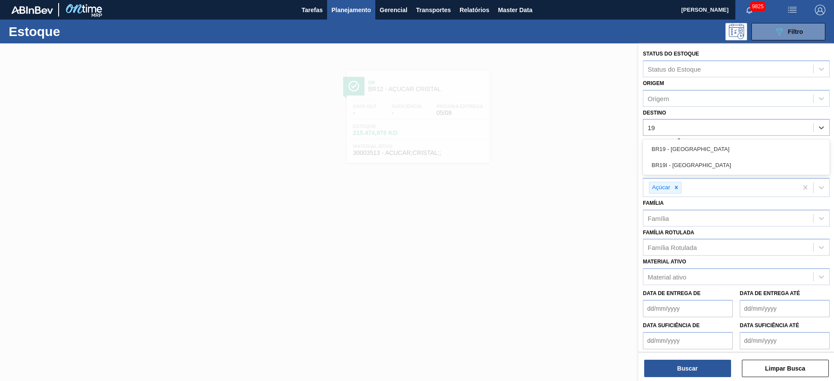
drag, startPoint x: 680, startPoint y: 148, endPoint x: 679, endPoint y: 169, distance: 21.3
click at [680, 150] on div "BR19 - Nova Rio" at bounding box center [736, 149] width 187 height 16
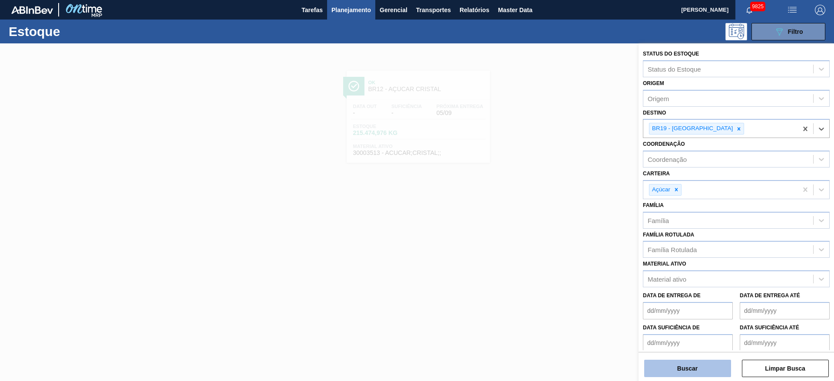
click at [689, 369] on button "Buscar" at bounding box center [687, 368] width 87 height 17
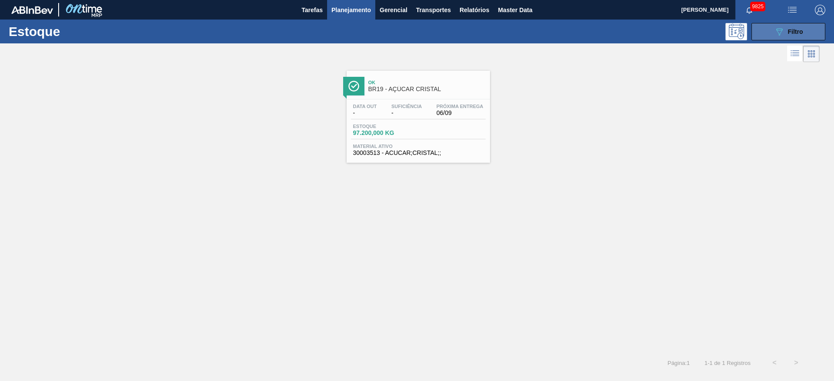
click at [768, 29] on button "089F7B8B-B2A5-4AFE-B5C0-19BA573D28AC Filtro" at bounding box center [789, 31] width 74 height 17
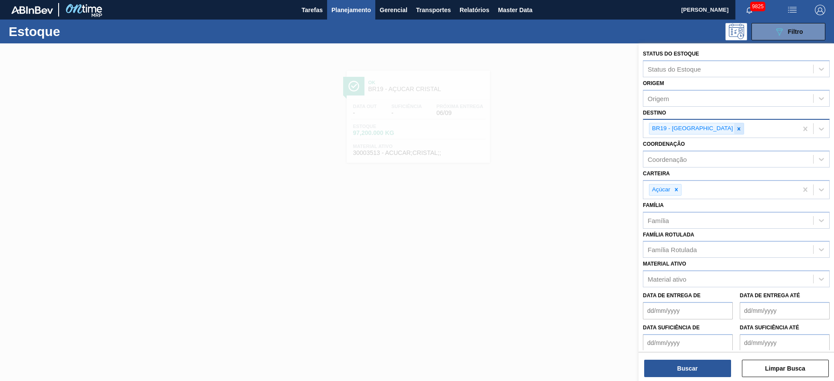
click at [738, 130] on icon at bounding box center [739, 128] width 3 height 3
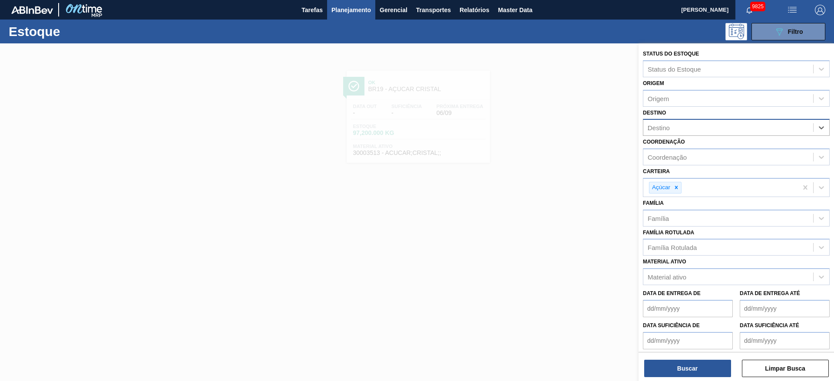
type input "22"
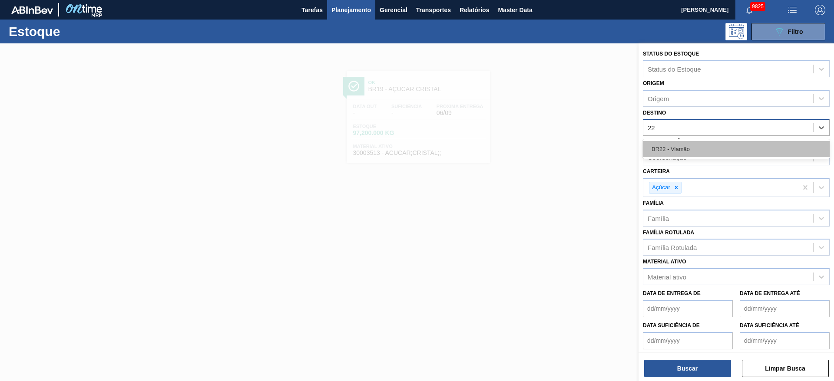
click at [681, 156] on div "BR22 - Viamão" at bounding box center [736, 149] width 187 height 16
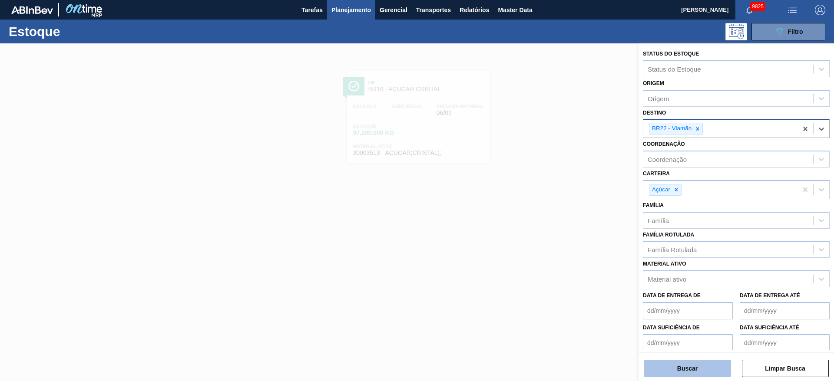
click at [673, 368] on button "Buscar" at bounding box center [687, 368] width 87 height 17
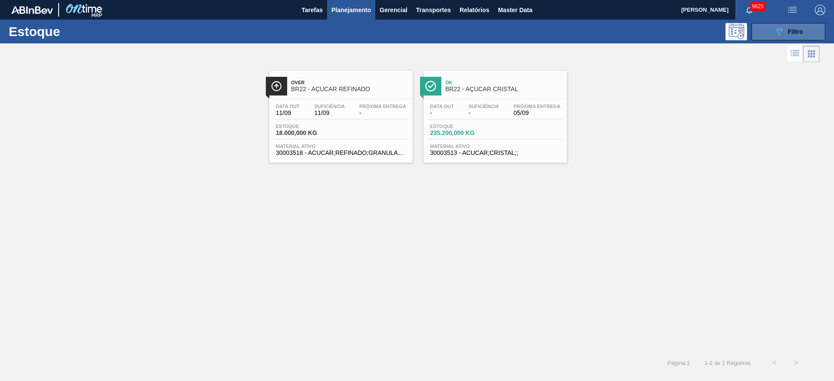
click at [778, 32] on icon "089F7B8B-B2A5-4AFE-B5C0-19BA573D28AC" at bounding box center [779, 32] width 10 height 10
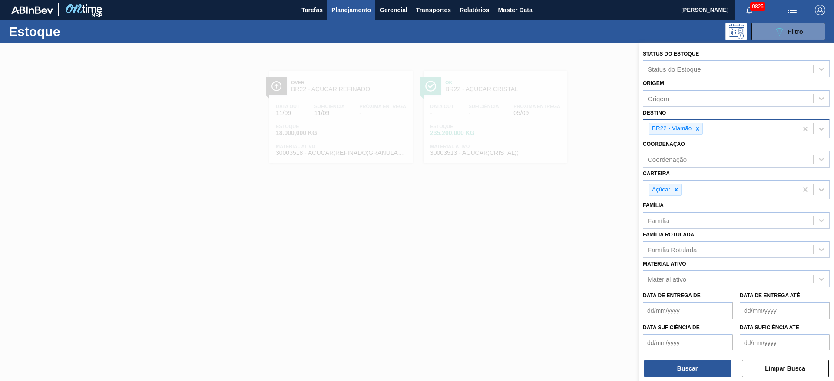
click at [700, 126] on icon at bounding box center [698, 129] width 6 height 6
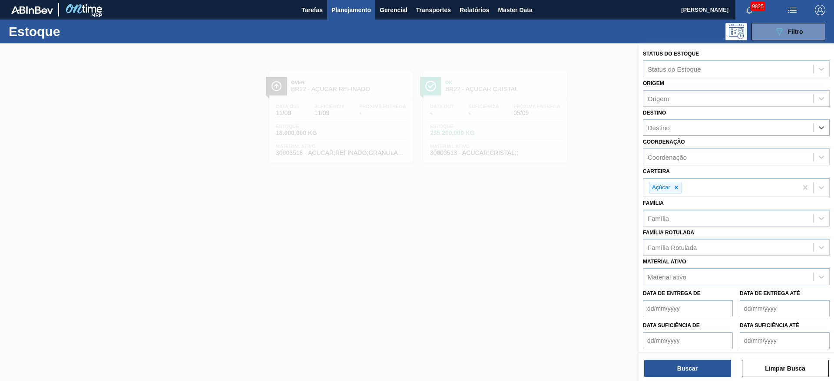
drag, startPoint x: 700, startPoint y: 126, endPoint x: 697, endPoint y: 136, distance: 10.3
click at [698, 127] on div "Destino" at bounding box center [728, 128] width 170 height 13
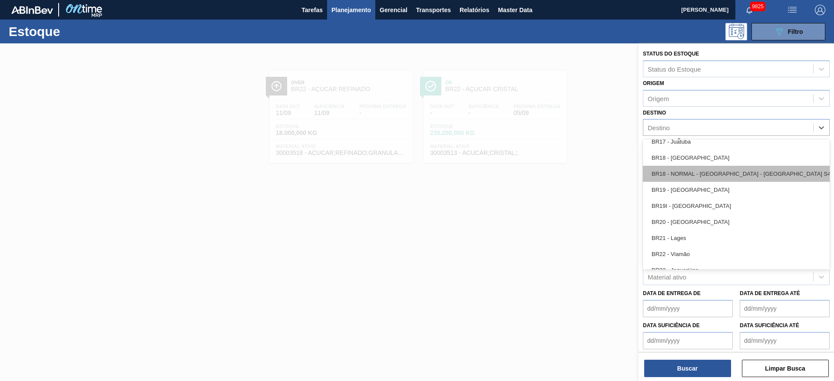
scroll to position [782, 0]
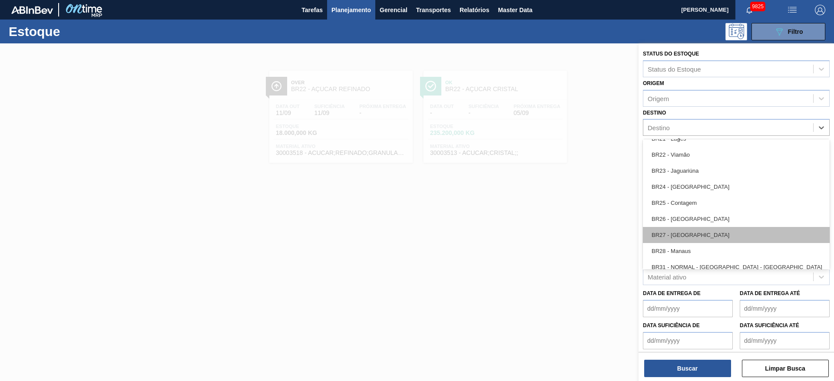
click at [689, 233] on div "BR27 - Nova Minas" at bounding box center [736, 235] width 187 height 16
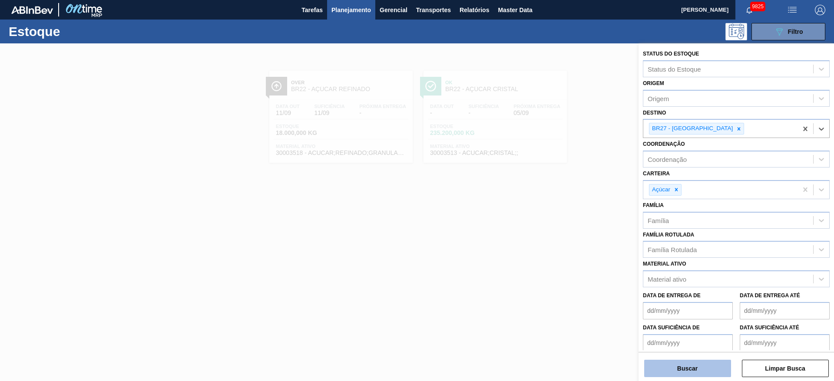
click at [672, 369] on button "Buscar" at bounding box center [687, 368] width 87 height 17
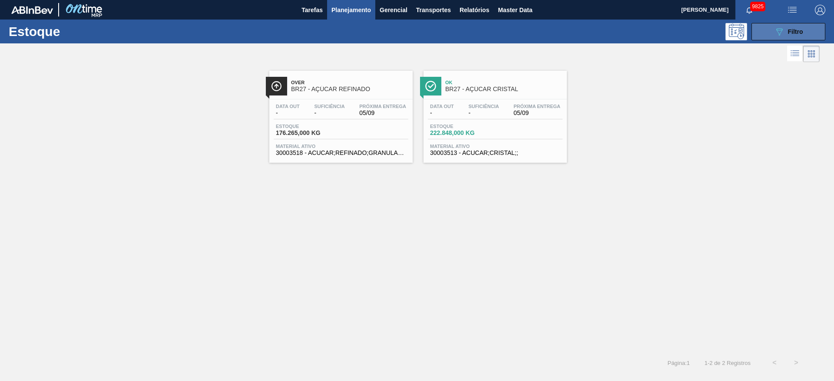
click at [788, 24] on button "089F7B8B-B2A5-4AFE-B5C0-19BA573D28AC Filtro" at bounding box center [789, 31] width 74 height 17
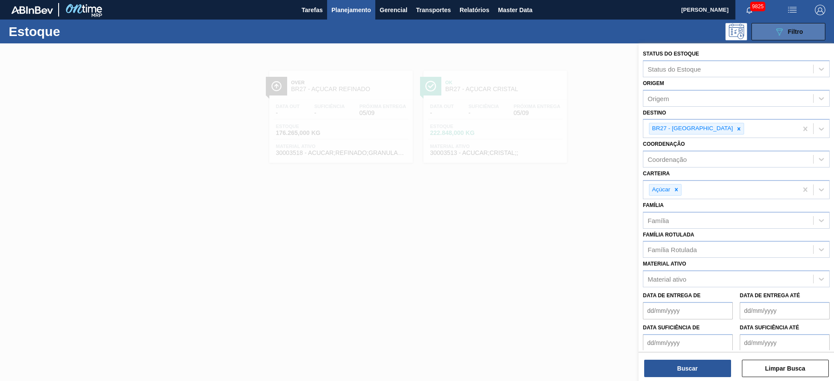
click at [780, 32] on icon "089F7B8B-B2A5-4AFE-B5C0-19BA573D28AC" at bounding box center [779, 32] width 10 height 10
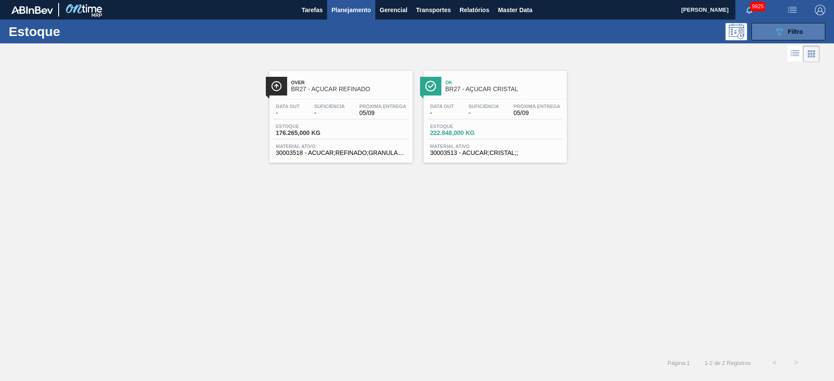
click at [779, 33] on icon "089F7B8B-B2A5-4AFE-B5C0-19BA573D28AC" at bounding box center [779, 32] width 10 height 10
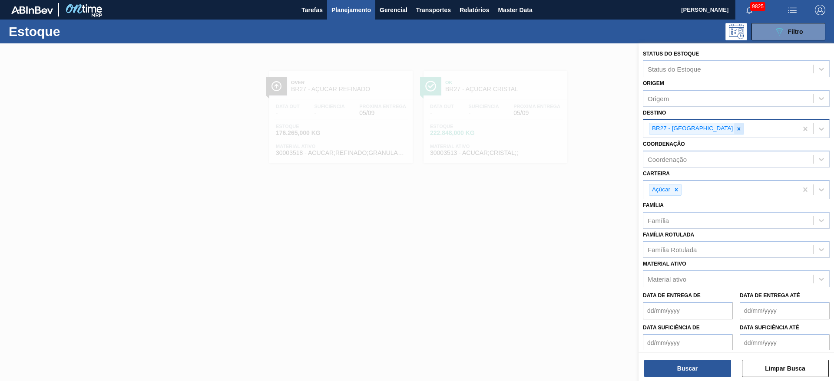
click at [736, 132] on icon at bounding box center [739, 129] width 6 height 6
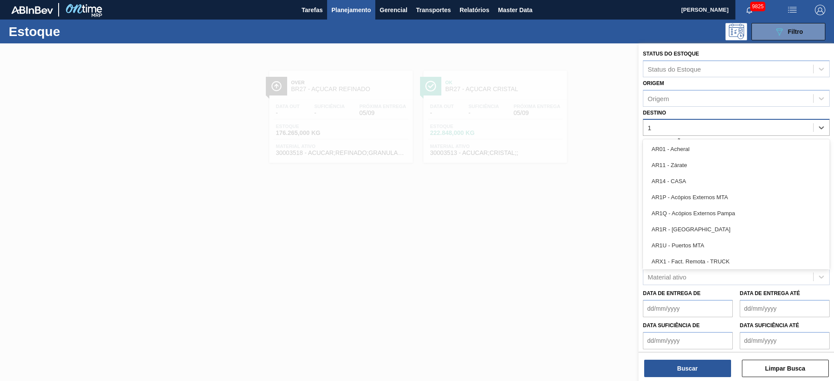
type input "18"
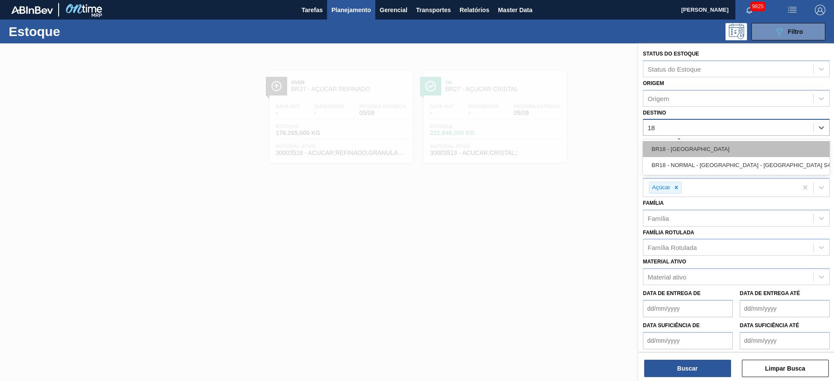
click at [692, 153] on div "BR18 - Pernambuco" at bounding box center [736, 149] width 187 height 16
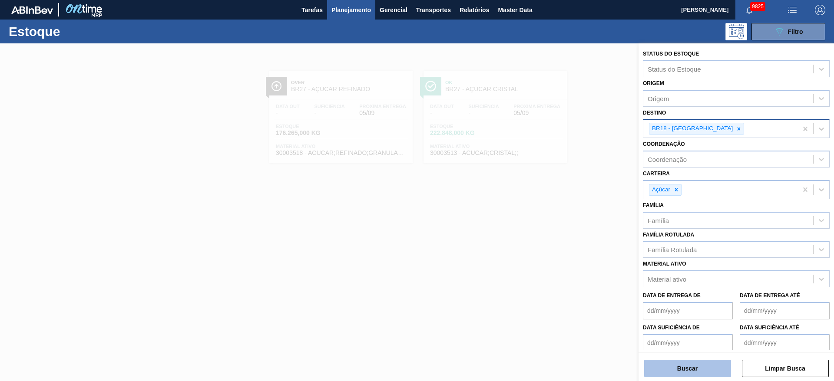
click at [686, 364] on button "Buscar" at bounding box center [687, 368] width 87 height 17
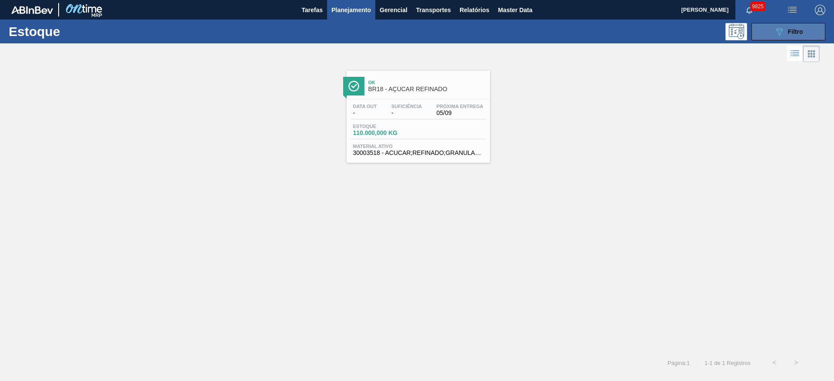
click at [762, 38] on button "089F7B8B-B2A5-4AFE-B5C0-19BA573D28AC Filtro" at bounding box center [789, 31] width 74 height 17
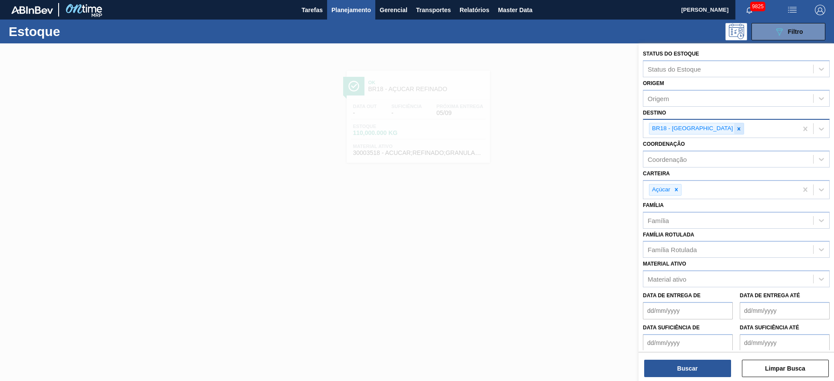
click at [736, 128] on icon at bounding box center [739, 129] width 6 height 6
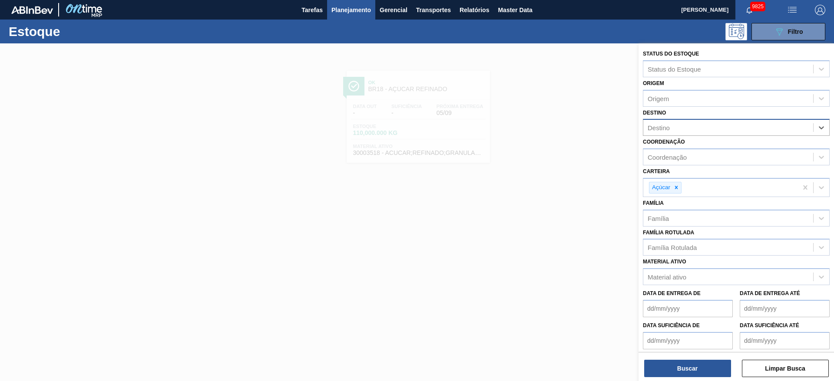
type input "13"
click at [684, 128] on div "Destino" at bounding box center [728, 128] width 170 height 13
type input "7"
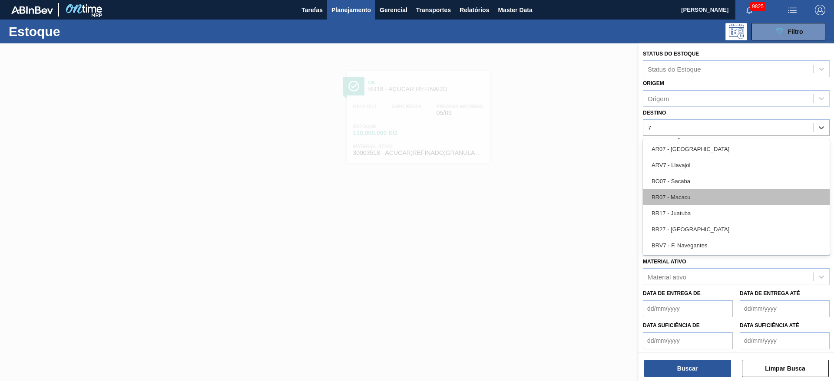
click at [692, 197] on div "BR07 - Macacu" at bounding box center [736, 197] width 187 height 16
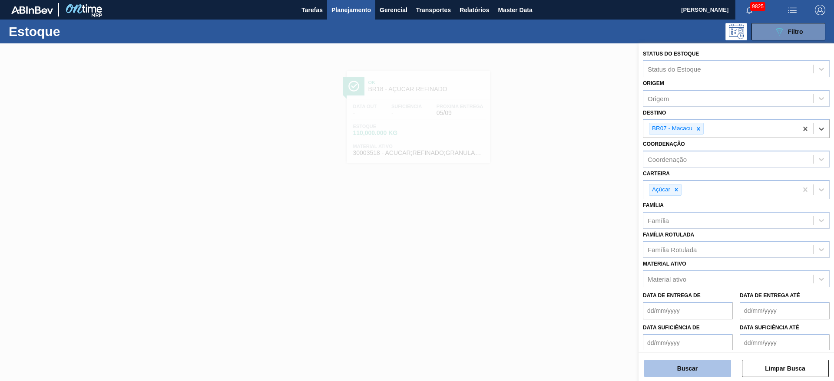
click at [697, 371] on button "Buscar" at bounding box center [687, 368] width 87 height 17
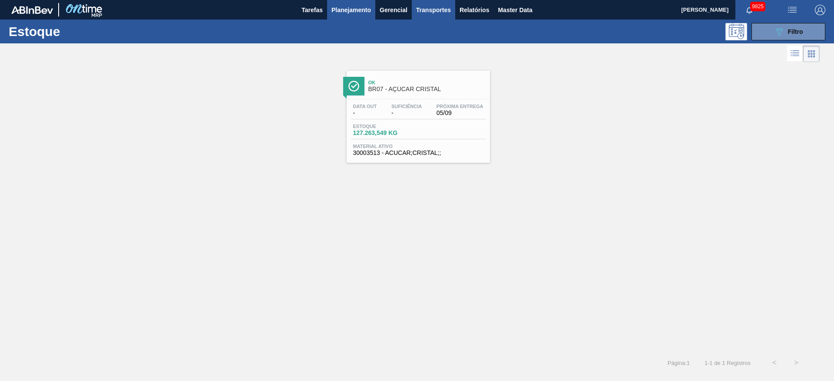
click at [445, 17] on button "Transportes" at bounding box center [433, 10] width 43 height 20
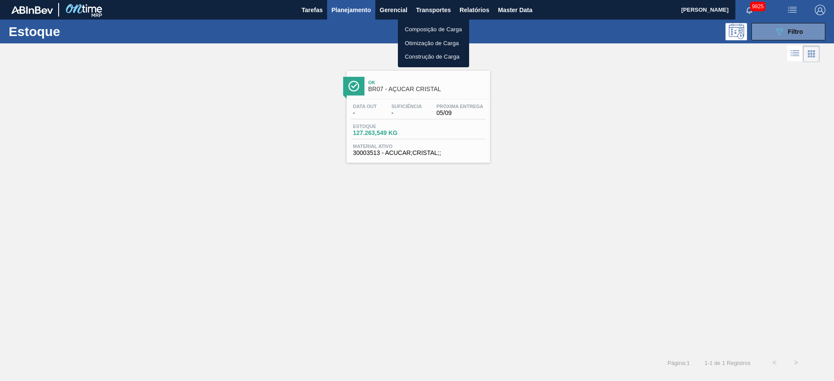
click at [574, 100] on div at bounding box center [417, 190] width 834 height 381
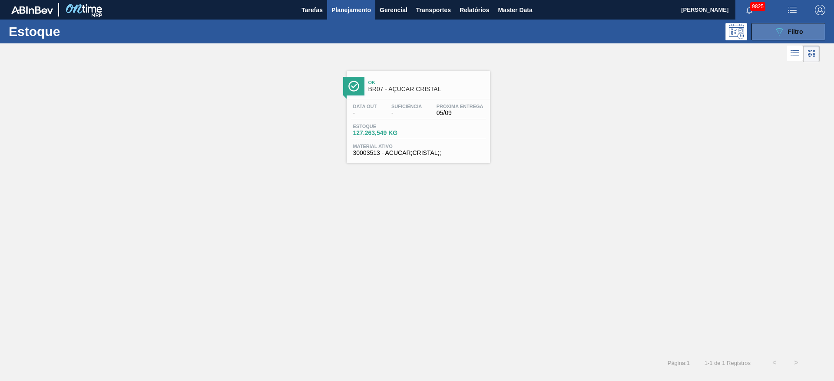
click at [792, 25] on button "089F7B8B-B2A5-4AFE-B5C0-19BA573D28AC Filtro" at bounding box center [789, 31] width 74 height 17
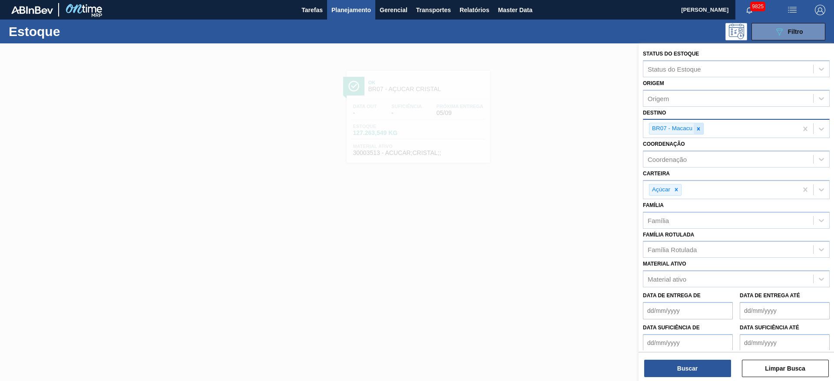
click at [697, 128] on icon at bounding box center [699, 129] width 6 height 6
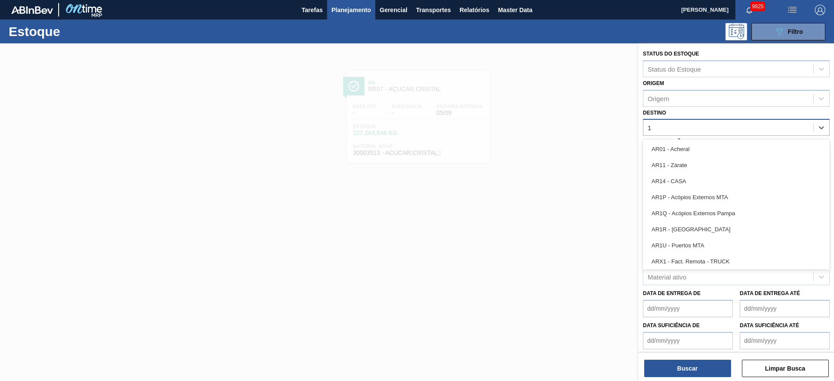
type input "18"
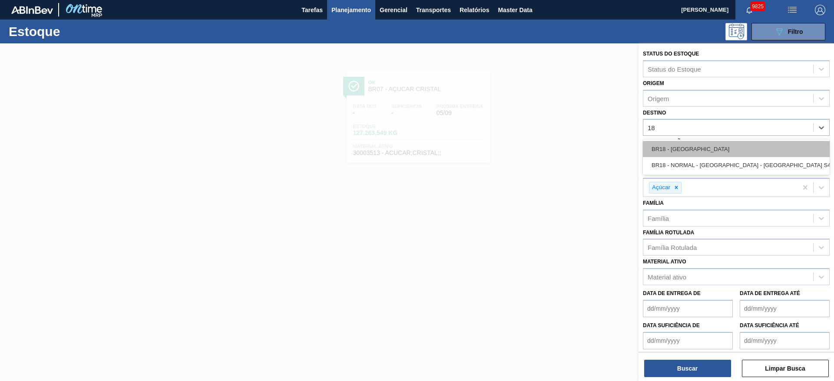
click at [683, 149] on div "BR18 - Pernambuco" at bounding box center [736, 149] width 187 height 16
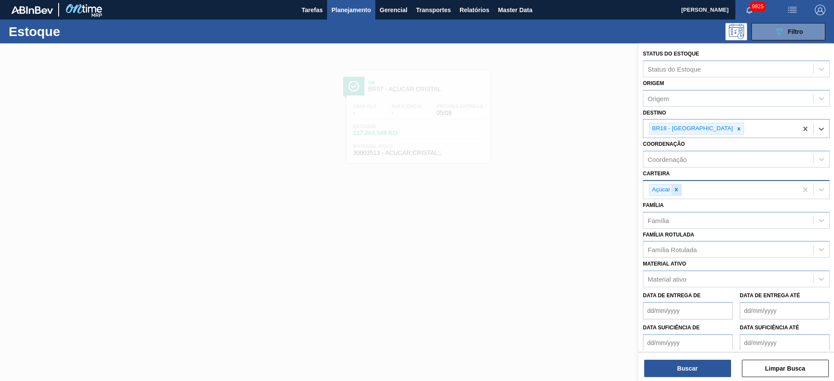
click at [673, 187] on icon at bounding box center [676, 190] width 6 height 6
click at [673, 187] on div "Açúcar" at bounding box center [720, 190] width 154 height 18
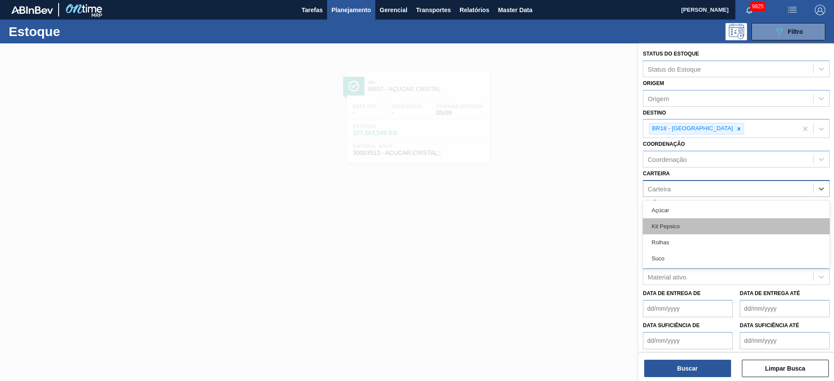
click at [675, 229] on div "Kit Pepsico" at bounding box center [736, 227] width 187 height 16
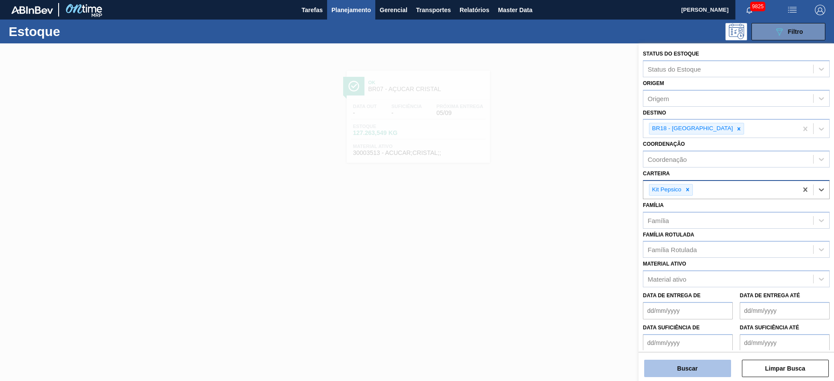
click at [683, 362] on button "Buscar" at bounding box center [687, 368] width 87 height 17
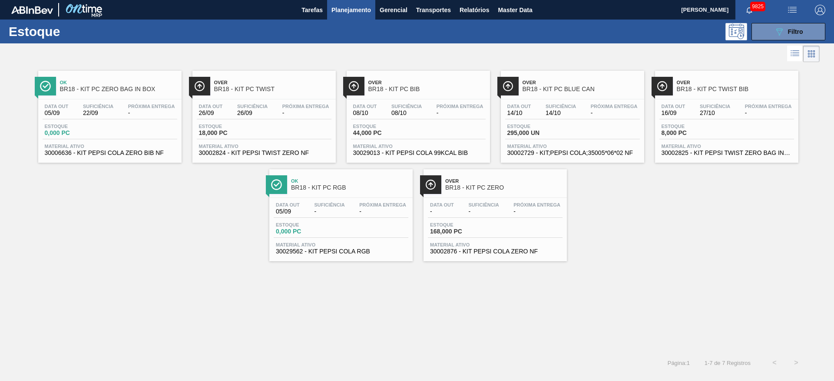
drag, startPoint x: 155, startPoint y: 99, endPoint x: 212, endPoint y: 100, distance: 56.9
click at [765, 30] on button "089F7B8B-B2A5-4AFE-B5C0-19BA573D28AC Filtro" at bounding box center [789, 31] width 74 height 17
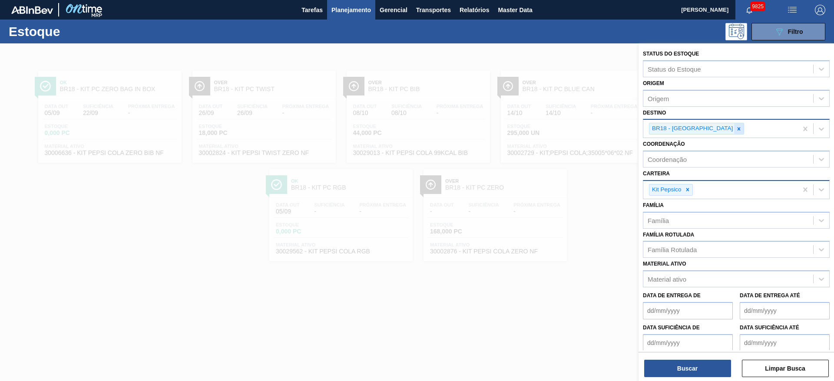
click at [736, 129] on icon at bounding box center [739, 129] width 6 height 6
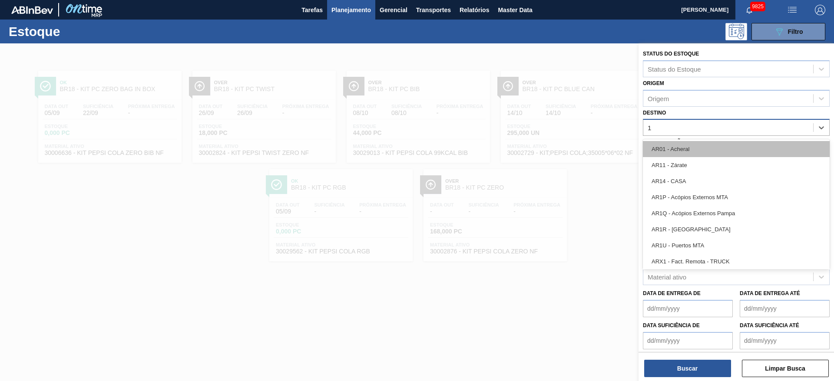
type input "14"
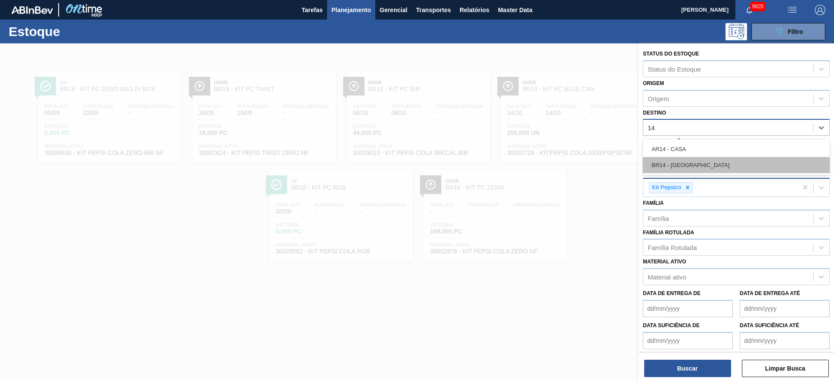
click at [693, 163] on div "BR14 - Curitibana" at bounding box center [736, 165] width 187 height 16
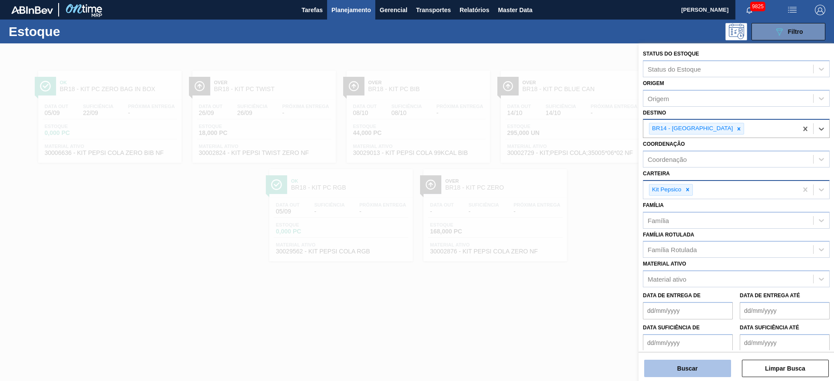
click at [695, 365] on button "Buscar" at bounding box center [687, 368] width 87 height 17
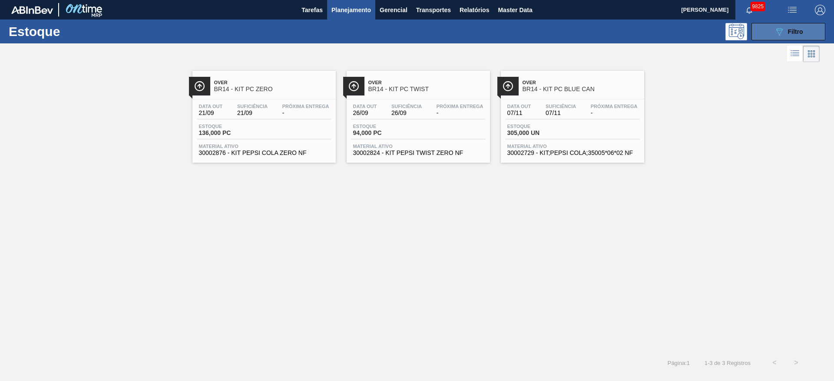
click at [775, 29] on icon "089F7B8B-B2A5-4AFE-B5C0-19BA573D28AC" at bounding box center [779, 32] width 10 height 10
click at [770, 26] on button "089F7B8B-B2A5-4AFE-B5C0-19BA573D28AC Filtro" at bounding box center [789, 31] width 74 height 17
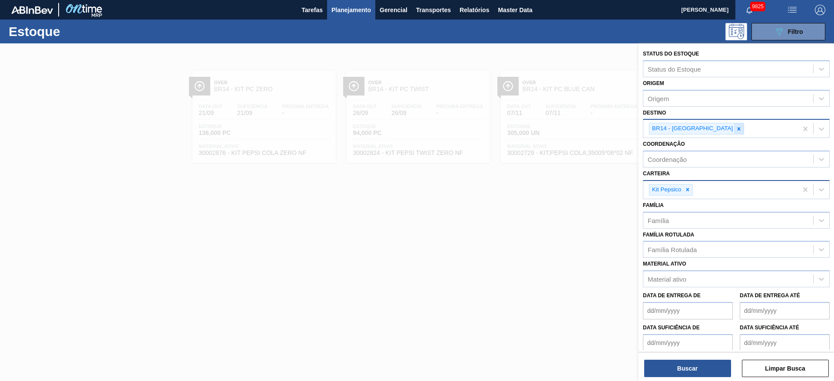
click at [736, 126] on icon at bounding box center [739, 129] width 6 height 6
click at [707, 126] on div "BR14 - Curitibana" at bounding box center [720, 129] width 154 height 18
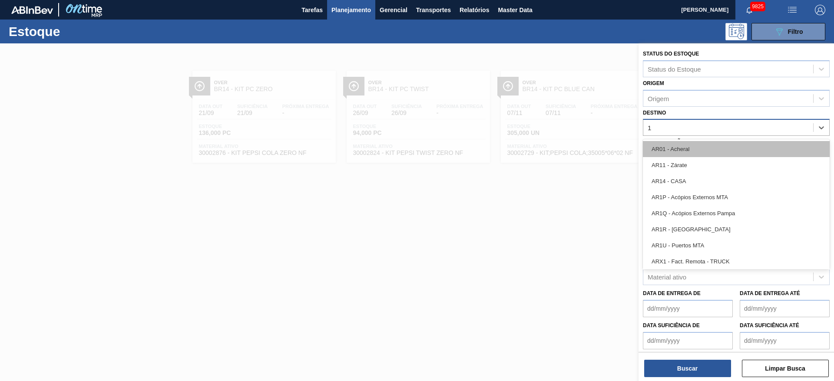
type input "15"
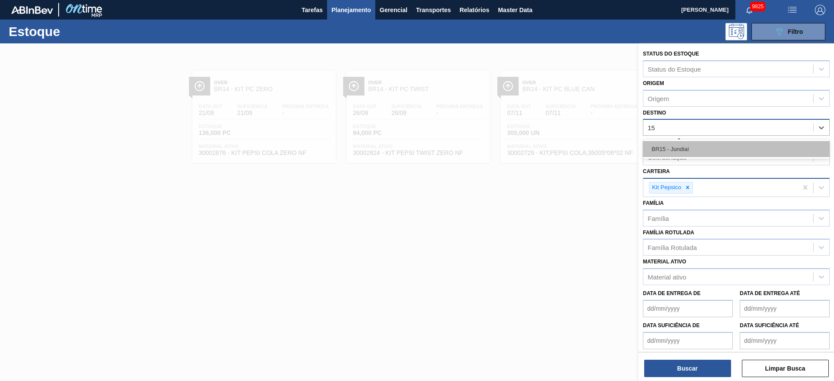
click at [694, 150] on div "BR15 - Jundiaí" at bounding box center [736, 149] width 187 height 16
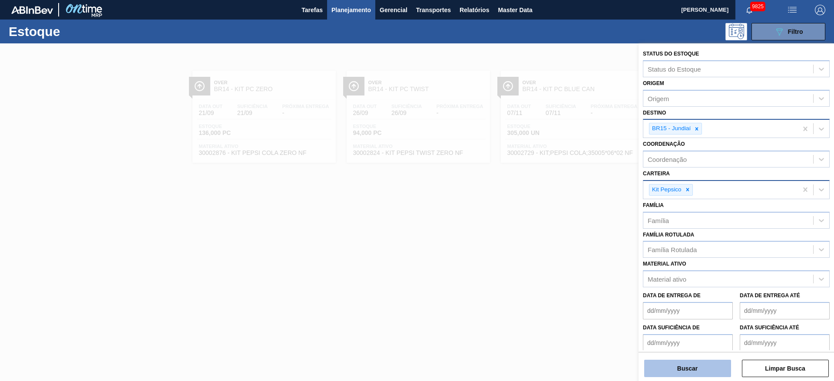
click at [682, 369] on button "Buscar" at bounding box center [687, 368] width 87 height 17
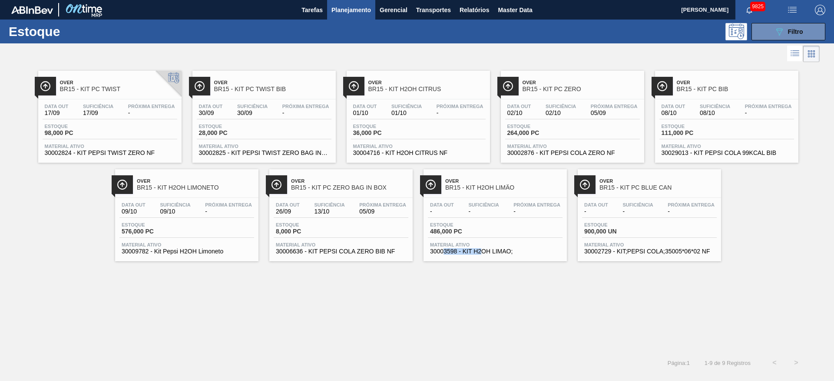
drag, startPoint x: 462, startPoint y: 298, endPoint x: 479, endPoint y: 325, distance: 31.6
click at [481, 327] on div "Over BR15 - KIT PC TWIST Data out 17/09 Suficiência 17/09 Próxima Entrega - Est…" at bounding box center [417, 208] width 834 height 288
click at [489, 292] on div "Over BR15 - KIT PC TWIST Data out 17/09 Suficiência 17/09 Próxima Entrega - Est…" at bounding box center [417, 208] width 834 height 288
click at [782, 24] on button "089F7B8B-B2A5-4AFE-B5C0-19BA573D28AC Filtro" at bounding box center [789, 31] width 74 height 17
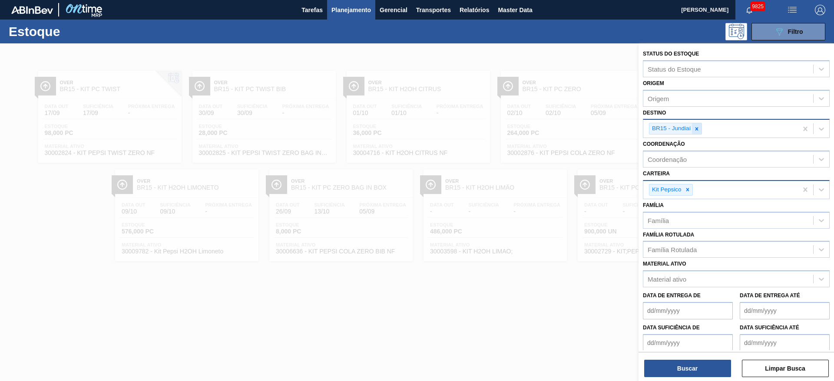
click at [698, 128] on icon at bounding box center [697, 128] width 3 height 3
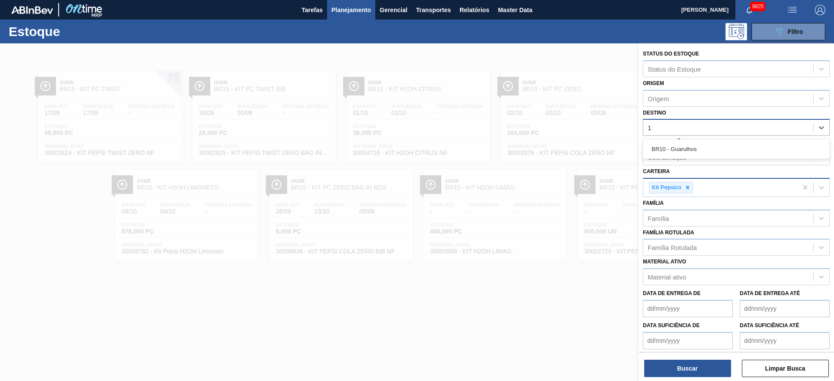
type input "19"
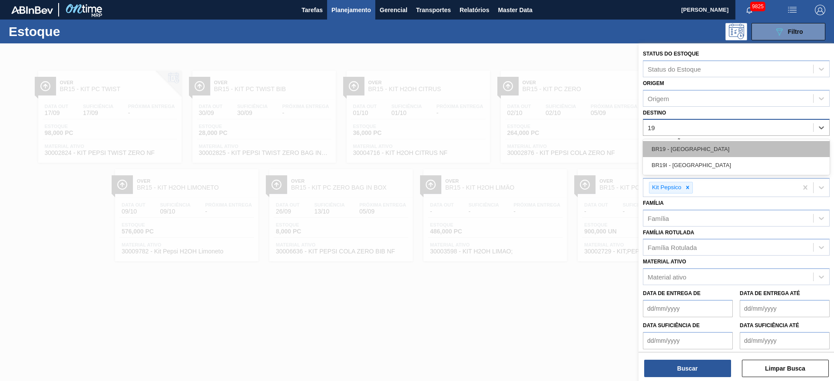
click at [692, 147] on div "BR19 - Nova Rio" at bounding box center [736, 149] width 187 height 16
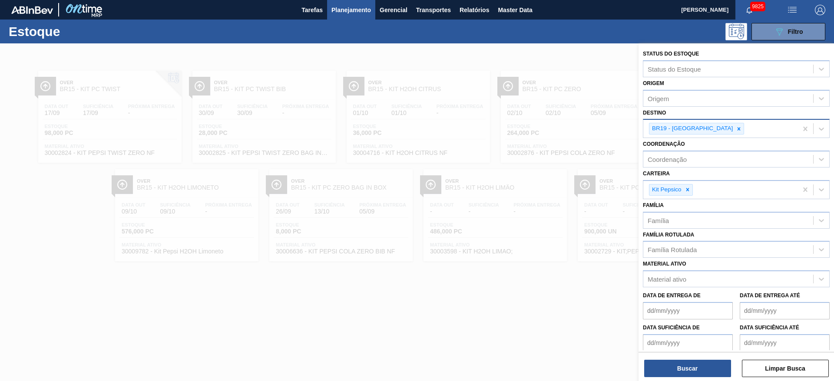
click at [692, 147] on div "Coordenação Coordenação" at bounding box center [736, 153] width 187 height 30
click at [687, 189] on icon at bounding box center [687, 190] width 3 height 3
click at [687, 189] on div "Carteira" at bounding box center [728, 188] width 170 height 13
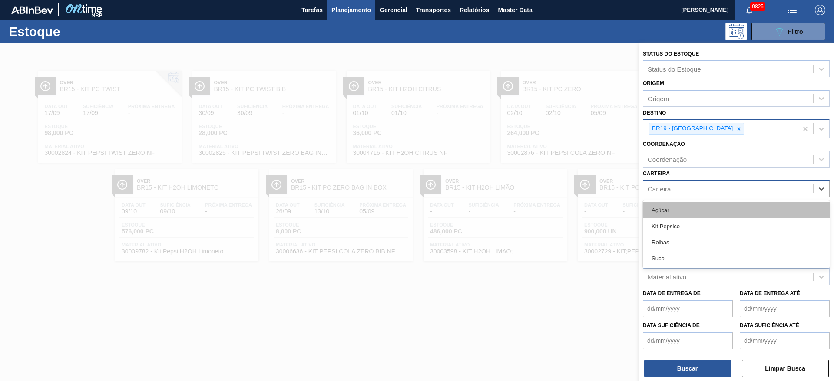
click at [684, 206] on div "Açúcar" at bounding box center [736, 210] width 187 height 16
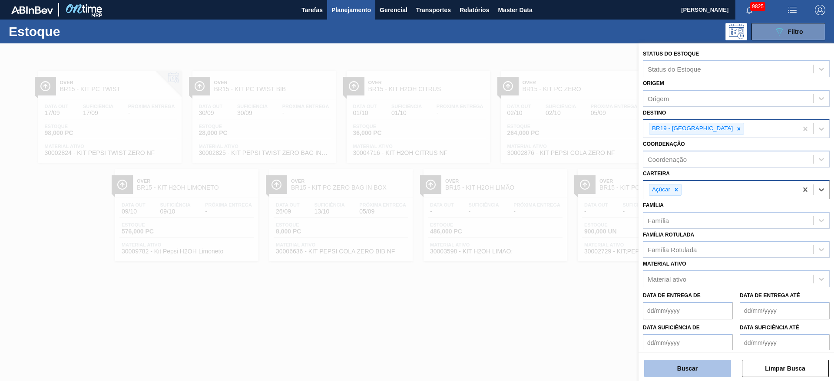
click at [685, 377] on button "Buscar" at bounding box center [687, 368] width 87 height 17
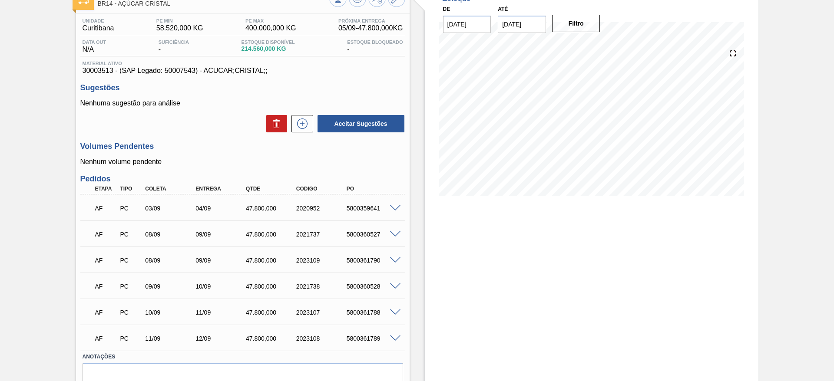
scroll to position [34, 0]
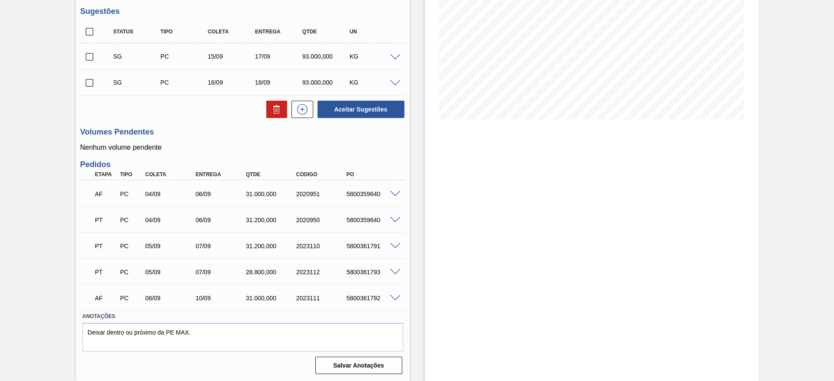
scroll to position [135, 0]
click at [398, 57] on span at bounding box center [395, 57] width 10 height 7
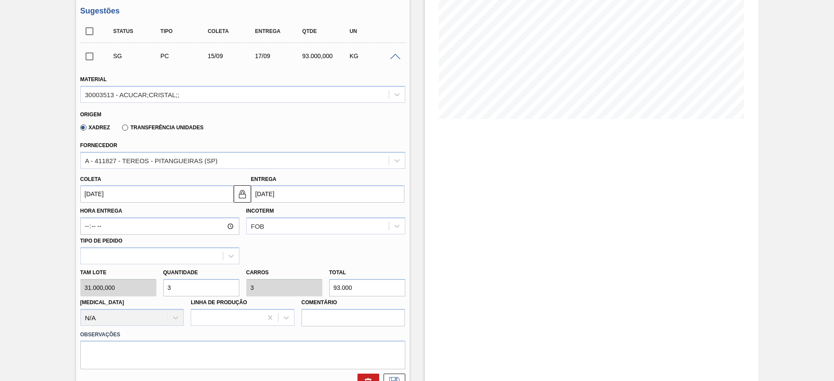
click at [109, 193] on input "15/09/2025" at bounding box center [156, 194] width 153 height 17
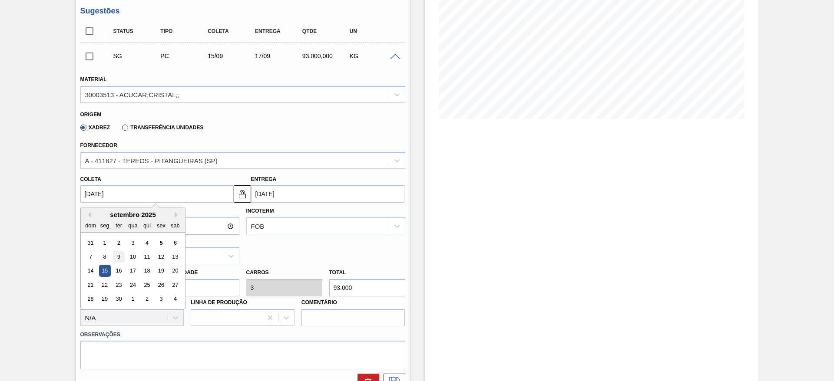
click at [118, 257] on div "9" at bounding box center [119, 257] width 12 height 12
type input "[DATE]"
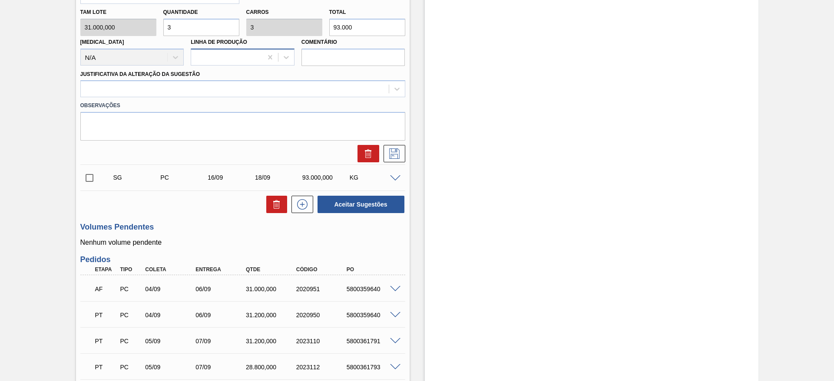
scroll to position [331, 0]
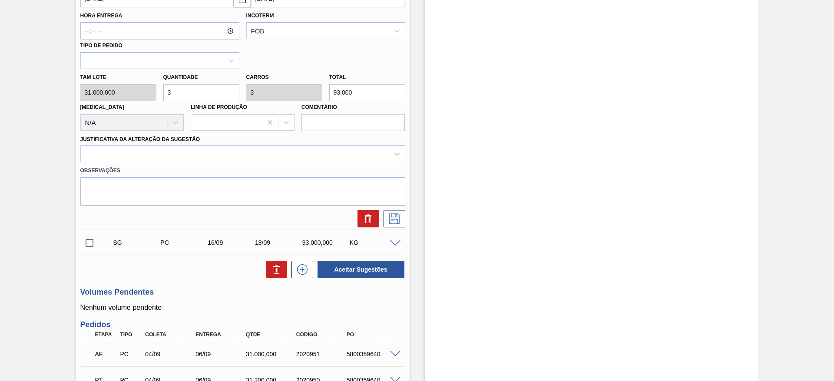
click at [185, 97] on input "3" at bounding box center [201, 92] width 76 height 17
type input "2"
type input "62.000"
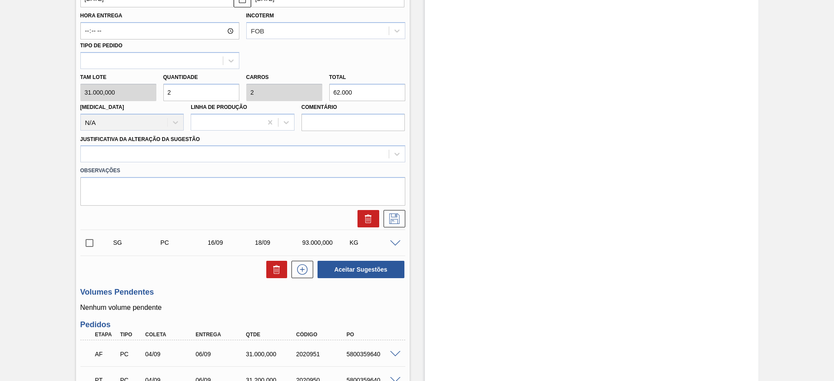
click at [309, 165] on label "Observações" at bounding box center [242, 171] width 325 height 13
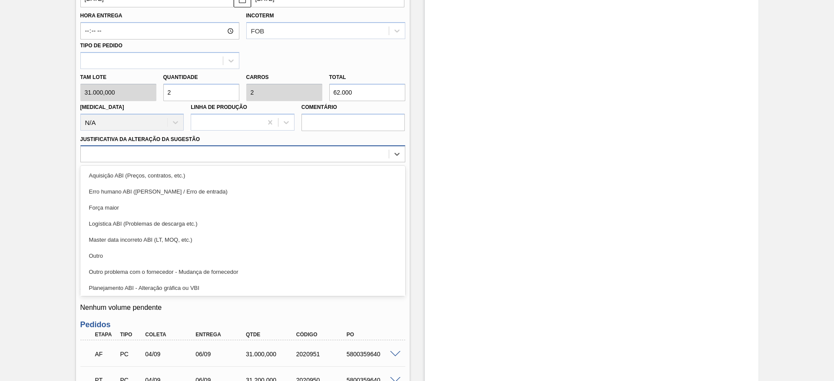
drag, startPoint x: 309, startPoint y: 154, endPoint x: 312, endPoint y: 160, distance: 6.5
click at [309, 156] on div at bounding box center [235, 154] width 308 height 13
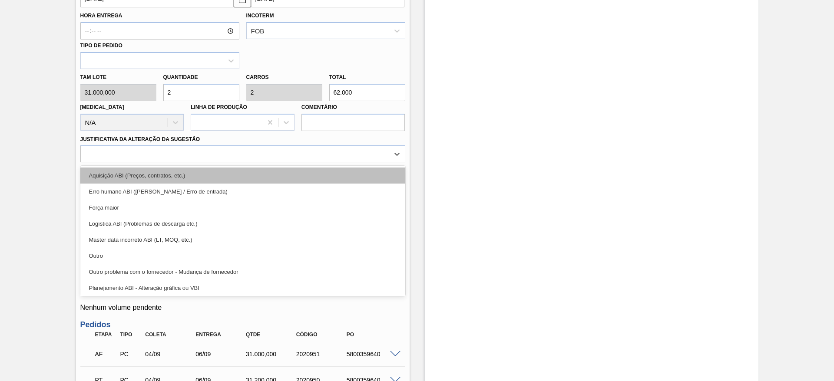
click at [316, 170] on div "Aquisição ABI (Preços, contratos, etc.)" at bounding box center [242, 176] width 325 height 16
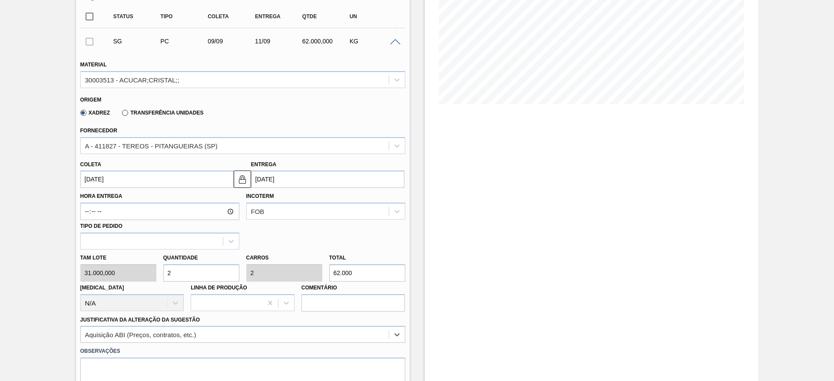
scroll to position [135, 0]
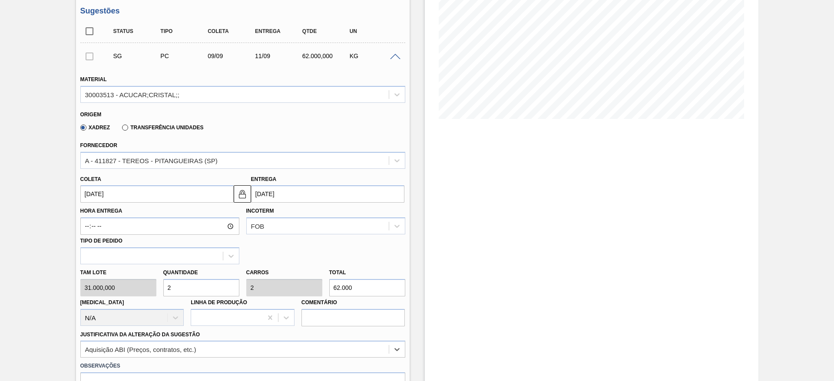
drag, startPoint x: 168, startPoint y: 289, endPoint x: 160, endPoint y: 289, distance: 7.4
click at [160, 289] on div "Quantidade 2" at bounding box center [201, 282] width 83 height 30
type input "1"
type input "31.000"
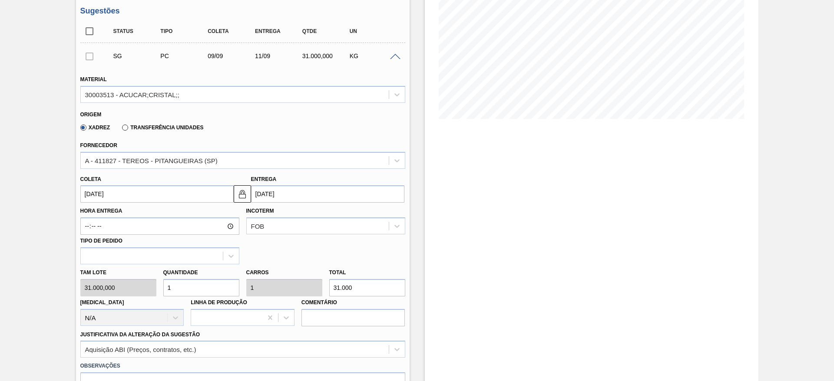
scroll to position [200, 0]
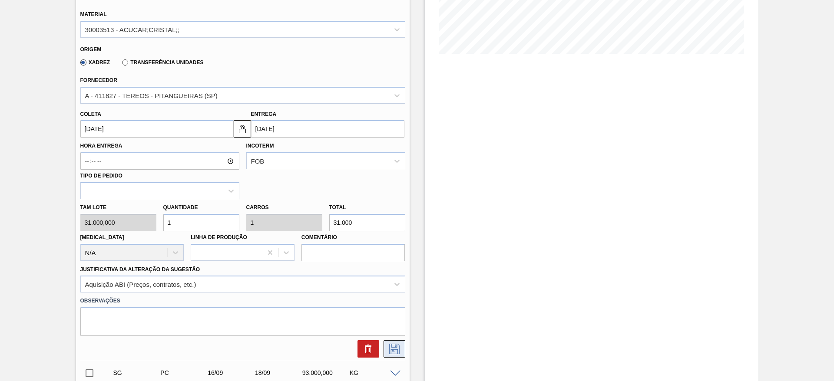
type input "1"
click at [391, 346] on icon at bounding box center [394, 349] width 10 height 10
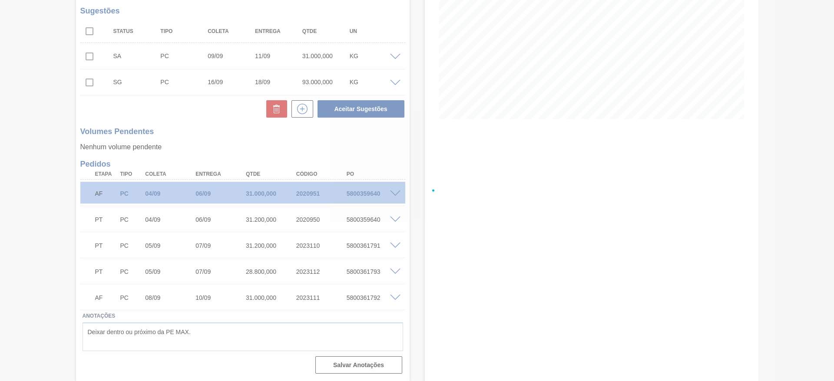
scroll to position [135, 0]
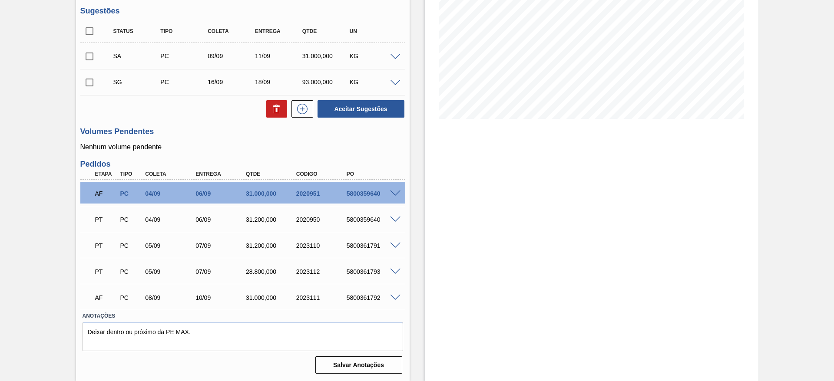
click at [400, 80] on div at bounding box center [396, 82] width 17 height 7
click at [391, 80] on span at bounding box center [395, 83] width 10 height 7
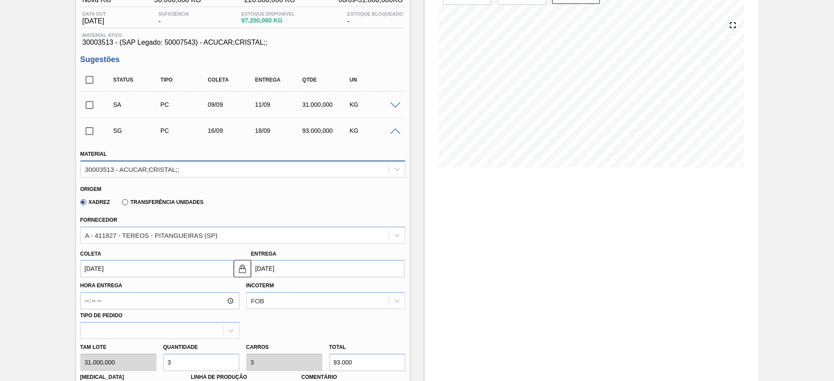
scroll to position [110, 0]
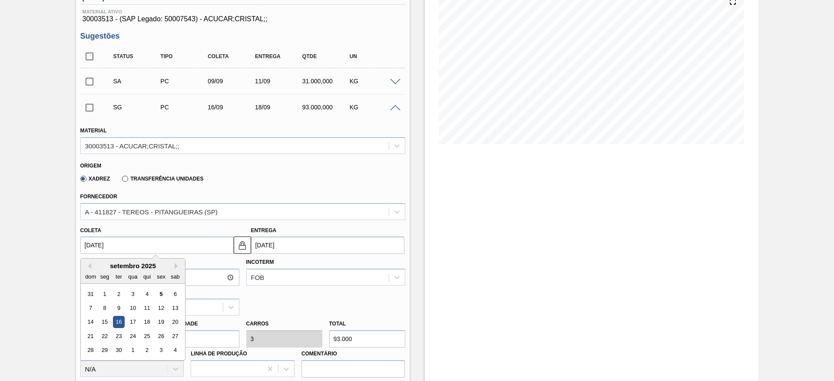
click at [86, 246] on input "[DATE]" at bounding box center [156, 245] width 153 height 17
click at [138, 311] on div "10" at bounding box center [133, 308] width 12 height 12
type input "[DATE]"
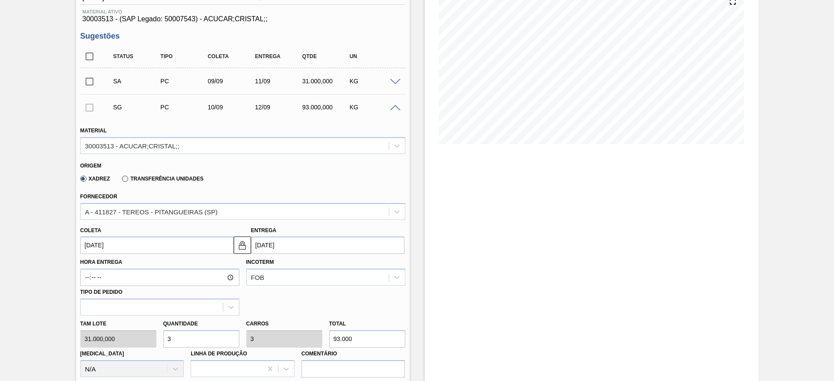
drag, startPoint x: 180, startPoint y: 342, endPoint x: 155, endPoint y: 333, distance: 26.8
click at [158, 339] on div "Tam lote 31.000,000 Quantidade 3 Carros 3 Total 93.000 Doca N/A Linha de Produç…" at bounding box center [243, 347] width 332 height 62
type input "1"
type input "31.000"
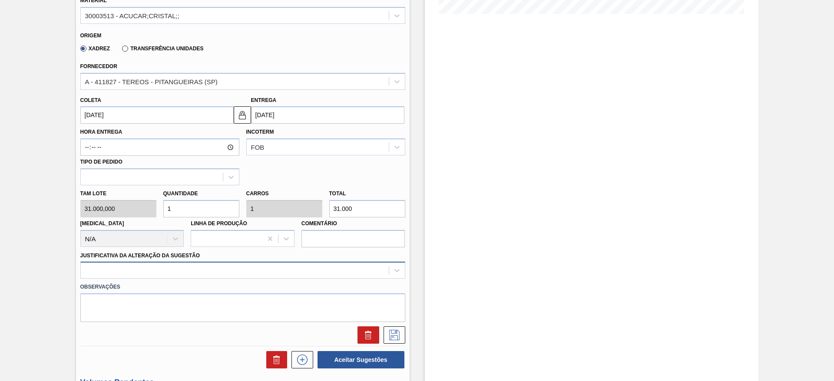
type input "1"
click at [322, 272] on div at bounding box center [242, 270] width 325 height 17
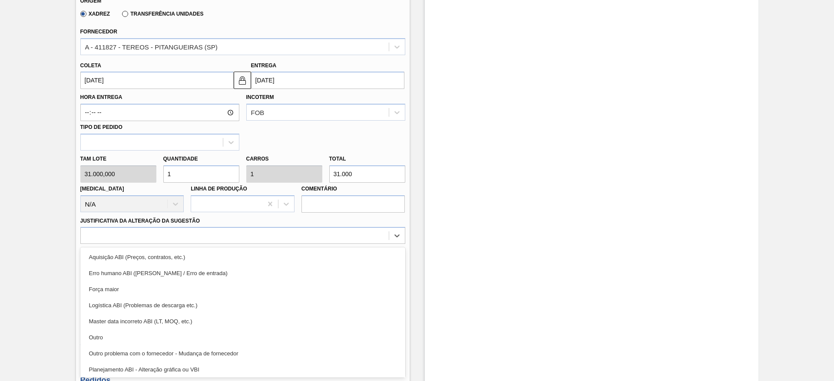
drag, startPoint x: 308, startPoint y: 262, endPoint x: 325, endPoint y: 272, distance: 20.4
click at [308, 262] on div "Aquisição ABI (Preços, contratos, etc.)" at bounding box center [242, 257] width 325 height 16
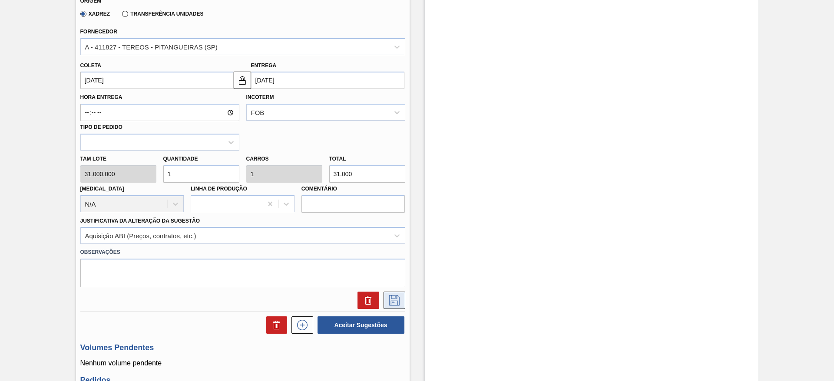
click at [386, 300] on button at bounding box center [395, 300] width 22 height 17
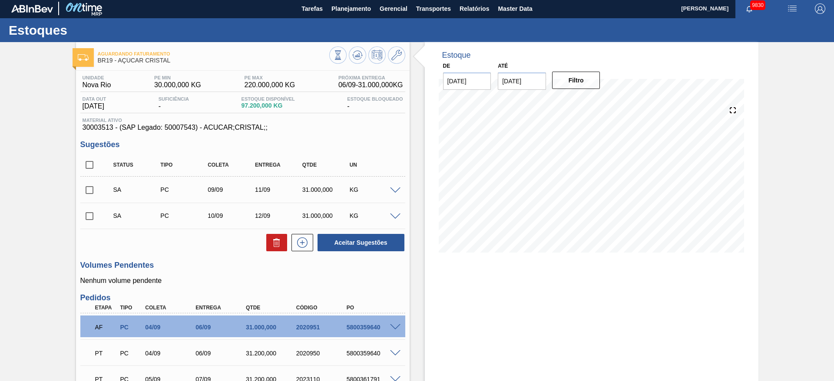
scroll to position [0, 0]
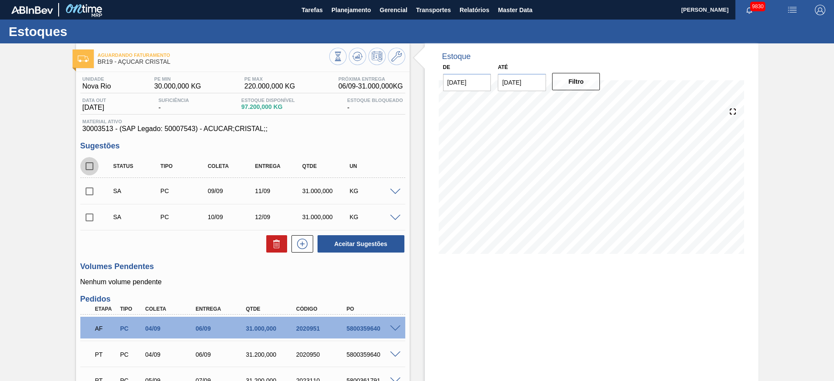
click at [89, 168] on input "checkbox" at bounding box center [89, 166] width 18 height 18
checkbox input "true"
click at [301, 245] on icon at bounding box center [302, 244] width 14 height 10
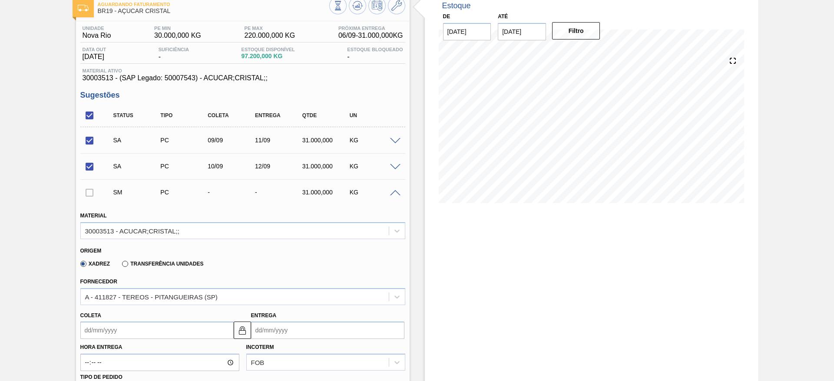
scroll to position [130, 0]
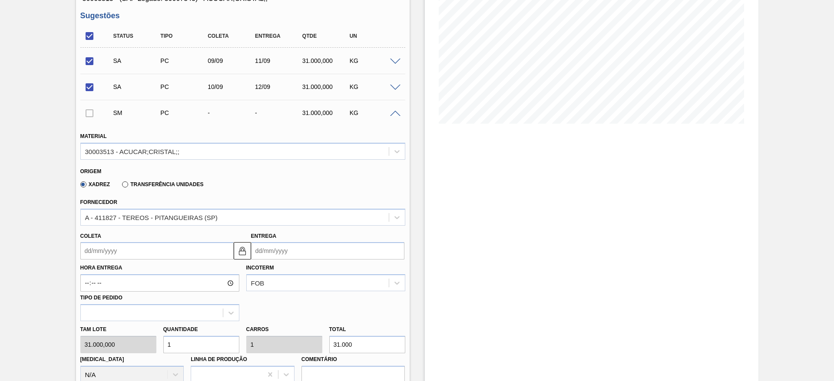
click at [113, 249] on input "Coleta" at bounding box center [156, 250] width 153 height 17
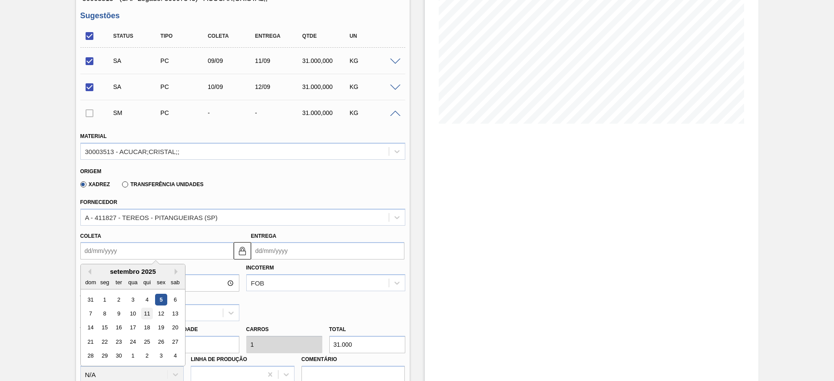
click at [147, 315] on div "11" at bounding box center [147, 314] width 12 height 12
type input "11/09/2025"
type input "[DATE]"
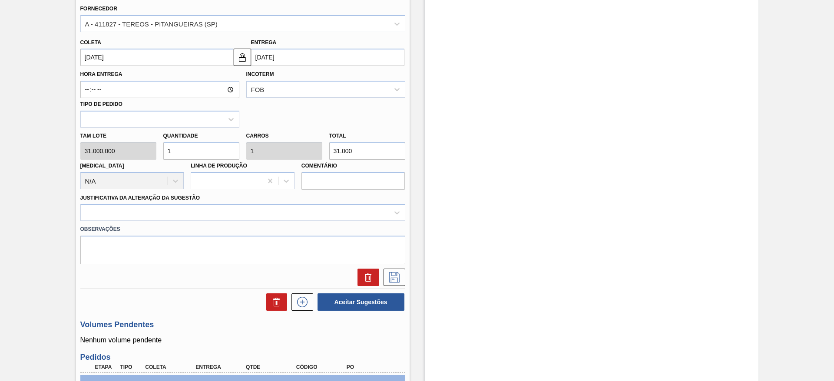
scroll to position [326, 0]
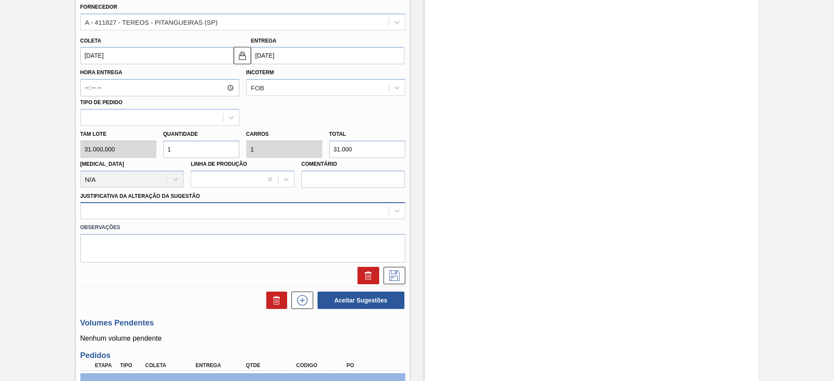
drag, startPoint x: 298, startPoint y: 209, endPoint x: 302, endPoint y: 211, distance: 4.5
click at [302, 208] on div at bounding box center [235, 211] width 308 height 13
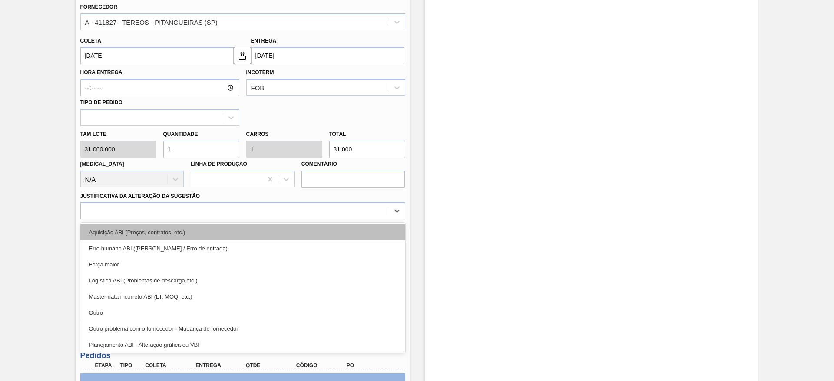
click at [312, 236] on div "Aquisição ABI (Preços, contratos, etc.)" at bounding box center [242, 233] width 325 height 16
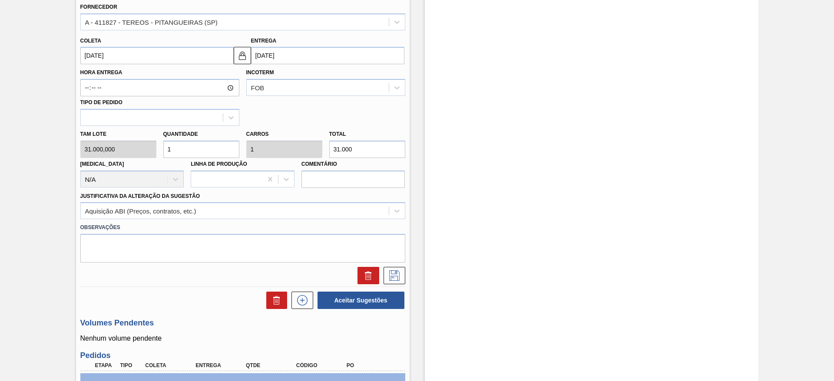
click at [405, 273] on div at bounding box center [243, 275] width 332 height 17
click at [399, 274] on icon at bounding box center [395, 276] width 14 height 10
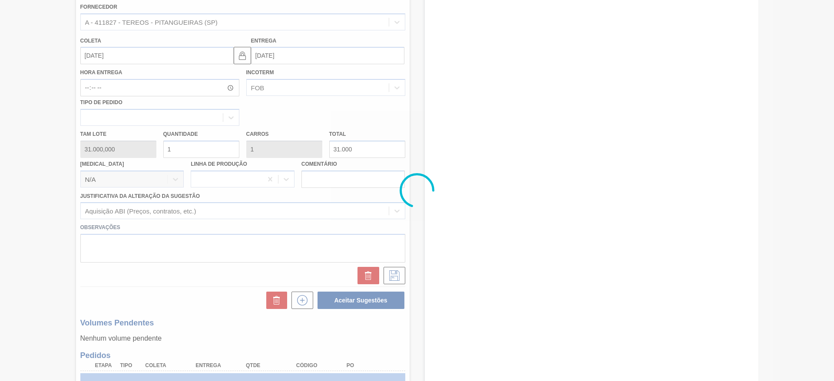
scroll to position [0, 0]
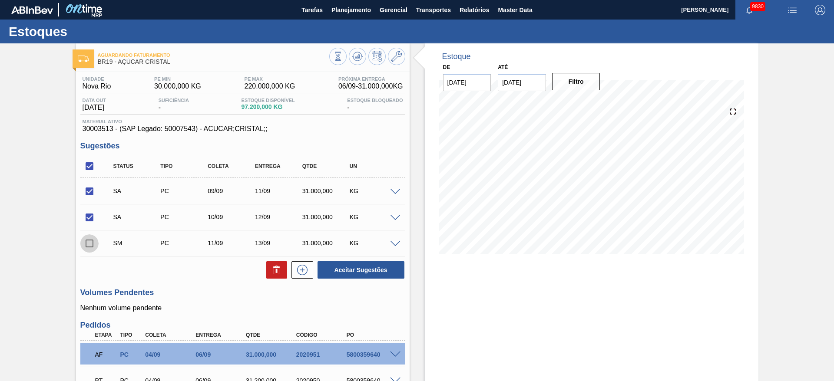
click at [86, 237] on input "checkbox" at bounding box center [89, 244] width 18 height 18
checkbox input "true"
click at [355, 279] on button "Aceitar Sugestões" at bounding box center [361, 270] width 87 height 17
checkbox input "false"
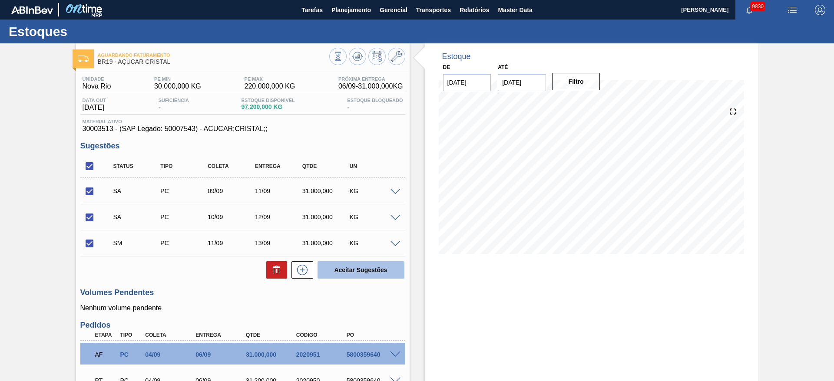
checkbox input "false"
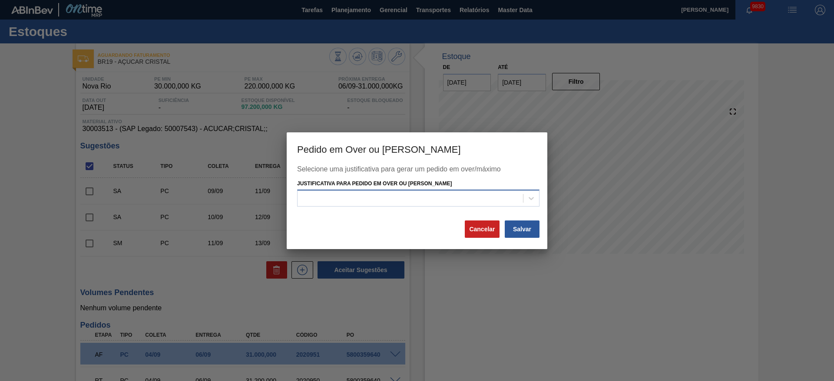
click at [389, 190] on div at bounding box center [418, 198] width 242 height 17
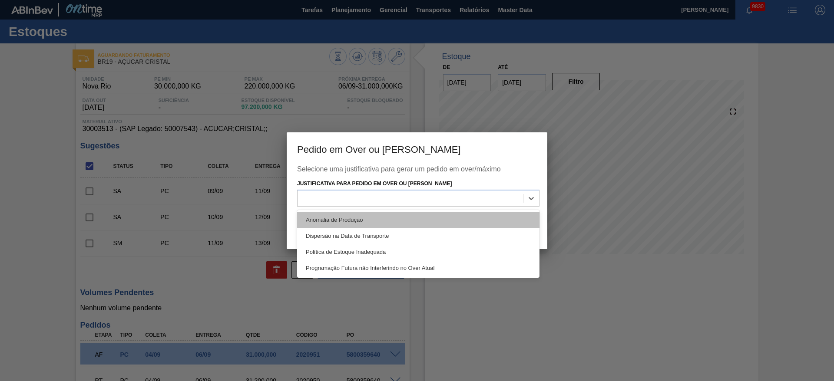
click at [407, 217] on div "Anomalia de Produção" at bounding box center [418, 220] width 242 height 16
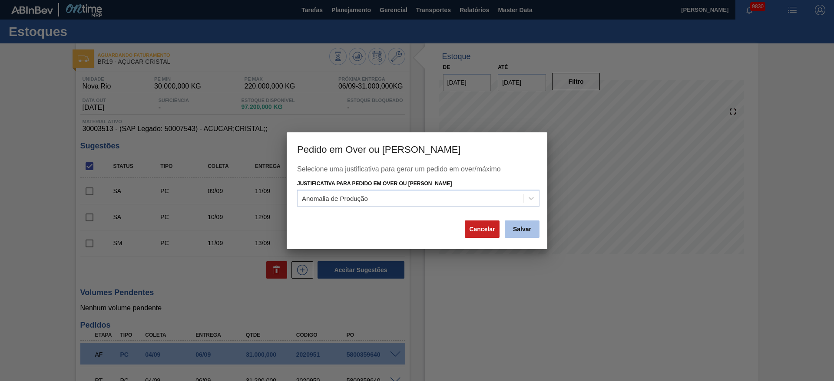
click at [513, 229] on button "Salvar" at bounding box center [522, 229] width 35 height 17
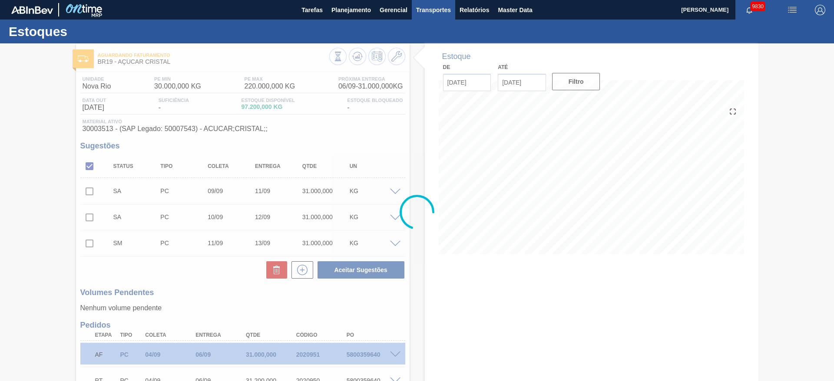
click at [435, 18] on button "Transportes" at bounding box center [433, 10] width 43 height 20
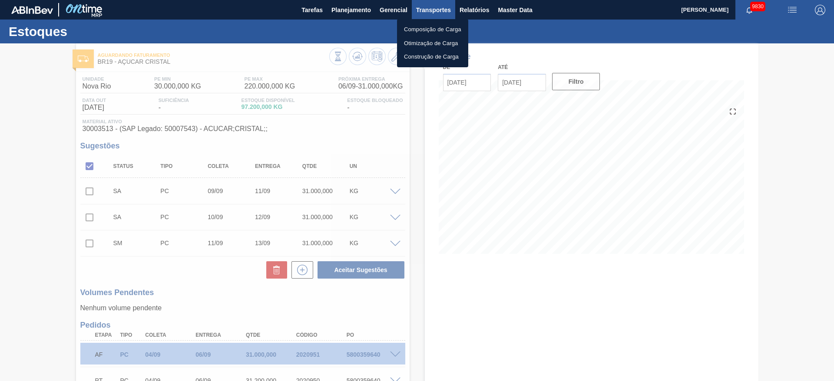
click at [435, 18] on div at bounding box center [417, 190] width 834 height 381
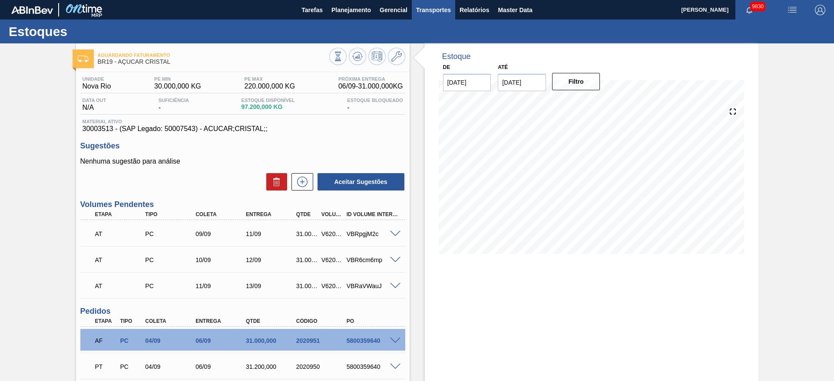
click at [440, 13] on span "Transportes" at bounding box center [433, 10] width 35 height 10
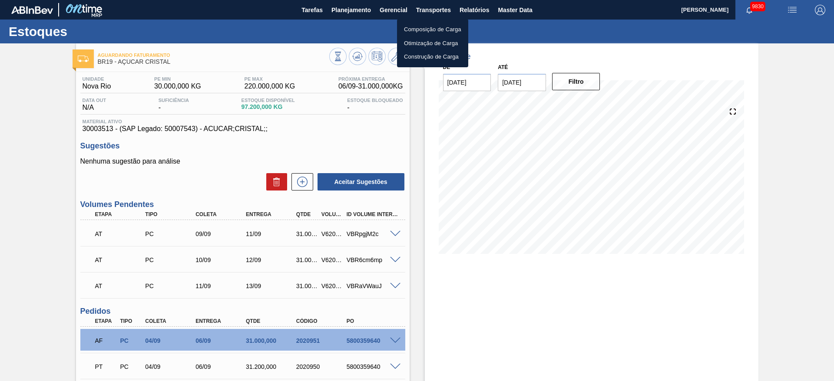
click at [437, 43] on li "Otimização de Carga" at bounding box center [432, 43] width 71 height 14
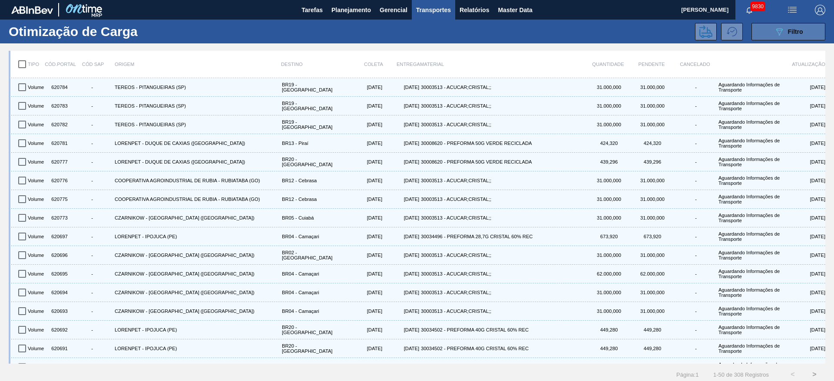
click at [785, 31] on div "089F7B8B-B2A5-4AFE-B5C0-19BA573D28AC Filtro" at bounding box center [788, 32] width 29 height 10
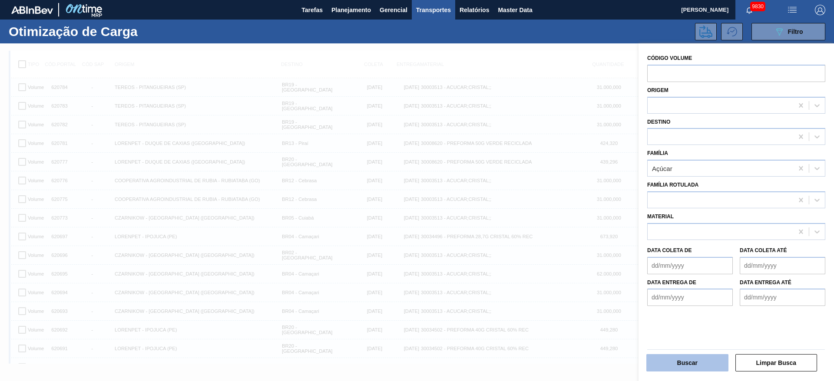
click at [683, 359] on button "Buscar" at bounding box center [688, 363] width 82 height 17
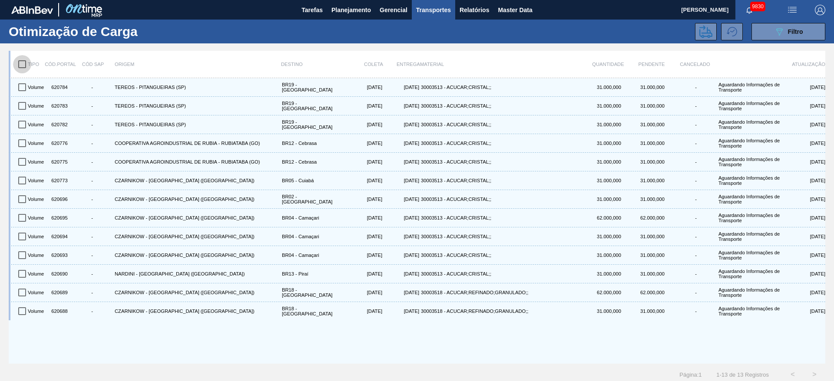
click at [17, 59] on input "checkbox" at bounding box center [22, 64] width 18 height 18
checkbox input "true"
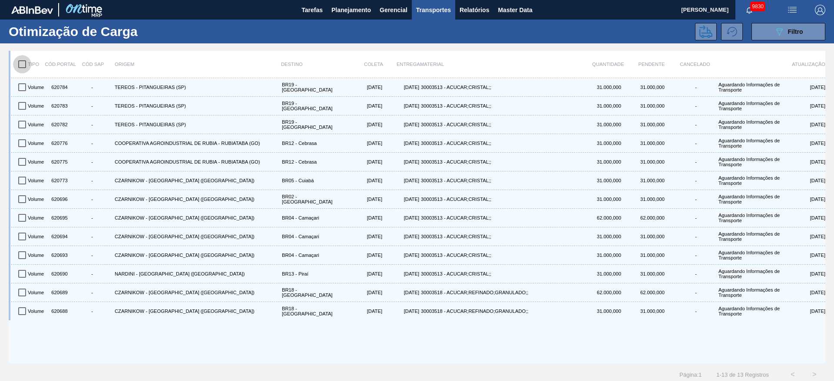
checkbox input "true"
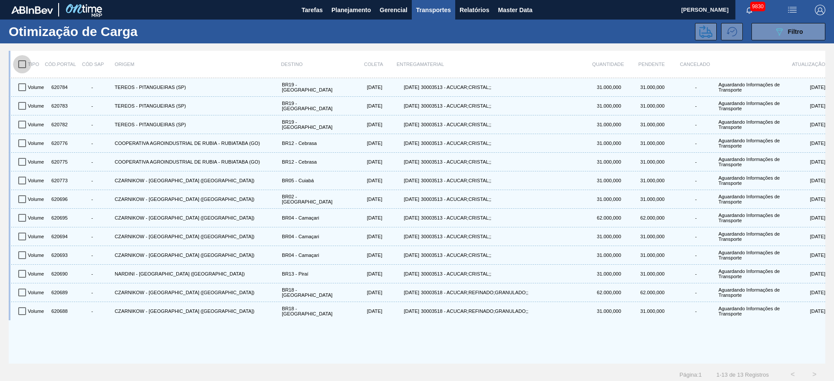
checkbox input "true"
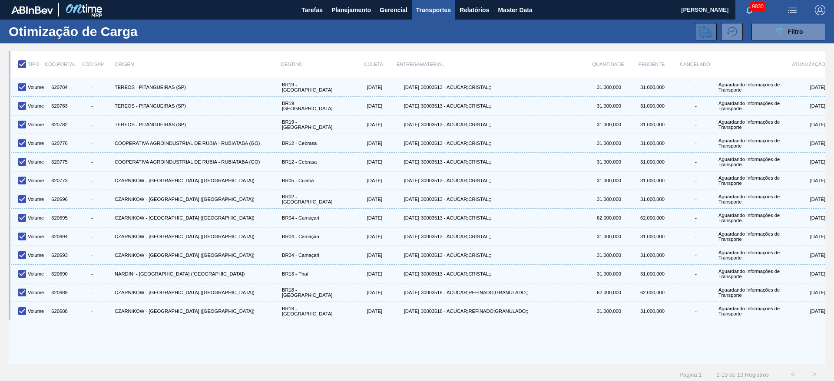
click at [715, 33] on button at bounding box center [706, 31] width 22 height 17
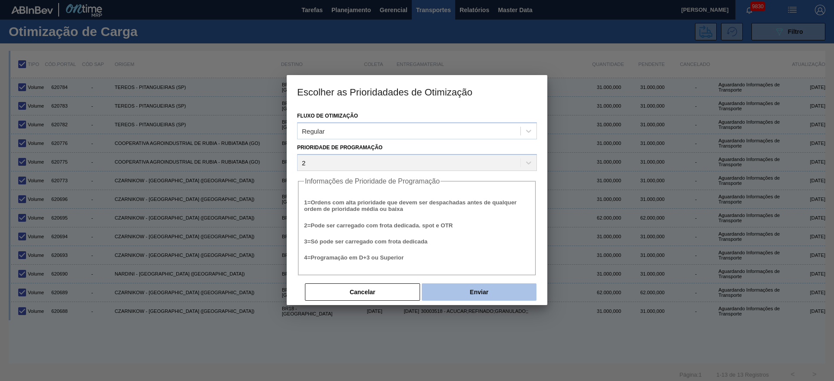
click at [496, 288] on button "Enviar" at bounding box center [479, 292] width 115 height 17
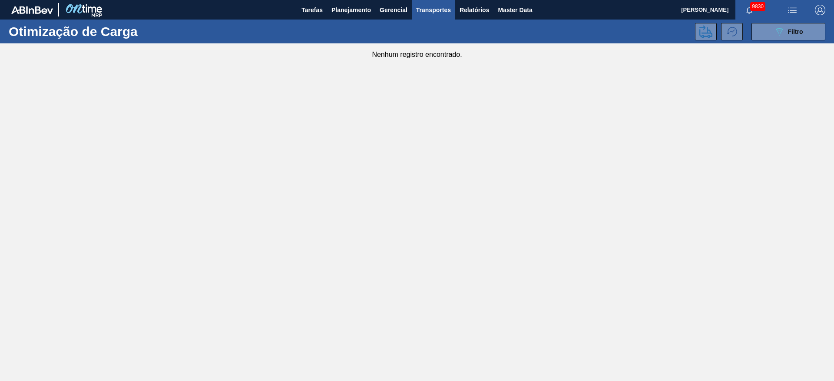
click at [482, 270] on main "Tarefas Planejamento Gerencial Transportes Relatórios Master Data José Albérico…" at bounding box center [417, 190] width 834 height 381
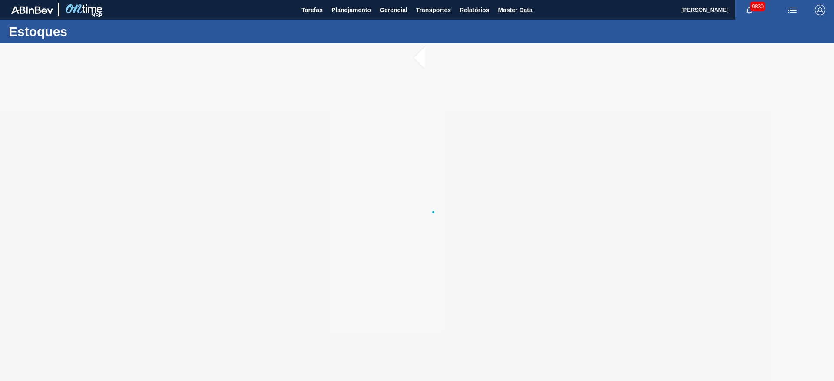
drag, startPoint x: 834, startPoint y: 107, endPoint x: 834, endPoint y: 168, distance: 60.4
click at [834, 168] on div at bounding box center [417, 212] width 834 height 338
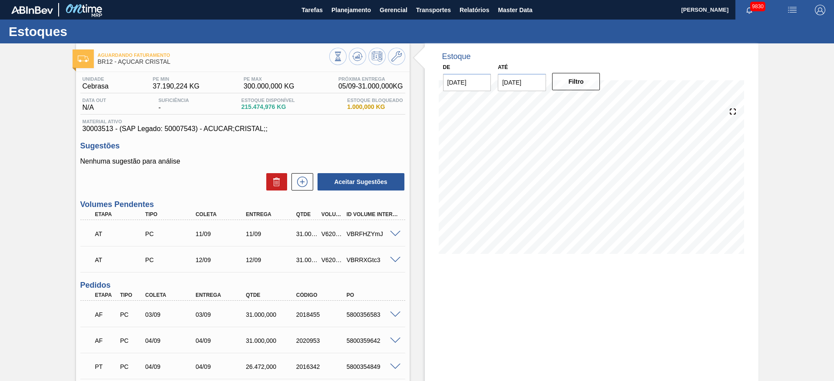
click at [368, 317] on div "5800356583" at bounding box center [373, 315] width 56 height 7
click at [378, 323] on div "AF PC 03/09 03/09 31.000,000 2018455 5800356583" at bounding box center [242, 314] width 325 height 22
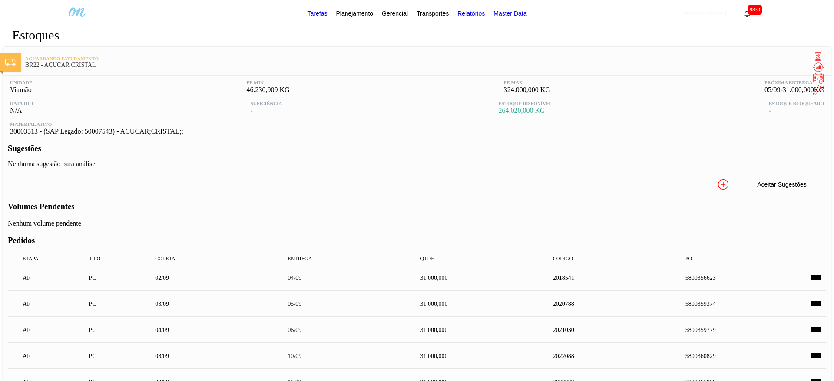
scroll to position [99, 0]
click at [718, 179] on icon at bounding box center [723, 184] width 10 height 10
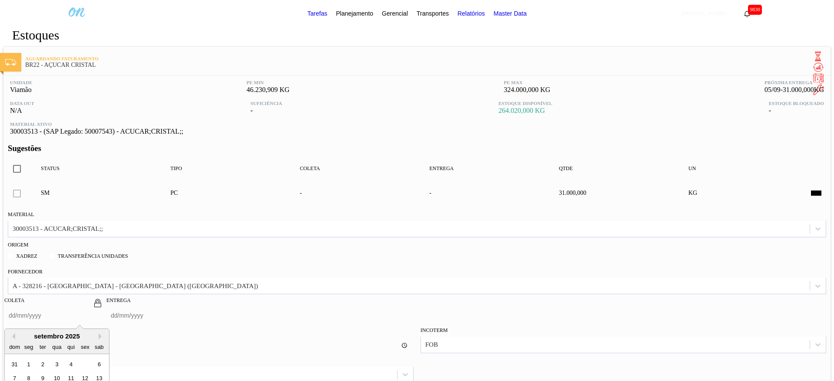
click at [89, 307] on input "Coleta" at bounding box center [46, 315] width 85 height 17
click at [63, 373] on div "10" at bounding box center [57, 379] width 12 height 12
type input "10/09/2025"
type input "12/09/2025"
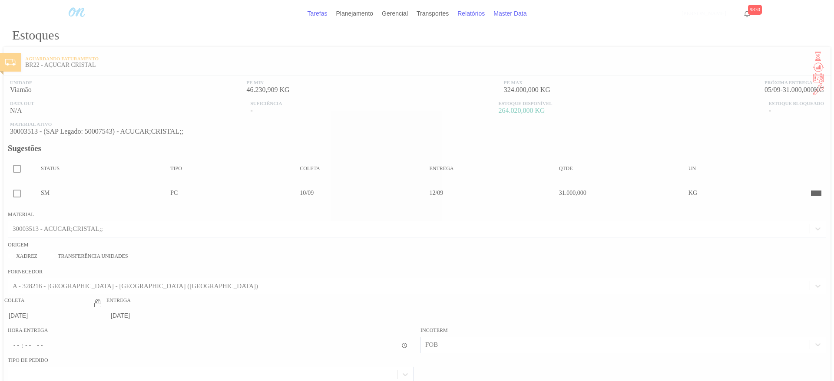
scroll to position [135, 0]
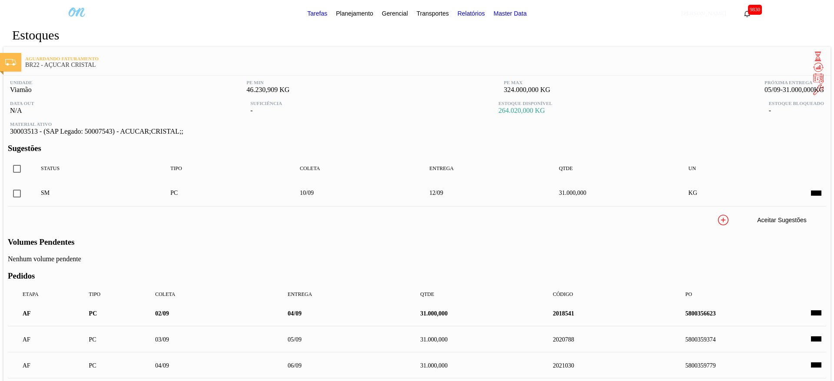
click at [716, 215] on icon at bounding box center [723, 220] width 14 height 10
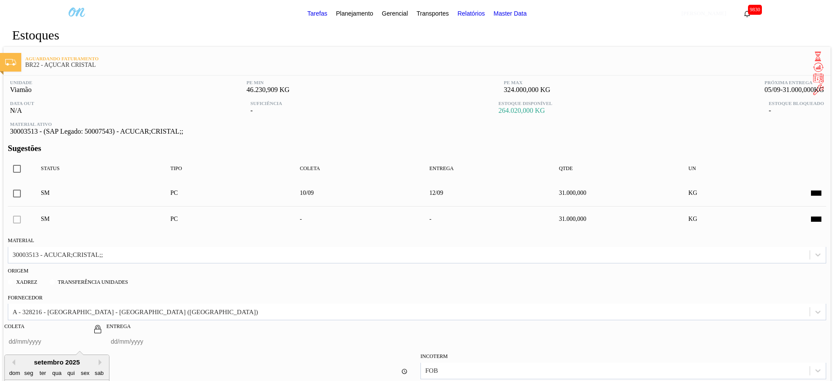
click at [89, 333] on input "Coleta" at bounding box center [46, 341] width 85 height 17
type input "11/09/2025"
type input "13/09/2025"
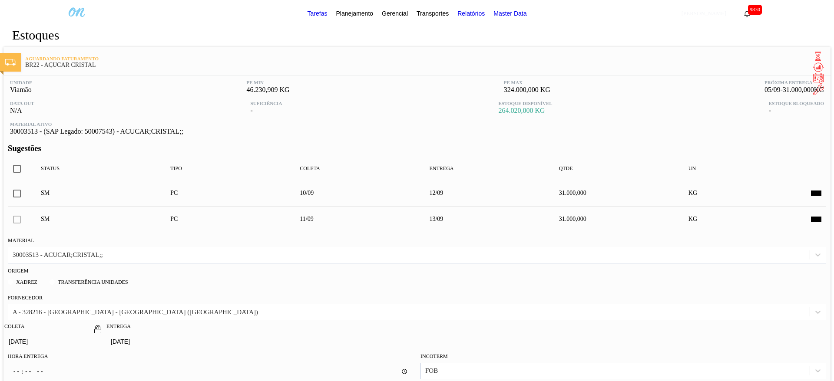
scroll to position [275, 0]
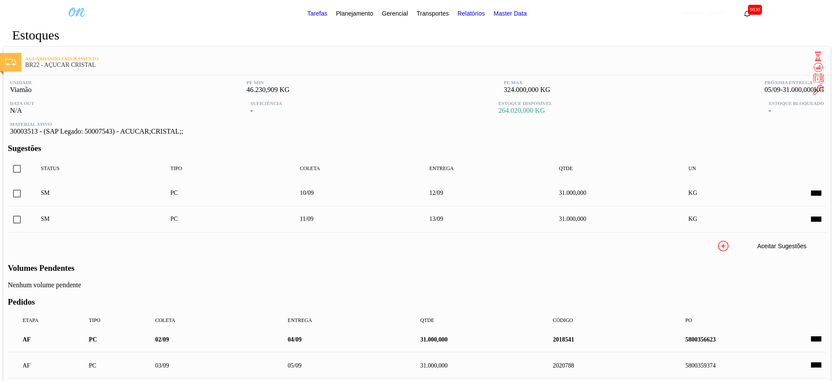
scroll to position [31, 0]
click at [26, 160] on input "checkbox" at bounding box center [17, 169] width 18 height 18
checkbox input "true"
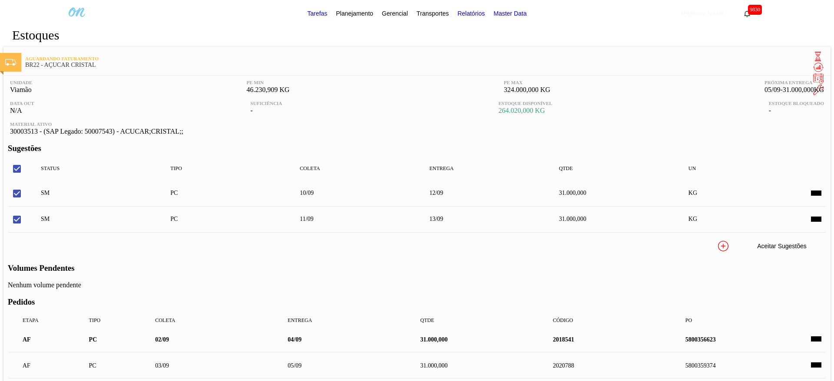
click at [716, 241] on icon at bounding box center [723, 246] width 14 height 10
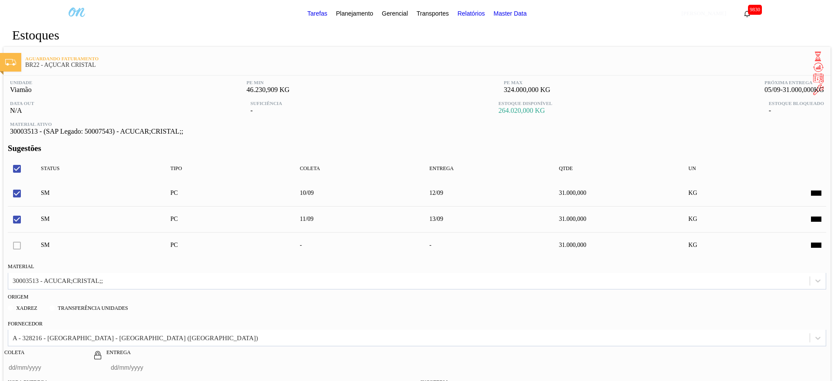
scroll to position [161, 0]
click at [89, 359] on input "Coleta" at bounding box center [46, 367] width 85 height 17
type input "12/09/2025"
type input "14/09/2025"
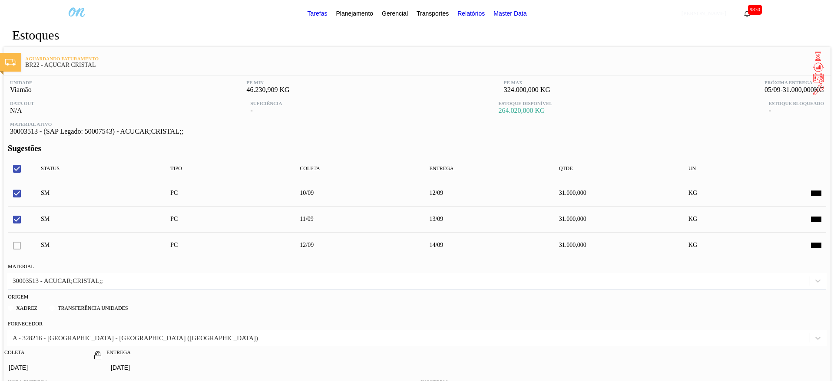
scroll to position [357, 0]
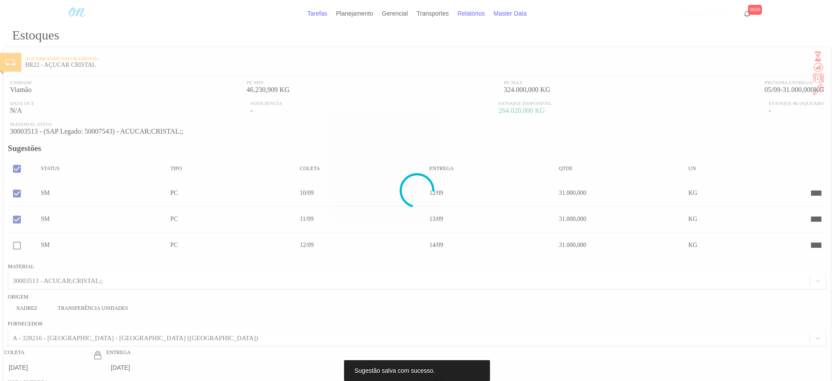
scroll to position [23, 0]
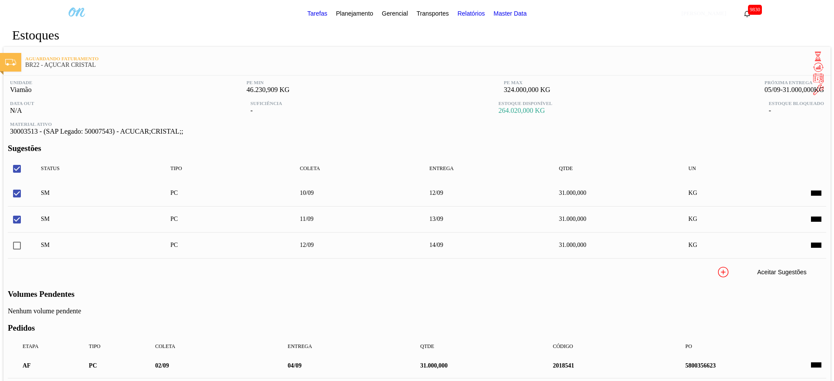
click at [26, 237] on input "checkbox" at bounding box center [17, 246] width 18 height 18
checkbox input "true"
click at [739, 264] on button "Aceitar Sugestões" at bounding box center [782, 272] width 87 height 17
checkbox input "false"
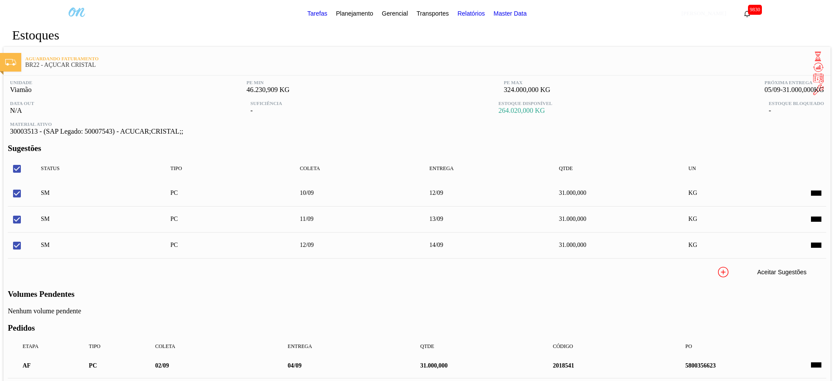
checkbox input "false"
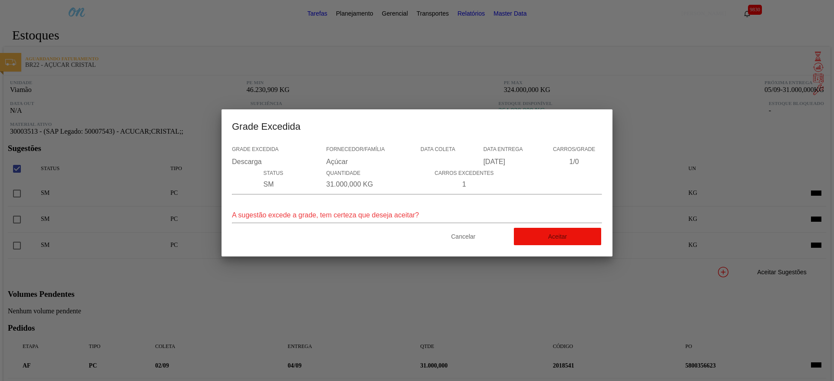
click at [551, 245] on button "Aceitar" at bounding box center [557, 236] width 87 height 17
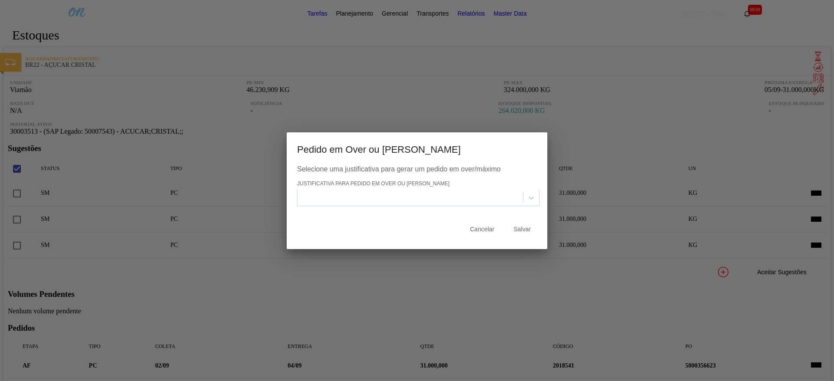
click at [363, 201] on div at bounding box center [411, 198] width 226 height 13
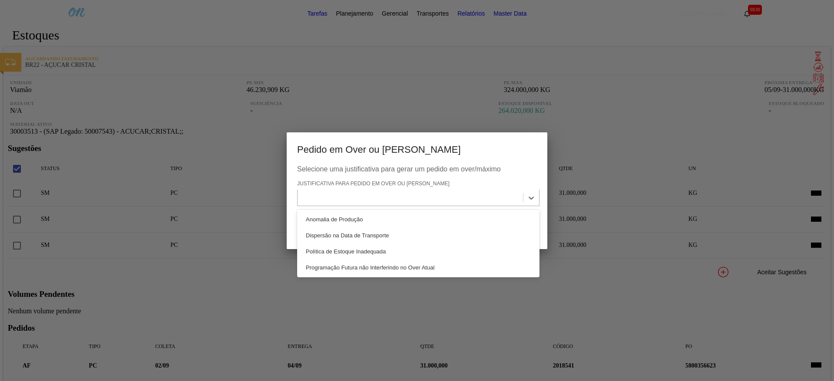
drag, startPoint x: 379, startPoint y: 215, endPoint x: 547, endPoint y: 241, distance: 170.2
click at [379, 216] on div "Anomalia de Produção" at bounding box center [418, 220] width 242 height 16
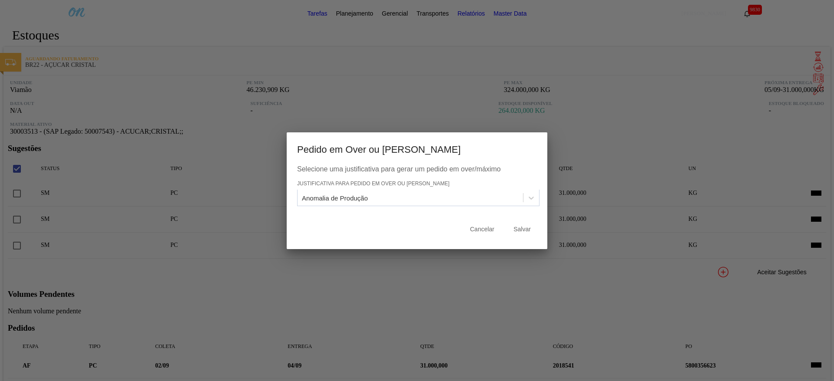
click at [531, 239] on div "Selecione uma justificativa para gerar um pedido em over/máximo Justificativa p…" at bounding box center [417, 208] width 261 height 84
click at [527, 234] on button "Salvar" at bounding box center [522, 229] width 35 height 17
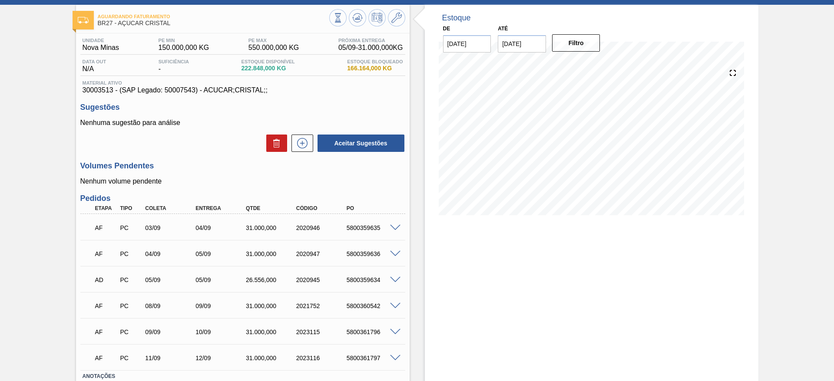
scroll to position [99, 0]
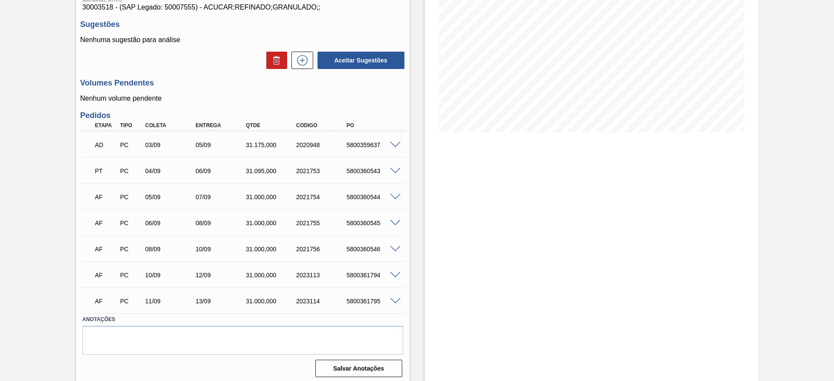
scroll to position [125, 0]
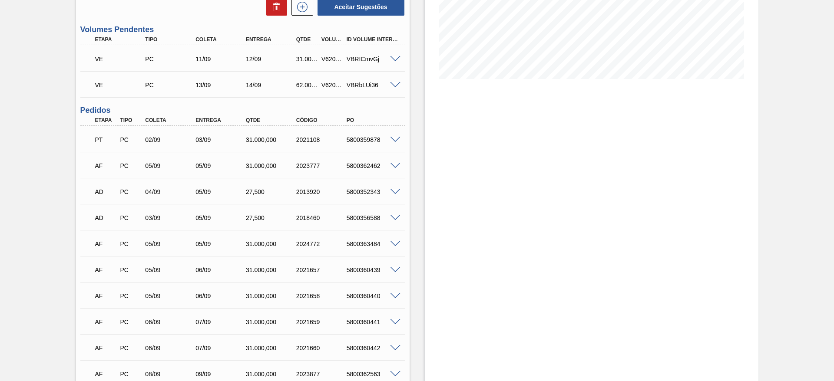
scroll to position [30, 0]
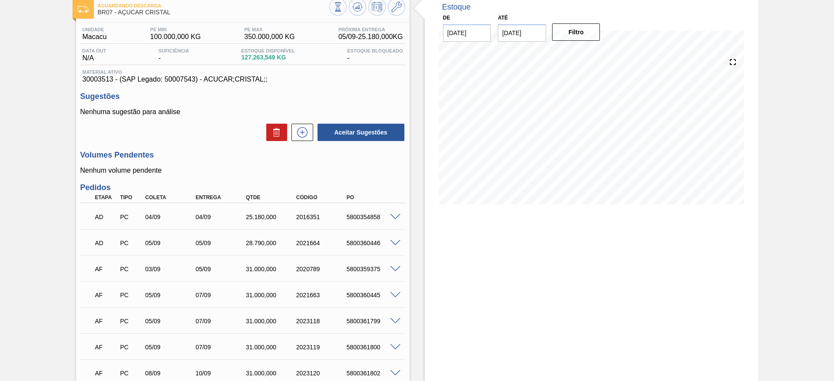
scroll to position [130, 0]
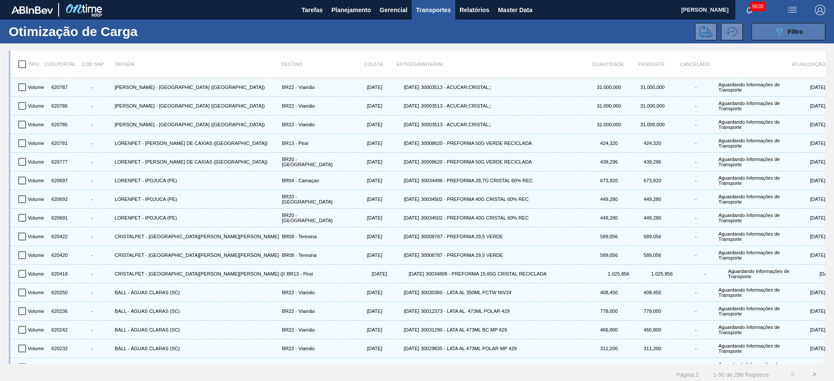
drag, startPoint x: 783, startPoint y: 35, endPoint x: 770, endPoint y: 37, distance: 13.3
click at [783, 35] on div "089F7B8B-B2A5-4AFE-B5C0-19BA573D28AC Filtro" at bounding box center [788, 32] width 29 height 10
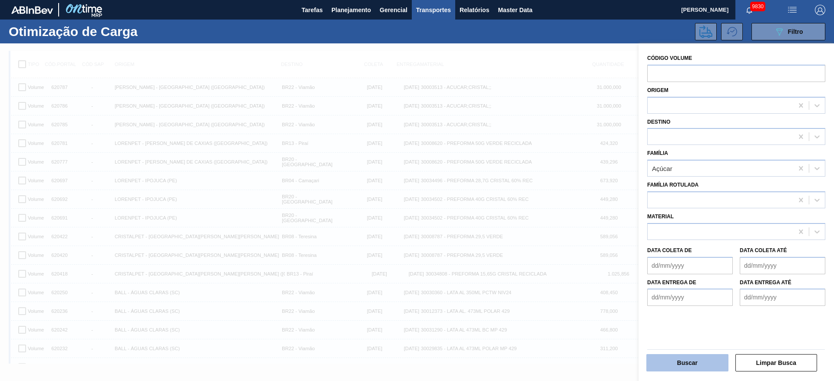
click at [687, 363] on button "Buscar" at bounding box center [688, 363] width 82 height 17
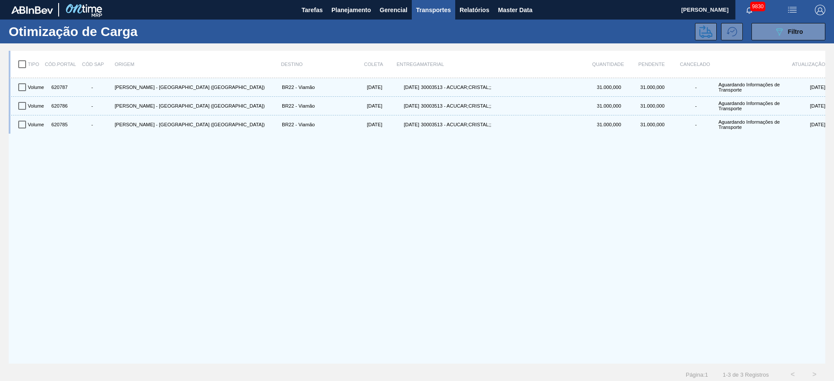
click at [19, 67] on input "checkbox" at bounding box center [22, 64] width 18 height 18
checkbox input "true"
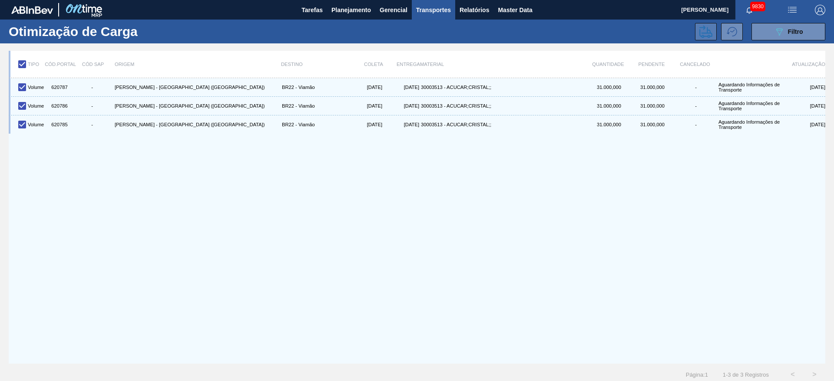
click at [700, 33] on icon at bounding box center [706, 31] width 13 height 13
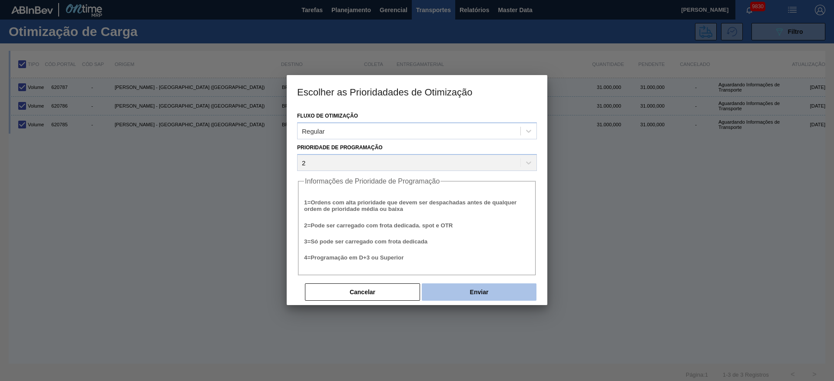
click at [477, 290] on button "Enviar" at bounding box center [479, 292] width 115 height 17
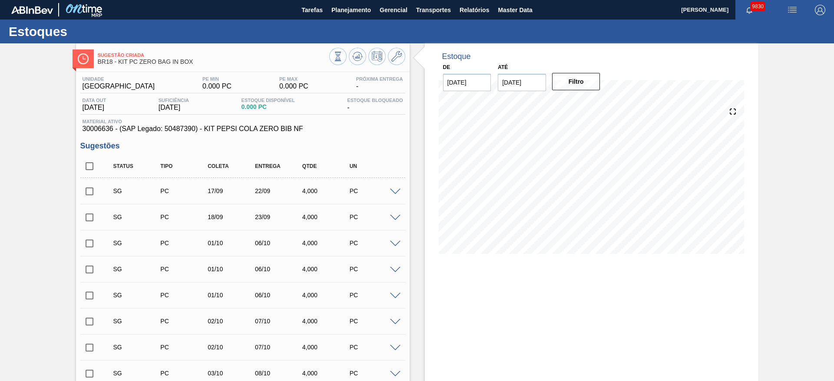
click at [395, 190] on span at bounding box center [395, 192] width 10 height 7
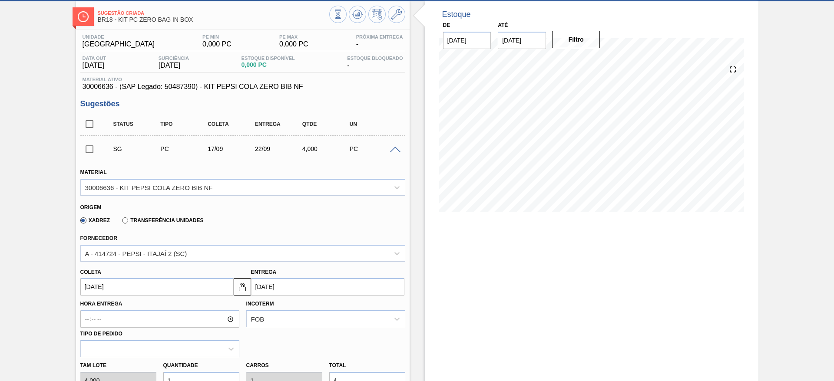
scroll to position [130, 0]
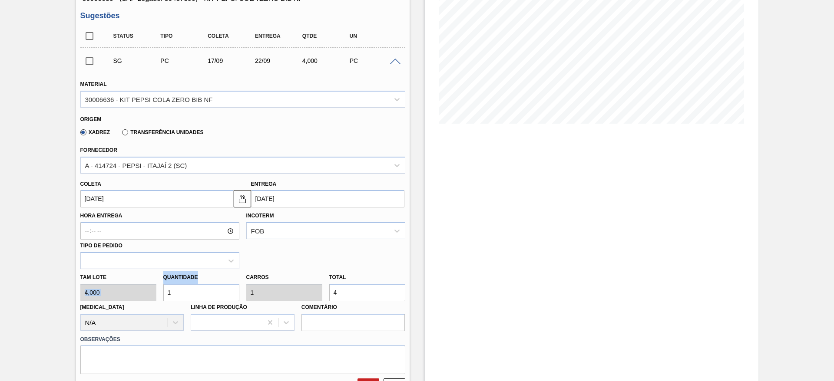
click at [112, 290] on div "[PERSON_NAME] 4,000 Quantidade 1 Carros 1 Total 4 [MEDICAL_DATA] N/A Linha de P…" at bounding box center [243, 300] width 332 height 62
drag, startPoint x: 165, startPoint y: 289, endPoint x: 157, endPoint y: 289, distance: 7.8
click at [157, 289] on div "[PERSON_NAME] 4,000 Quantidade 1 Carros 1 Total 4 [MEDICAL_DATA] N/A Linha de P…" at bounding box center [243, 300] width 332 height 62
click at [138, 292] on div "[PERSON_NAME] 4,000 Quantidade 1 Carros 1 Total 4 [MEDICAL_DATA] N/A Linha de P…" at bounding box center [243, 300] width 332 height 62
type input "2"
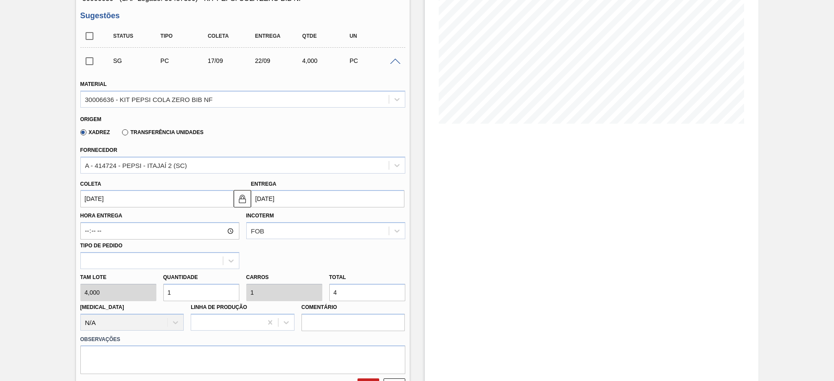
type input "2"
type input "8"
type input "2"
click at [99, 194] on input "17/09/2025" at bounding box center [156, 198] width 153 height 17
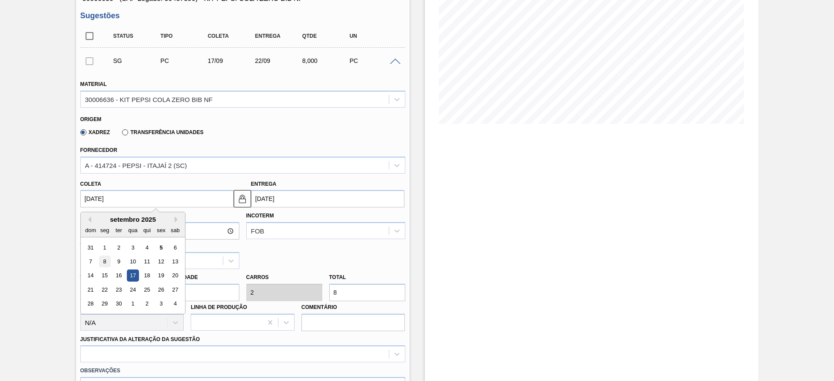
click at [105, 264] on div "8" at bounding box center [105, 262] width 12 height 12
type input "[DATE]"
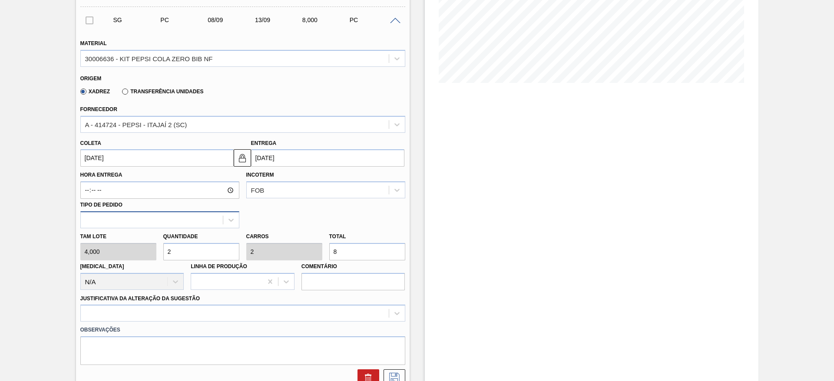
scroll to position [196, 0]
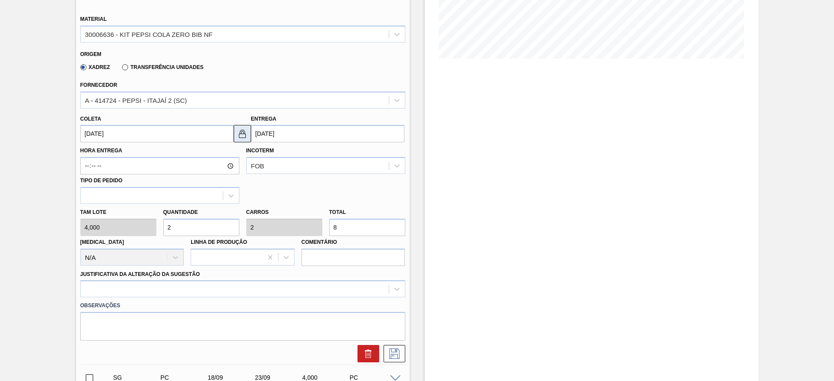
click at [245, 142] on button at bounding box center [242, 133] width 17 height 17
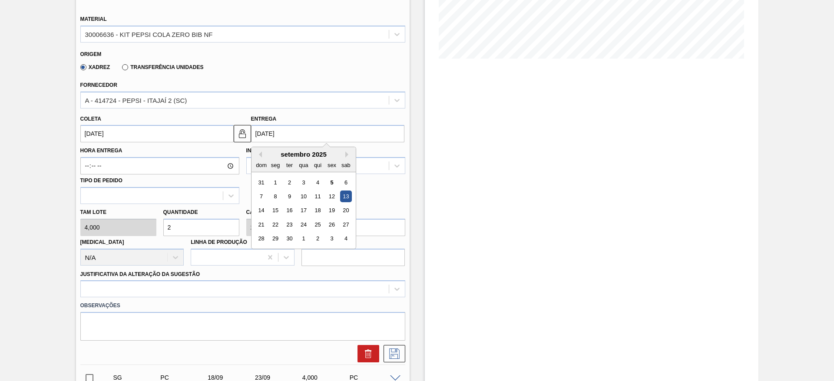
click at [255, 140] on input "13/09/2025" at bounding box center [327, 133] width 153 height 17
click at [272, 211] on div "15" at bounding box center [275, 211] width 12 height 12
type input "[DATE]"
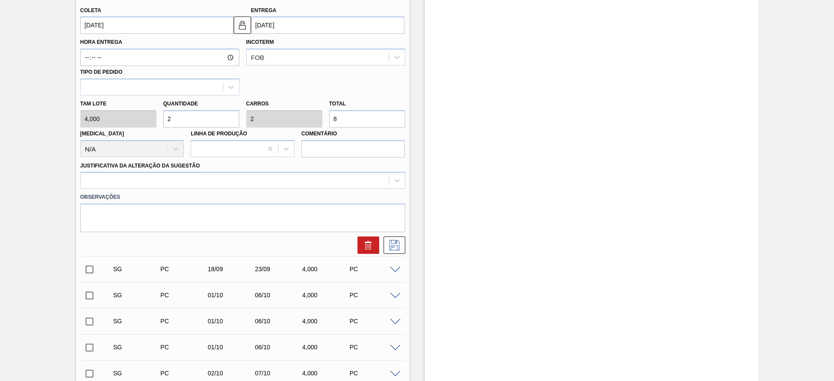
scroll to position [326, 0]
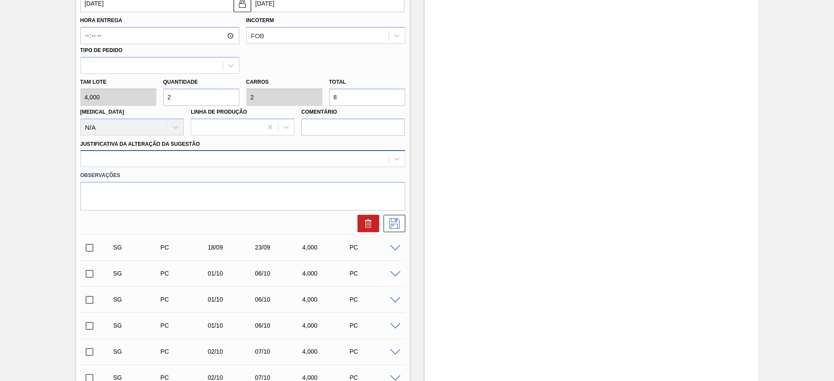
click at [343, 161] on div at bounding box center [235, 159] width 308 height 13
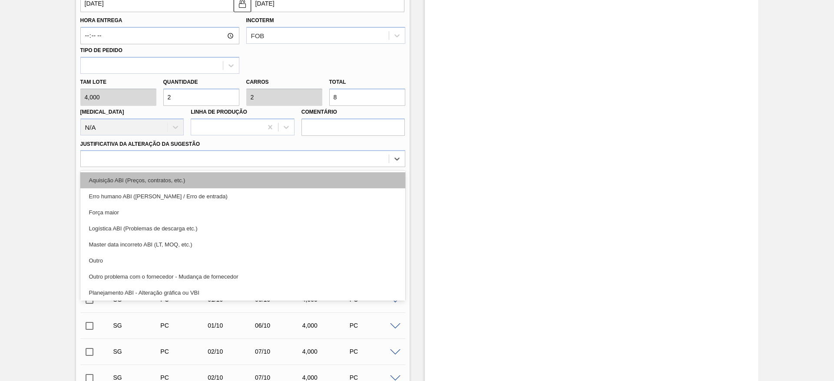
click at [348, 178] on div "Aquisição ABI (Preços, contratos, etc.)" at bounding box center [242, 180] width 325 height 16
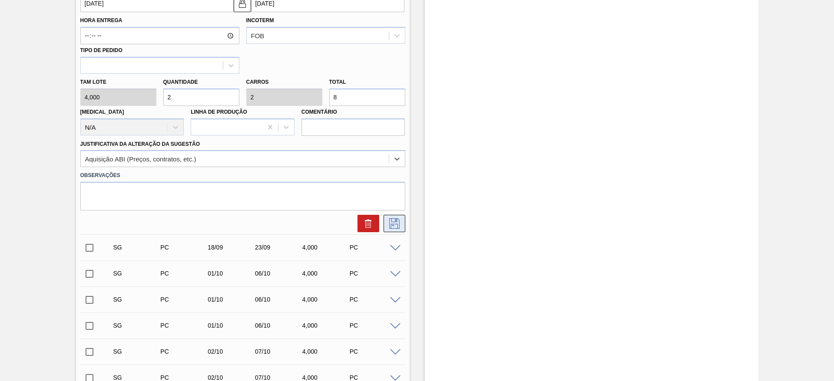
click at [388, 226] on icon at bounding box center [395, 224] width 14 height 10
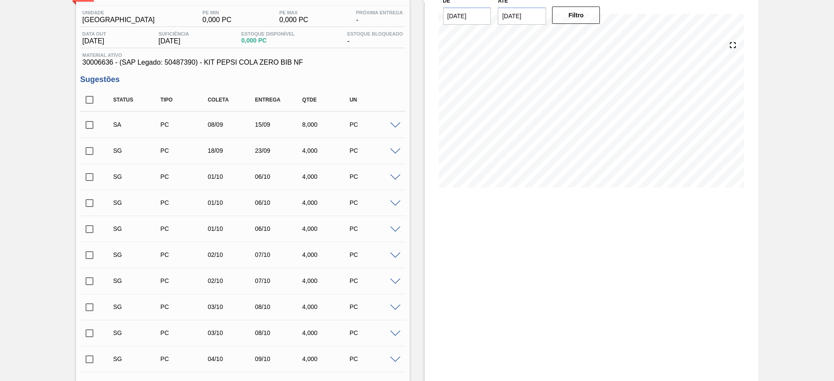
scroll to position [65, 0]
click at [96, 128] on input "checkbox" at bounding box center [89, 126] width 18 height 18
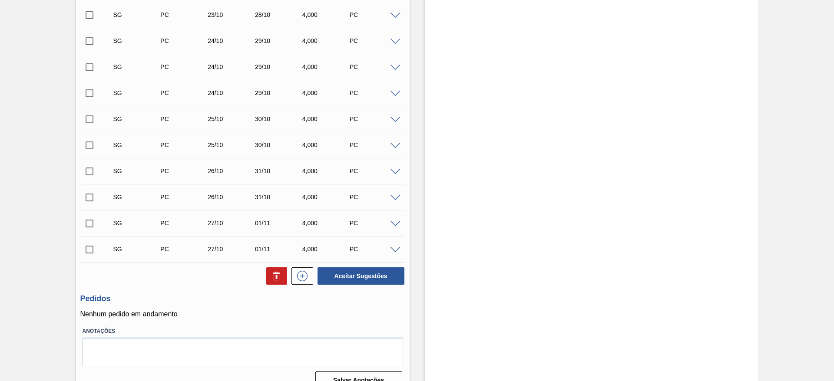
scroll to position [687, 0]
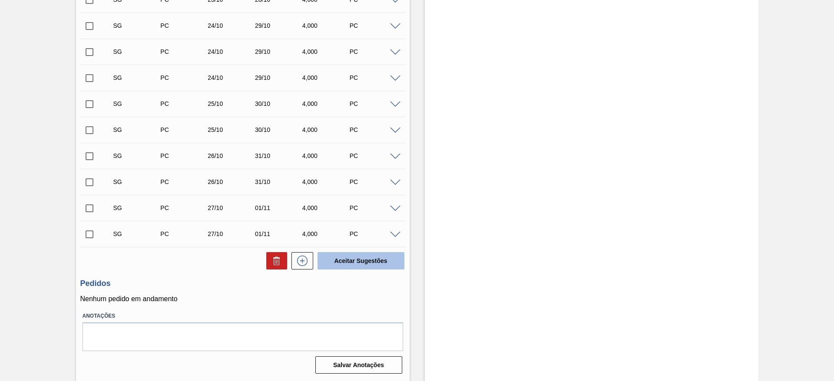
click at [345, 261] on button "Aceitar Sugestões" at bounding box center [361, 260] width 87 height 17
checkbox input "false"
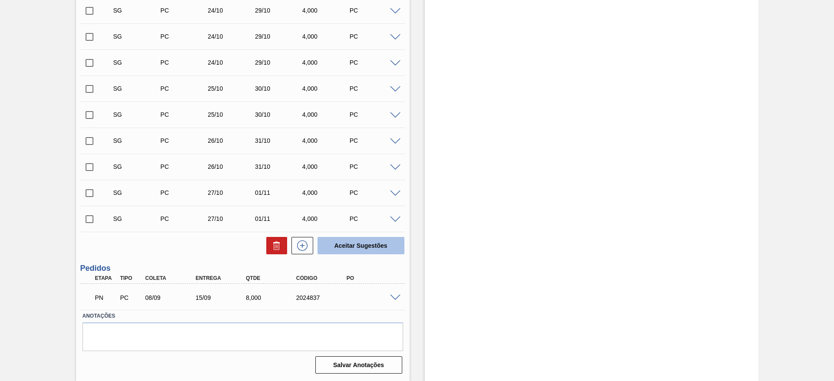
scroll to position [661, 0]
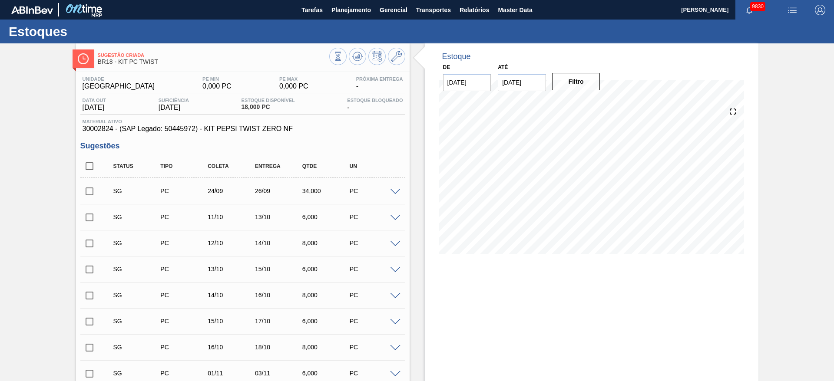
click at [399, 190] on span at bounding box center [395, 192] width 10 height 7
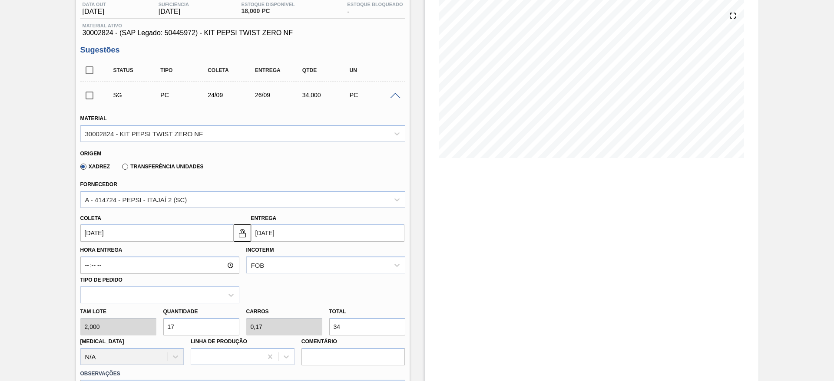
scroll to position [130, 0]
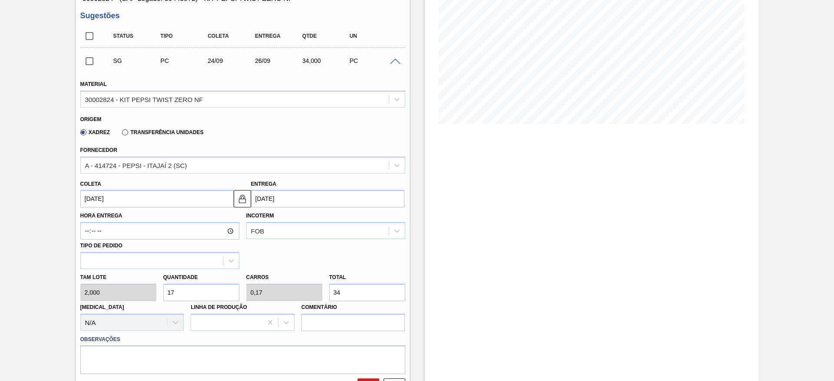
click at [146, 291] on div "[PERSON_NAME] 2,000 Quantidade 17 Carros 0,17 Total 34 [MEDICAL_DATA] N/A Linha…" at bounding box center [243, 300] width 332 height 62
type input "2"
type input "0,02"
type input "4"
type input "26"
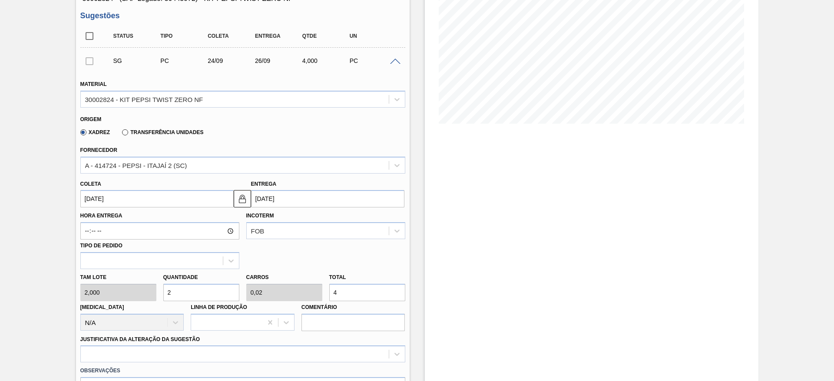
type input "0,26"
type input "52"
type input "26"
click at [106, 204] on input "[DATE]" at bounding box center [156, 198] width 153 height 17
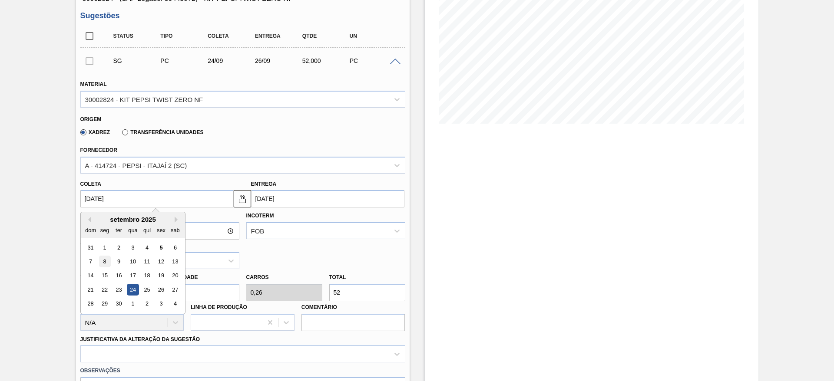
click at [106, 266] on div "8" at bounding box center [105, 262] width 12 height 12
type input "[DATE]"
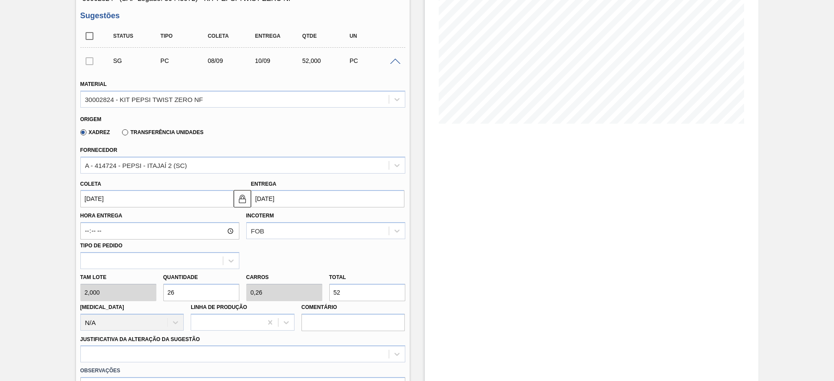
click at [254, 201] on input "[DATE]" at bounding box center [327, 198] width 153 height 17
click at [243, 204] on img at bounding box center [242, 199] width 10 height 10
click at [257, 204] on input "[DATE]" at bounding box center [327, 198] width 153 height 17
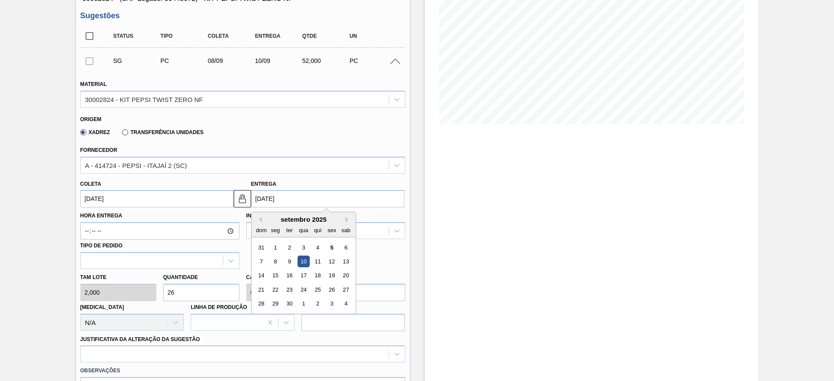
click at [282, 276] on div "14 15 16 17 18 19 20" at bounding box center [303, 276] width 99 height 14
click at [275, 272] on div "15" at bounding box center [275, 276] width 12 height 12
type input "[DATE]"
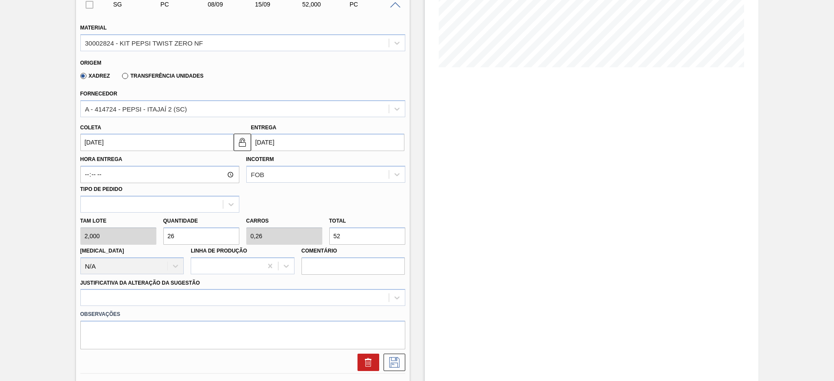
scroll to position [261, 0]
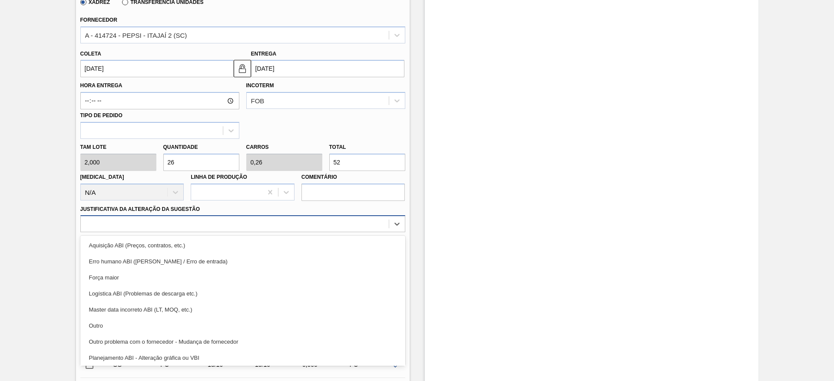
drag, startPoint x: 291, startPoint y: 219, endPoint x: 288, endPoint y: 225, distance: 5.8
click at [290, 219] on div at bounding box center [235, 224] width 308 height 13
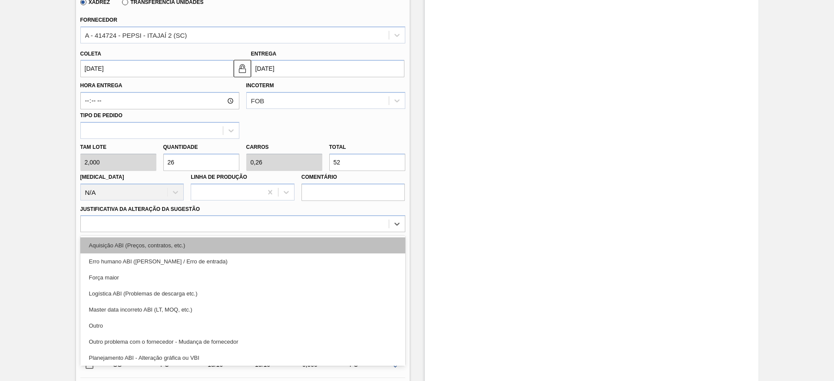
click at [284, 245] on div "Aquisição ABI (Preços, contratos, etc.)" at bounding box center [242, 246] width 325 height 16
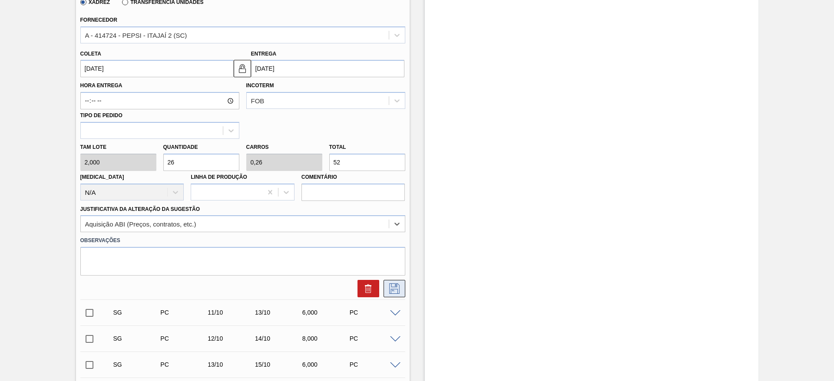
click at [392, 290] on icon at bounding box center [394, 288] width 4 height 7
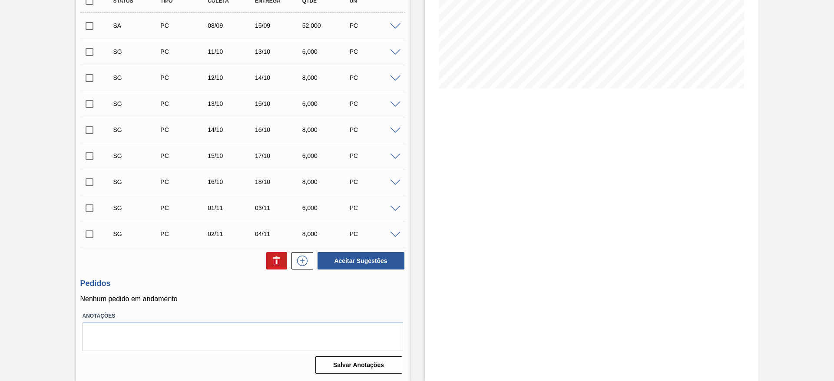
scroll to position [166, 0]
click at [83, 20] on input "checkbox" at bounding box center [89, 26] width 18 height 18
click at [346, 257] on button "Aceitar Sugestões" at bounding box center [361, 260] width 87 height 17
checkbox input "false"
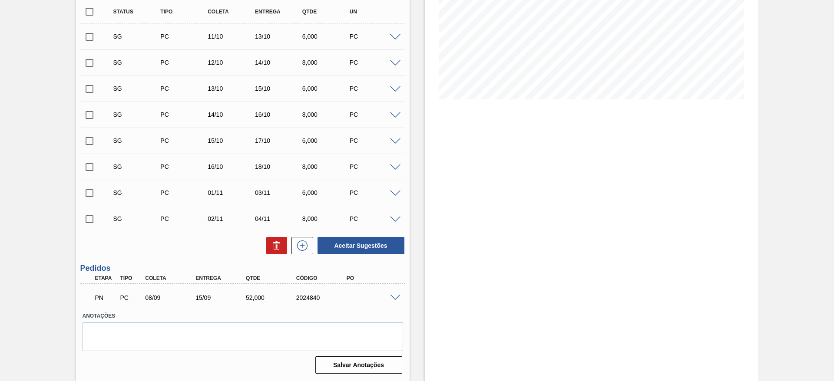
scroll to position [155, 0]
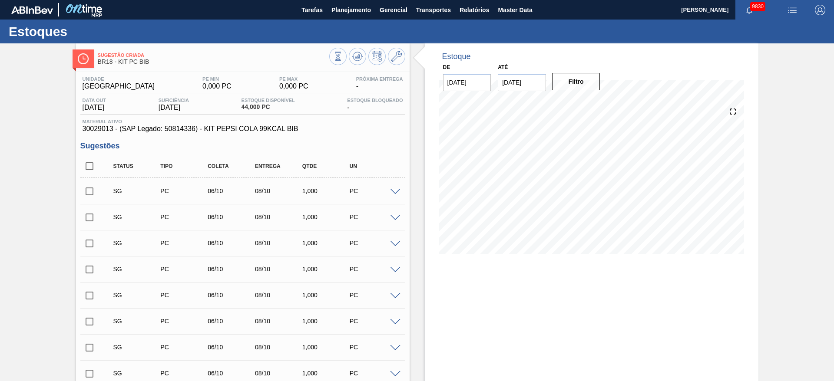
click at [395, 194] on div "PC" at bounding box center [374, 191] width 53 height 7
click at [396, 189] on span at bounding box center [395, 192] width 10 height 7
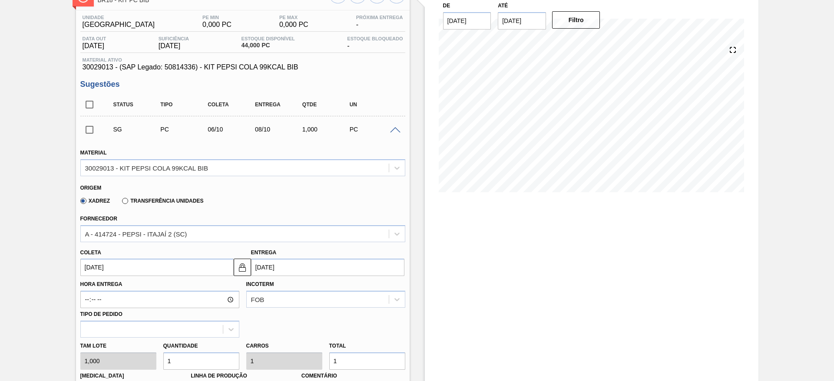
scroll to position [130, 0]
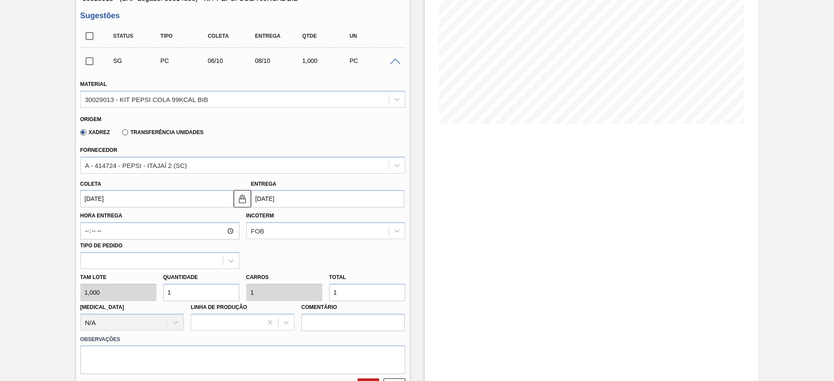
click at [144, 289] on div "Tam lote 1,000 Quantidade 1 Carros 1 Total 1 Doca N/A Linha de Produção Comentá…" at bounding box center [243, 300] width 332 height 62
click at [189, 287] on input "1" at bounding box center [201, 292] width 76 height 17
type input "8"
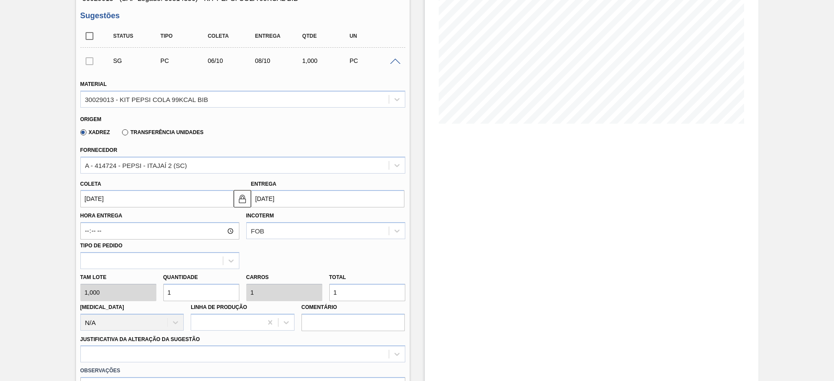
type input "8"
click at [116, 198] on input "06/10/2025" at bounding box center [156, 198] width 153 height 17
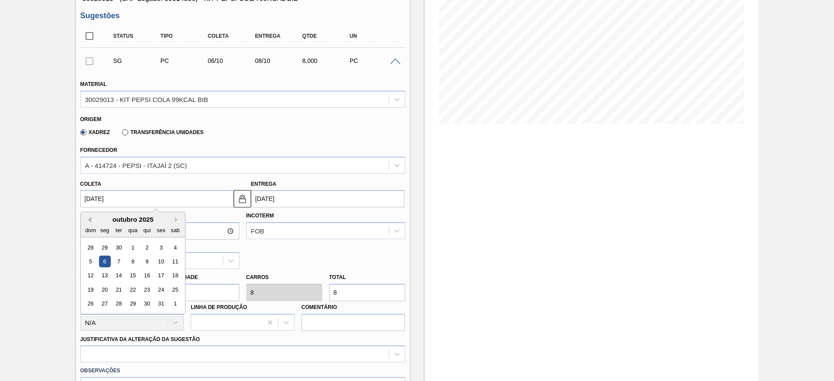
click at [90, 218] on button "Previous Month" at bounding box center [88, 220] width 6 height 6
click at [106, 258] on div "8" at bounding box center [105, 262] width 12 height 12
type input "[DATE]"
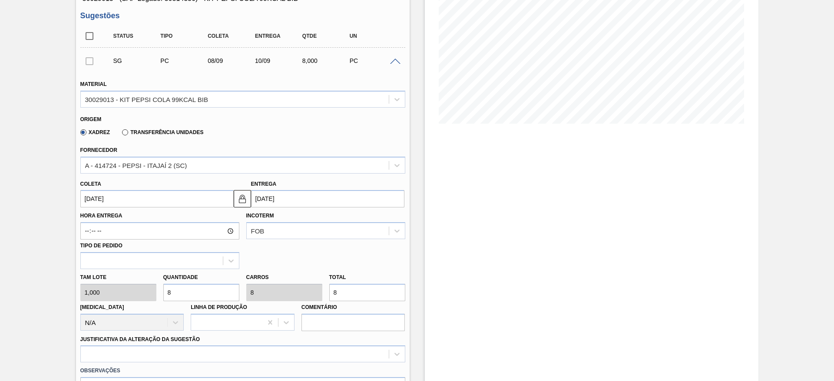
click at [250, 201] on button at bounding box center [242, 198] width 17 height 17
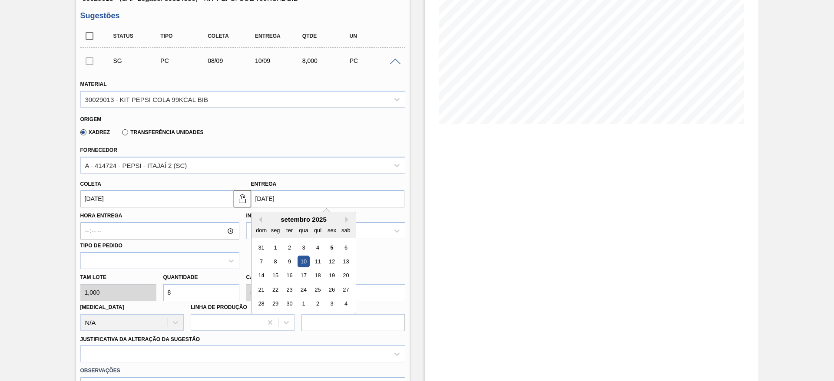
click at [265, 198] on input "[DATE]" at bounding box center [327, 198] width 153 height 17
click at [275, 272] on div "15" at bounding box center [275, 276] width 12 height 12
type input "[DATE]"
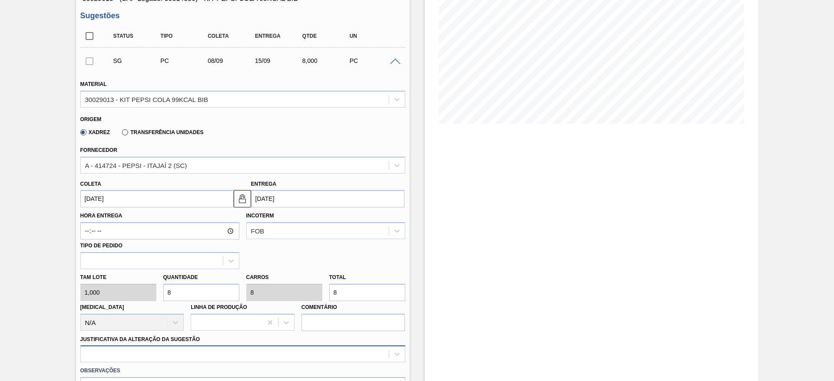
click at [304, 349] on div at bounding box center [242, 354] width 325 height 17
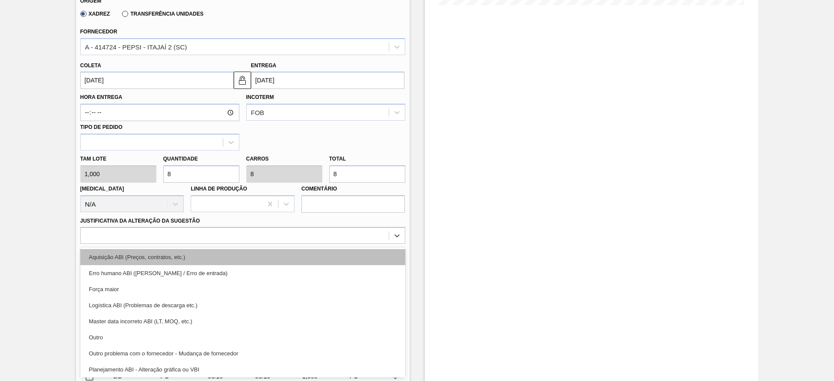
click at [305, 258] on div "Aquisição ABI (Preços, contratos, etc.)" at bounding box center [242, 257] width 325 height 16
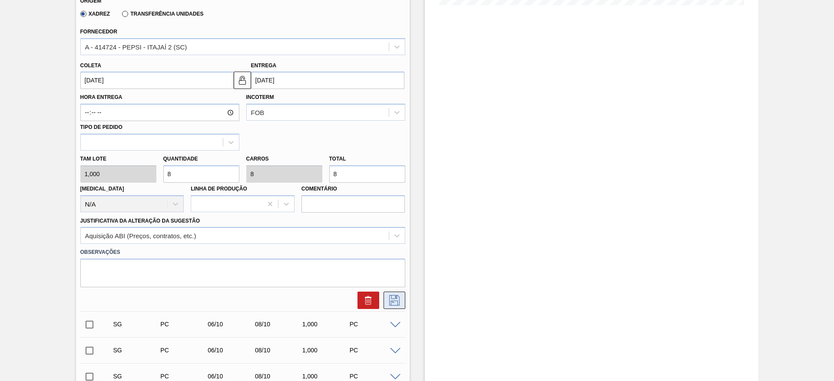
click at [391, 298] on icon at bounding box center [395, 300] width 14 height 10
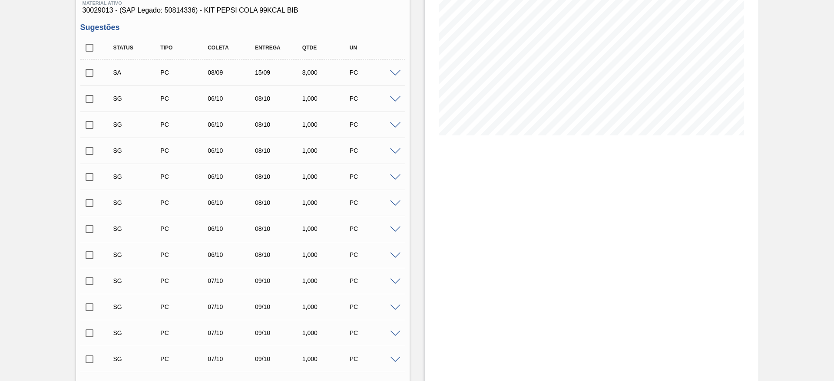
click at [93, 73] on input "checkbox" at bounding box center [89, 73] width 18 height 18
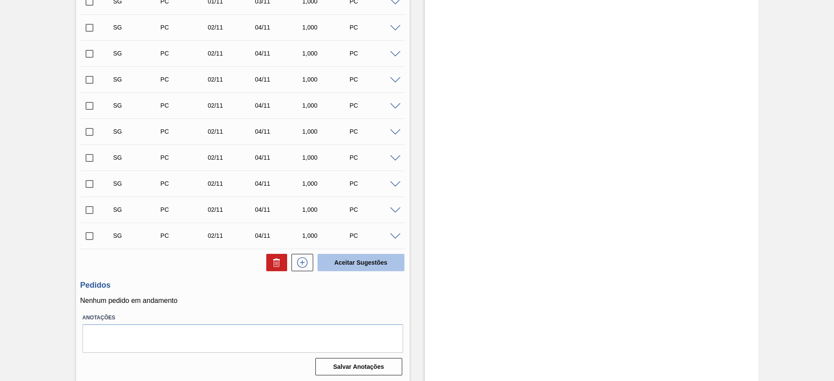
scroll to position [4128, 0]
click at [355, 257] on button "Aceitar Sugestões" at bounding box center [361, 260] width 87 height 17
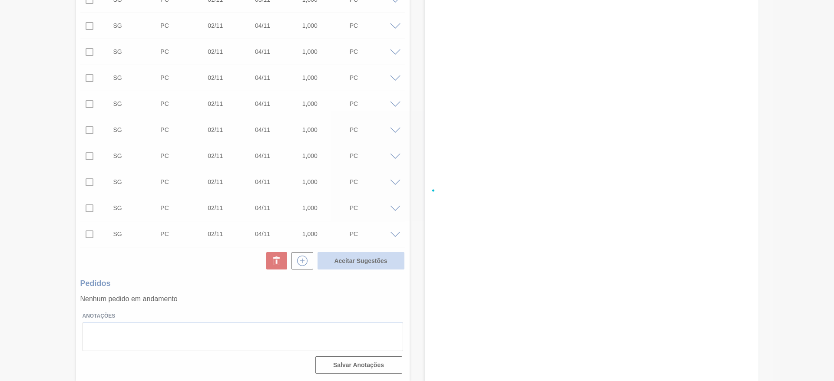
checkbox input "false"
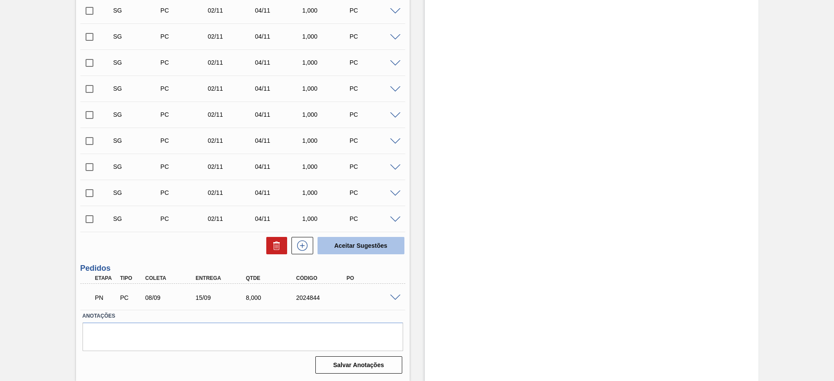
scroll to position [4102, 0]
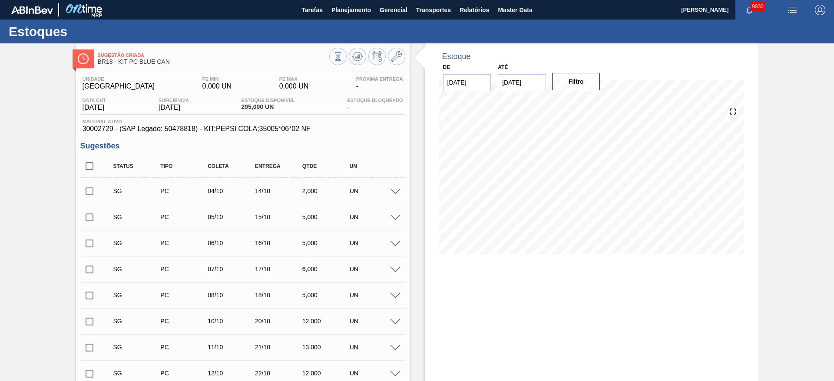
click at [397, 193] on span at bounding box center [395, 192] width 10 height 7
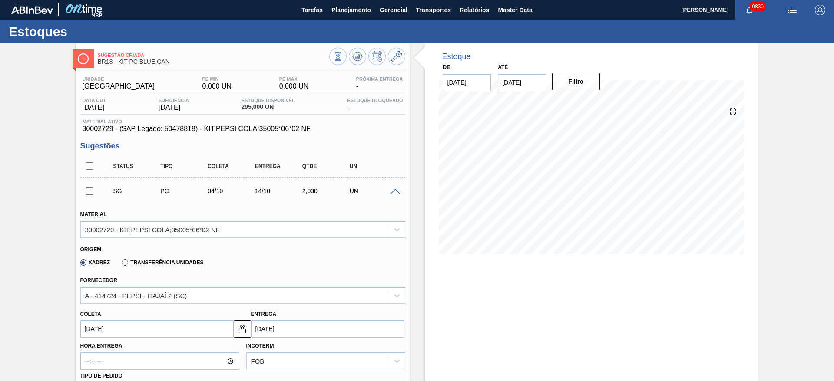
scroll to position [130, 0]
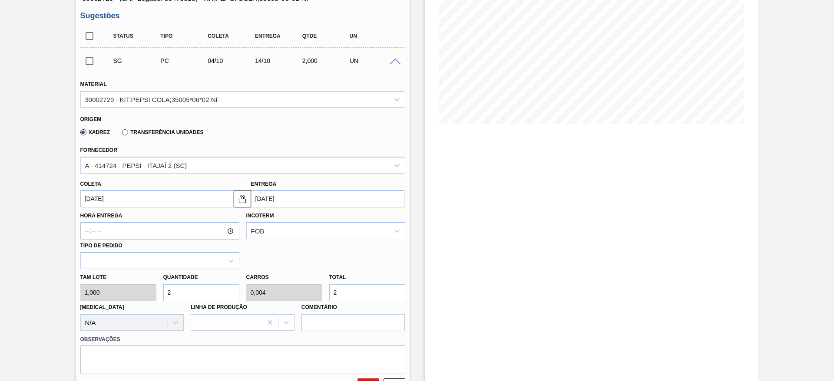
drag, startPoint x: 182, startPoint y: 292, endPoint x: 163, endPoint y: 291, distance: 19.1
click at [163, 291] on input "2" at bounding box center [201, 292] width 76 height 17
type input "8"
type input "0,016"
type input "8"
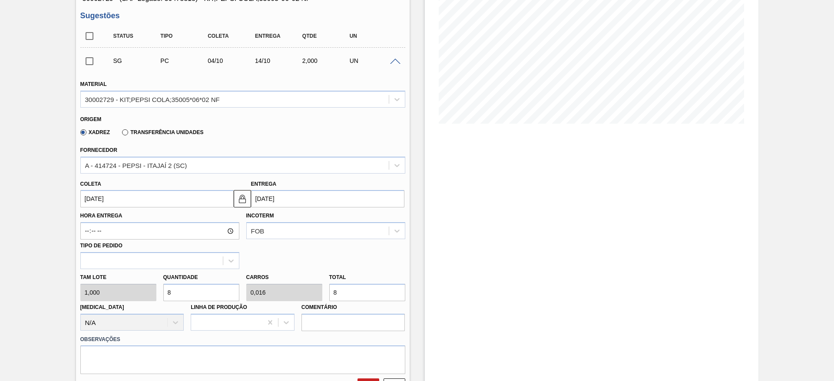
type input "80"
type input "0,16"
type input "80"
click at [94, 202] on input "[DATE]" at bounding box center [156, 198] width 153 height 17
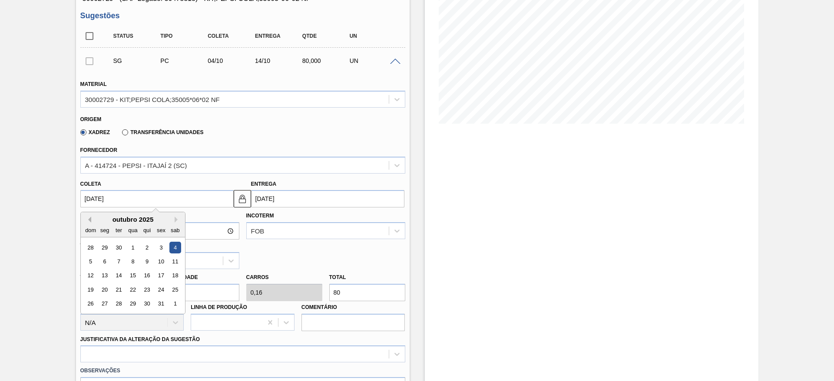
click at [86, 221] on button "Previous Month" at bounding box center [88, 220] width 6 height 6
click at [109, 262] on div "8" at bounding box center [105, 262] width 12 height 12
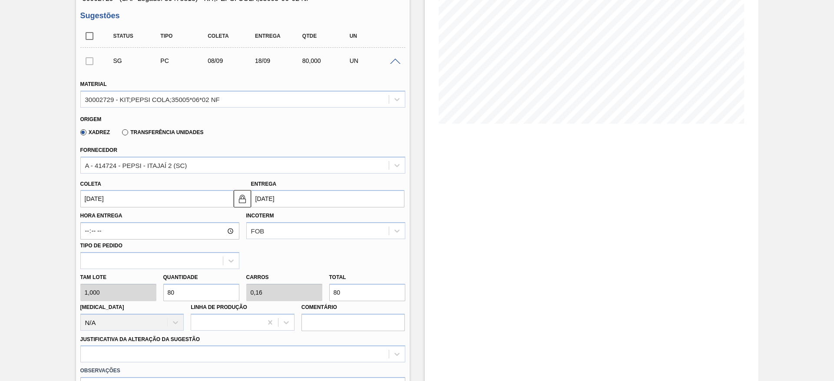
type input "[DATE]"
click at [243, 199] on img at bounding box center [242, 199] width 10 height 10
click at [268, 199] on input "18/09/2025" at bounding box center [327, 198] width 153 height 17
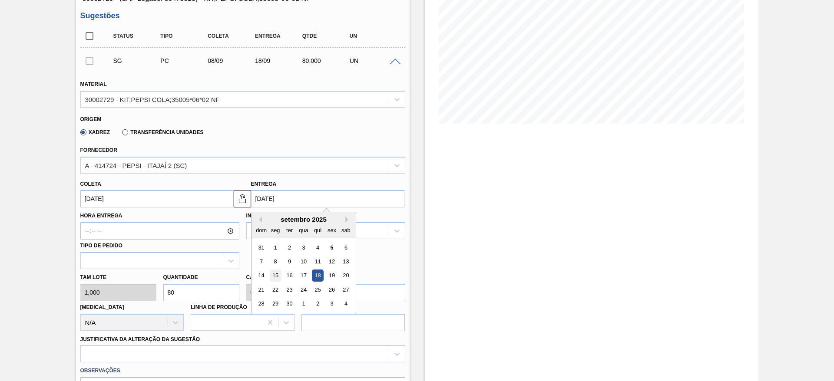
click at [275, 278] on div "15" at bounding box center [275, 276] width 12 height 12
type input "15/09/2025"
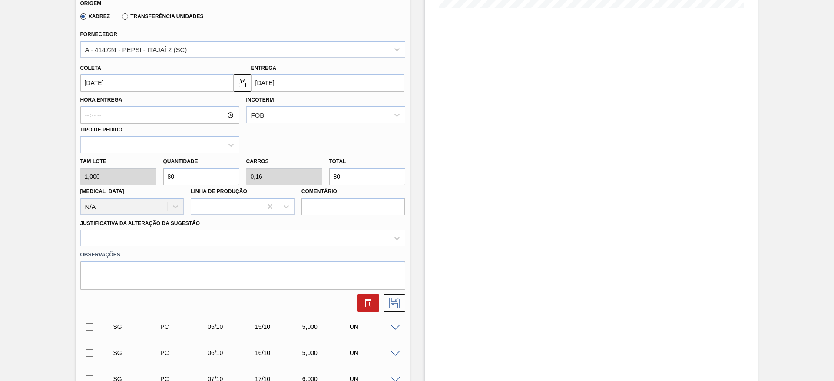
scroll to position [326, 0]
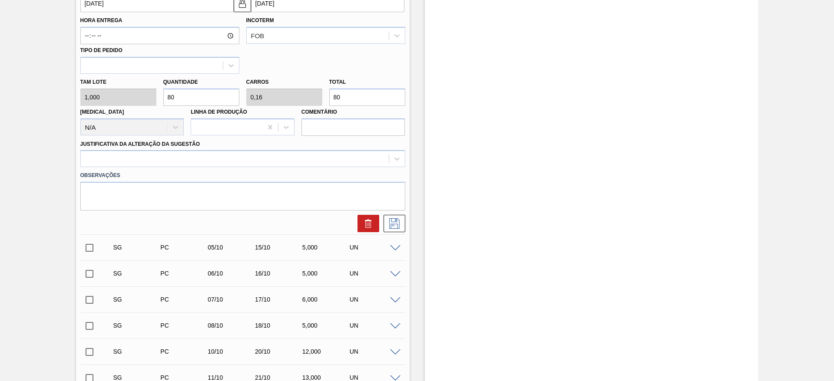
click at [305, 168] on div "Observações" at bounding box center [243, 188] width 332 height 43
click at [306, 166] on div at bounding box center [242, 158] width 325 height 17
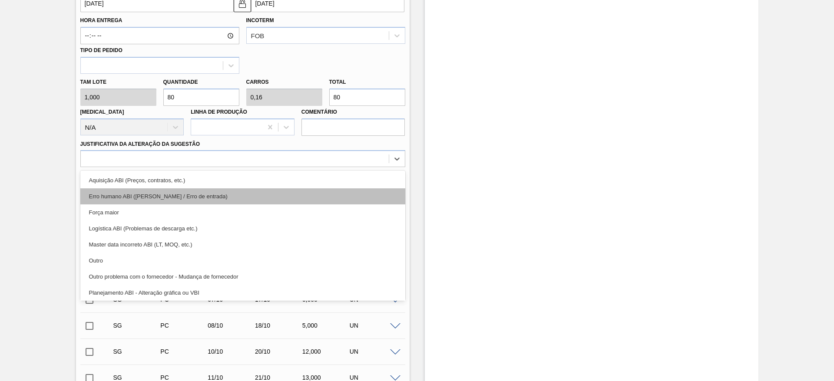
click at [313, 191] on div "Erro humano ABI ([PERSON_NAME] / Erro de entrada)" at bounding box center [242, 197] width 325 height 16
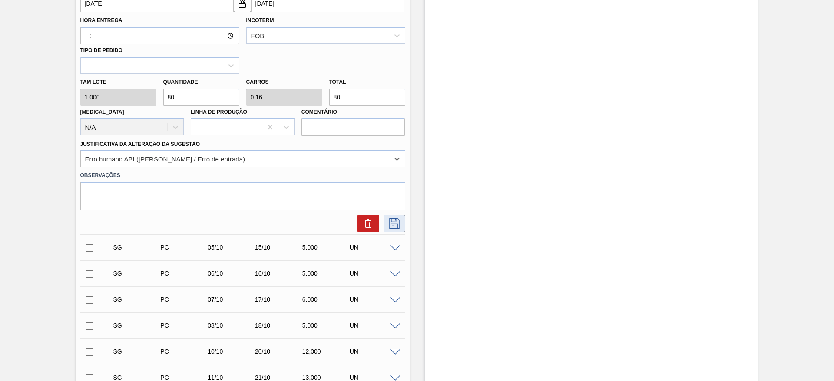
click at [402, 222] on button at bounding box center [395, 223] width 22 height 17
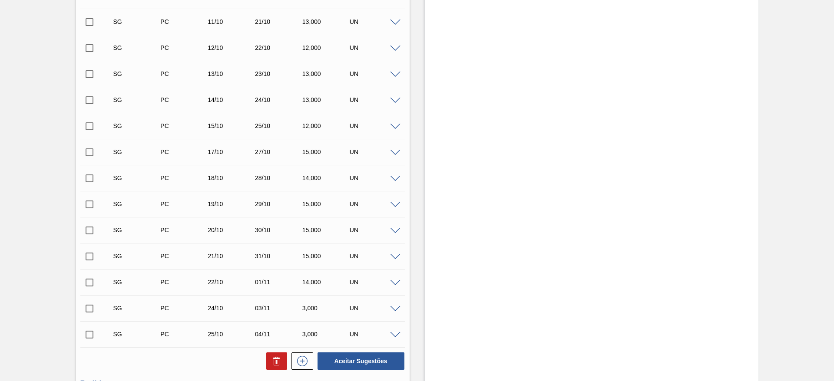
scroll to position [0, 0]
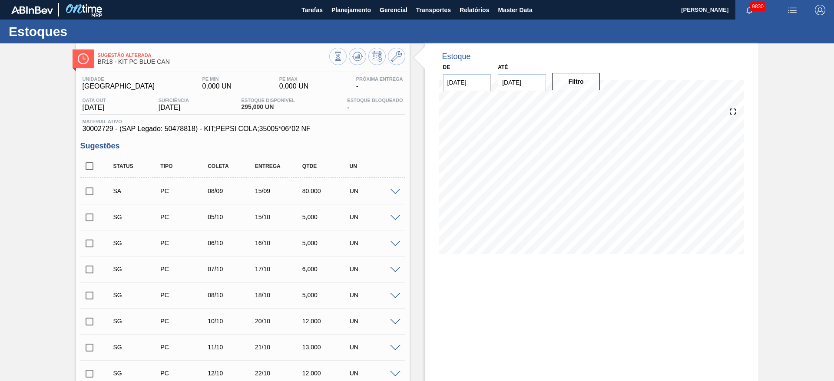
click at [94, 188] on input "checkbox" at bounding box center [89, 191] width 18 height 18
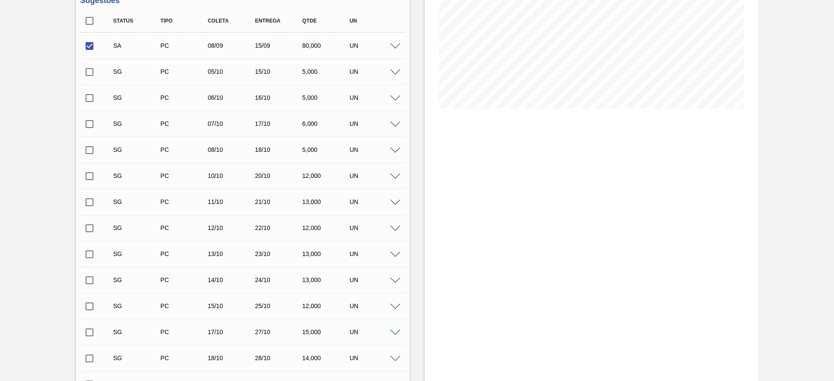
scroll to position [426, 0]
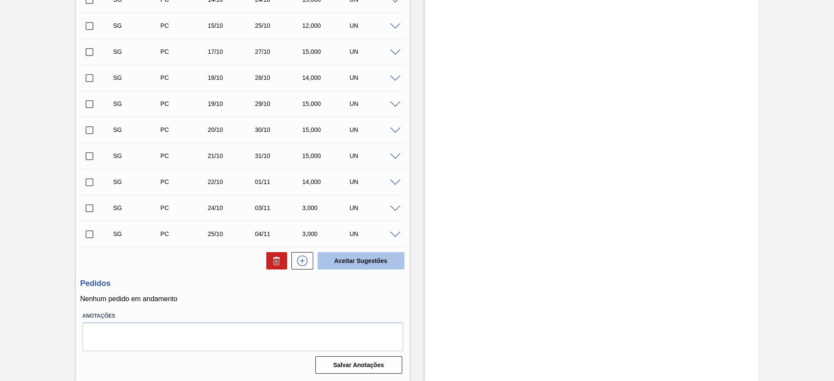
click at [348, 255] on button "Aceitar Sugestões" at bounding box center [361, 260] width 87 height 17
checkbox input "false"
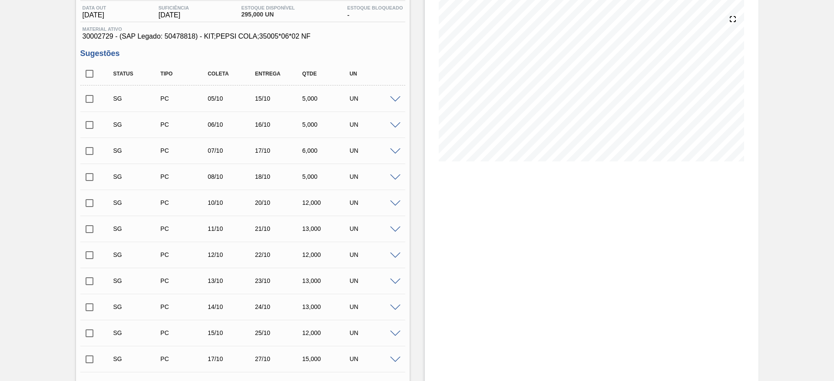
scroll to position [415, 0]
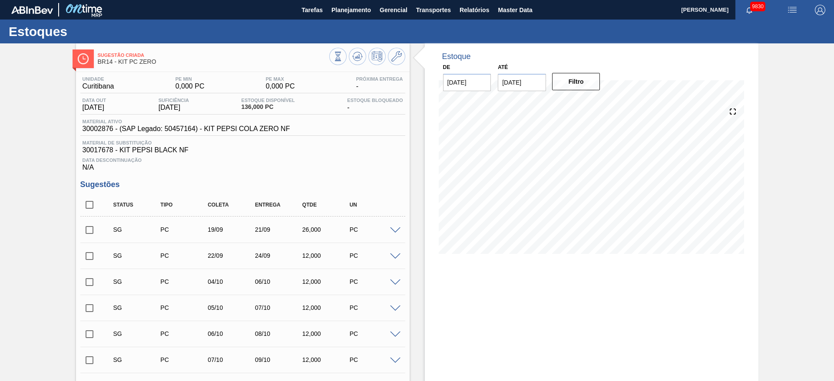
click at [394, 231] on span at bounding box center [395, 231] width 10 height 7
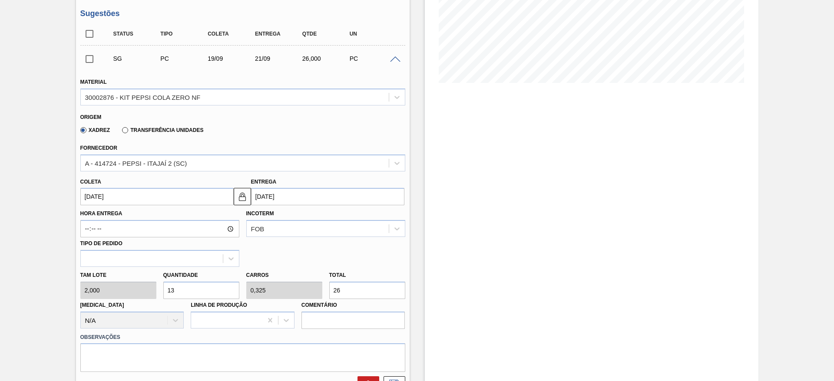
scroll to position [196, 0]
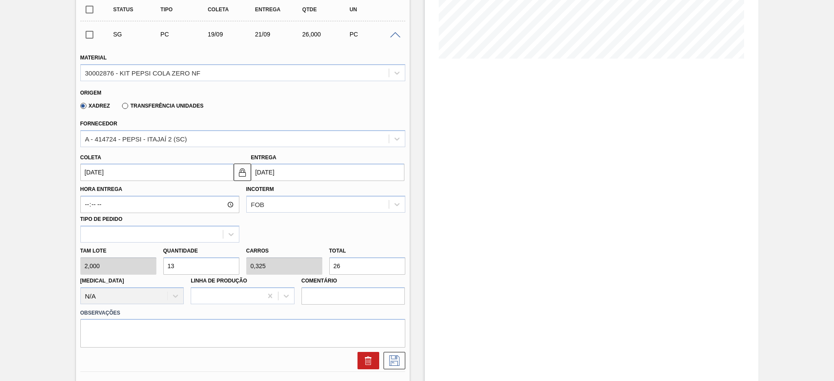
click at [148, 266] on div "[PERSON_NAME] 2,000 Quantidade 13 Carros 0,325 Total 26 [MEDICAL_DATA] N/A Linh…" at bounding box center [243, 274] width 332 height 62
type input "2"
type input "0,05"
type input "4"
type input "24"
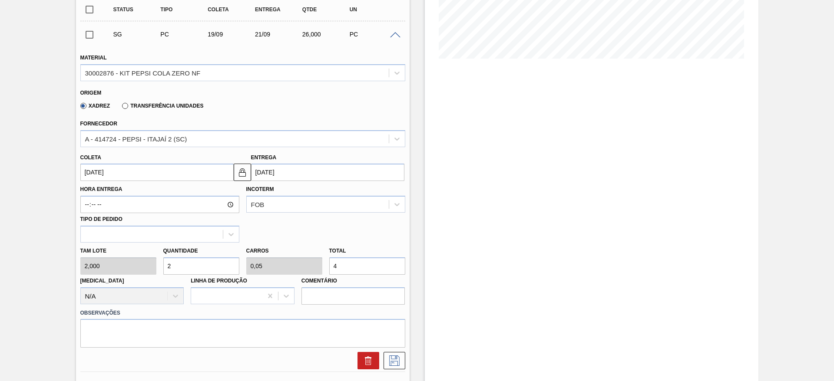
type input "0,6"
type input "48"
type input "24"
click at [109, 172] on input "[DATE]" at bounding box center [156, 172] width 153 height 17
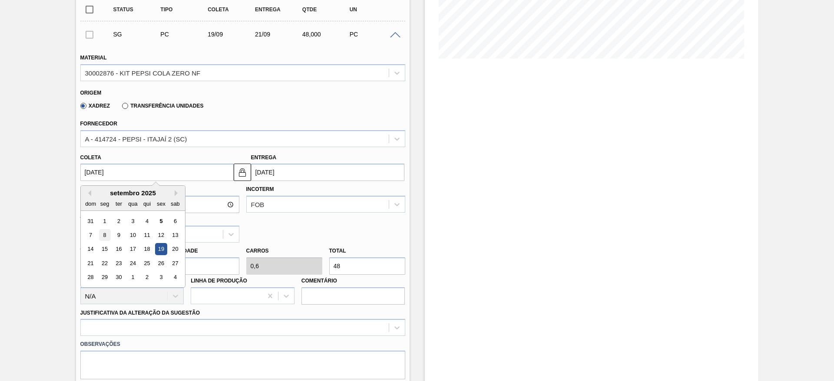
click at [104, 234] on div "8" at bounding box center [105, 235] width 12 height 12
type input "[DATE]"
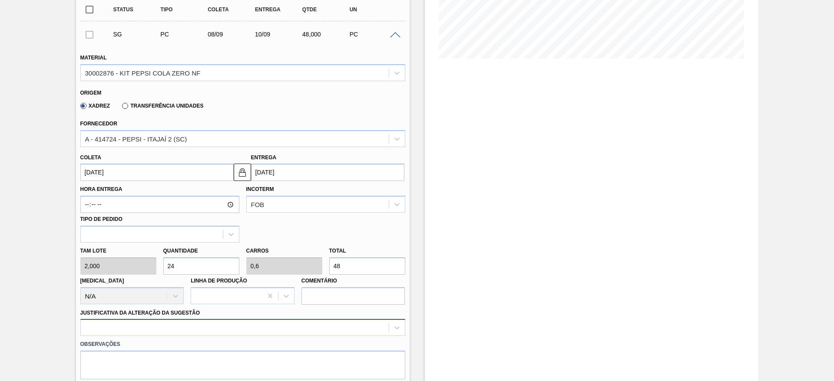
click at [266, 325] on div at bounding box center [242, 327] width 325 height 17
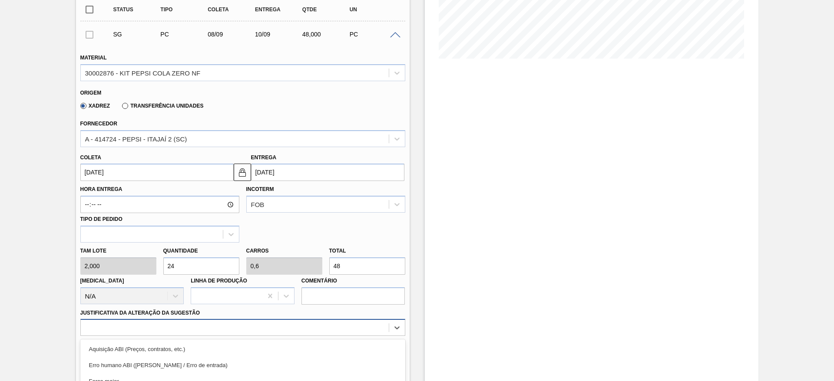
scroll to position [288, 0]
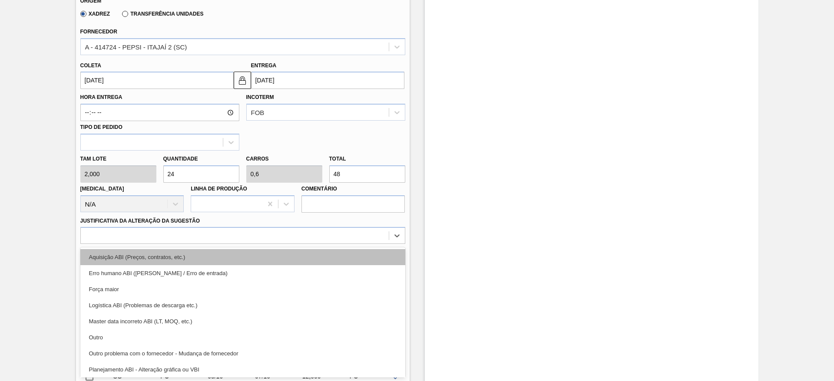
click at [272, 254] on div "Aquisição ABI (Preços, contratos, etc.)" at bounding box center [242, 257] width 325 height 16
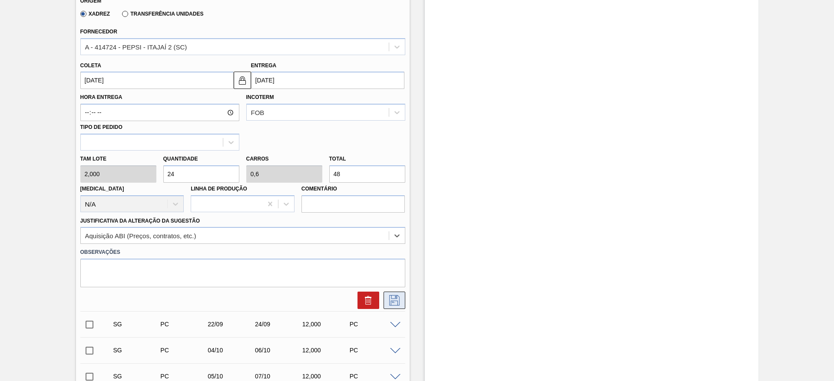
click at [395, 300] on icon at bounding box center [395, 300] width 14 height 10
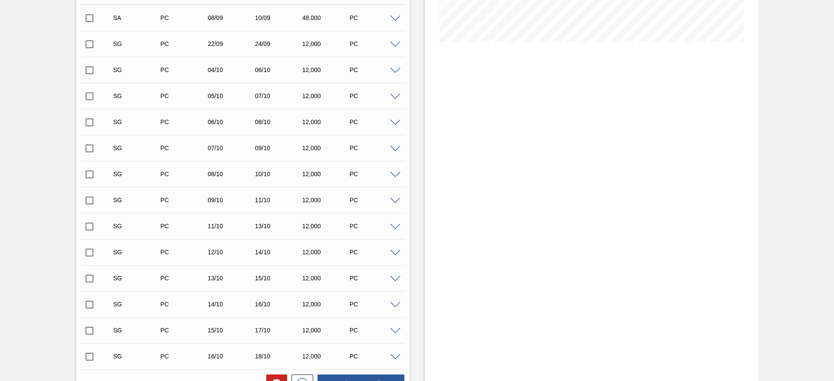
scroll to position [157, 0]
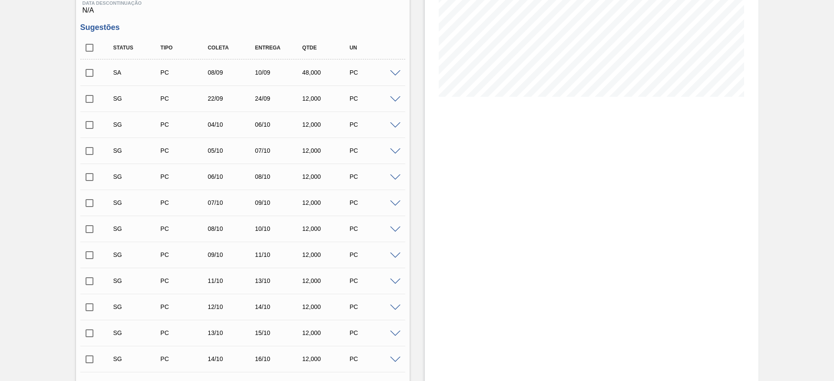
click at [92, 77] on input "checkbox" at bounding box center [89, 73] width 18 height 18
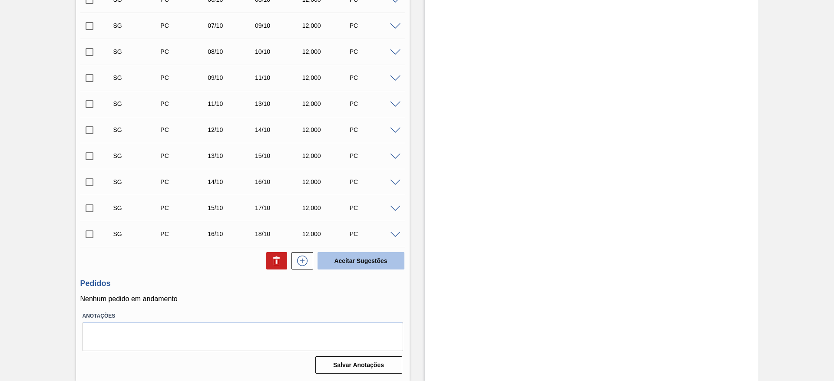
click at [342, 254] on button "Aceitar Sugestões" at bounding box center [361, 260] width 87 height 17
checkbox input "false"
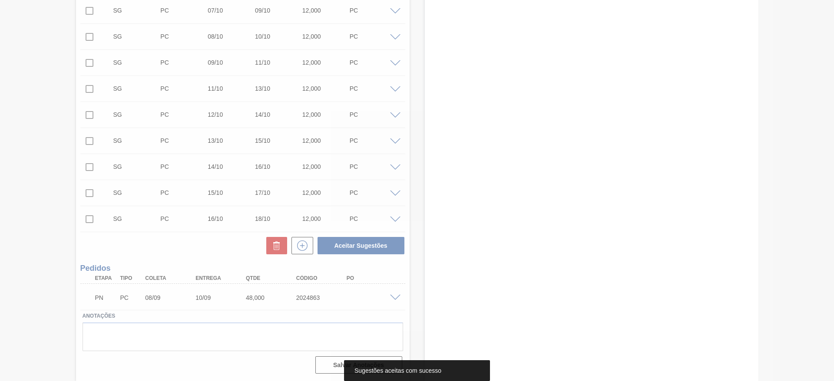
scroll to position [308, 0]
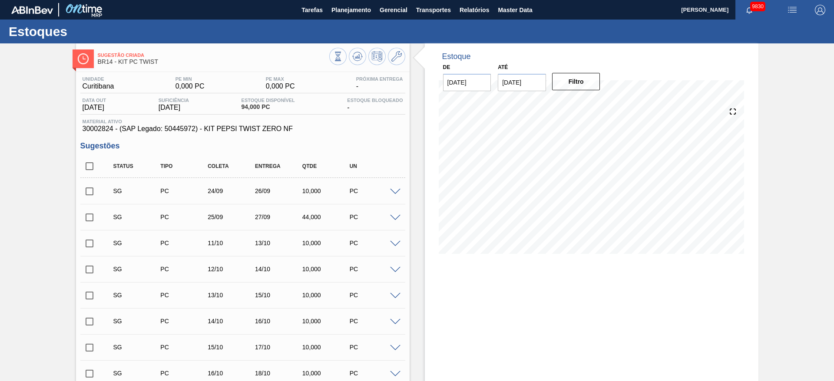
click at [396, 193] on span at bounding box center [395, 192] width 10 height 7
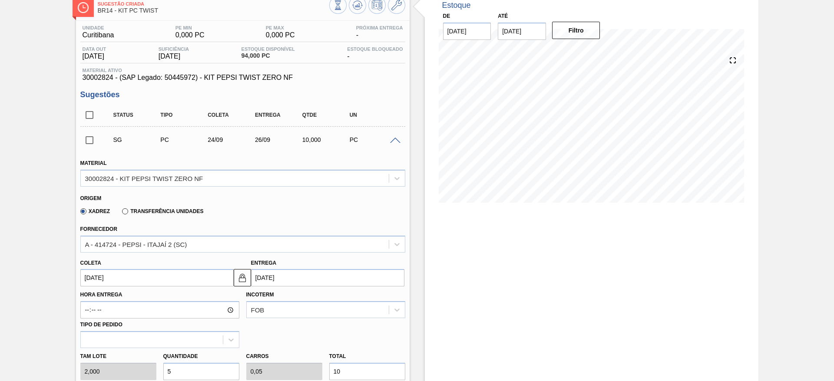
scroll to position [130, 0]
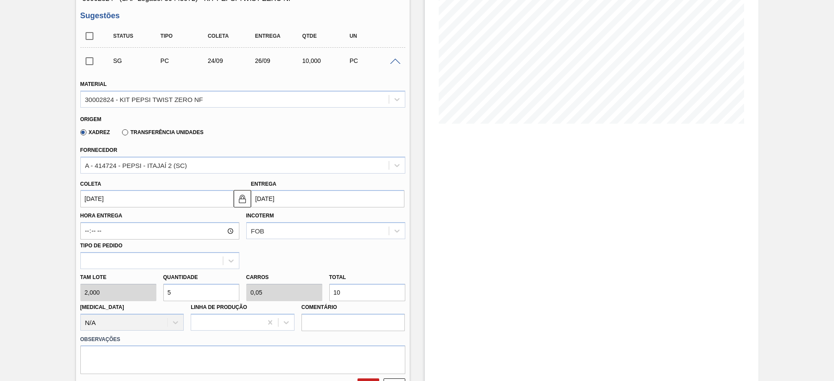
click at [131, 289] on div "[PERSON_NAME] 2,000 Quantidade 5 Carros 0,05 Total 10 [MEDICAL_DATA] N/A Linha …" at bounding box center [243, 300] width 332 height 62
type input "3"
type input "0,03"
type input "6"
type input "36"
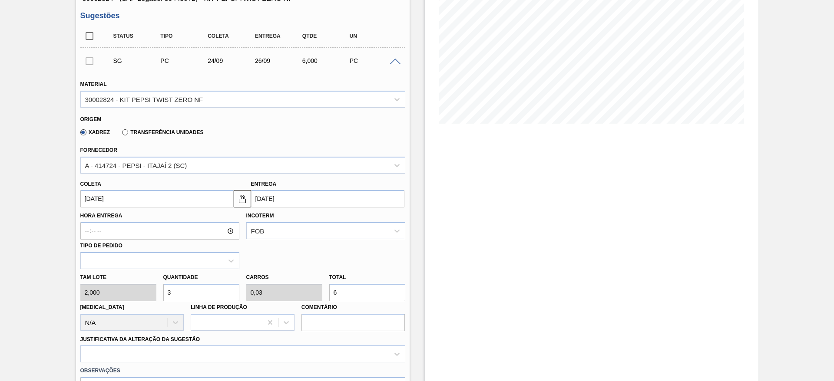
type input "0,36"
type input "72"
type input "36"
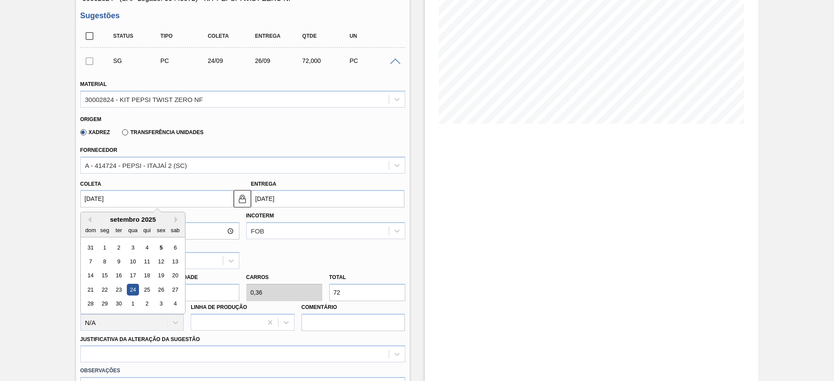
click at [104, 201] on input "24/09/2025" at bounding box center [156, 198] width 153 height 17
click at [108, 264] on div "8" at bounding box center [105, 262] width 12 height 12
type input "[DATE]"
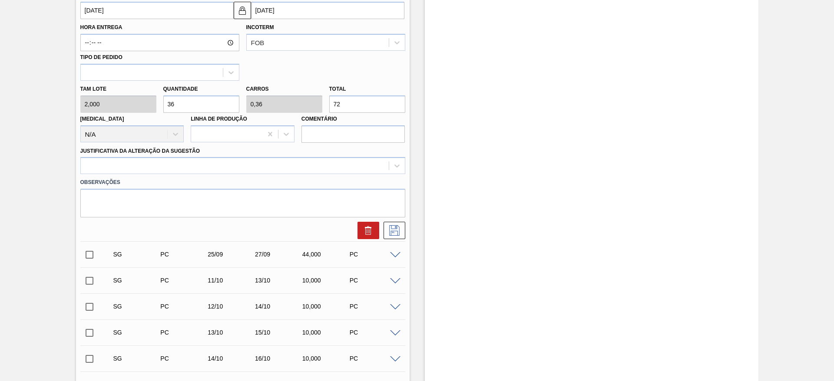
scroll to position [326, 0]
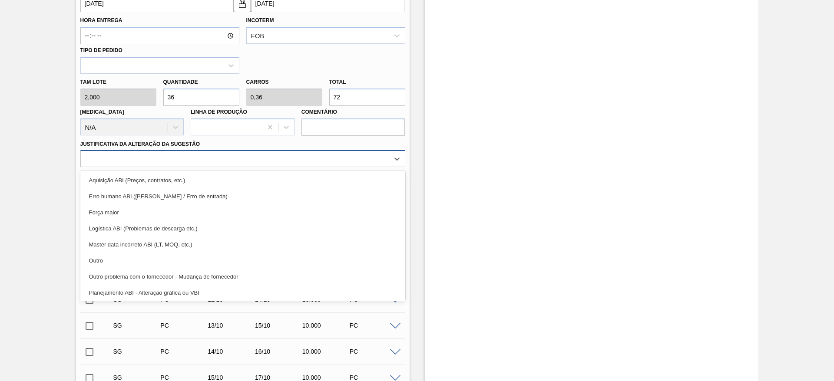
click at [306, 160] on div at bounding box center [235, 159] width 308 height 13
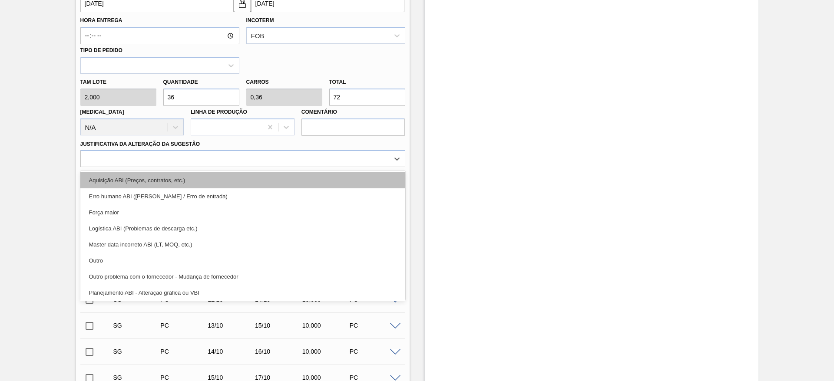
click at [312, 178] on div "Aquisição ABI (Preços, contratos, etc.)" at bounding box center [242, 180] width 325 height 16
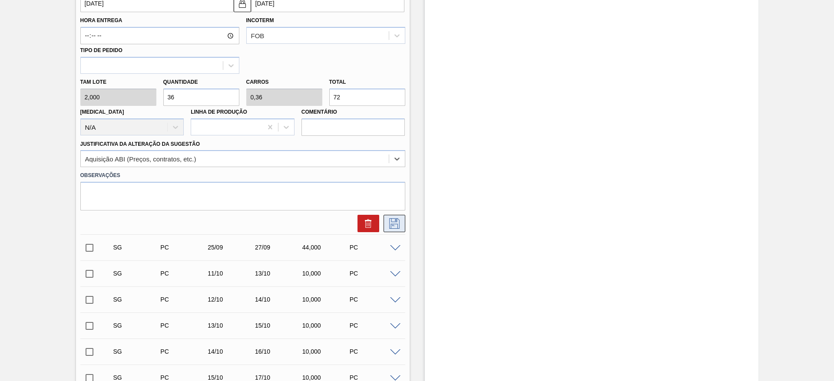
click at [393, 226] on icon at bounding box center [395, 224] width 14 height 10
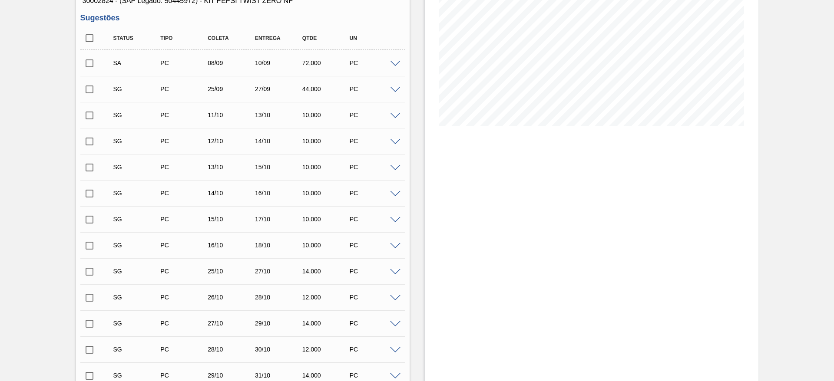
scroll to position [0, 0]
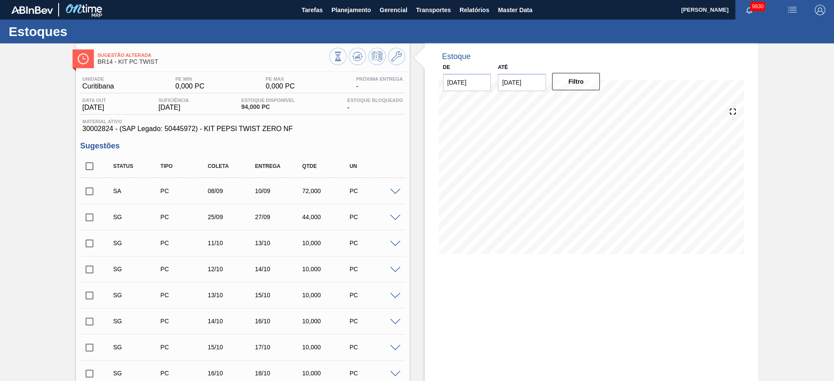
click at [94, 192] on input "checkbox" at bounding box center [89, 191] width 18 height 18
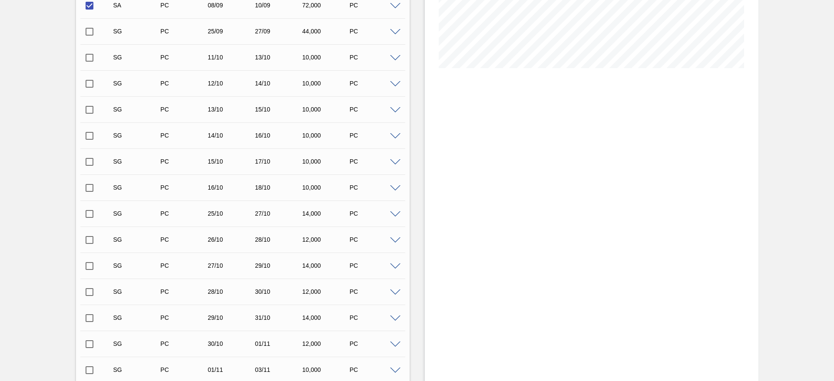
scroll to position [348, 0]
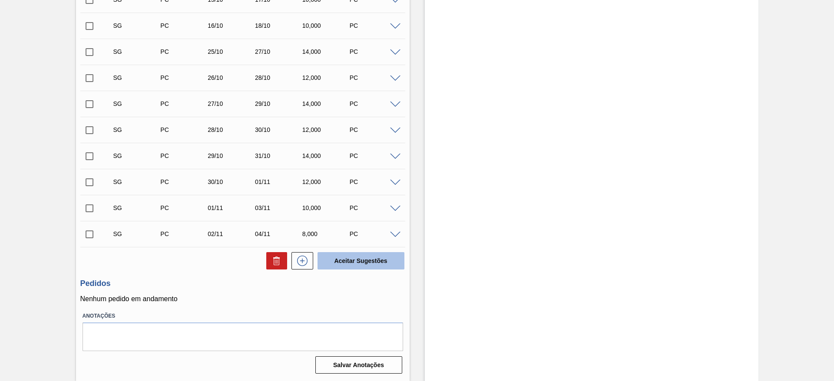
click at [330, 255] on button "Aceitar Sugestões" at bounding box center [361, 260] width 87 height 17
checkbox input "false"
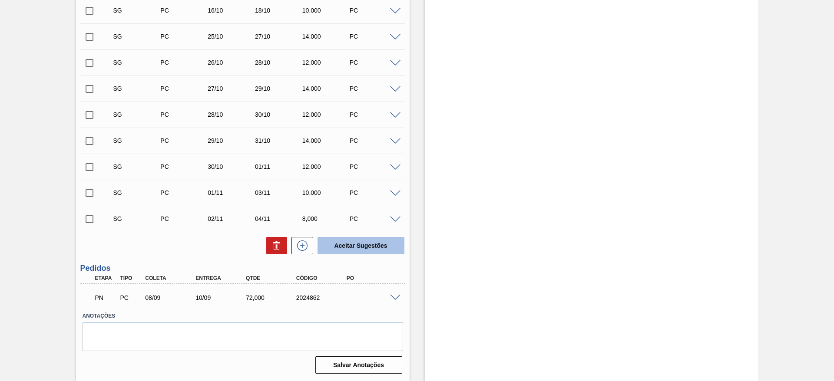
scroll to position [322, 0]
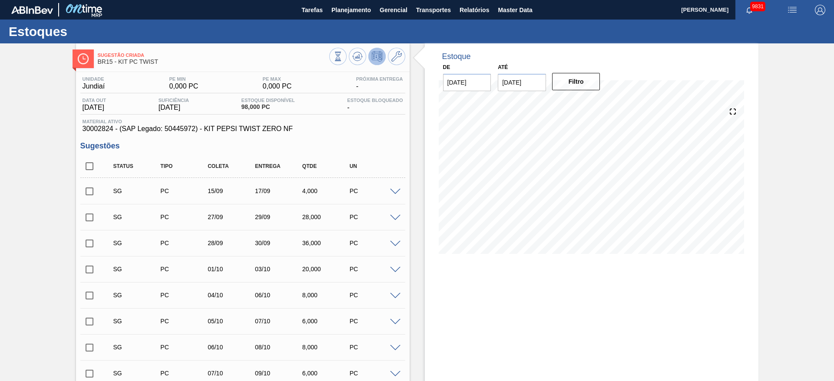
click at [395, 192] on span at bounding box center [395, 192] width 10 height 7
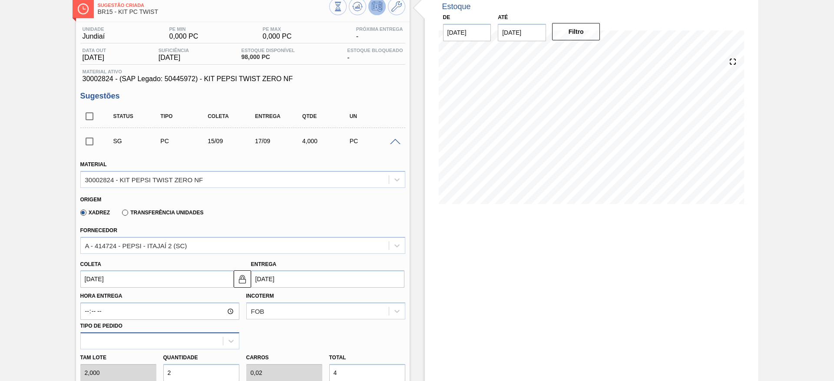
scroll to position [130, 0]
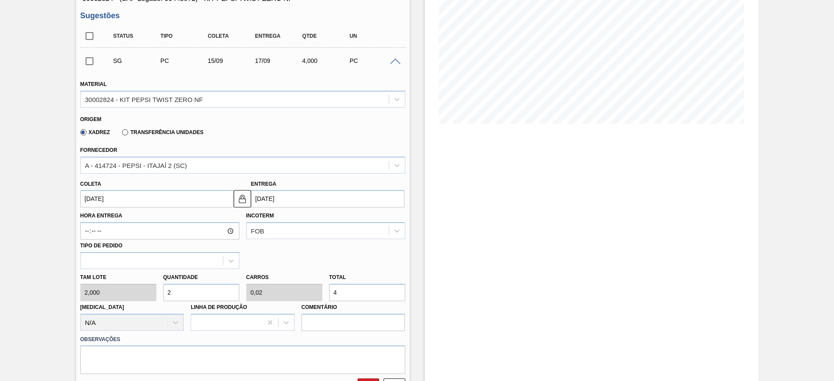
click at [192, 288] on input "2" at bounding box center [201, 292] width 76 height 17
type input "5"
type input "0,05"
type input "10"
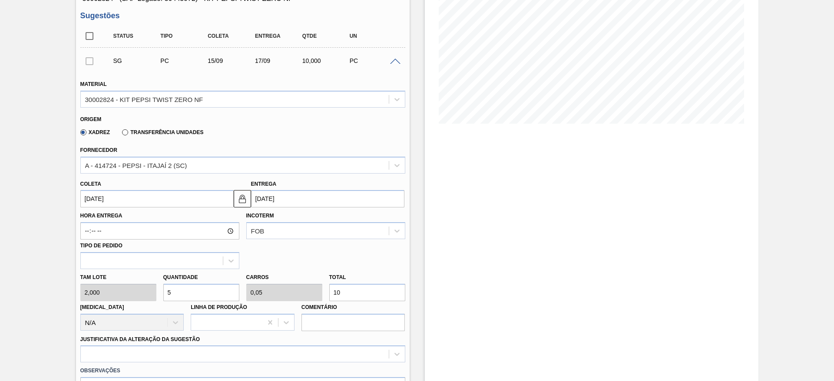
type input "50"
type input "0,5"
type input "100"
type input "50"
click at [102, 196] on input "[DATE]" at bounding box center [156, 198] width 153 height 17
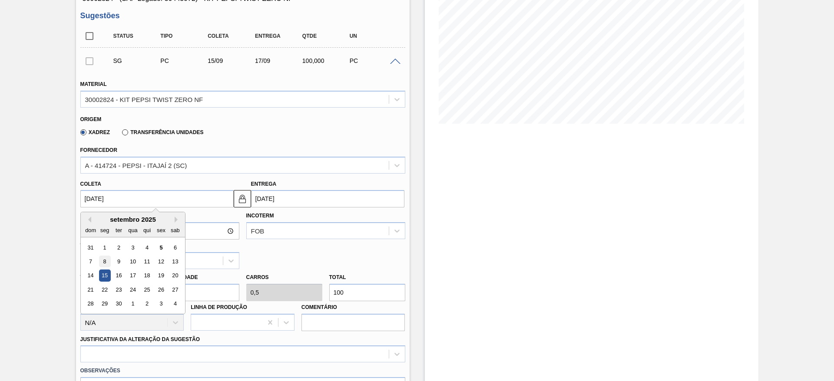
click at [109, 262] on div "8" at bounding box center [105, 262] width 12 height 12
type input "[DATE]"
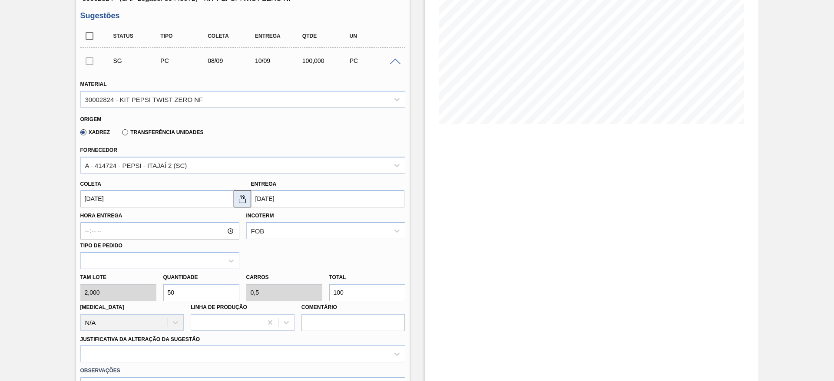
click at [235, 198] on button at bounding box center [242, 198] width 17 height 17
click at [268, 199] on input "[DATE]" at bounding box center [327, 198] width 153 height 17
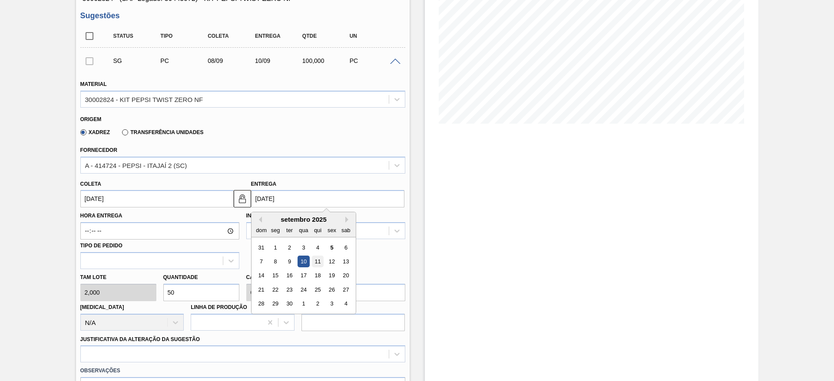
click at [315, 264] on div "11" at bounding box center [318, 262] width 12 height 12
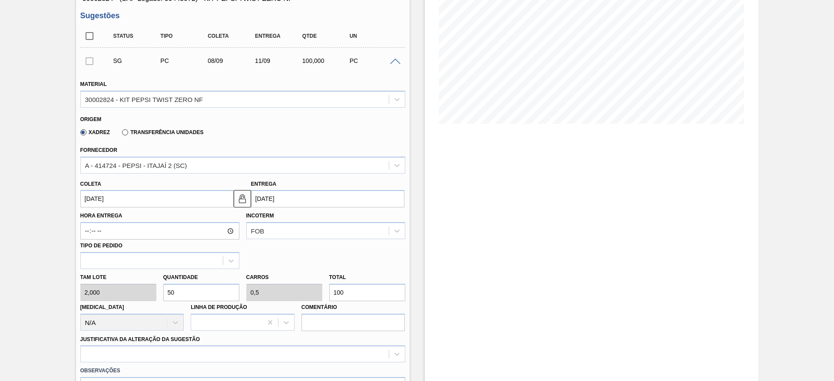
type input "[DATE]"
click at [341, 364] on div "Observações" at bounding box center [243, 384] width 332 height 43
click at [341, 351] on div at bounding box center [242, 354] width 325 height 17
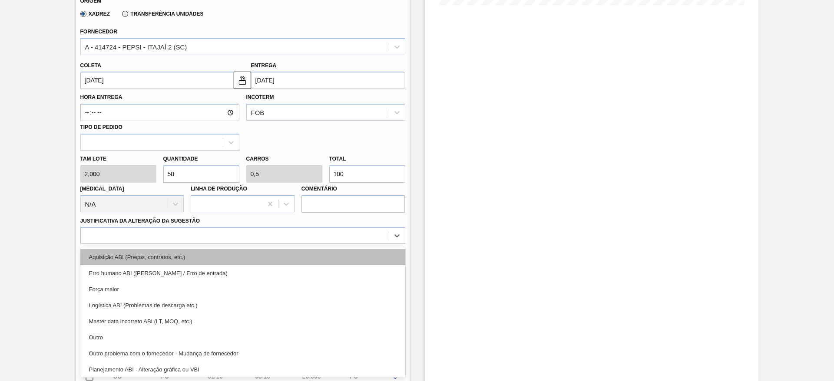
click at [332, 255] on div "Aquisição ABI (Preços, contratos, etc.)" at bounding box center [242, 257] width 325 height 16
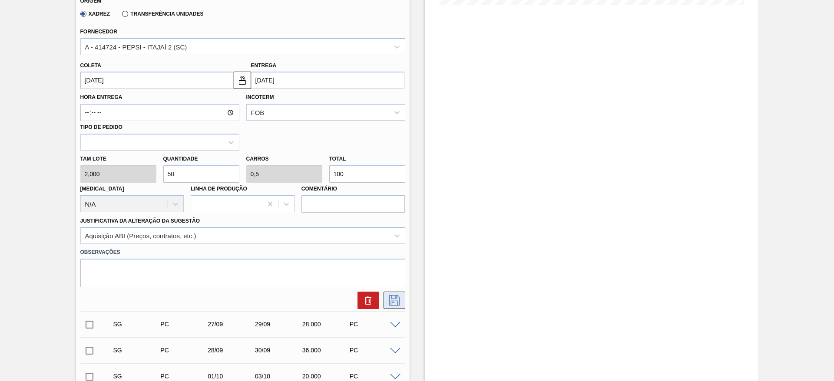
click at [384, 302] on button at bounding box center [395, 300] width 22 height 17
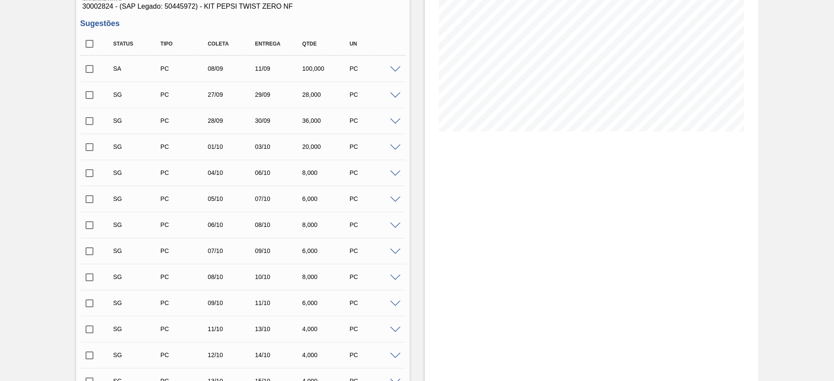
scroll to position [0, 0]
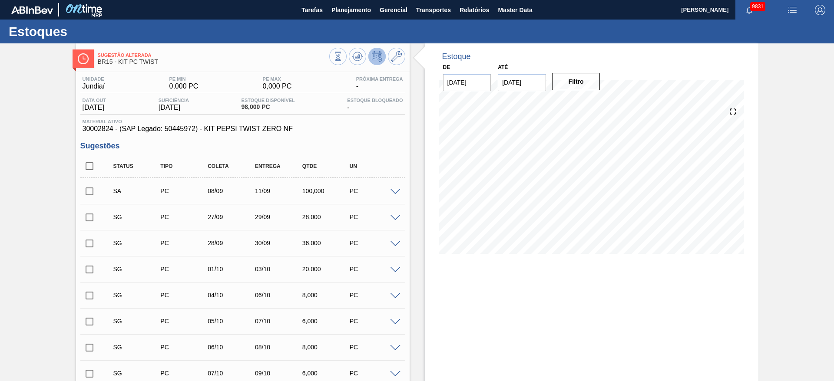
click at [88, 188] on input "checkbox" at bounding box center [89, 191] width 18 height 18
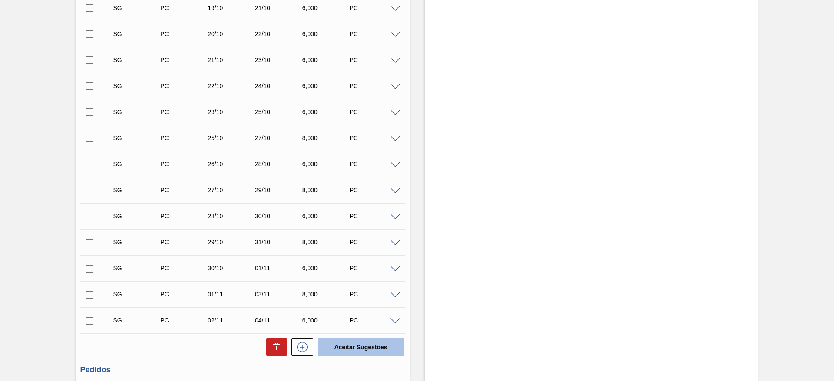
scroll to position [713, 0]
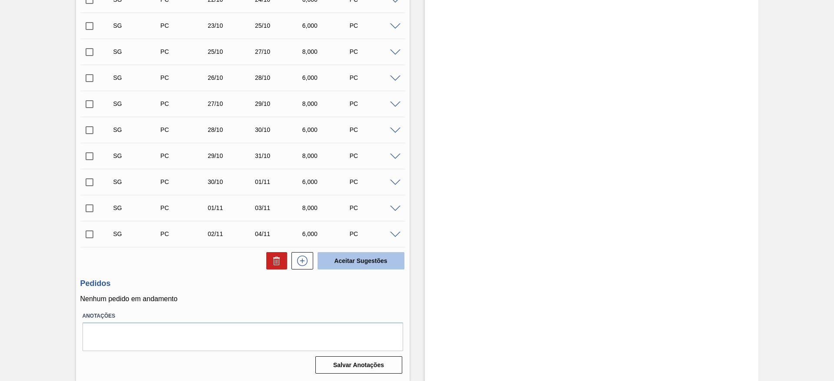
click at [352, 261] on button "Aceitar Sugestões" at bounding box center [361, 260] width 87 height 17
checkbox input "false"
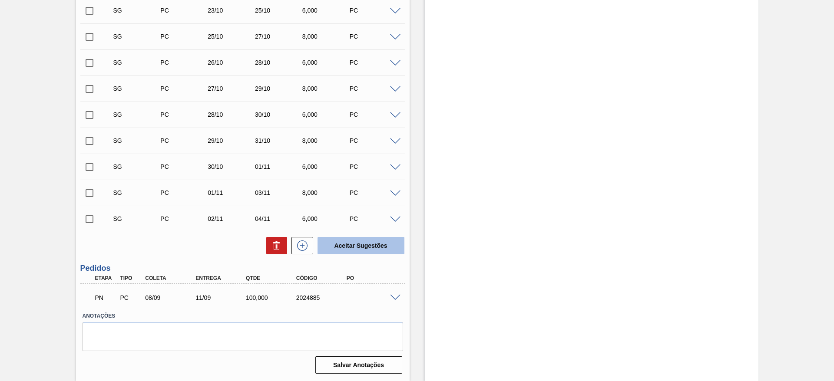
scroll to position [687, 0]
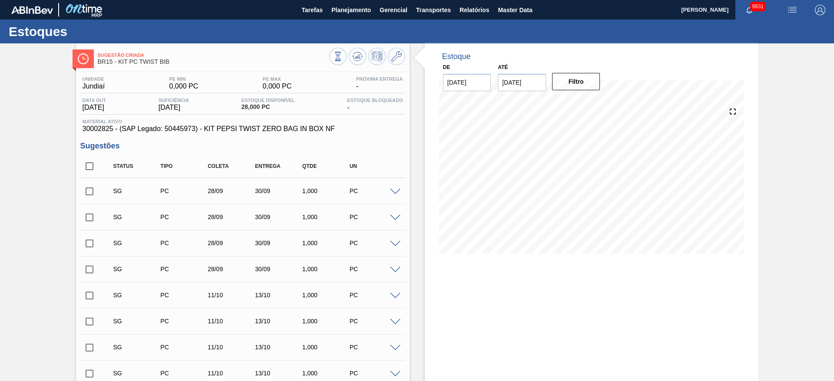
click at [396, 196] on div "SG PC 28/09 30/09 1,000 PC" at bounding box center [242, 191] width 325 height 22
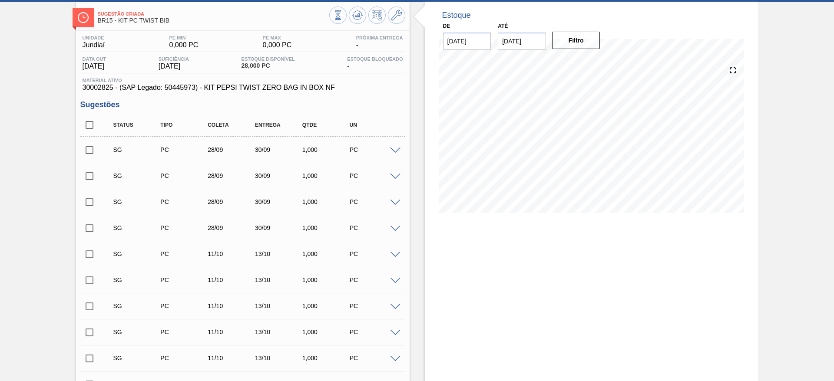
scroll to position [65, 0]
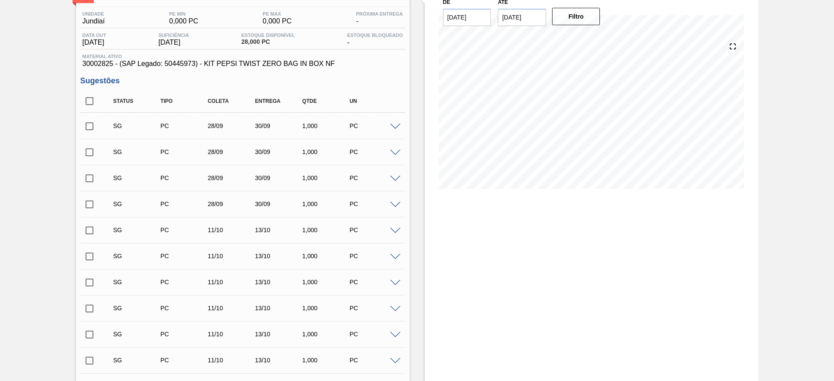
click at [391, 129] on div "PC" at bounding box center [374, 126] width 53 height 7
click at [392, 125] on span at bounding box center [395, 127] width 10 height 7
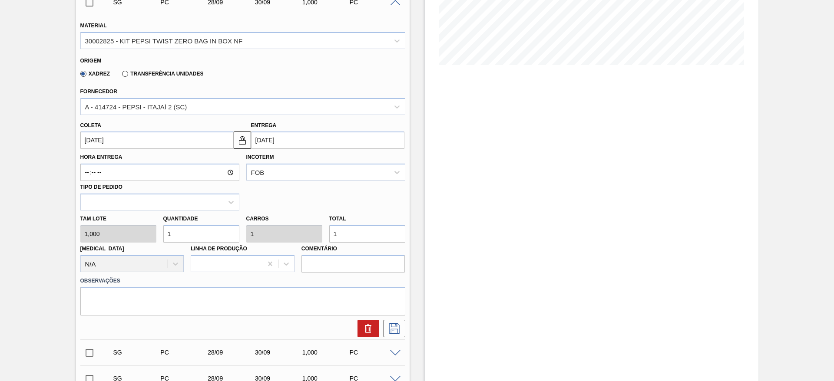
scroll to position [196, 0]
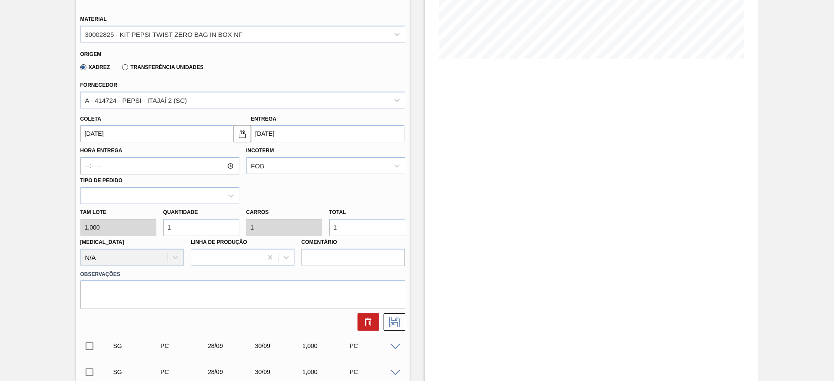
click at [186, 228] on input "1" at bounding box center [201, 227] width 76 height 17
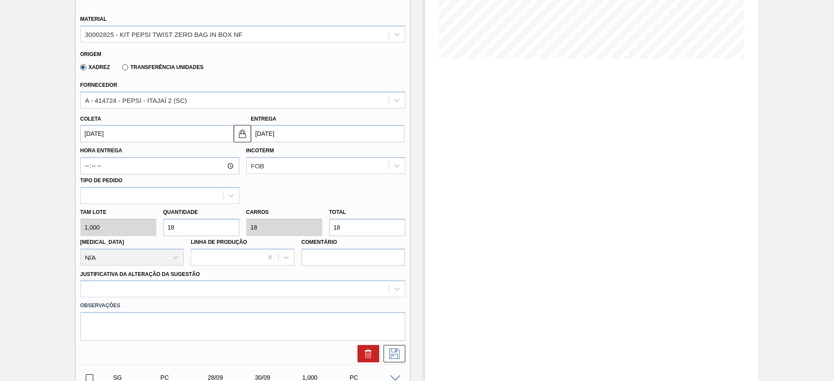
type input "18"
click at [101, 126] on input "28/09/2025" at bounding box center [156, 133] width 153 height 17
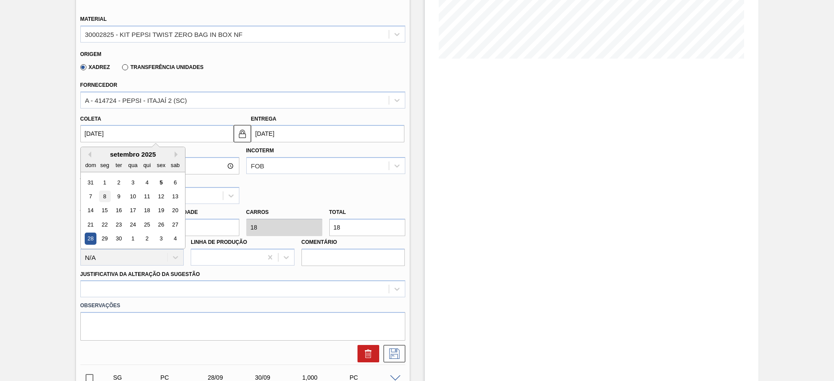
click at [104, 193] on div "8" at bounding box center [105, 197] width 12 height 12
type input "[DATE]"
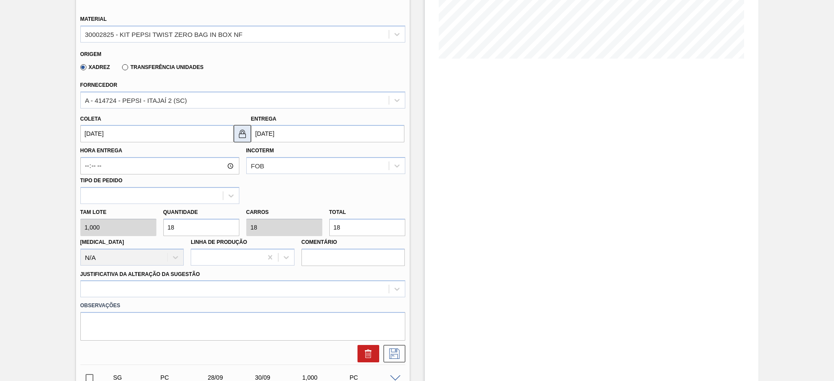
click at [237, 132] on img at bounding box center [242, 134] width 10 height 10
click at [259, 132] on input "[DATE]" at bounding box center [327, 133] width 153 height 17
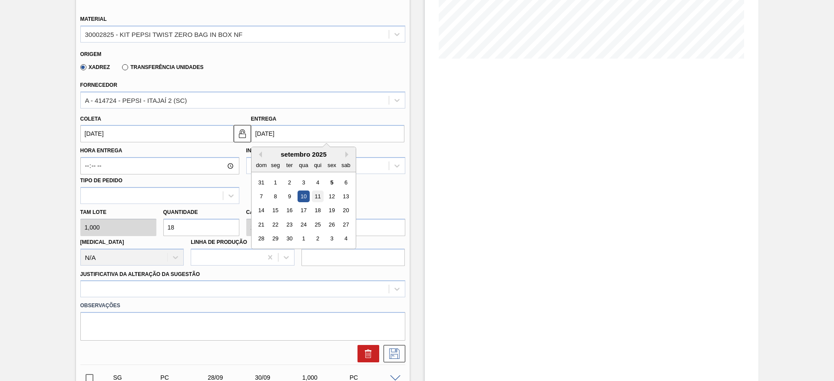
click at [317, 201] on div "11" at bounding box center [318, 197] width 12 height 12
type input "[DATE]"
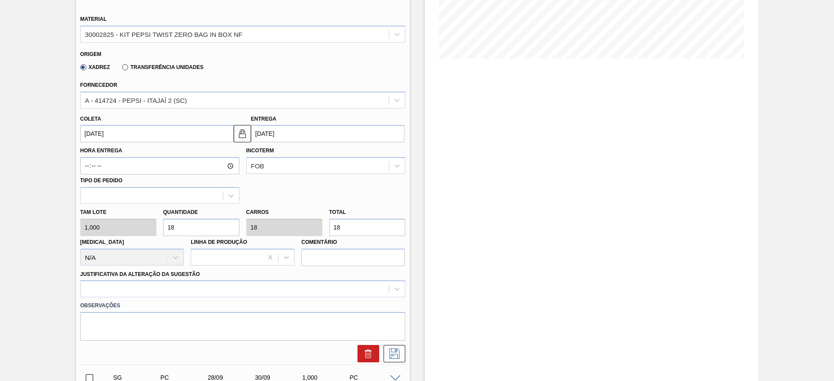
click at [330, 300] on label "Observações" at bounding box center [242, 306] width 325 height 13
click at [334, 282] on div at bounding box center [242, 289] width 325 height 17
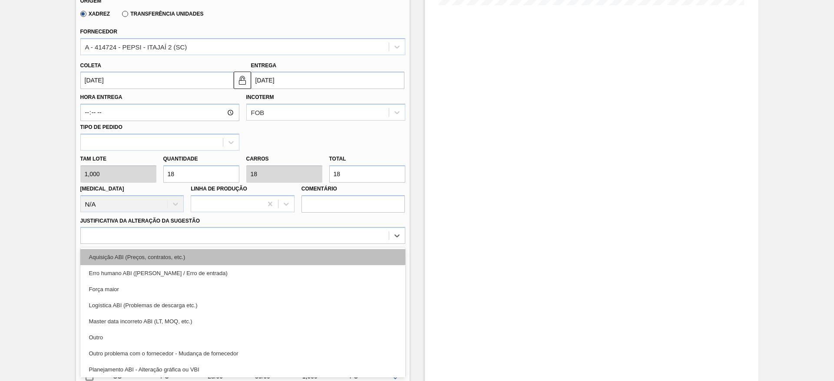
click at [333, 264] on div "Aquisição ABI (Preços, contratos, etc.)" at bounding box center [242, 257] width 325 height 16
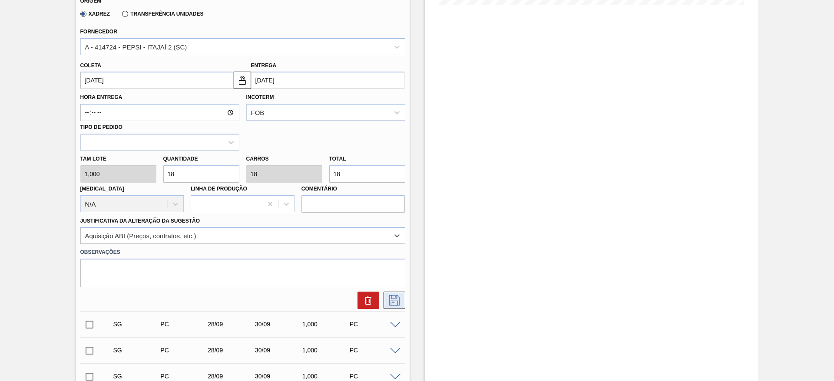
click at [390, 299] on icon at bounding box center [395, 300] width 14 height 10
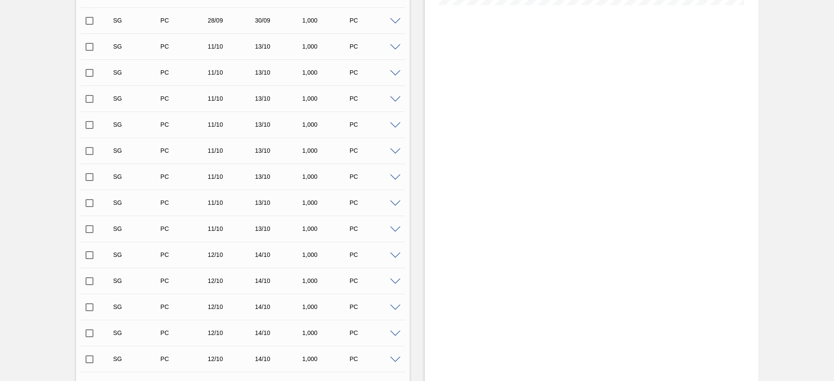
scroll to position [53, 0]
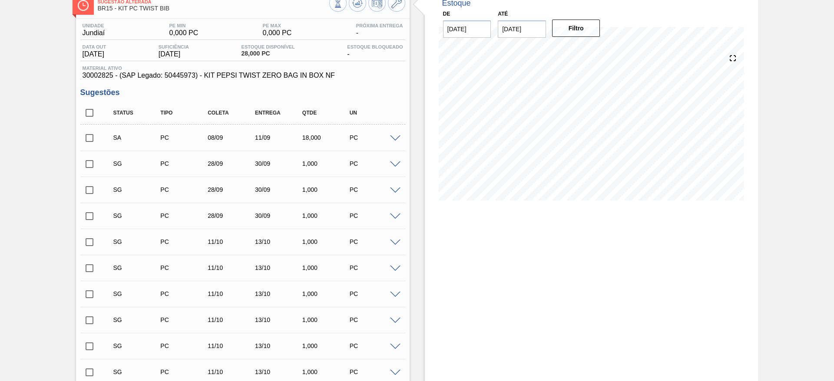
click at [93, 139] on input "checkbox" at bounding box center [89, 138] width 18 height 18
checkbox input "true"
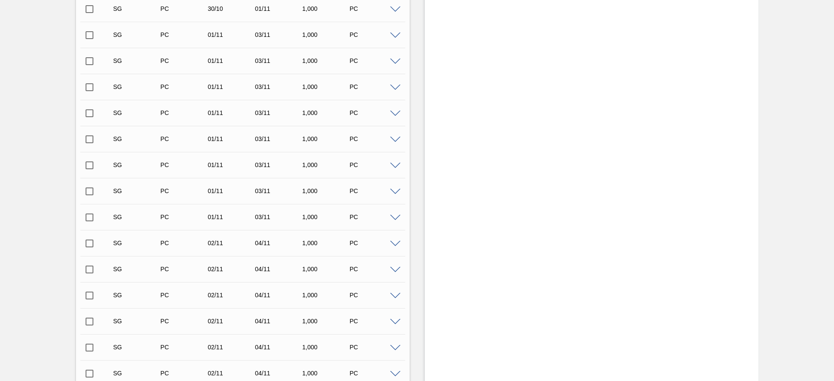
scroll to position [2955, 0]
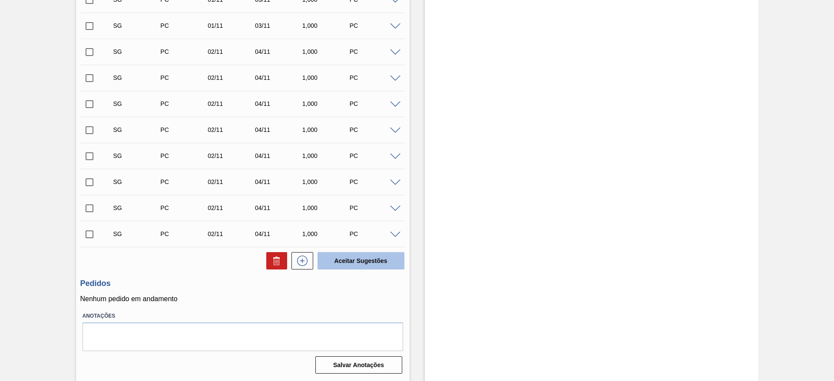
click at [355, 262] on button "Aceitar Sugestões" at bounding box center [361, 260] width 87 height 17
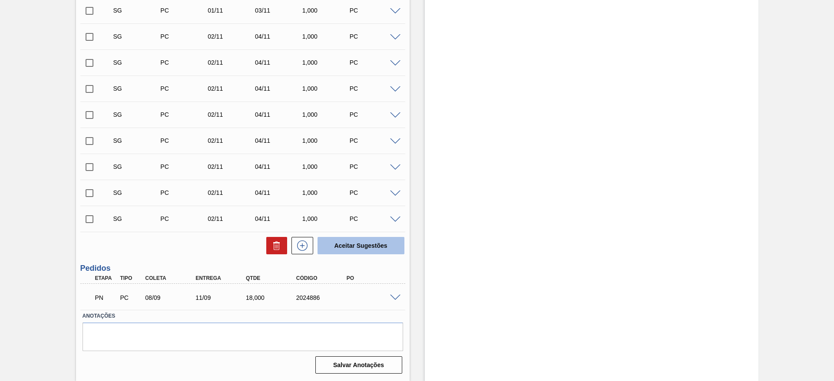
scroll to position [2929, 0]
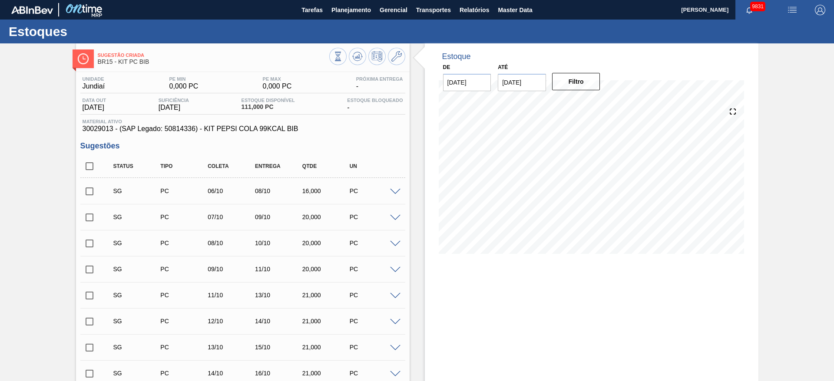
click at [395, 193] on span at bounding box center [395, 192] width 10 height 7
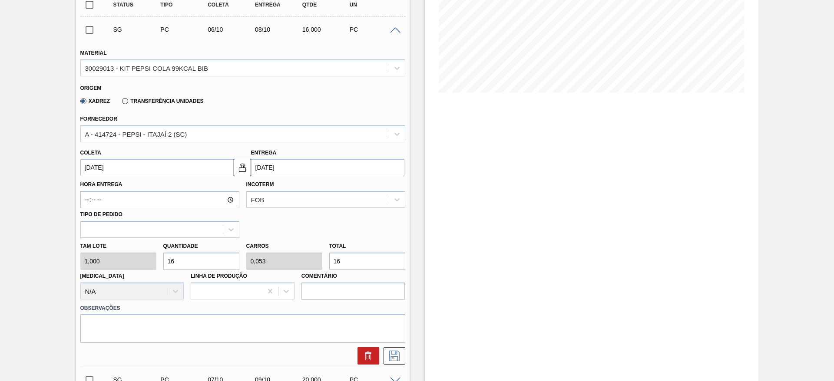
scroll to position [196, 0]
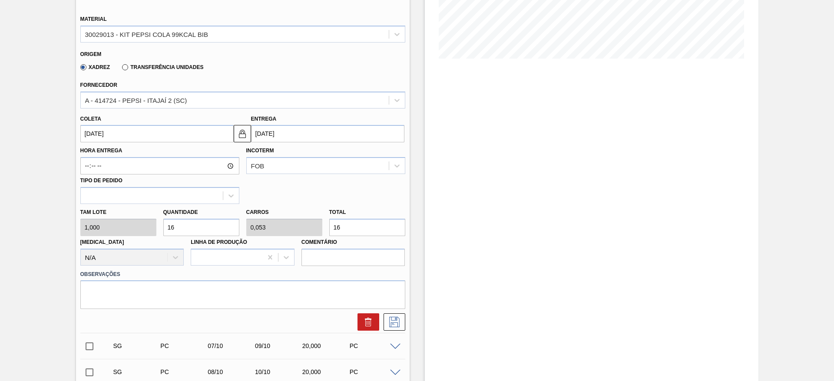
click at [150, 226] on div "[PERSON_NAME] 1,000 Quantidade 16 Carros 0,053 Total 16 [MEDICAL_DATA] N/A Linh…" at bounding box center [243, 235] width 332 height 62
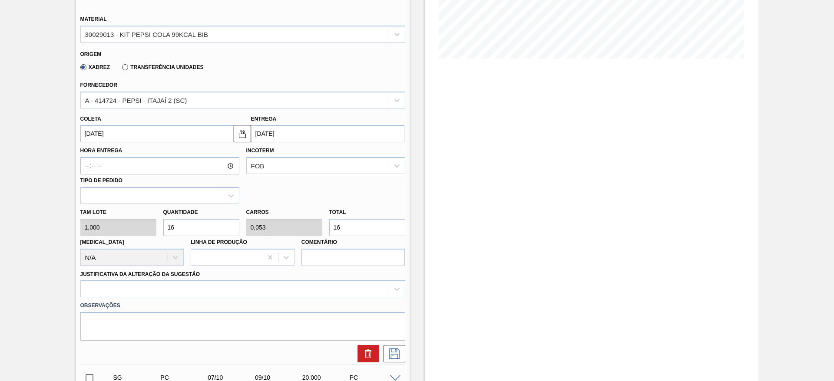
type input "2"
type input "0,007"
type input "2"
type input "28"
type input "0,093"
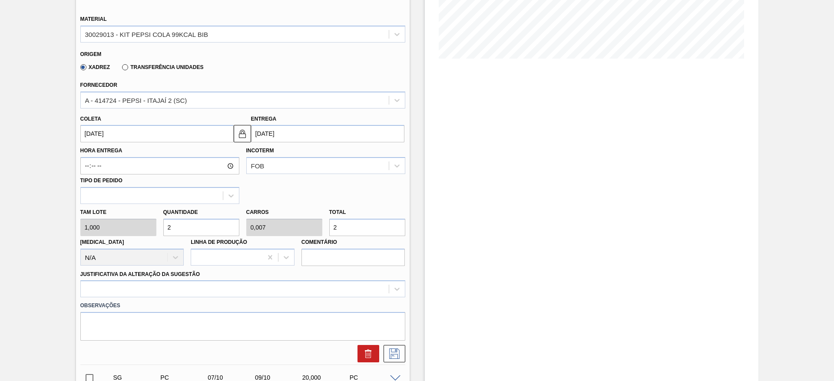
type input "28"
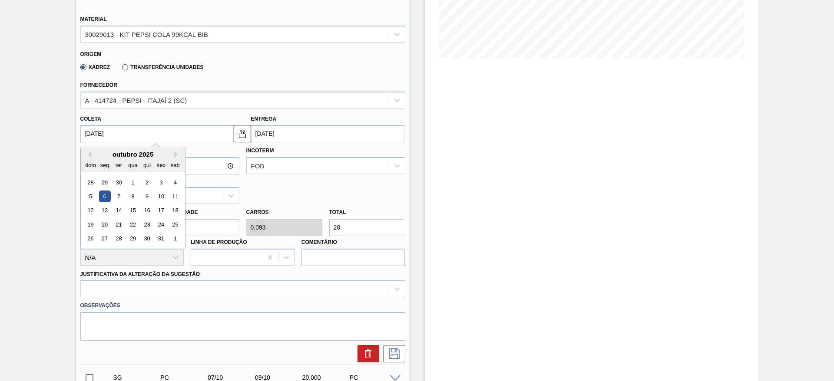
click at [91, 138] on input "06/10/2025" at bounding box center [156, 133] width 153 height 17
click at [88, 156] on button "Previous Month" at bounding box center [88, 155] width 6 height 6
click at [103, 199] on div "8" at bounding box center [105, 197] width 12 height 12
type input "[DATE]"
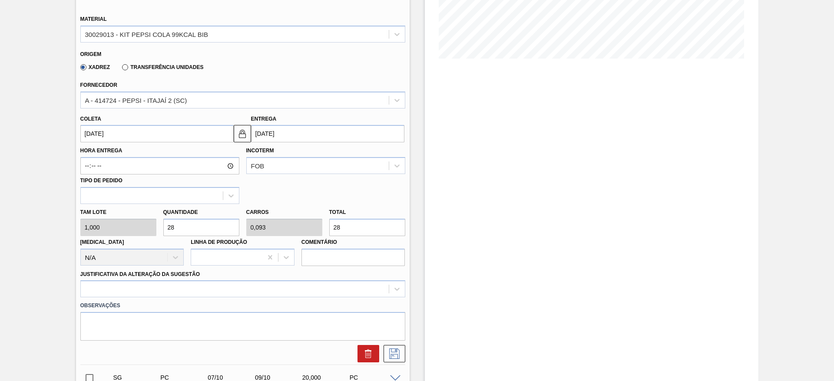
click at [252, 128] on input "[DATE]" at bounding box center [327, 133] width 153 height 17
click at [249, 133] on button at bounding box center [242, 133] width 17 height 17
click at [266, 132] on input "[DATE]" at bounding box center [327, 133] width 153 height 17
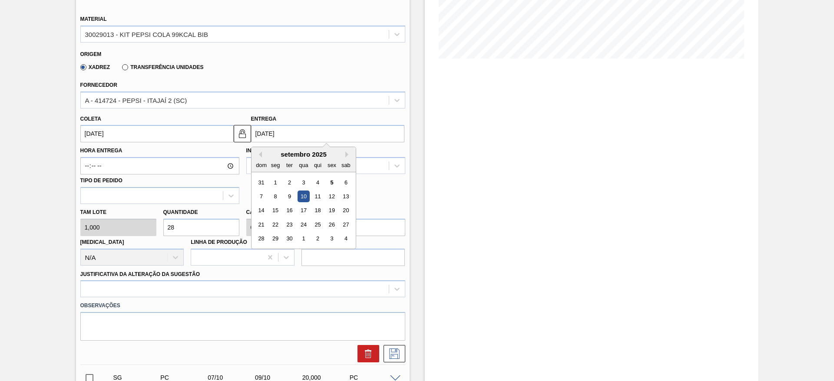
click at [324, 200] on div "7 8 9 10 11 12 13" at bounding box center [303, 197] width 99 height 14
drag, startPoint x: 315, startPoint y: 199, endPoint x: 314, endPoint y: 214, distance: 15.2
click at [314, 198] on div "11" at bounding box center [318, 197] width 12 height 12
type input "[DATE]"
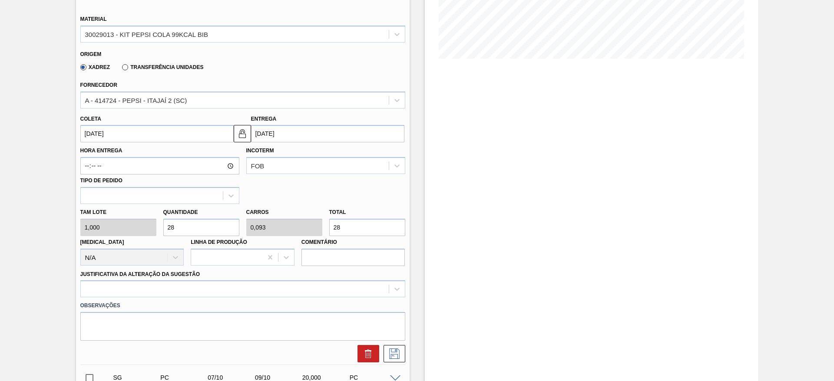
click at [336, 306] on label "Observações" at bounding box center [242, 306] width 325 height 13
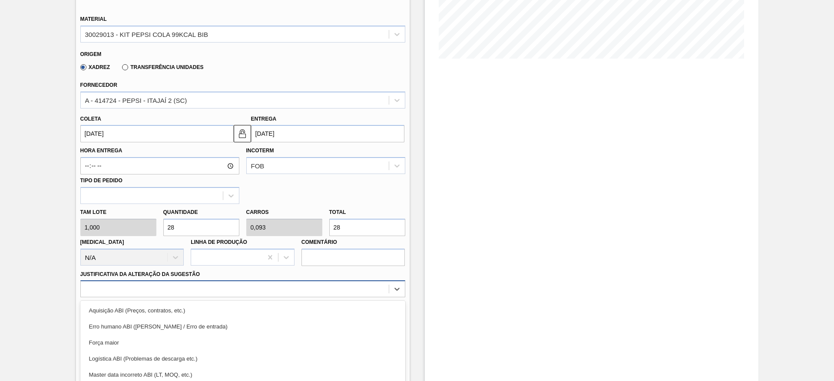
click at [336, 288] on div "option Força maior focused, 3 of 18. 18 results available. Use Up and Down to c…" at bounding box center [242, 289] width 325 height 17
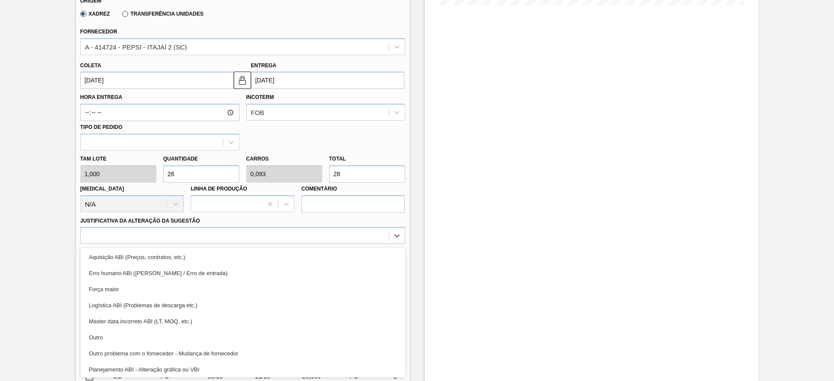
click at [334, 262] on div "Aquisição ABI (Preços, contratos, etc.)" at bounding box center [242, 257] width 325 height 16
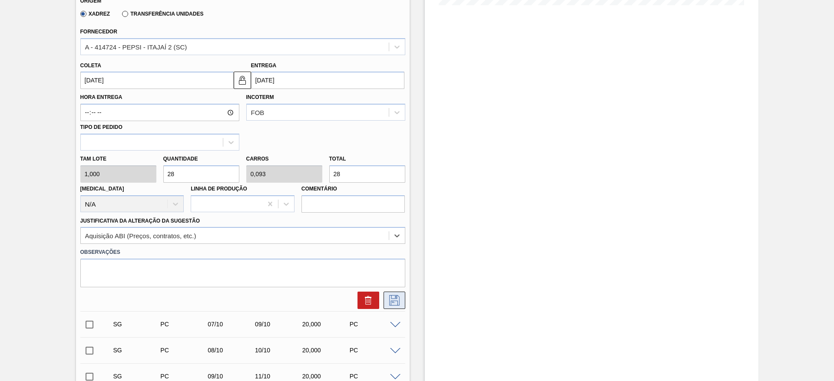
click at [385, 296] on button at bounding box center [395, 300] width 22 height 17
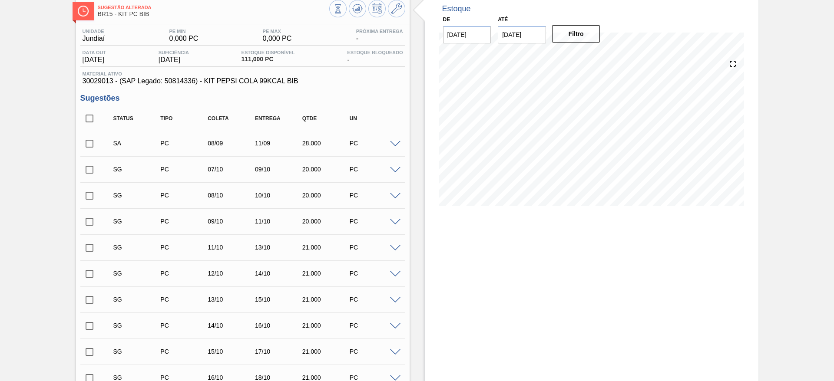
scroll to position [0, 0]
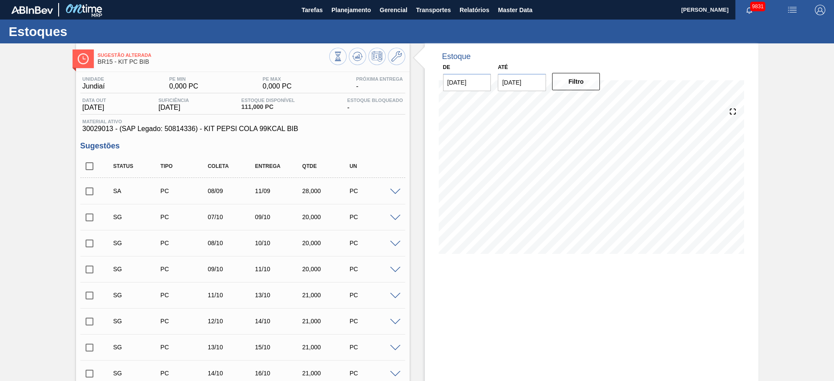
click at [89, 188] on input "checkbox" at bounding box center [89, 191] width 18 height 18
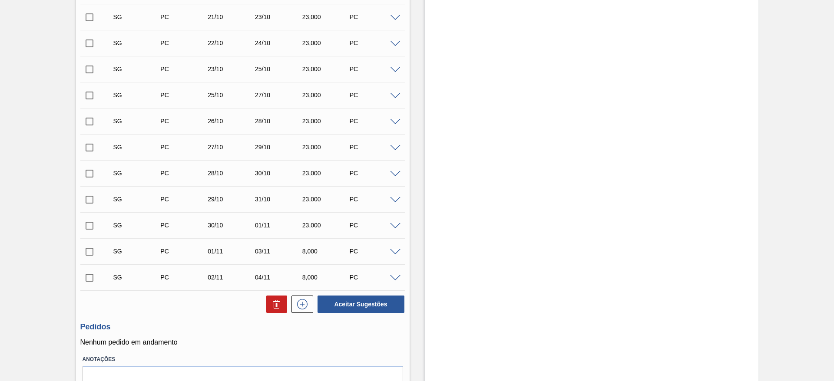
scroll to position [557, 0]
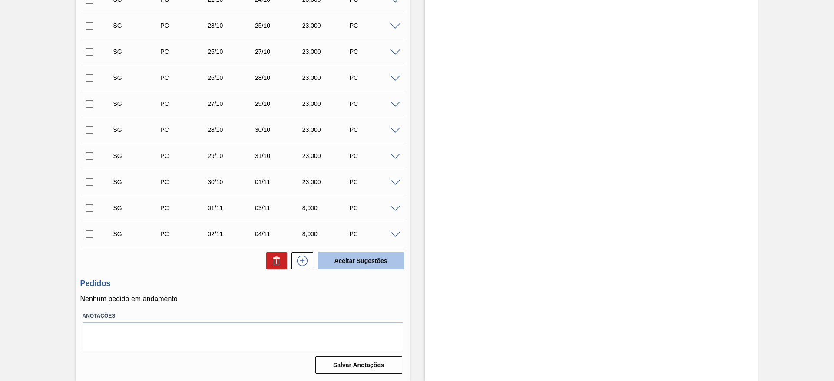
click at [365, 257] on button "Aceitar Sugestões" at bounding box center [361, 260] width 87 height 17
checkbox input "false"
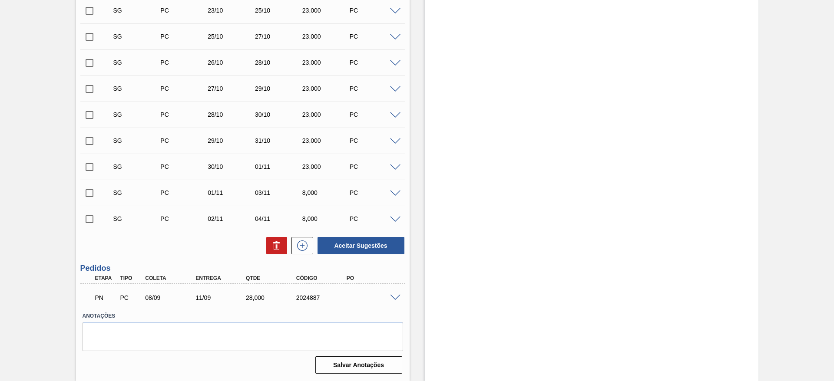
scroll to position [531, 0]
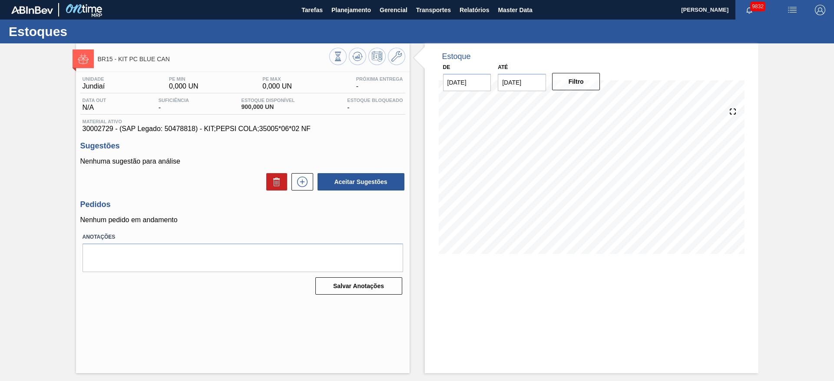
drag, startPoint x: 508, startPoint y: 78, endPoint x: 514, endPoint y: 84, distance: 8.6
click at [508, 78] on input "[DATE]" at bounding box center [522, 82] width 48 height 17
click at [599, 186] on div "setembro 2025 dom seg ter qua qui sex sab 31 1 2 3 4 5 6 7 8 9 10 11 12 13 14 1…" at bounding box center [550, 147] width 104 height 102
click at [593, 186] on div "4" at bounding box center [593, 188] width 12 height 12
click at [572, 73] on button "Filtro" at bounding box center [576, 81] width 48 height 17
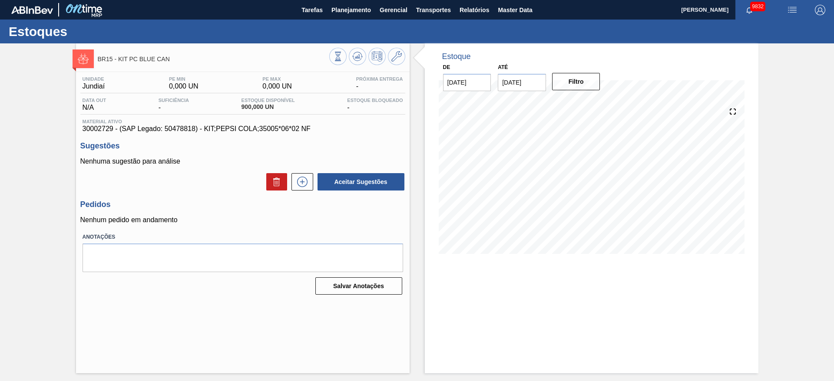
click at [527, 76] on input "[DATE]" at bounding box center [522, 82] width 48 height 17
click at [583, 171] on div "24" at bounding box center [579, 174] width 12 height 12
type input "[DATE]"
click at [570, 83] on button "Filtro" at bounding box center [576, 81] width 48 height 17
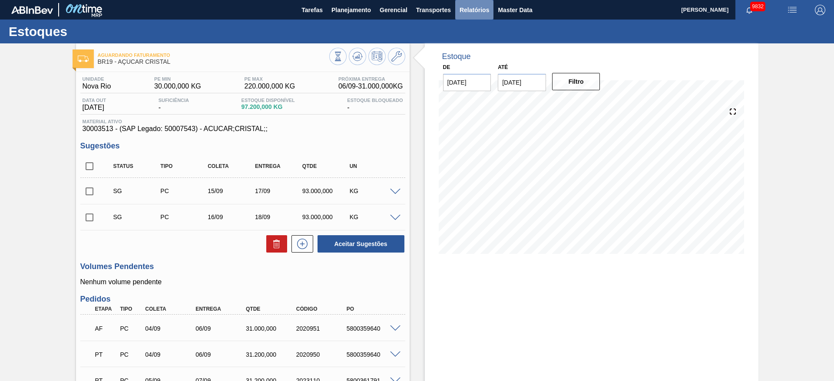
click at [470, 9] on span "Relatórios" at bounding box center [475, 10] width 30 height 10
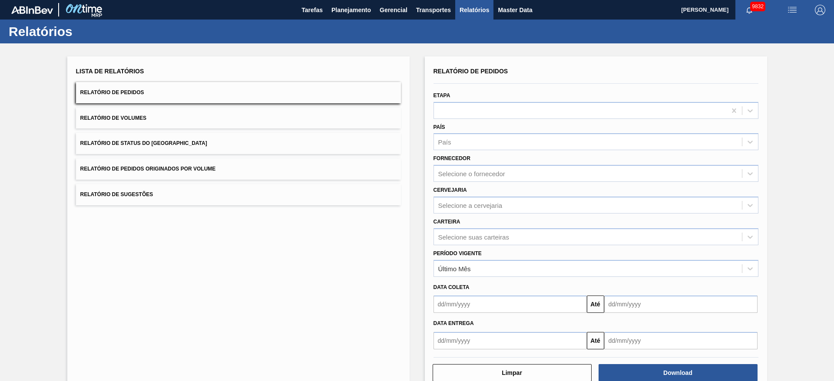
click at [444, 99] on div "Etapa" at bounding box center [596, 105] width 325 height 30
click at [445, 105] on div at bounding box center [580, 110] width 292 height 13
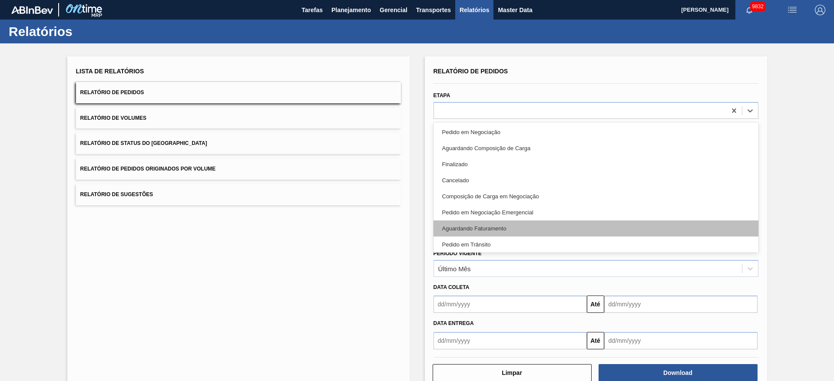
click at [480, 224] on div "Aguardando Faturamento" at bounding box center [596, 229] width 325 height 16
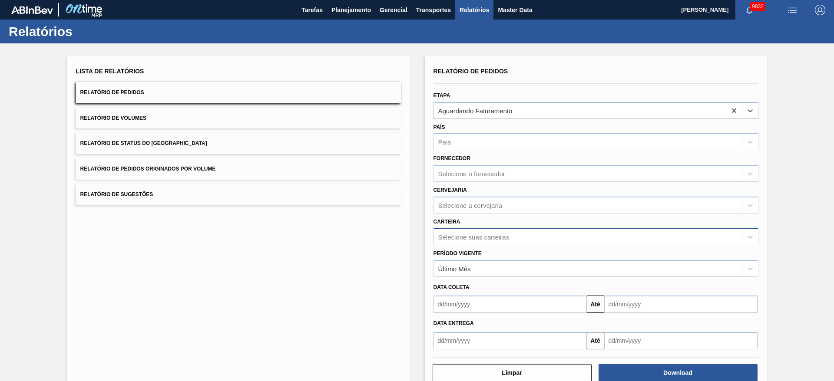
click at [474, 241] on div "Selecione suas carteiras" at bounding box center [588, 237] width 308 height 13
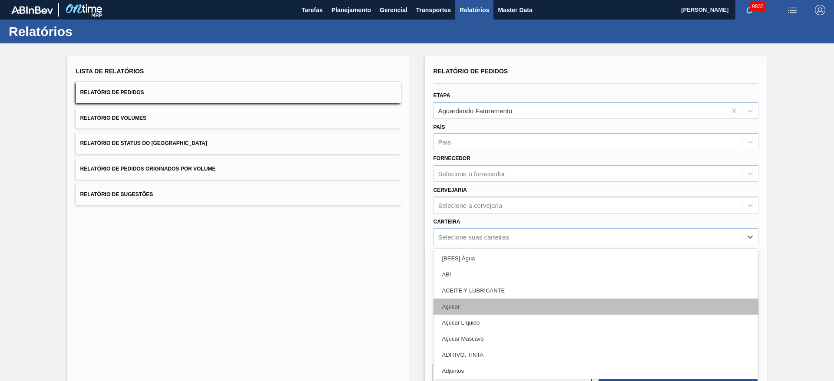
click at [498, 307] on div "Açúcar" at bounding box center [596, 307] width 325 height 16
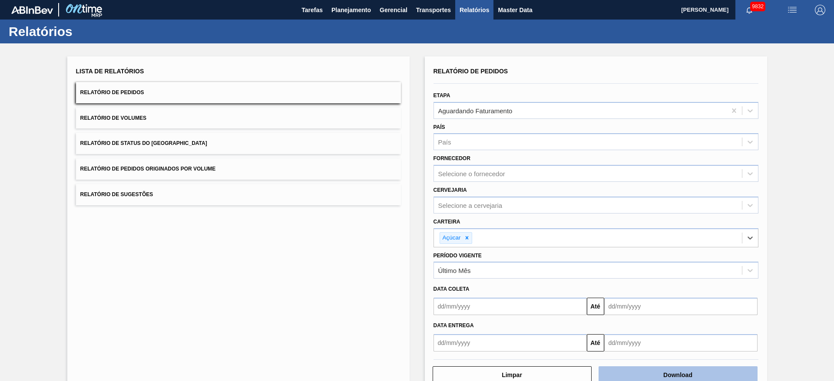
click at [707, 376] on button "Download" at bounding box center [678, 375] width 159 height 17
